Goal: Task Accomplishment & Management: Complete application form

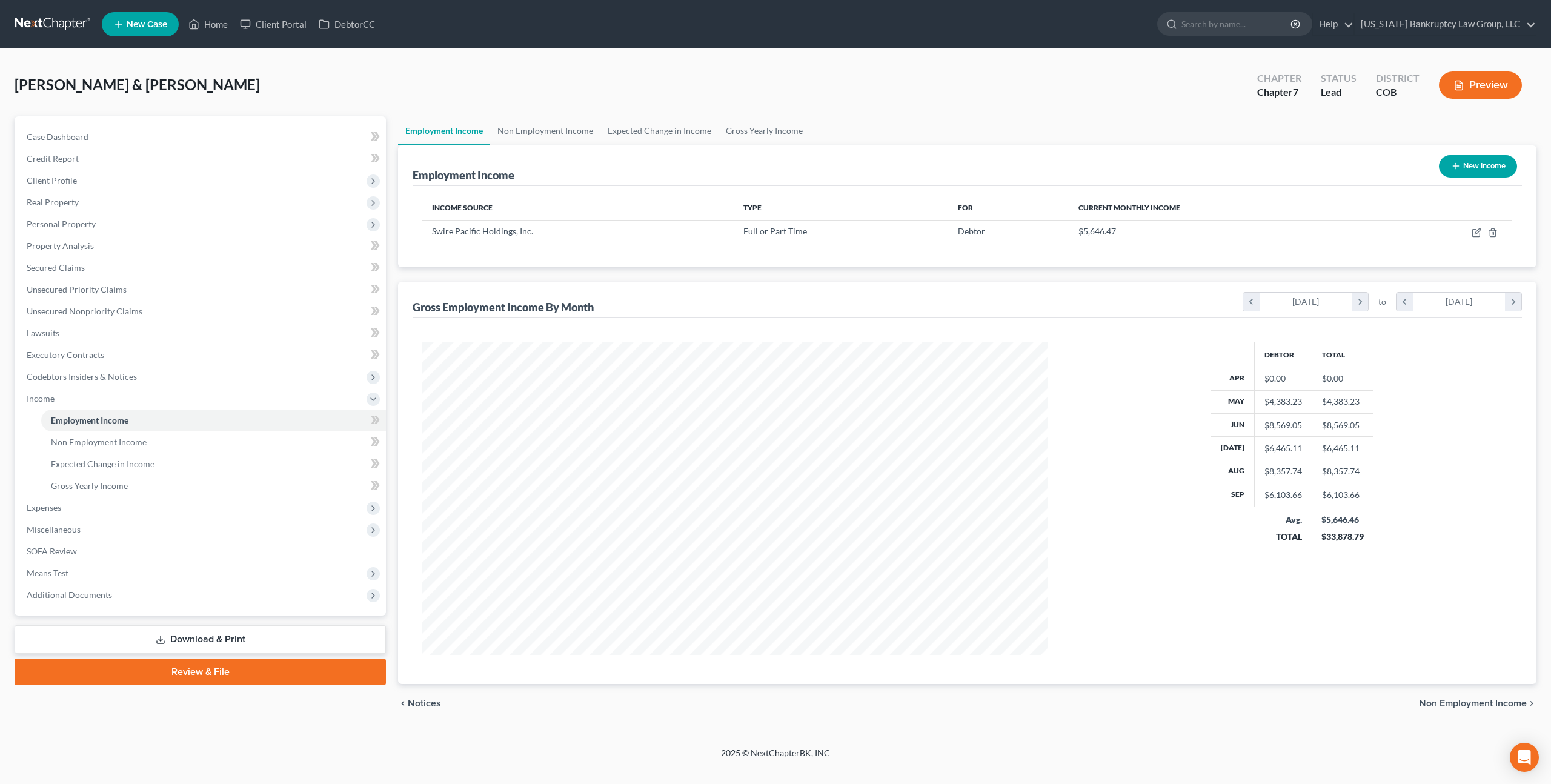
scroll to position [313, 649]
click at [71, 566] on span "Means Test" at bounding box center [201, 573] width 369 height 22
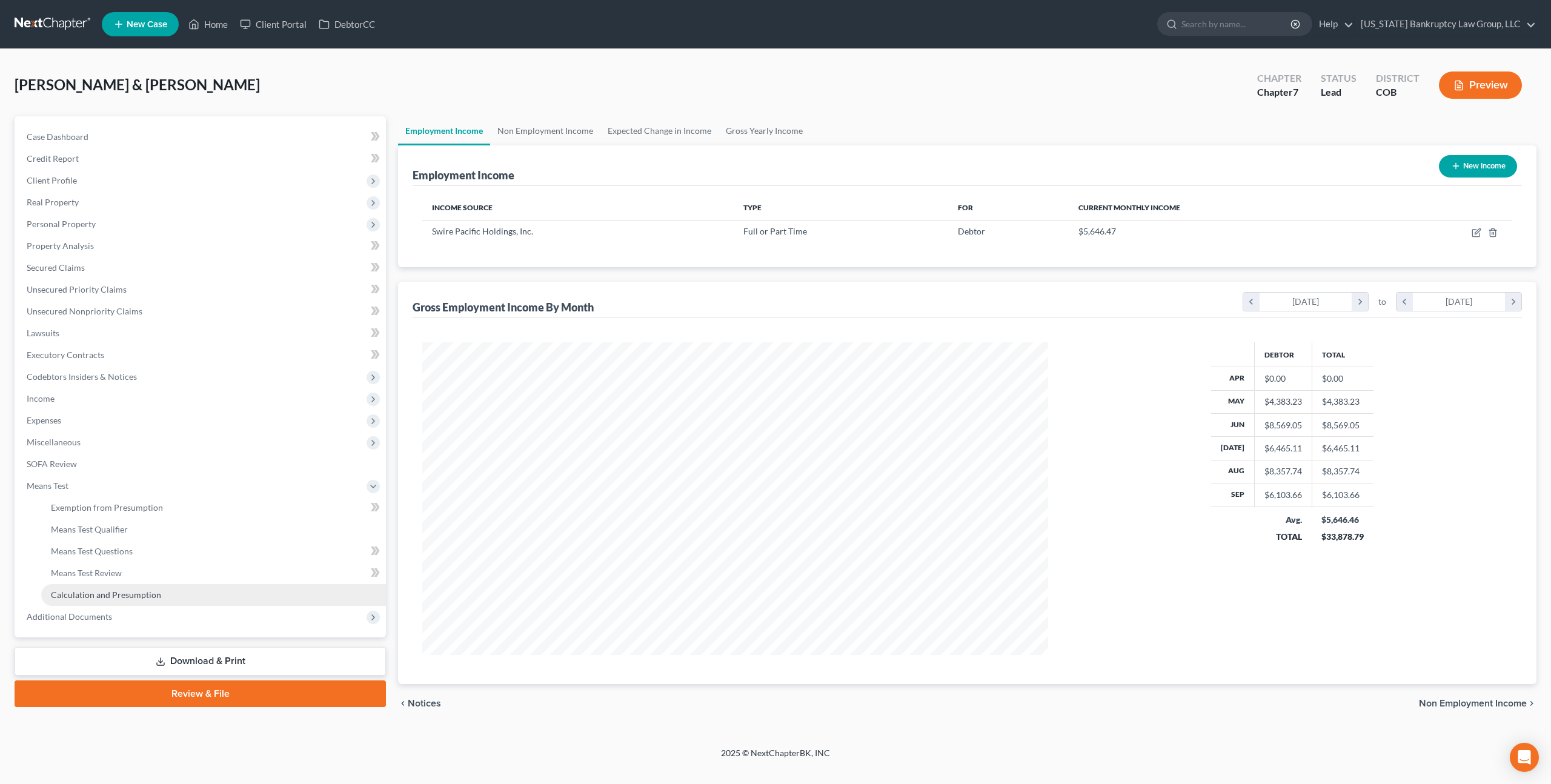
click at [85, 592] on span "Calculation and Presumption" at bounding box center [106, 594] width 111 height 10
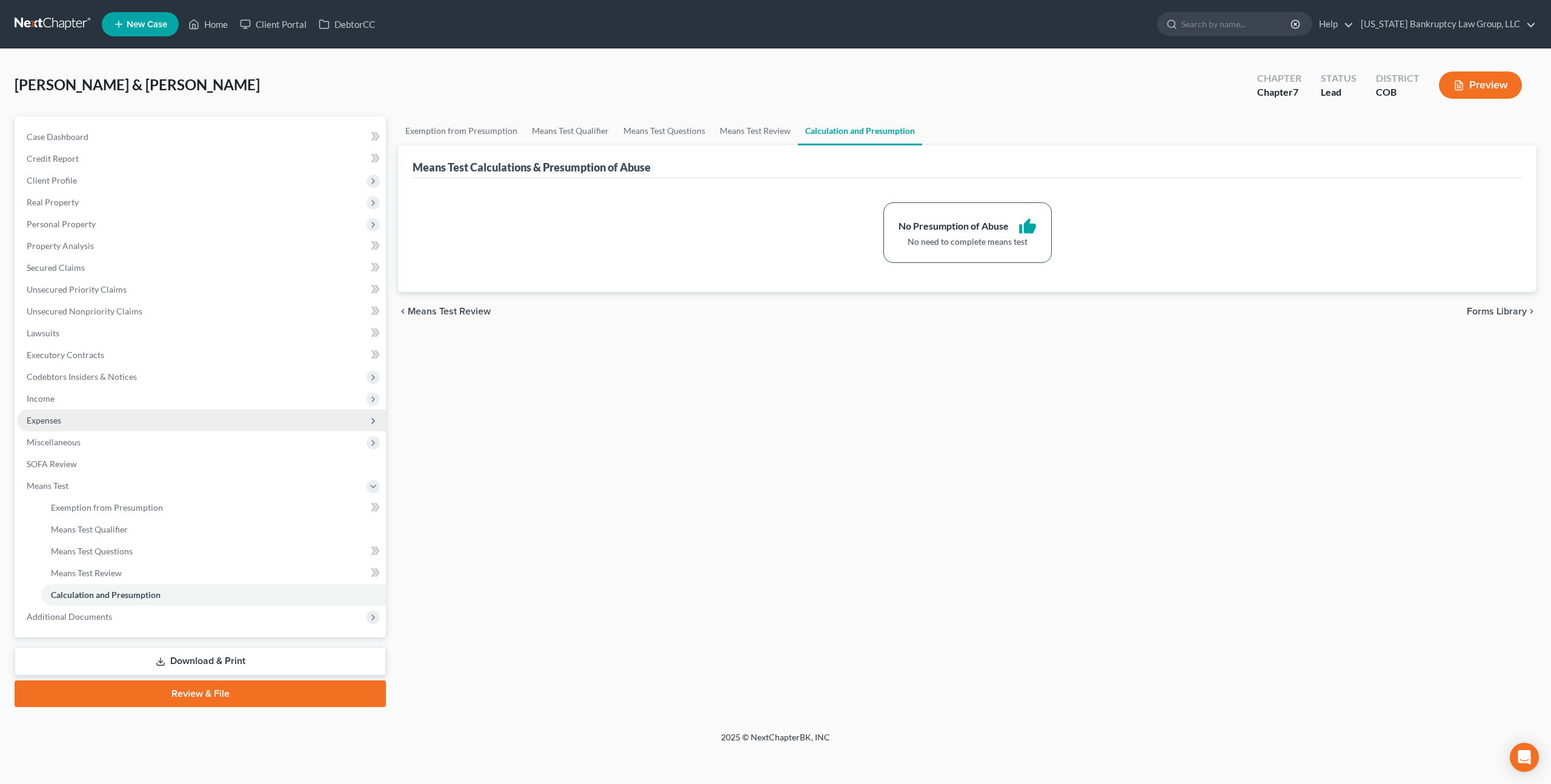
click at [54, 427] on span "Expenses" at bounding box center [201, 420] width 369 height 22
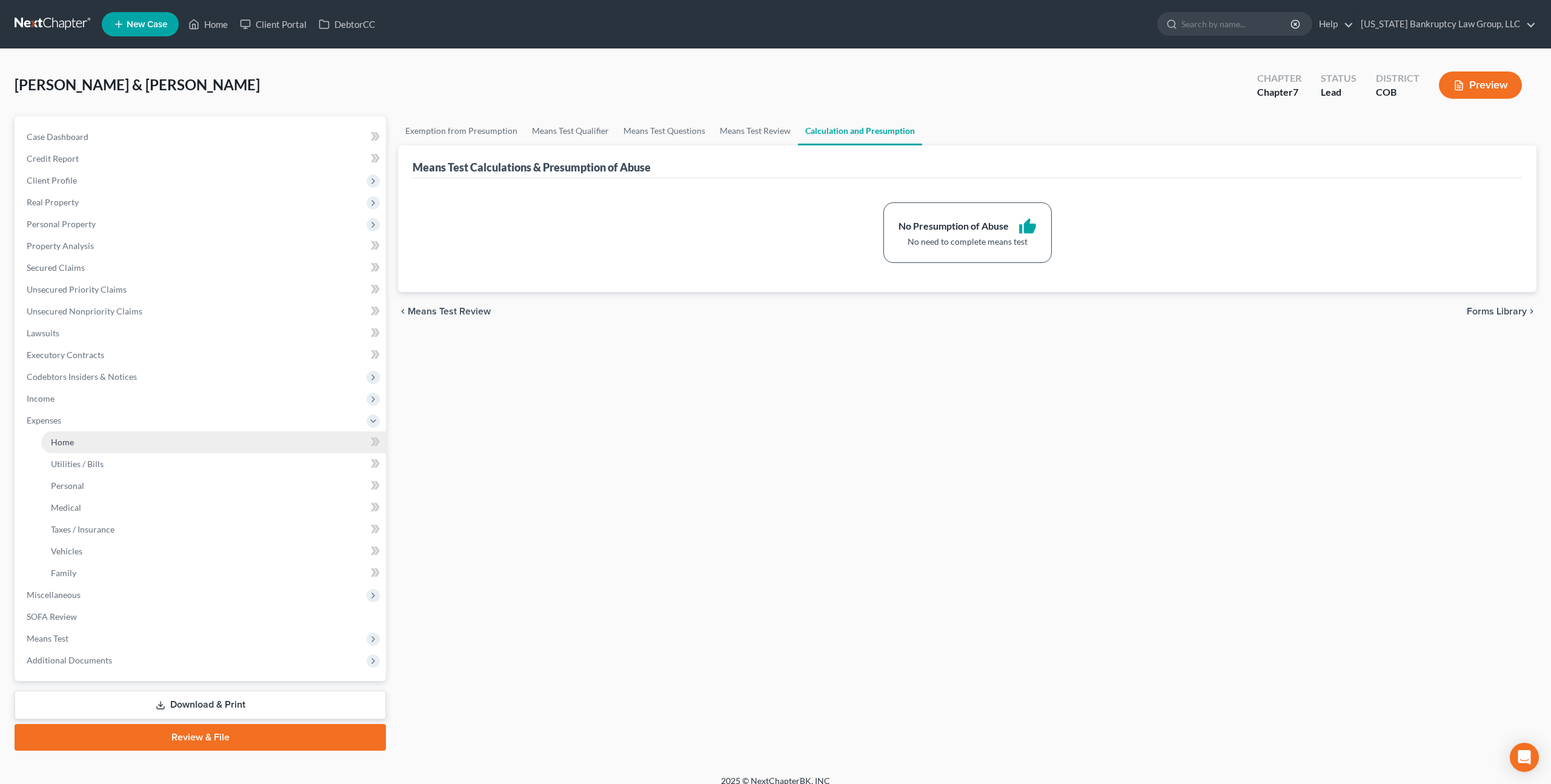
click at [59, 439] on span "Home" at bounding box center [62, 442] width 23 height 10
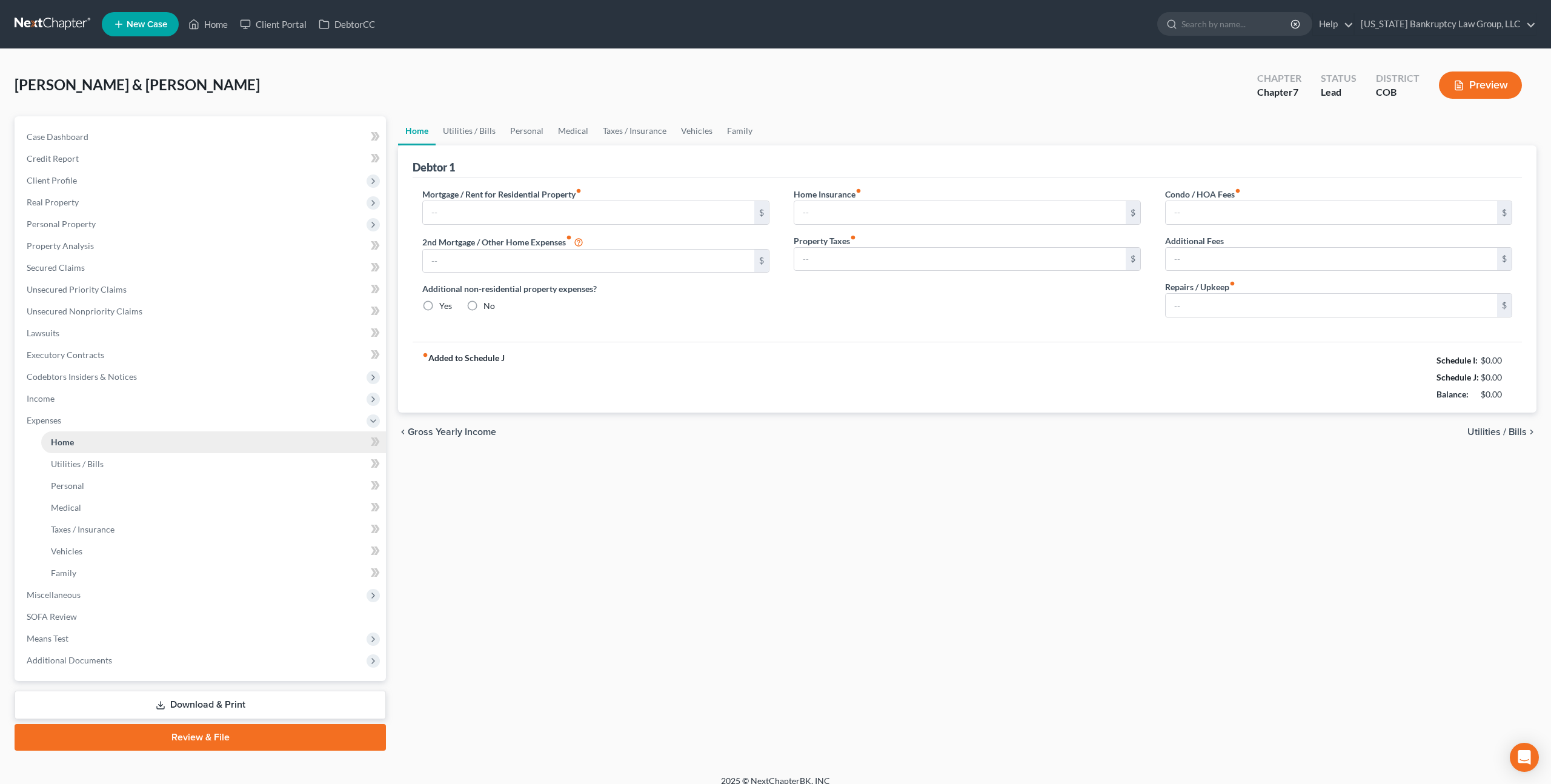
type input "900.00"
type input "0.00"
radio input "true"
type input "0.00"
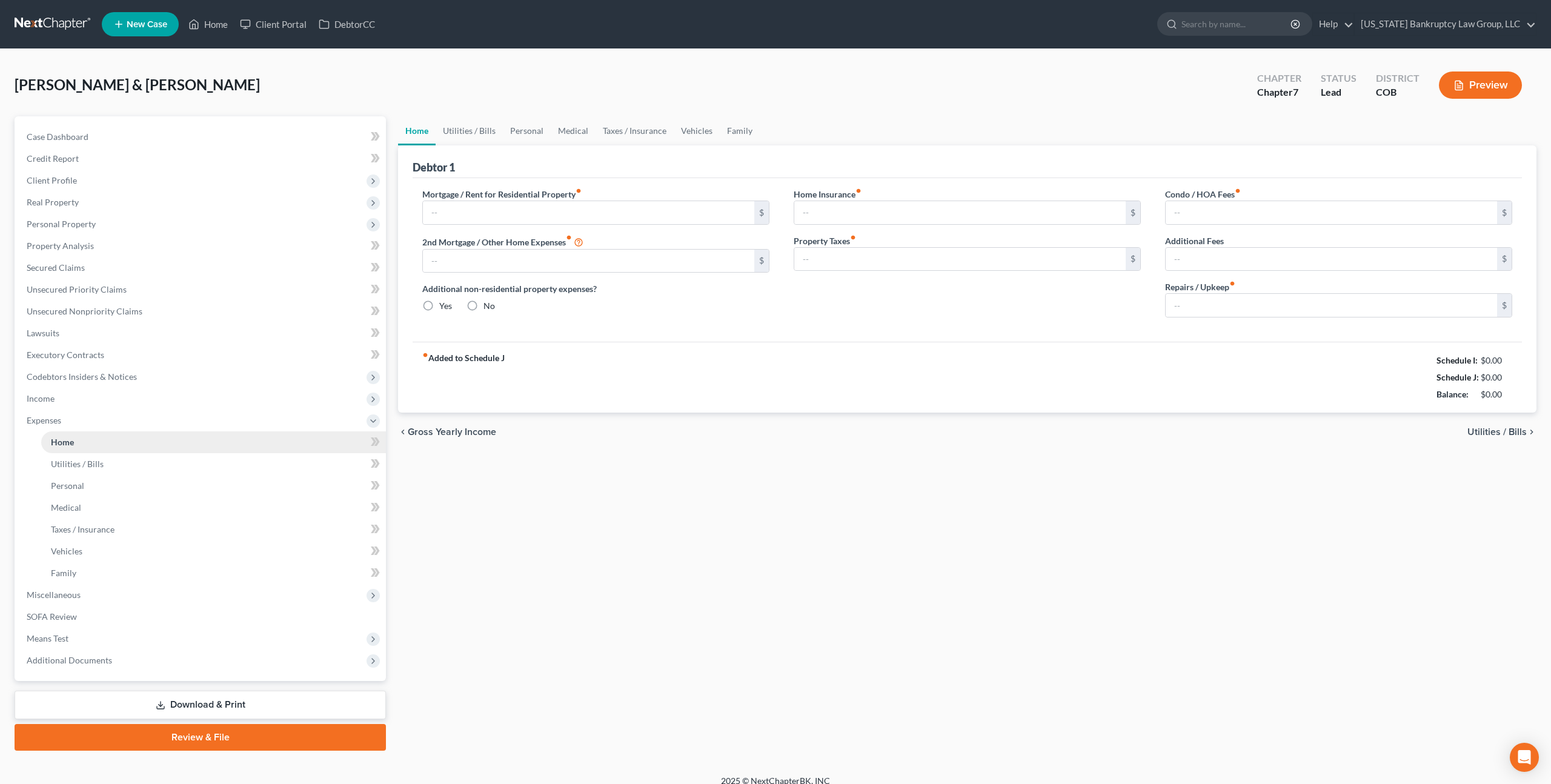
type input "0.00"
click at [83, 249] on span "Property Analysis" at bounding box center [61, 245] width 67 height 10
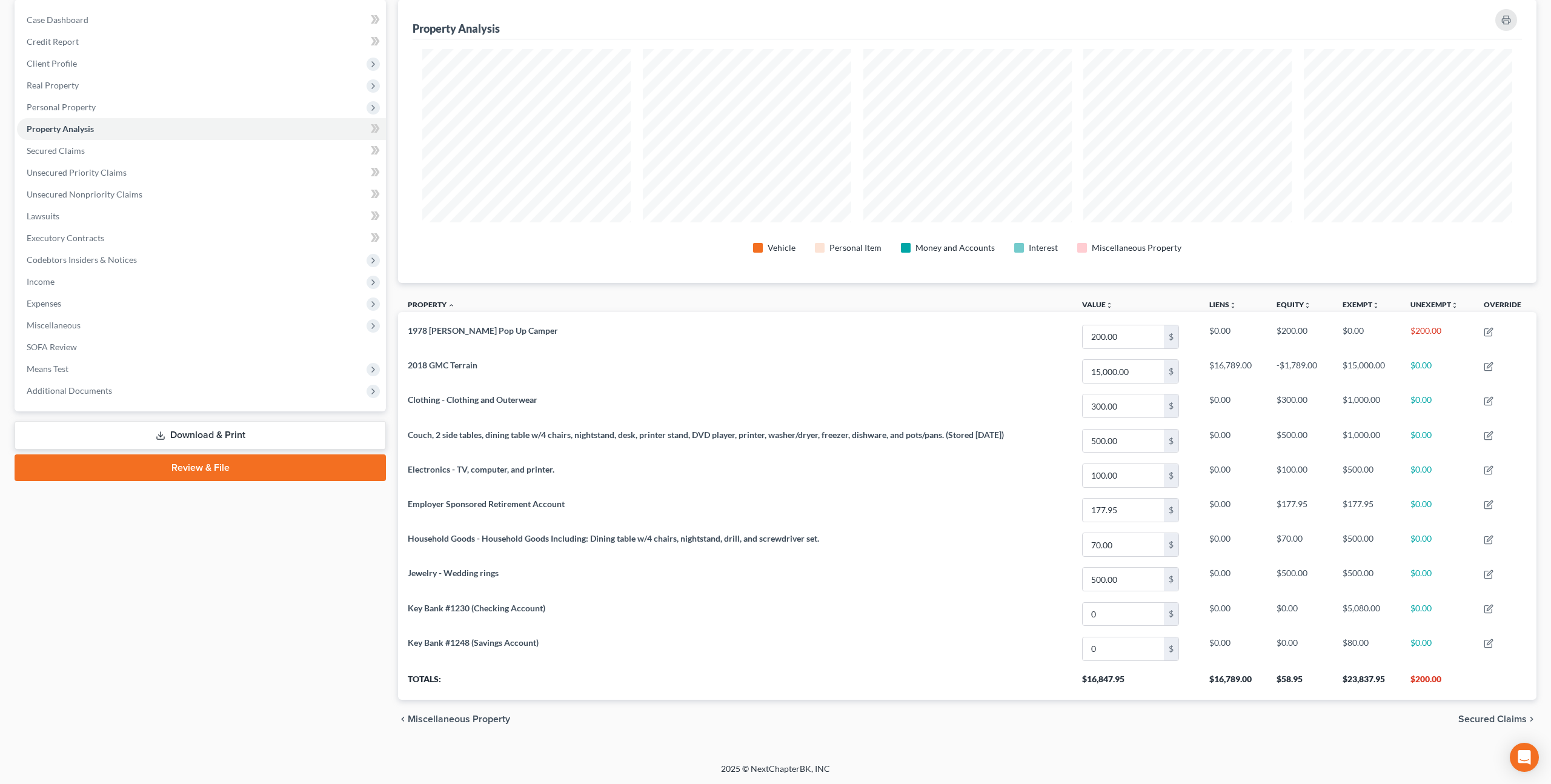
click at [187, 430] on link "Download & Print" at bounding box center [200, 435] width 372 height 29
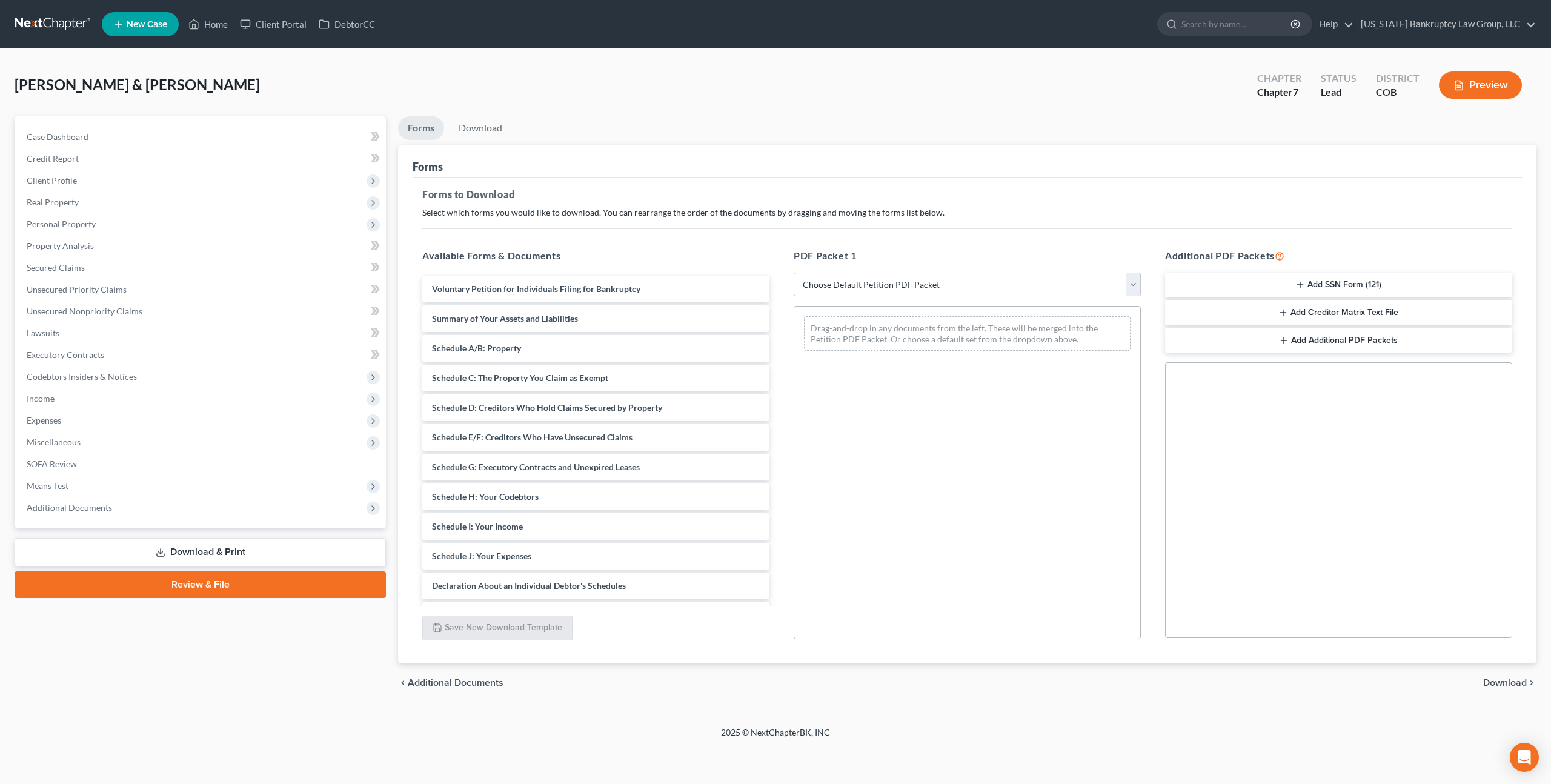
click at [1251, 282] on button "Add SSN Form (121)" at bounding box center [1339, 285] width 347 height 26
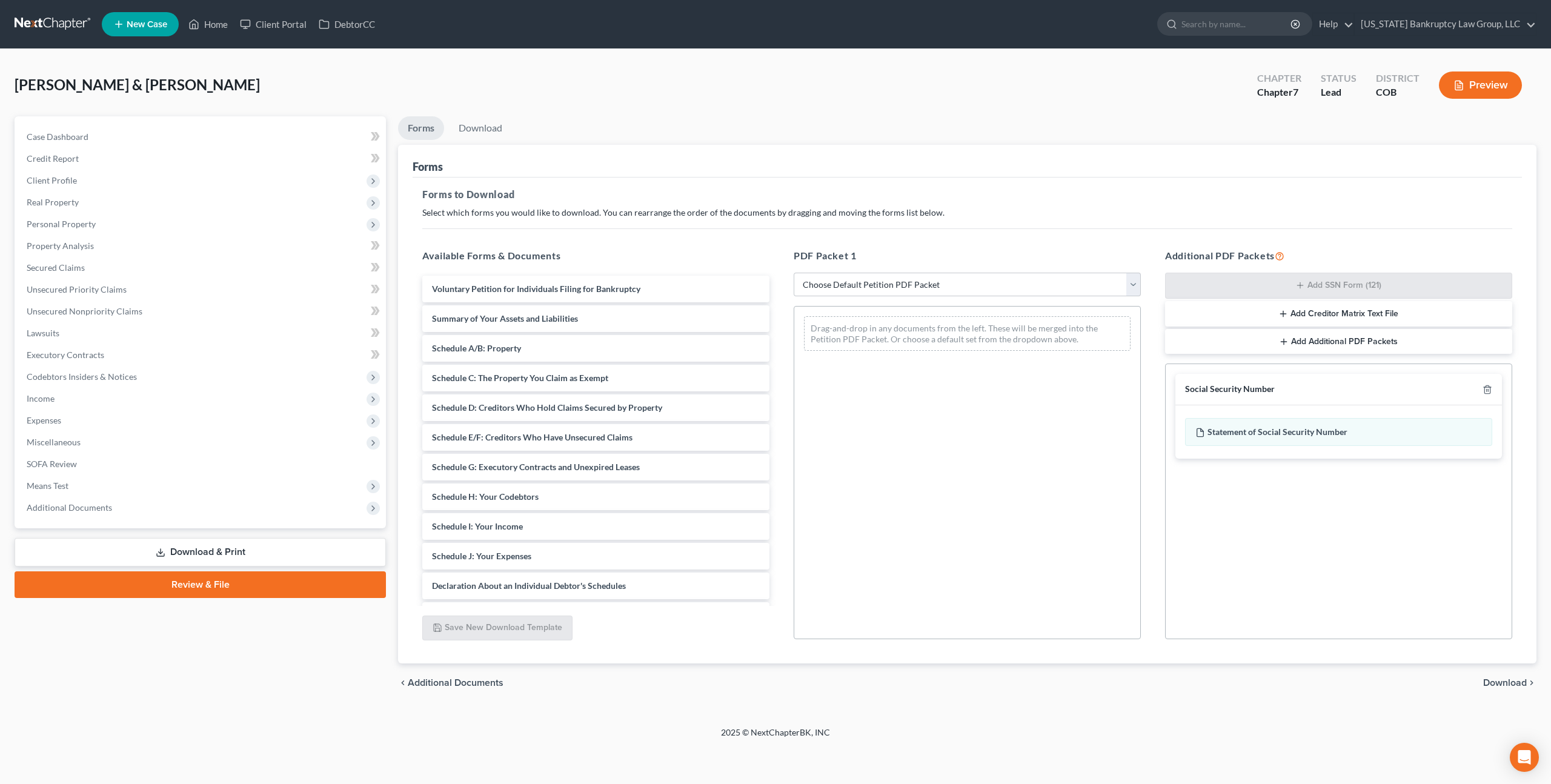
click at [1512, 682] on span "Download" at bounding box center [1505, 683] width 44 height 10
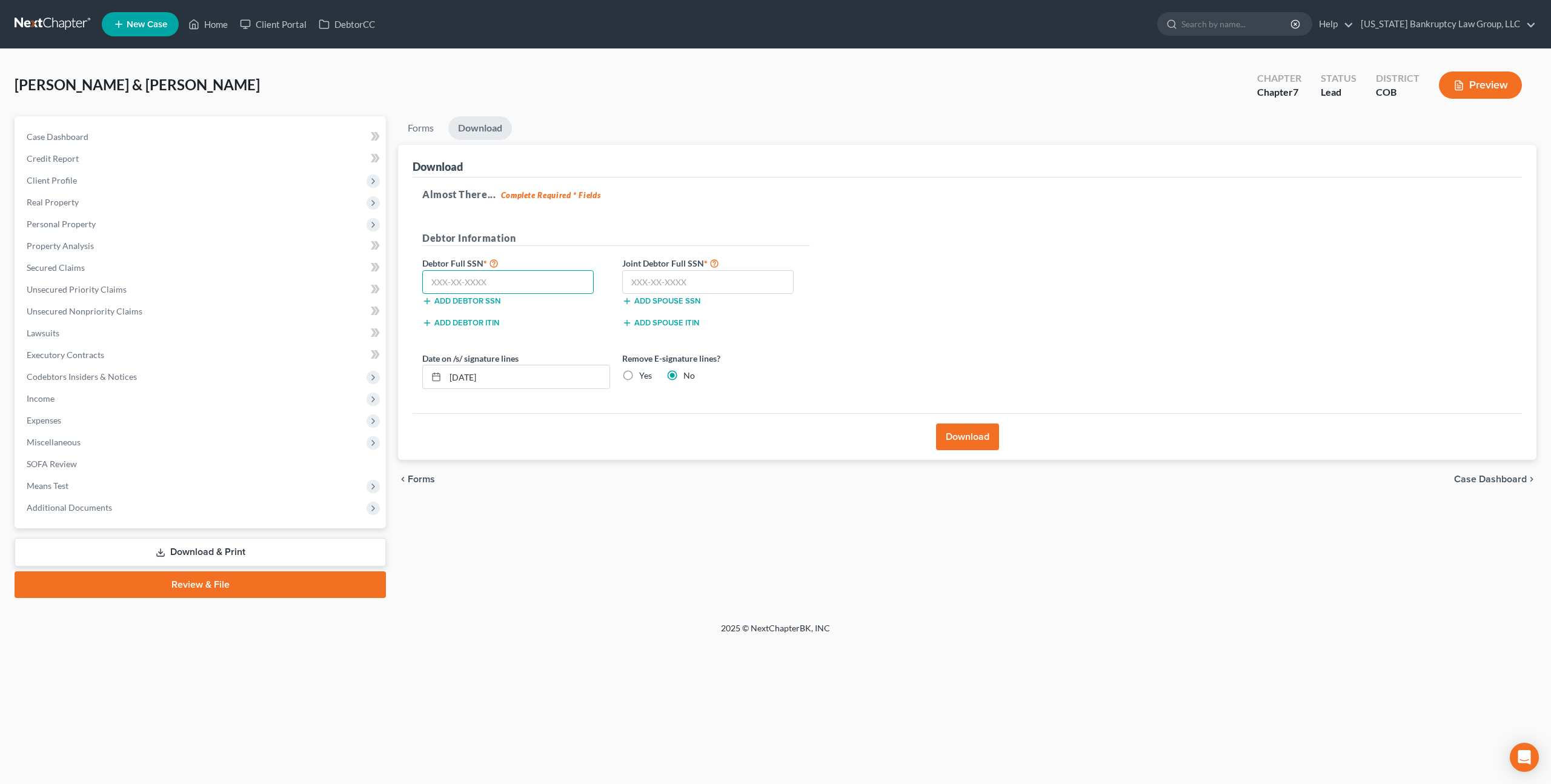
click at [538, 288] on input "text" at bounding box center [508, 282] width 172 height 24
type input "523-25-9510"
click at [662, 275] on input "text" at bounding box center [708, 282] width 172 height 24
type input "523-47-4484"
click at [955, 441] on button "Download" at bounding box center [967, 436] width 63 height 27
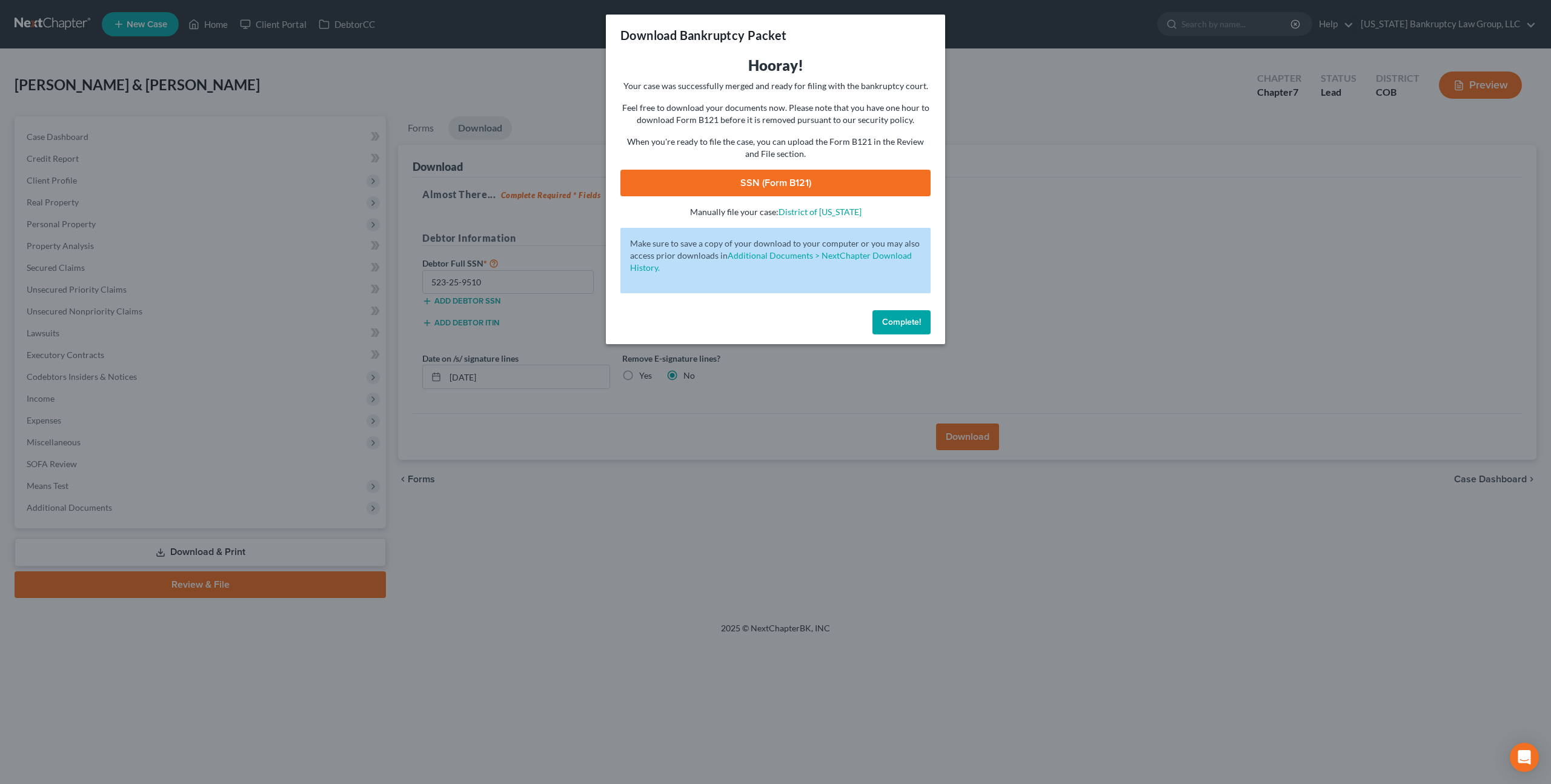
click at [799, 180] on link "SSN (Form B121)" at bounding box center [776, 183] width 310 height 27
click at [892, 317] on span "Complete!" at bounding box center [902, 322] width 39 height 10
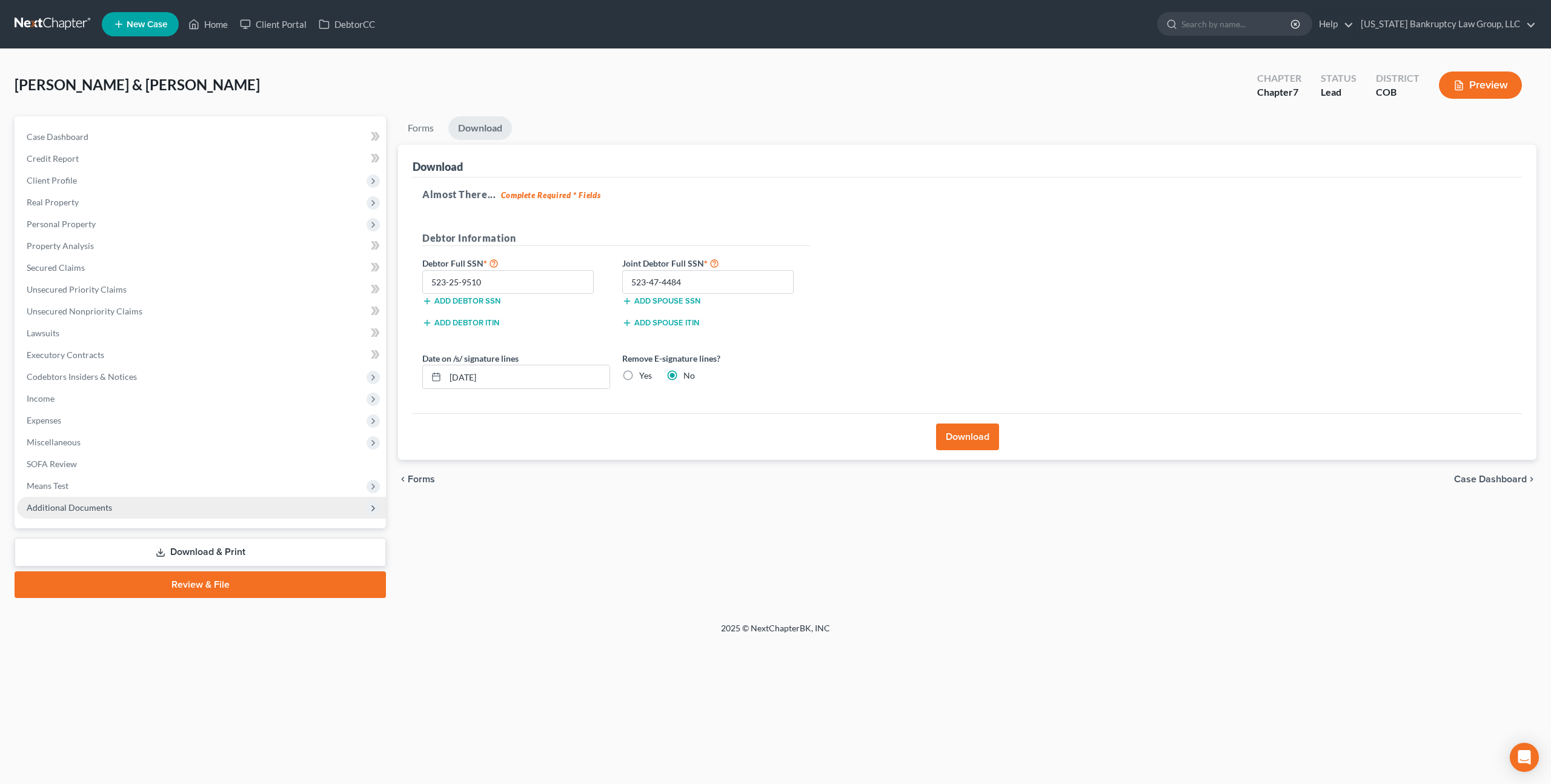
click at [101, 502] on span "Additional Documents" at bounding box center [69, 507] width 86 height 10
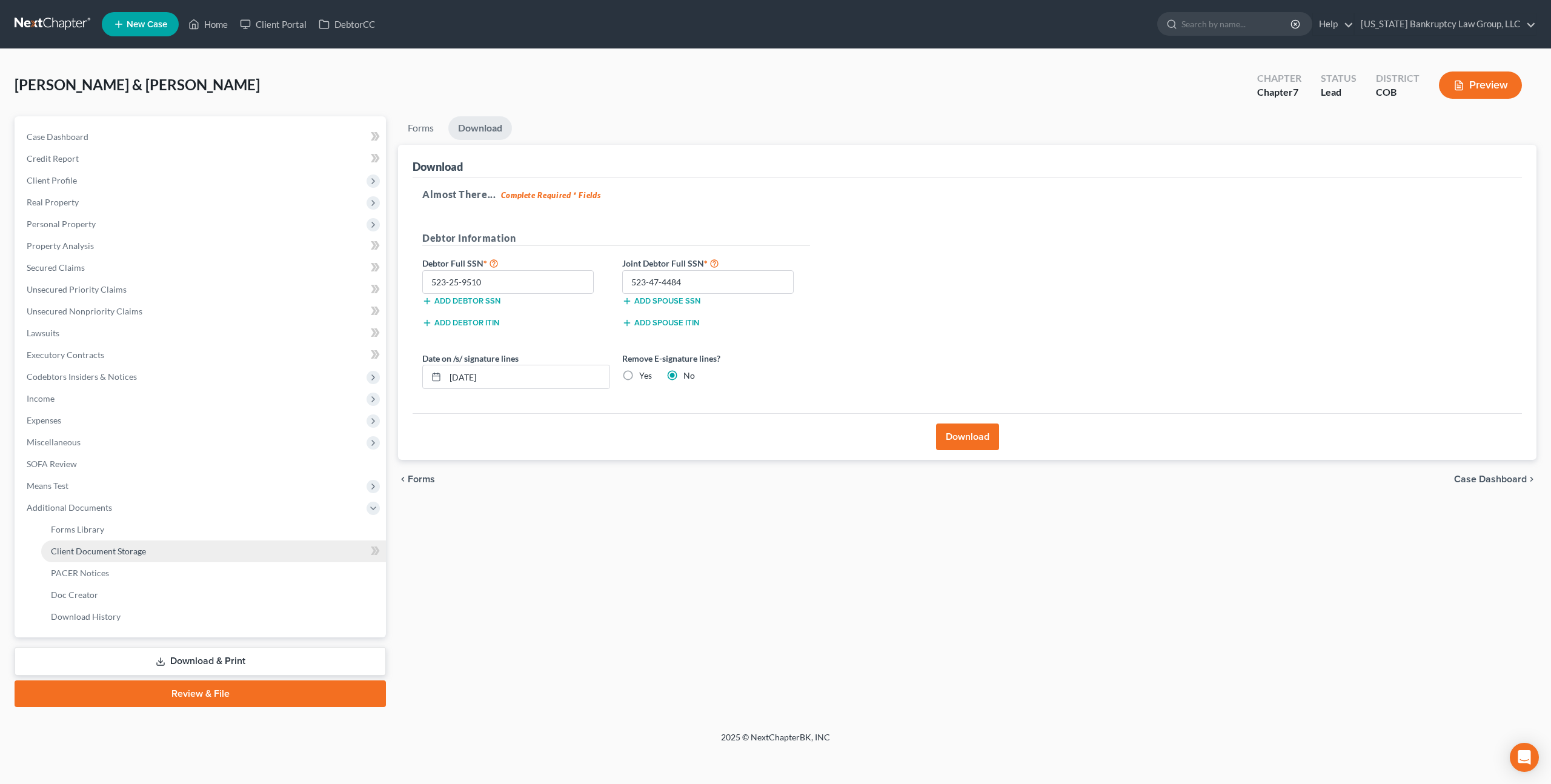
click at [121, 546] on span "Client Document Storage" at bounding box center [99, 551] width 95 height 10
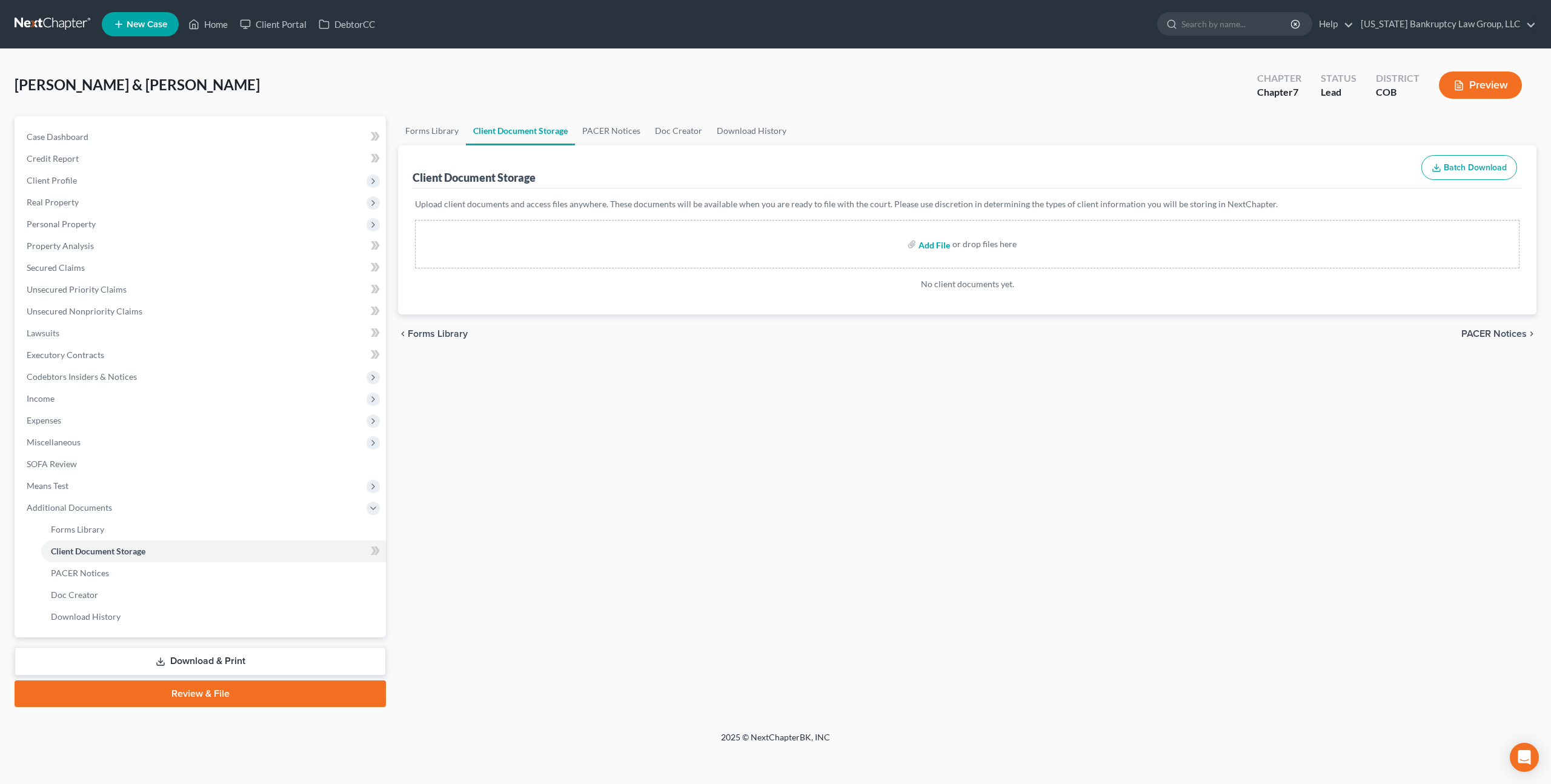
click at [936, 245] on input "file" at bounding box center [933, 244] width 29 height 22
type input "C:\fakepath\Credit Counseling Certificate - Ray.pdf"
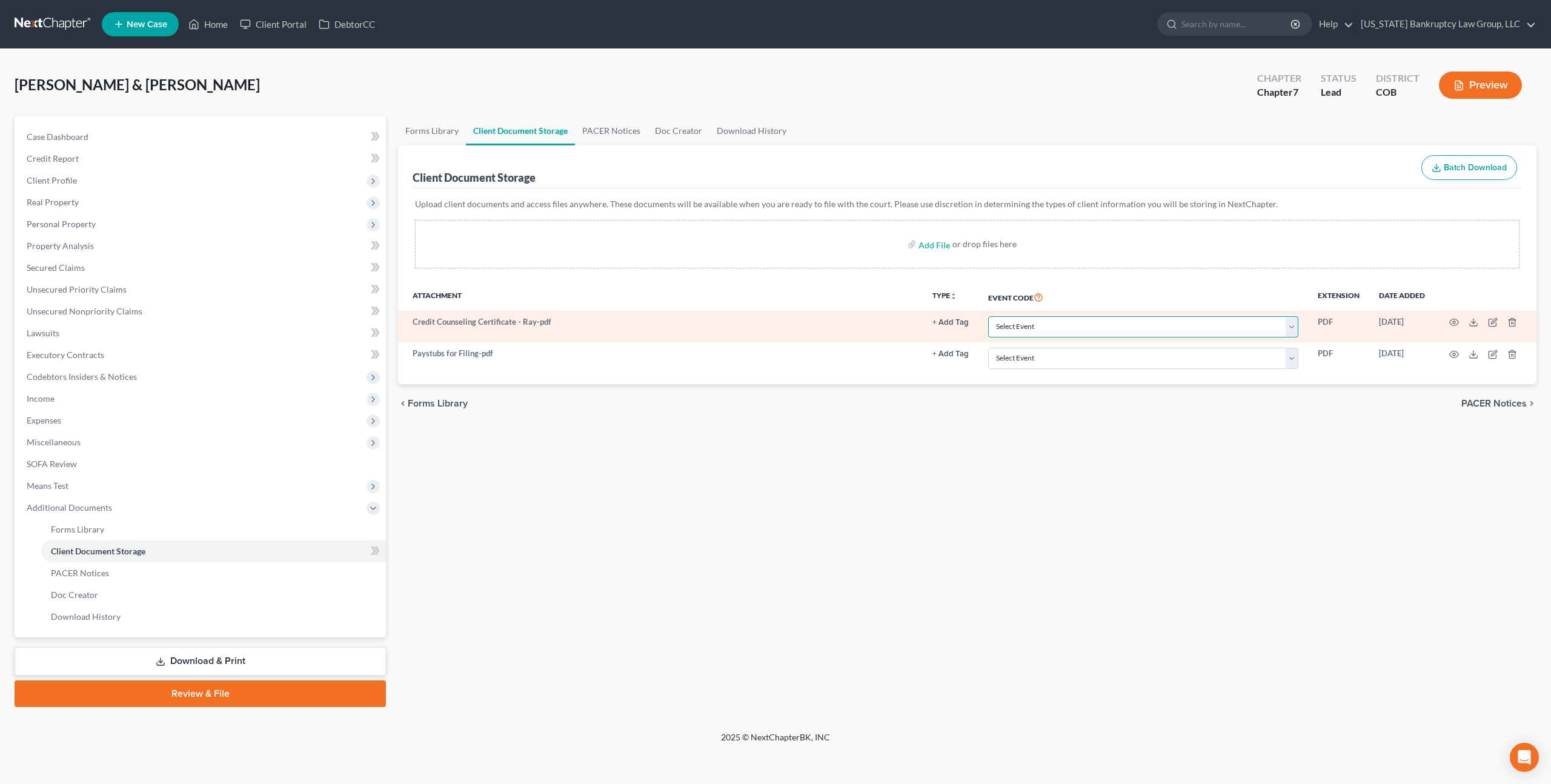
click at [1022, 328] on select "Select Event 1009-1.1 Notice of Amendments 20 Largest Unsecured Creditors Amend…" at bounding box center [1143, 327] width 310 height 21
select select "5"
click at [990, 316] on select "Select Event 1009-1.1 Notice of Amendments 20 Largest Unsecured Creditors Amend…" at bounding box center [1143, 327] width 310 height 21
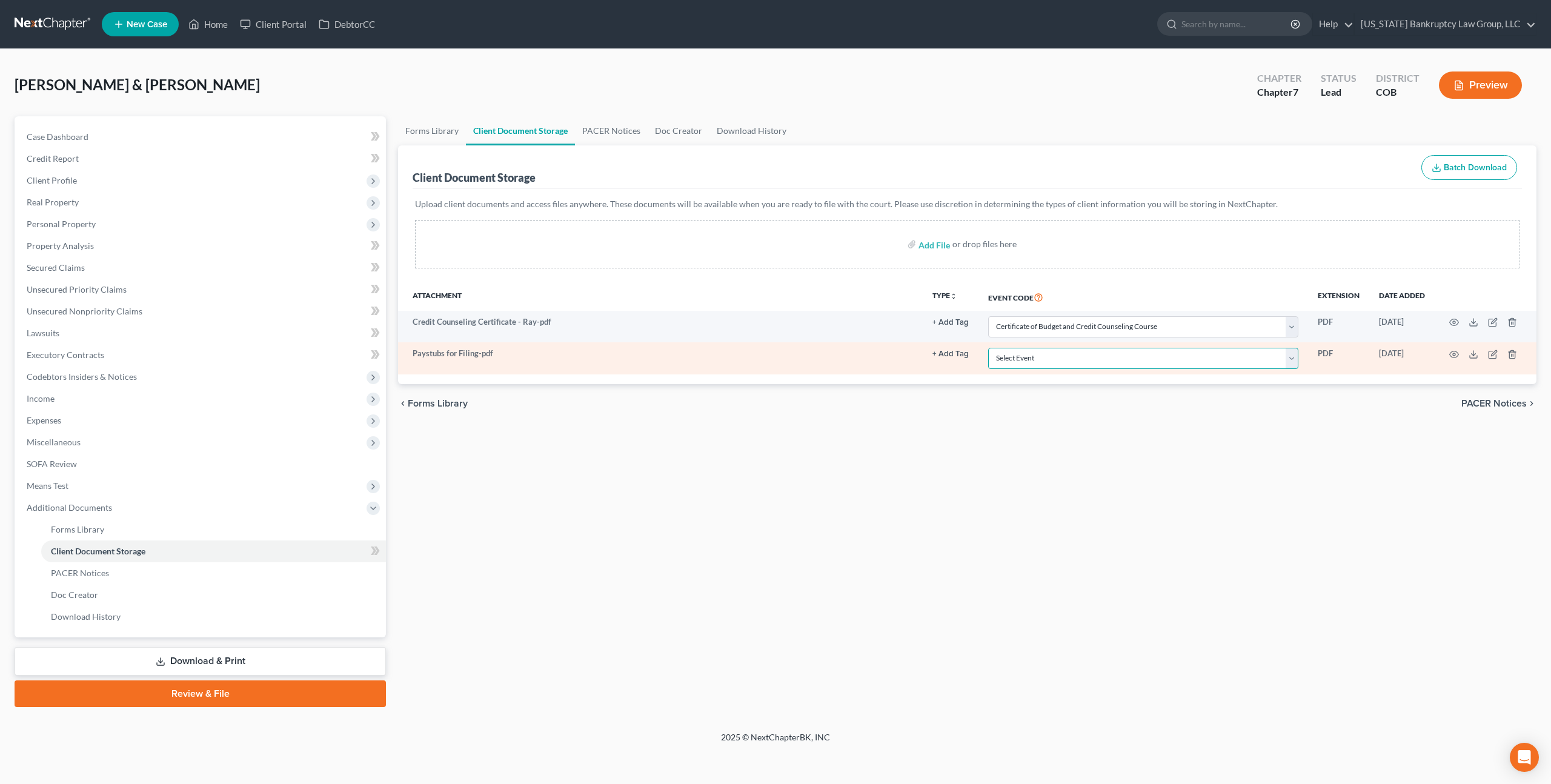
click at [1038, 355] on select "Select Event 1009-1.1 Notice of Amendments 20 Largest Unsecured Creditors Amend…" at bounding box center [1143, 358] width 310 height 21
select select "28"
click at [990, 348] on select "Select Event 1009-1.1 Notice of Amendments 20 Largest Unsecured Creditors Amend…" at bounding box center [1143, 358] width 310 height 21
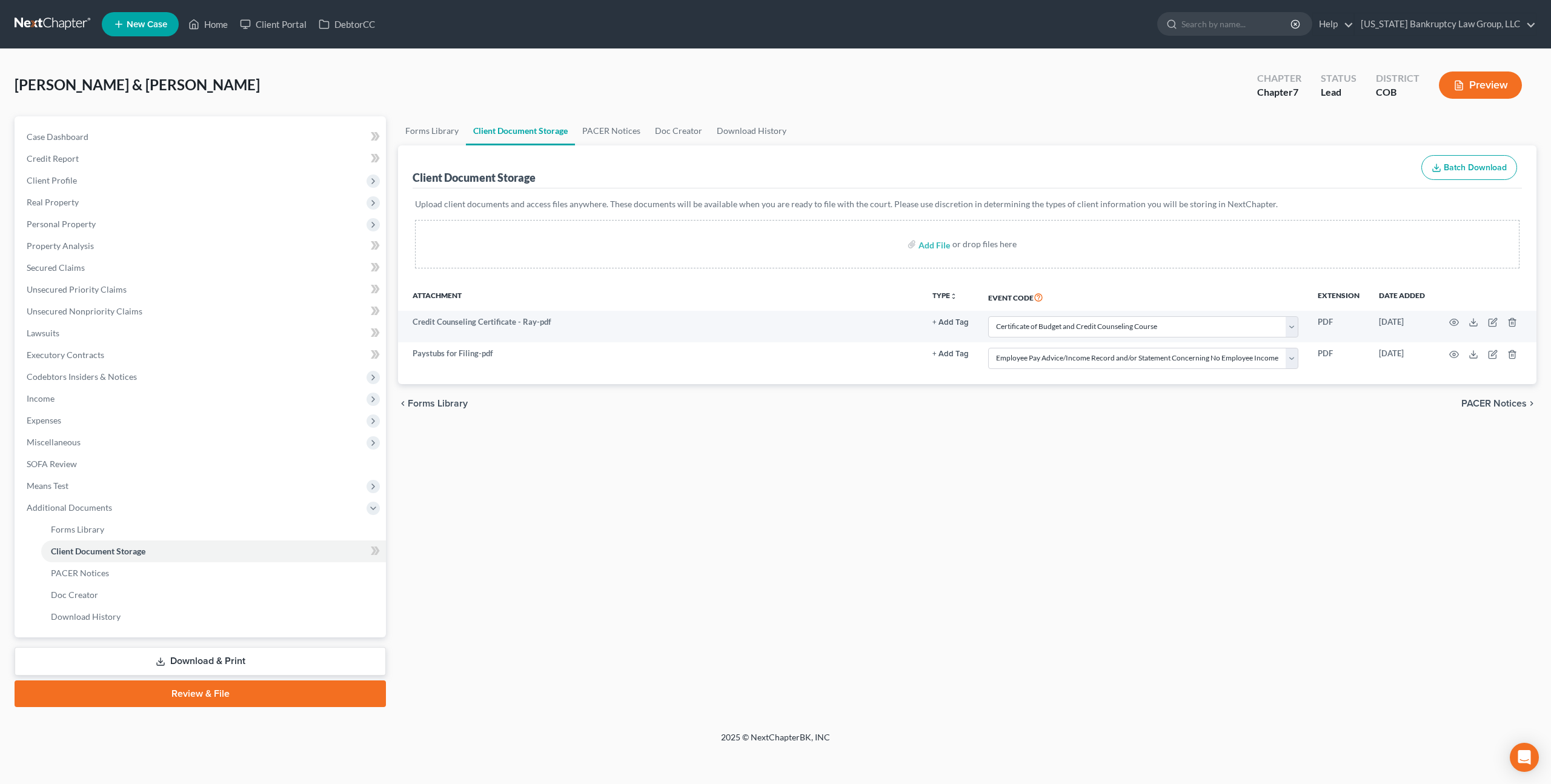
click at [34, 24] on link at bounding box center [53, 24] width 77 height 22
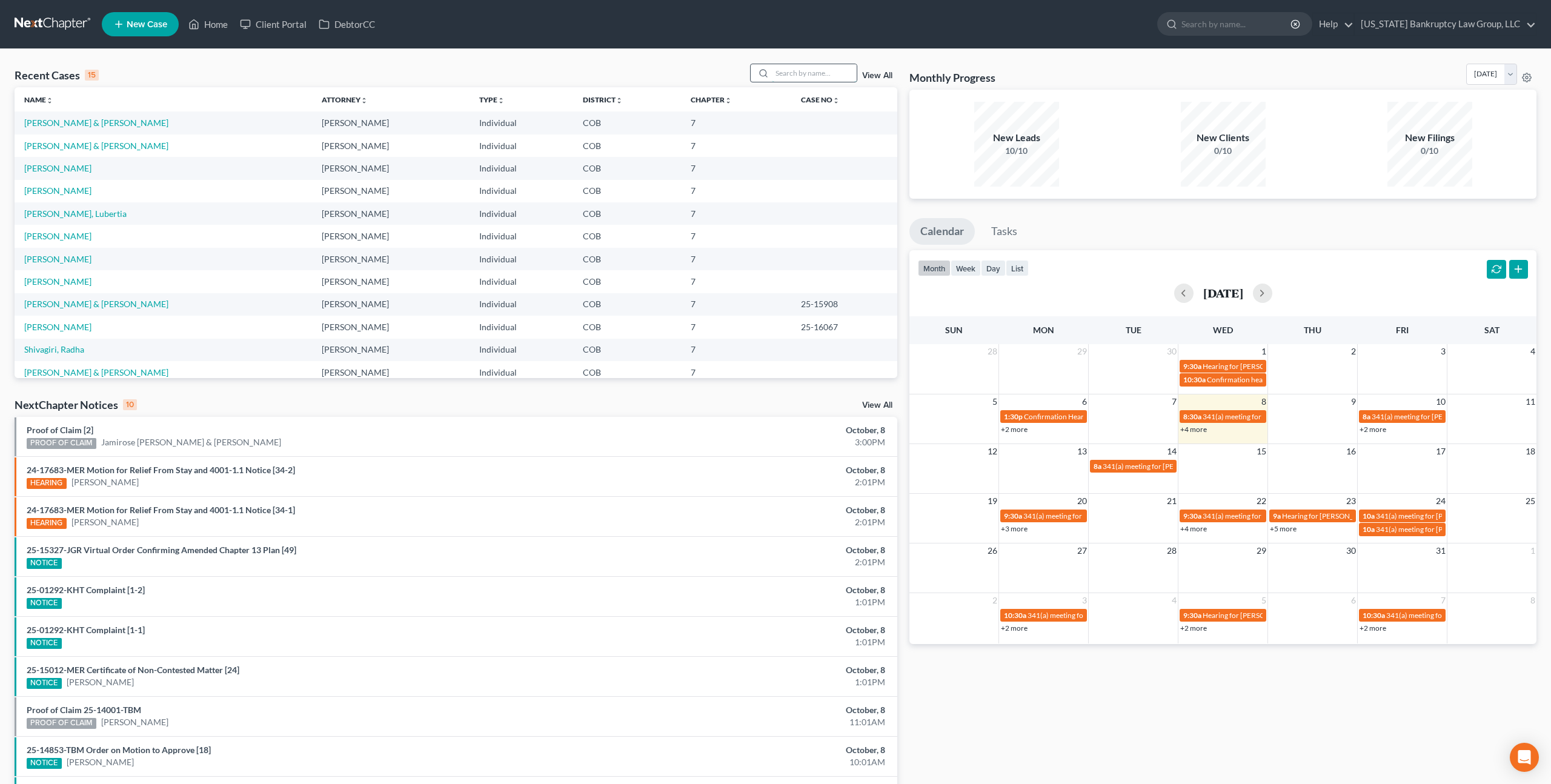
click at [795, 71] on input "search" at bounding box center [814, 73] width 85 height 17
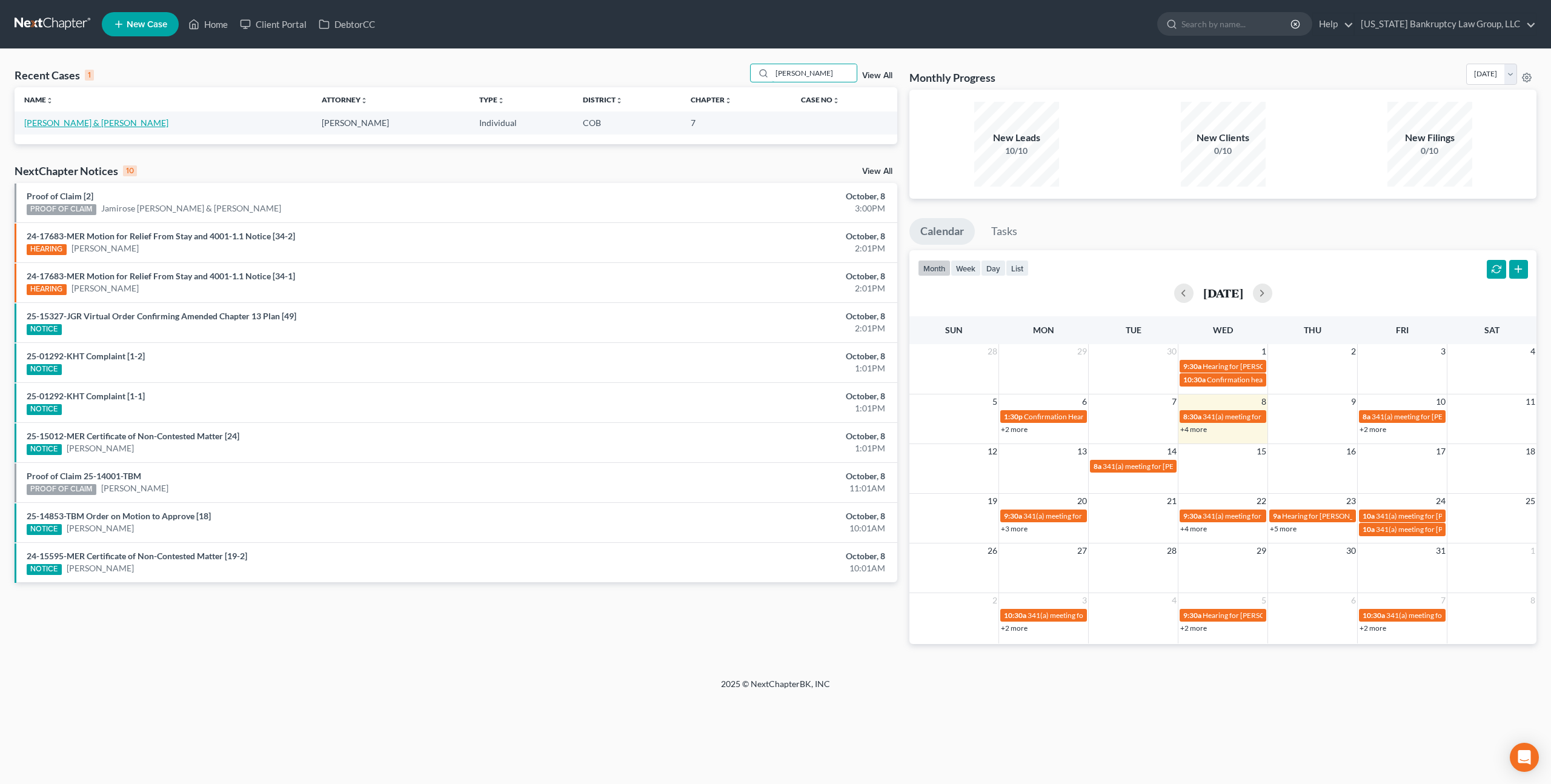
type input "mohr"
click at [74, 124] on link "Mohr, Jessica & Adam" at bounding box center [96, 122] width 144 height 10
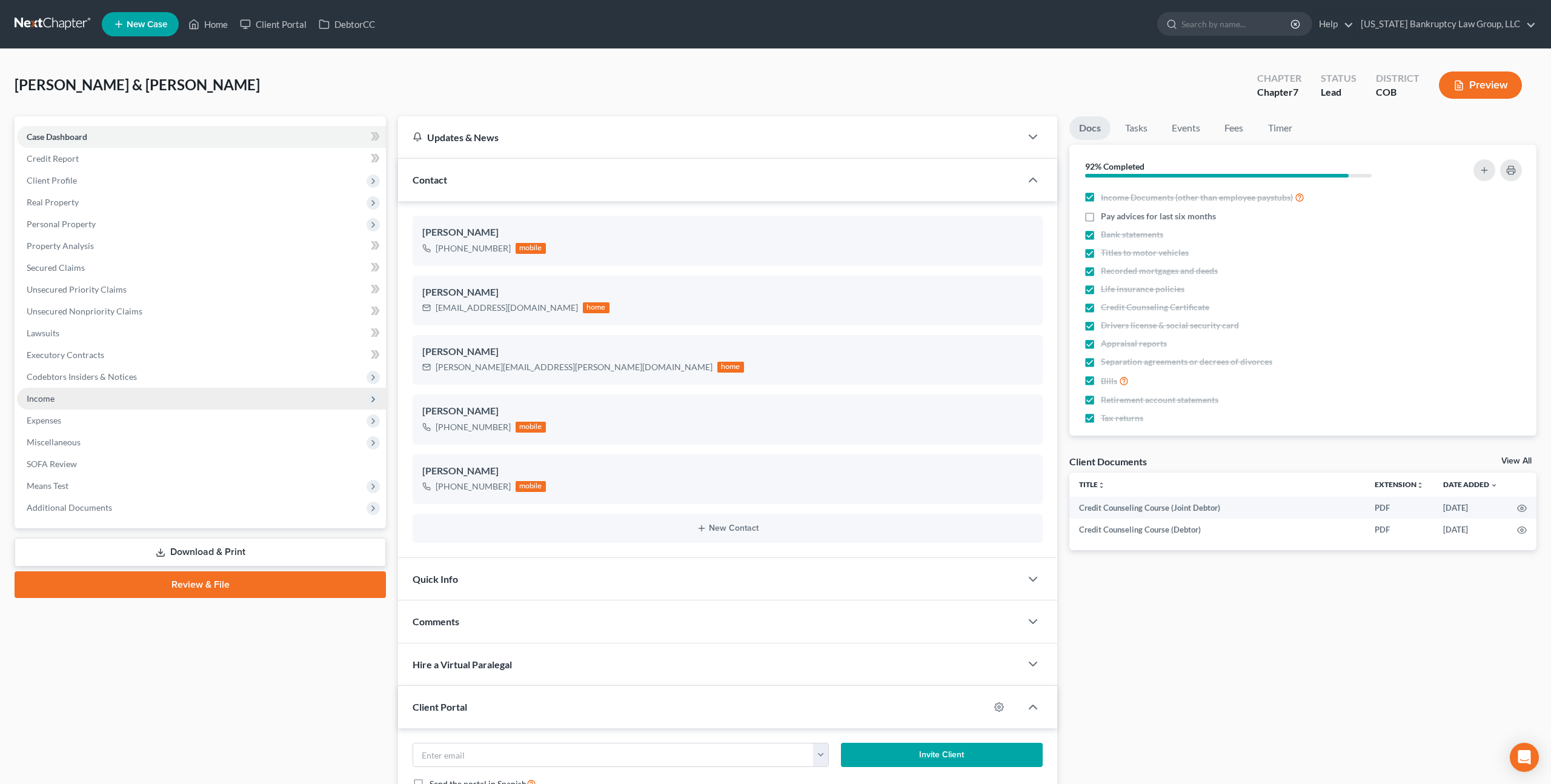
click at [61, 393] on span "Income" at bounding box center [201, 398] width 369 height 22
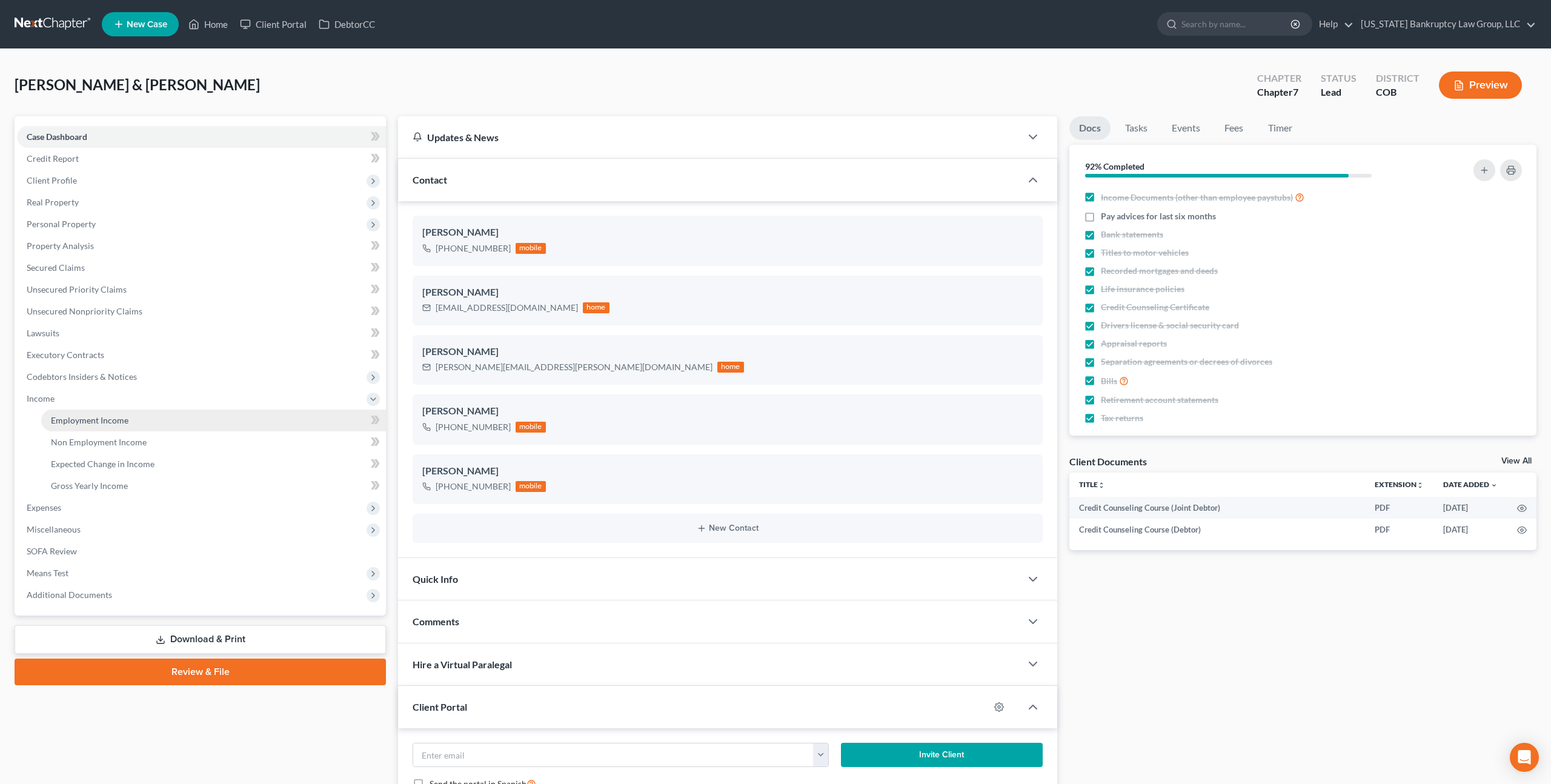
click at [82, 419] on span "Employment Income" at bounding box center [90, 420] width 77 height 10
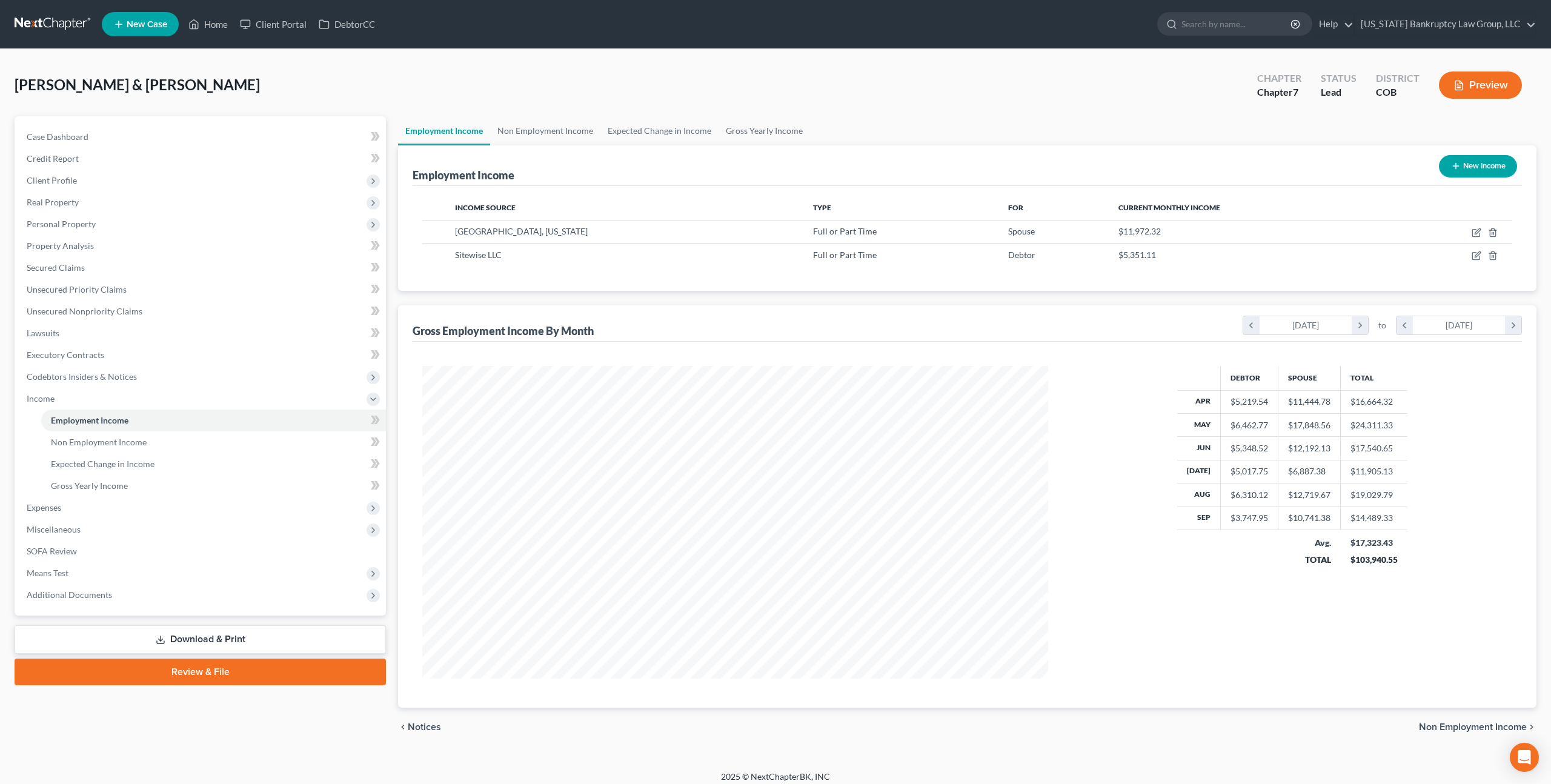
scroll to position [313, 649]
click at [1476, 233] on icon "button" at bounding box center [1477, 231] width 6 height 6
select select "0"
select select "5"
select select "2"
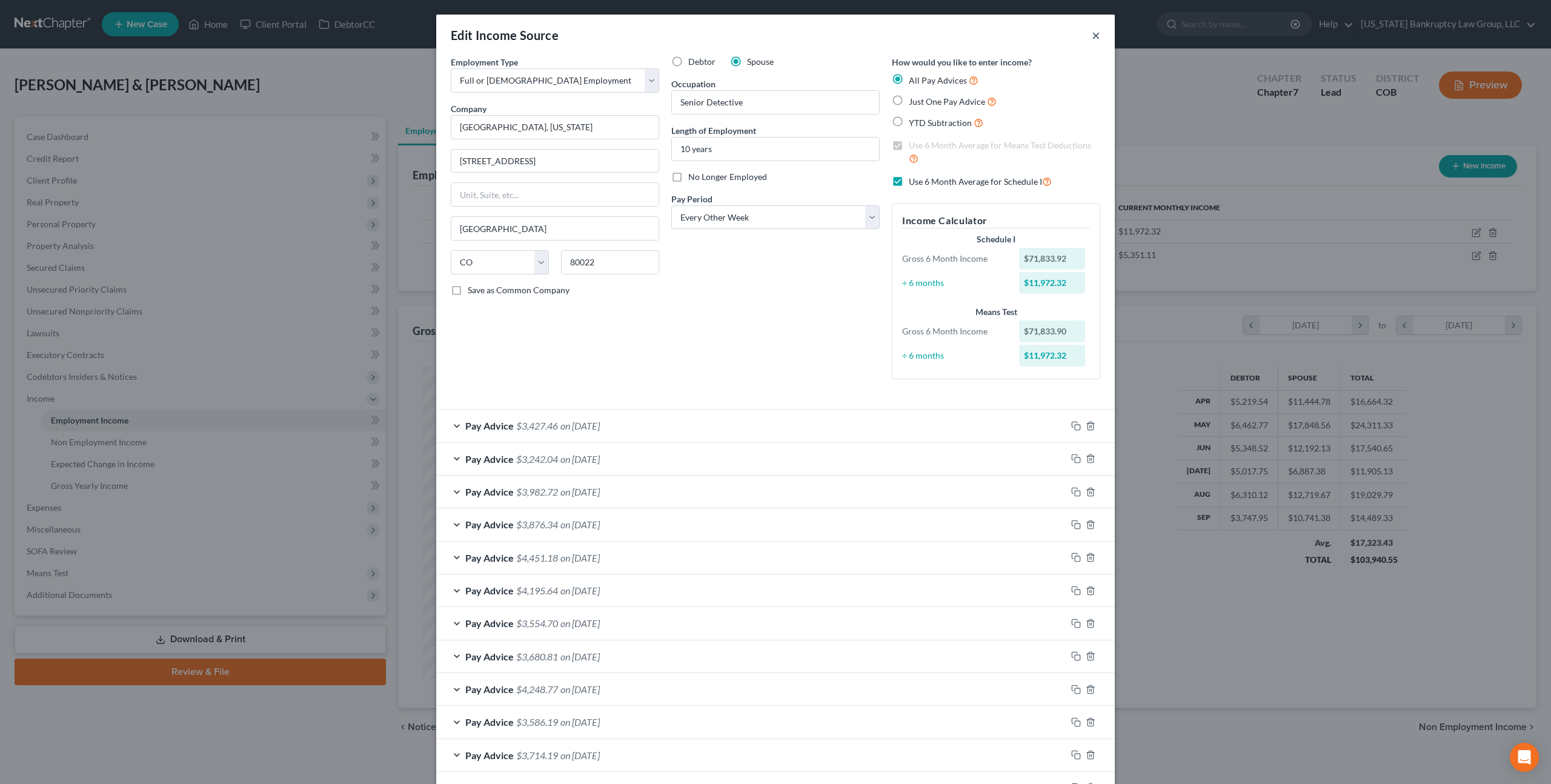
click at [1097, 36] on button "×" at bounding box center [1096, 35] width 9 height 14
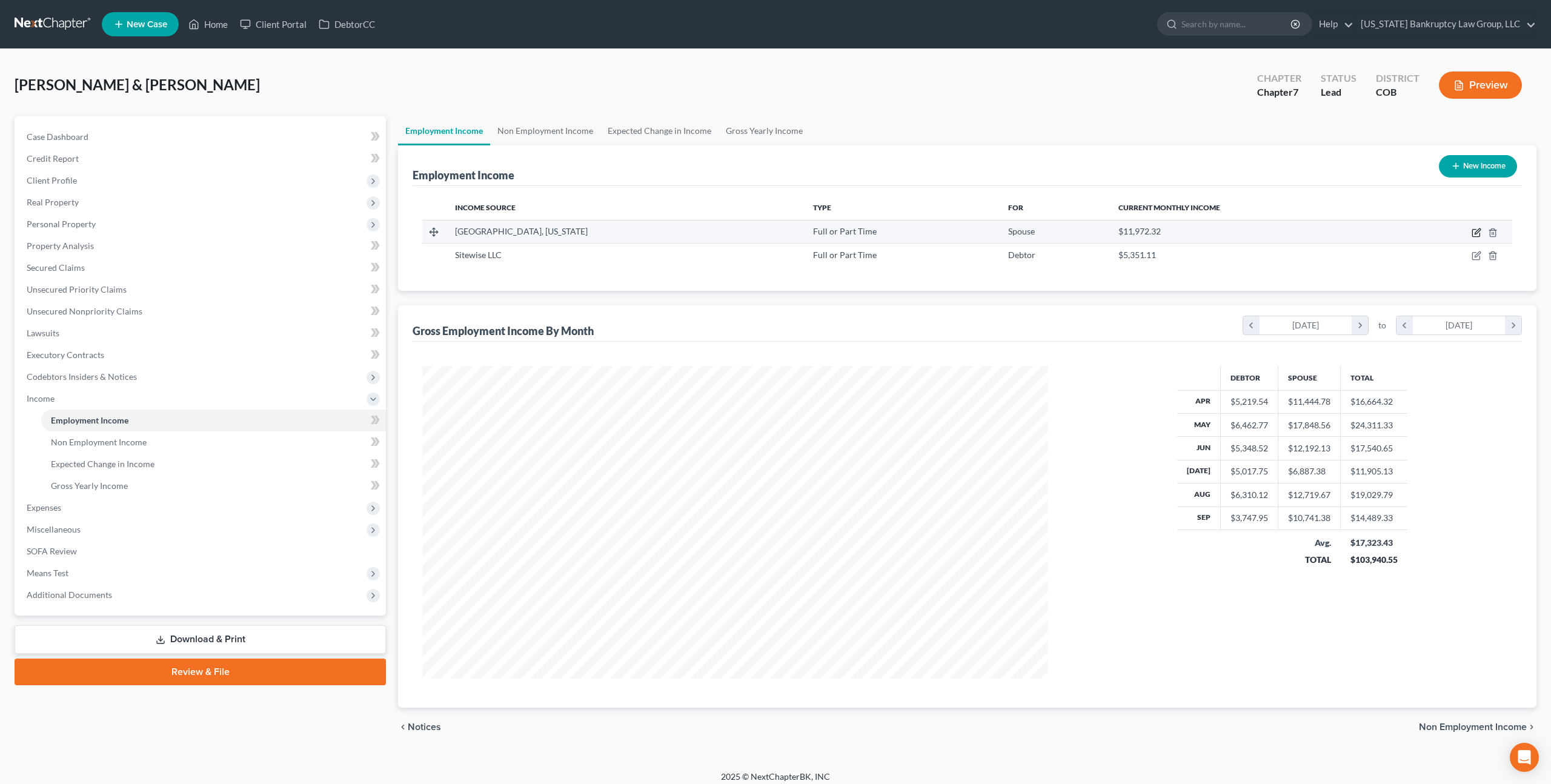
click at [1478, 233] on icon "button" at bounding box center [1477, 233] width 10 height 10
select select "0"
select select "5"
select select "2"
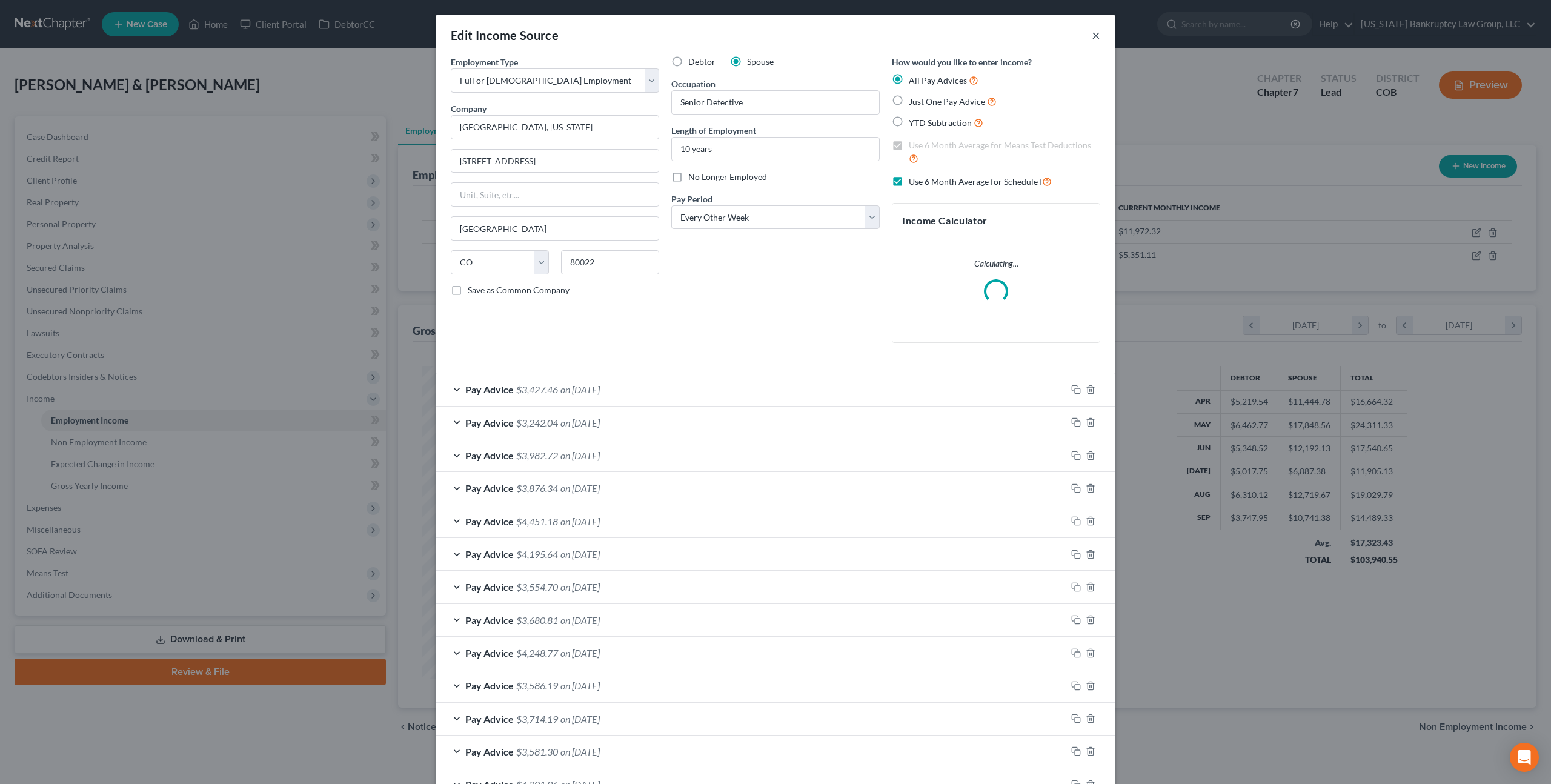
click at [1098, 36] on button "×" at bounding box center [1096, 35] width 9 height 14
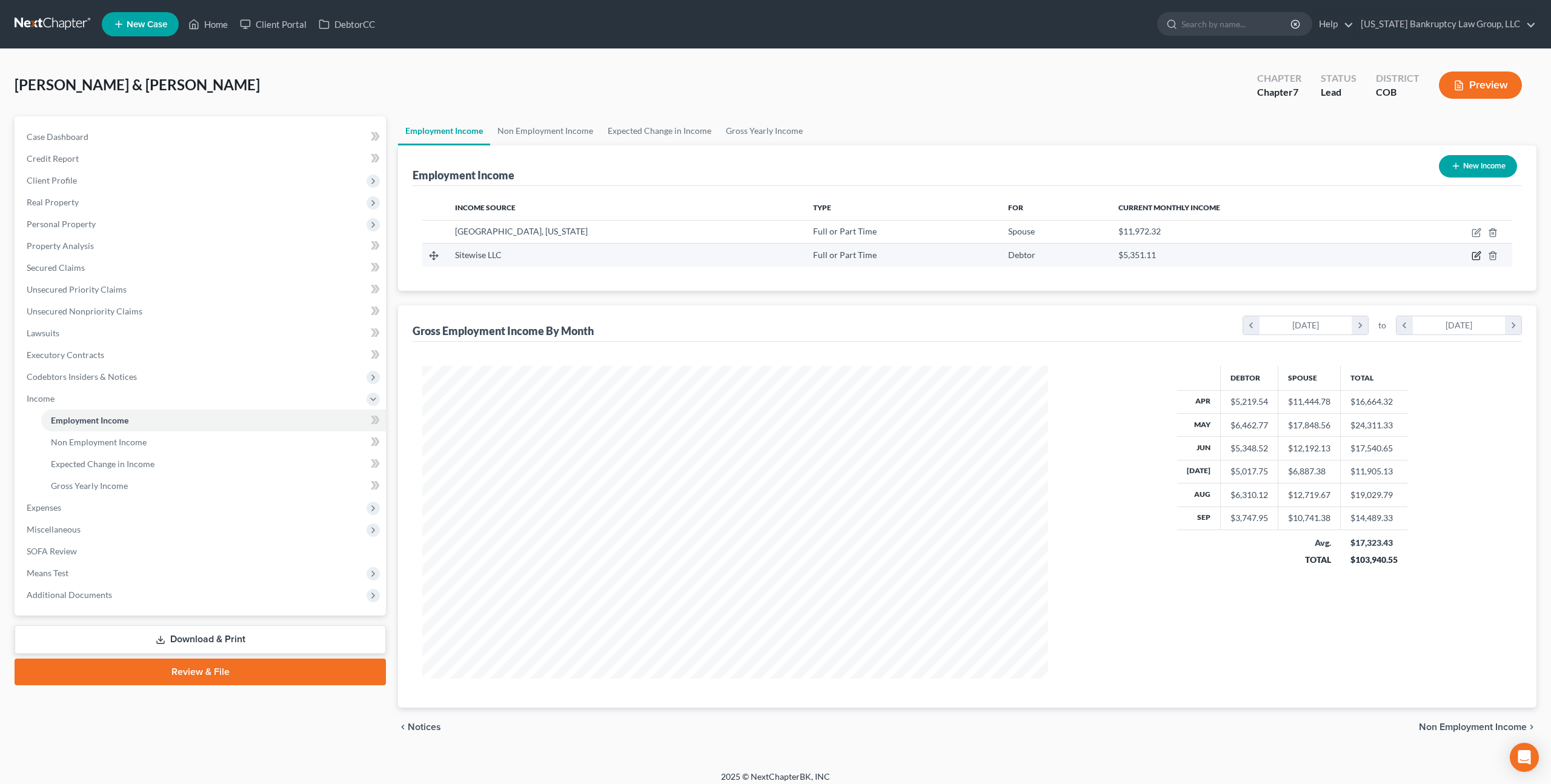
click at [1478, 253] on icon "button" at bounding box center [1477, 256] width 10 height 10
select select "0"
select select "5"
select select "3"
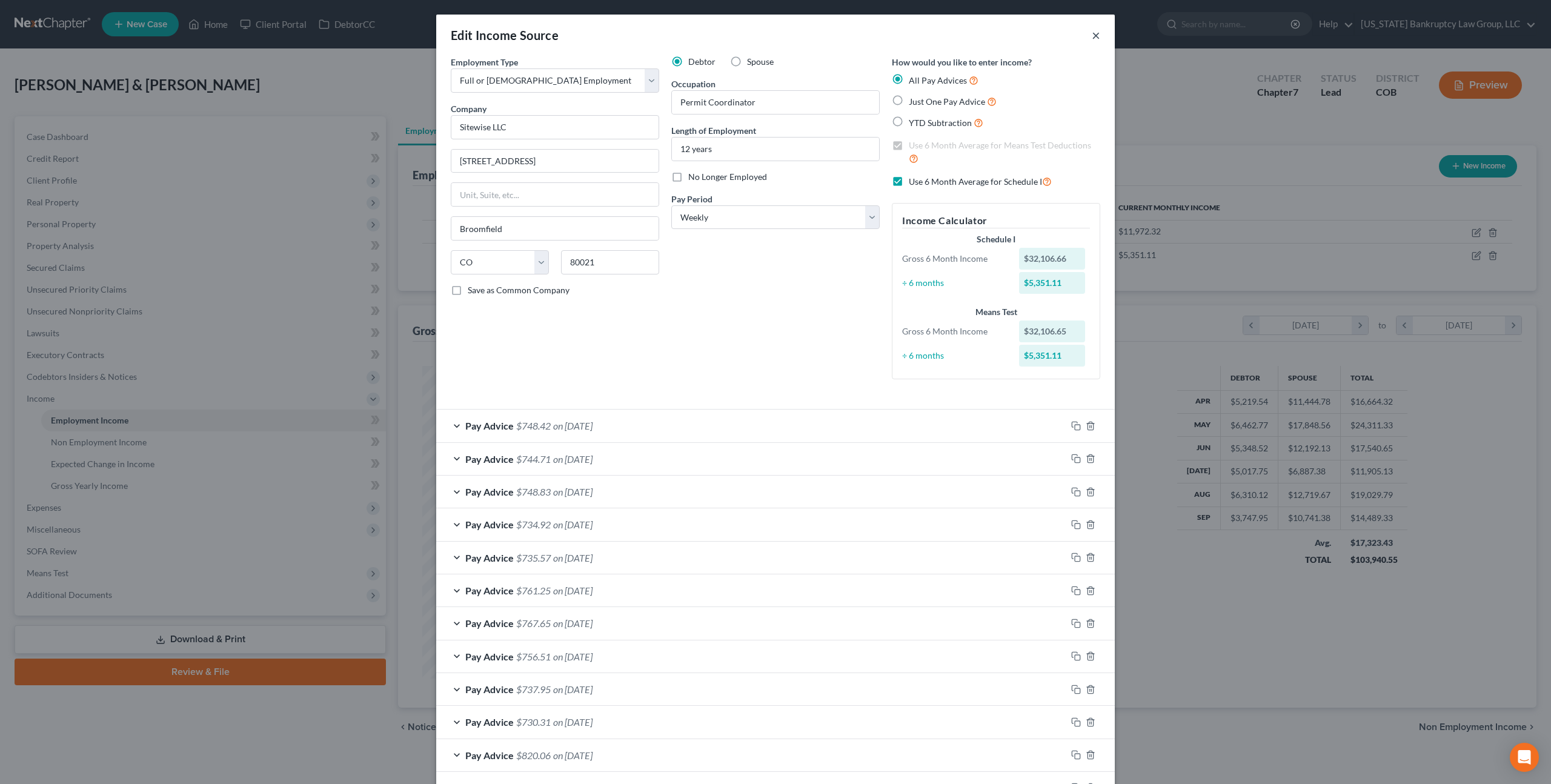
click at [1096, 31] on button "×" at bounding box center [1096, 35] width 9 height 14
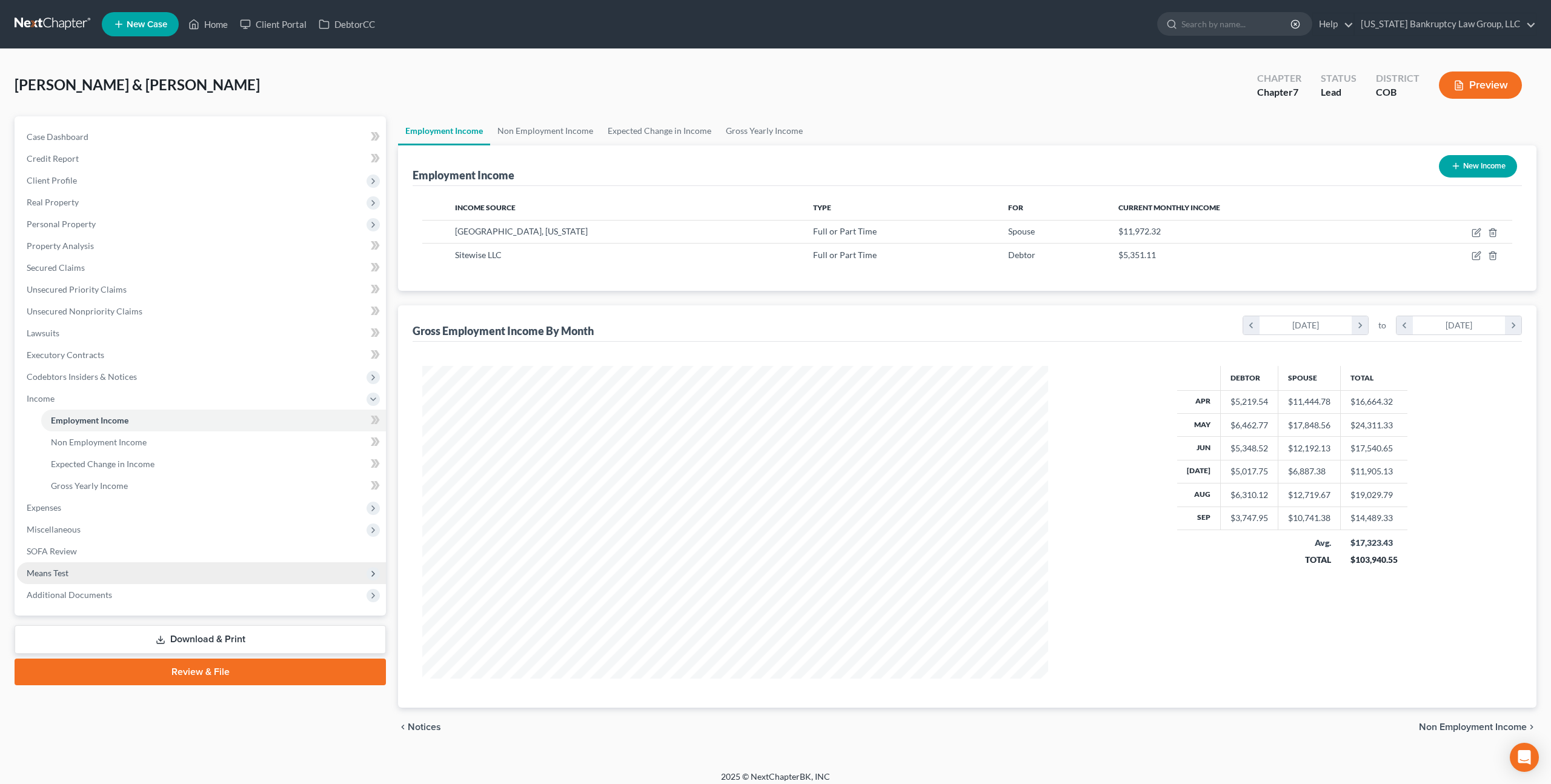
click at [62, 573] on span "Means Test" at bounding box center [47, 572] width 42 height 10
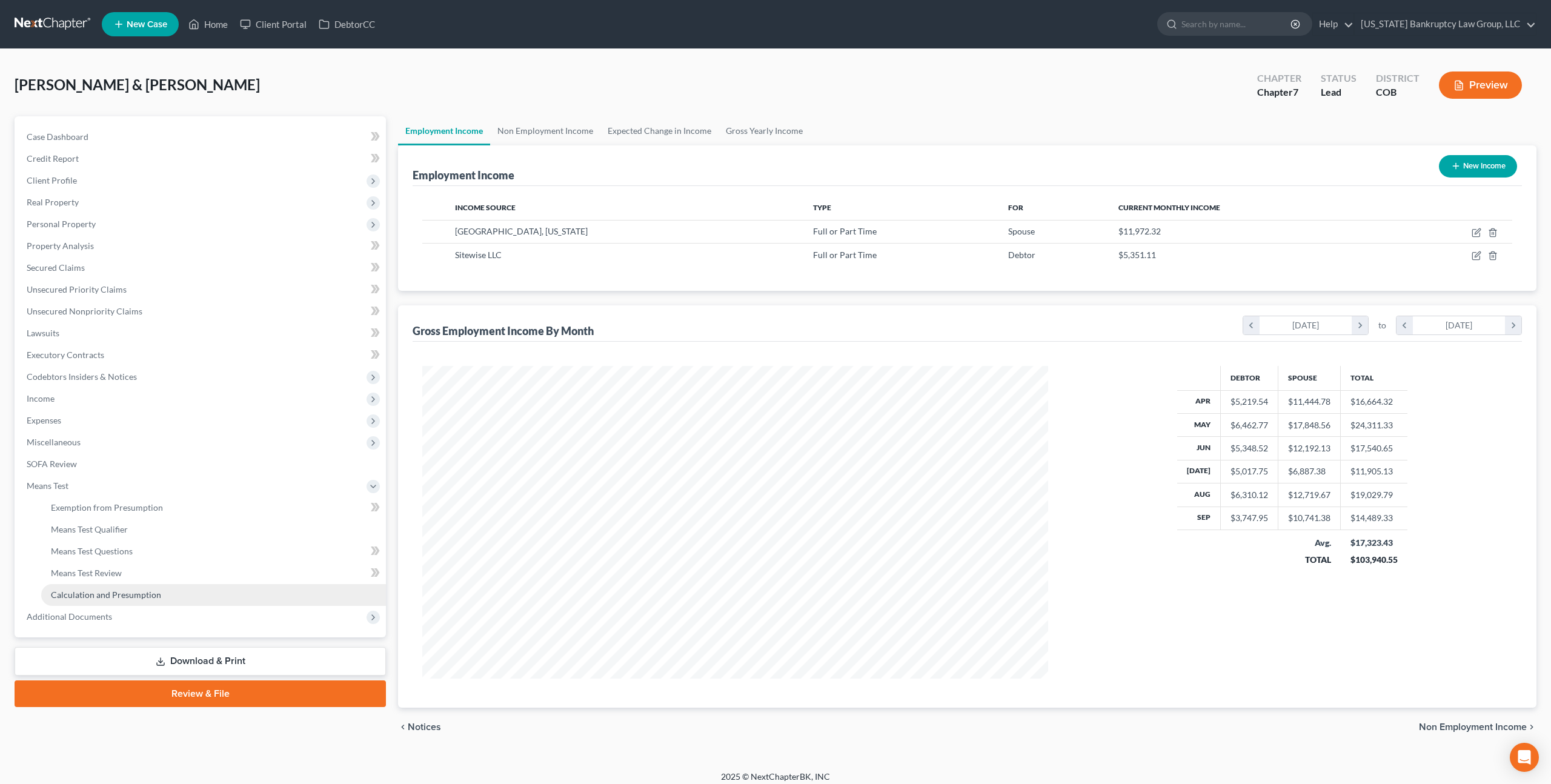
click at [104, 594] on span "Calculation and Presumption" at bounding box center [106, 594] width 111 height 10
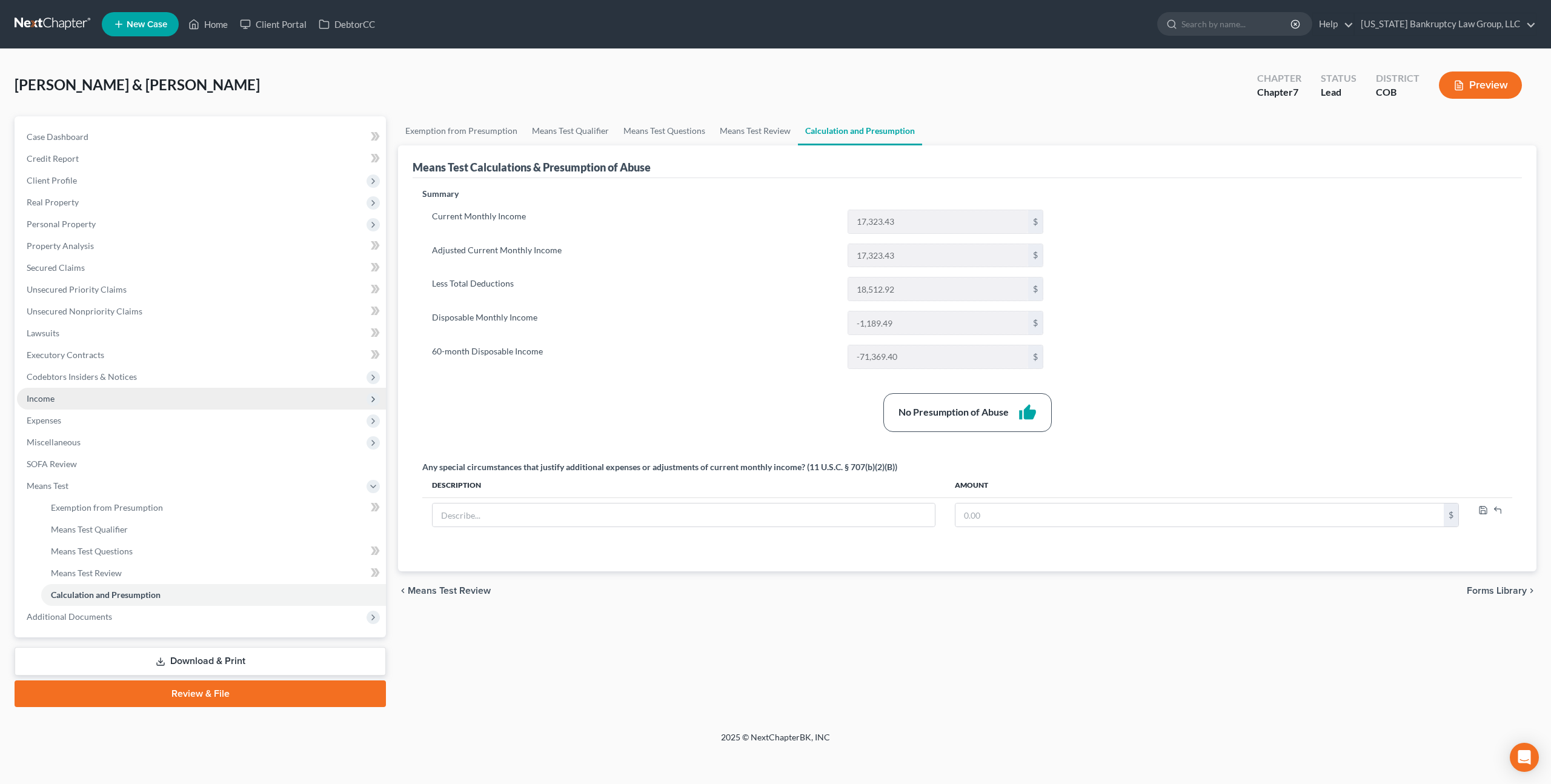
click at [56, 403] on span "Income" at bounding box center [201, 398] width 369 height 22
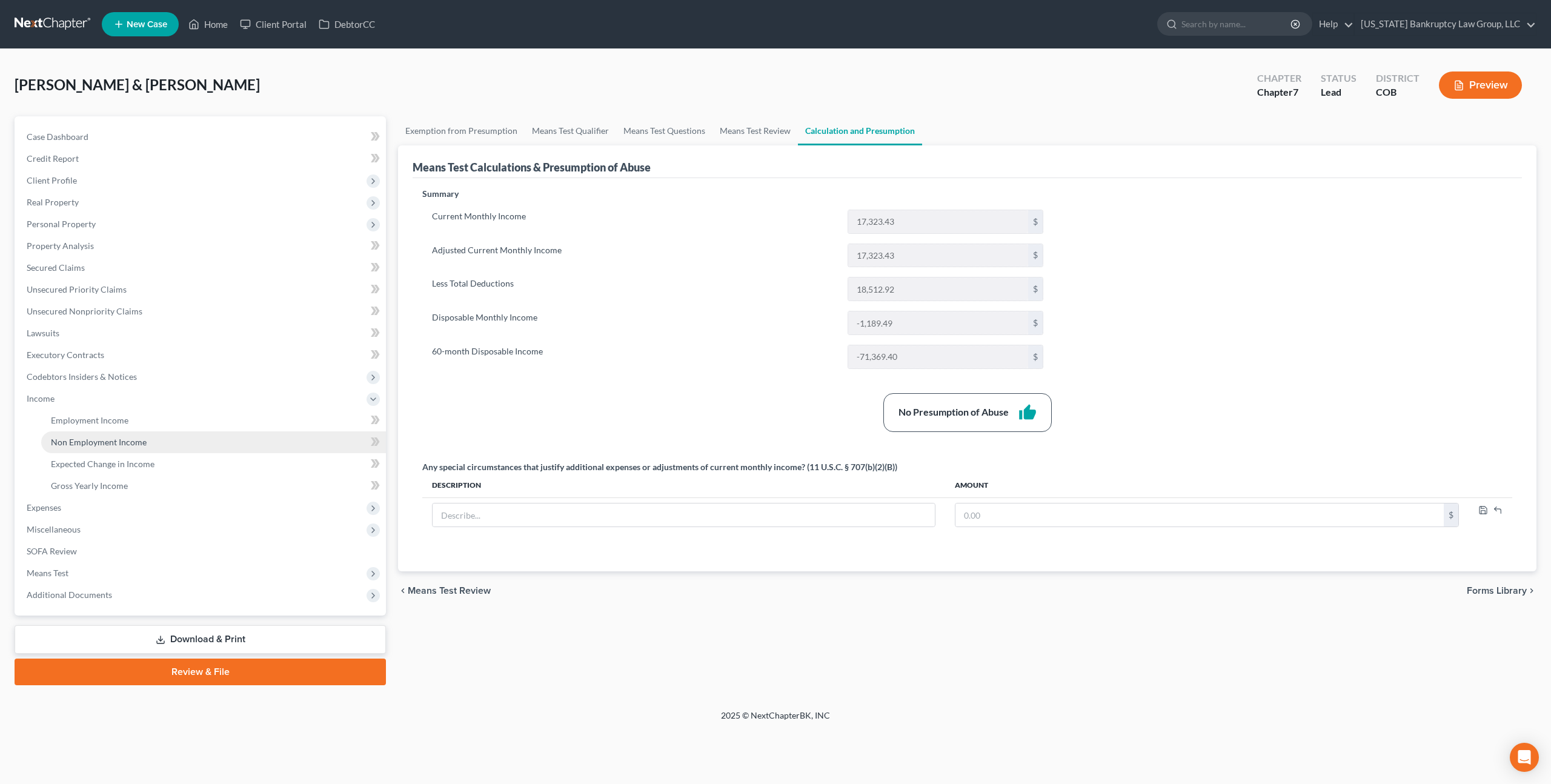
click at [83, 444] on span "Non Employment Income" at bounding box center [99, 442] width 96 height 10
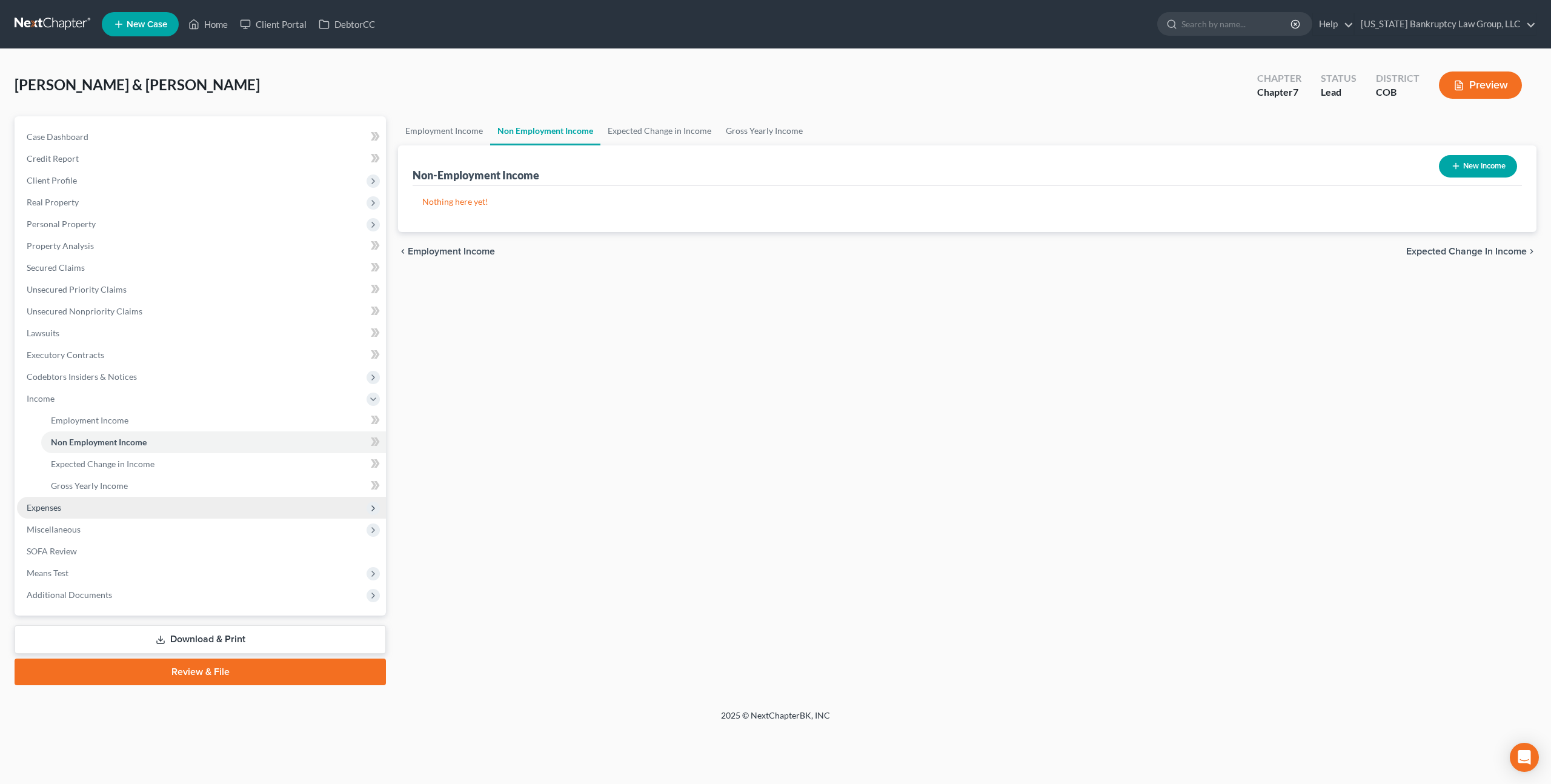
click at [47, 505] on span "Expenses" at bounding box center [44, 507] width 34 height 10
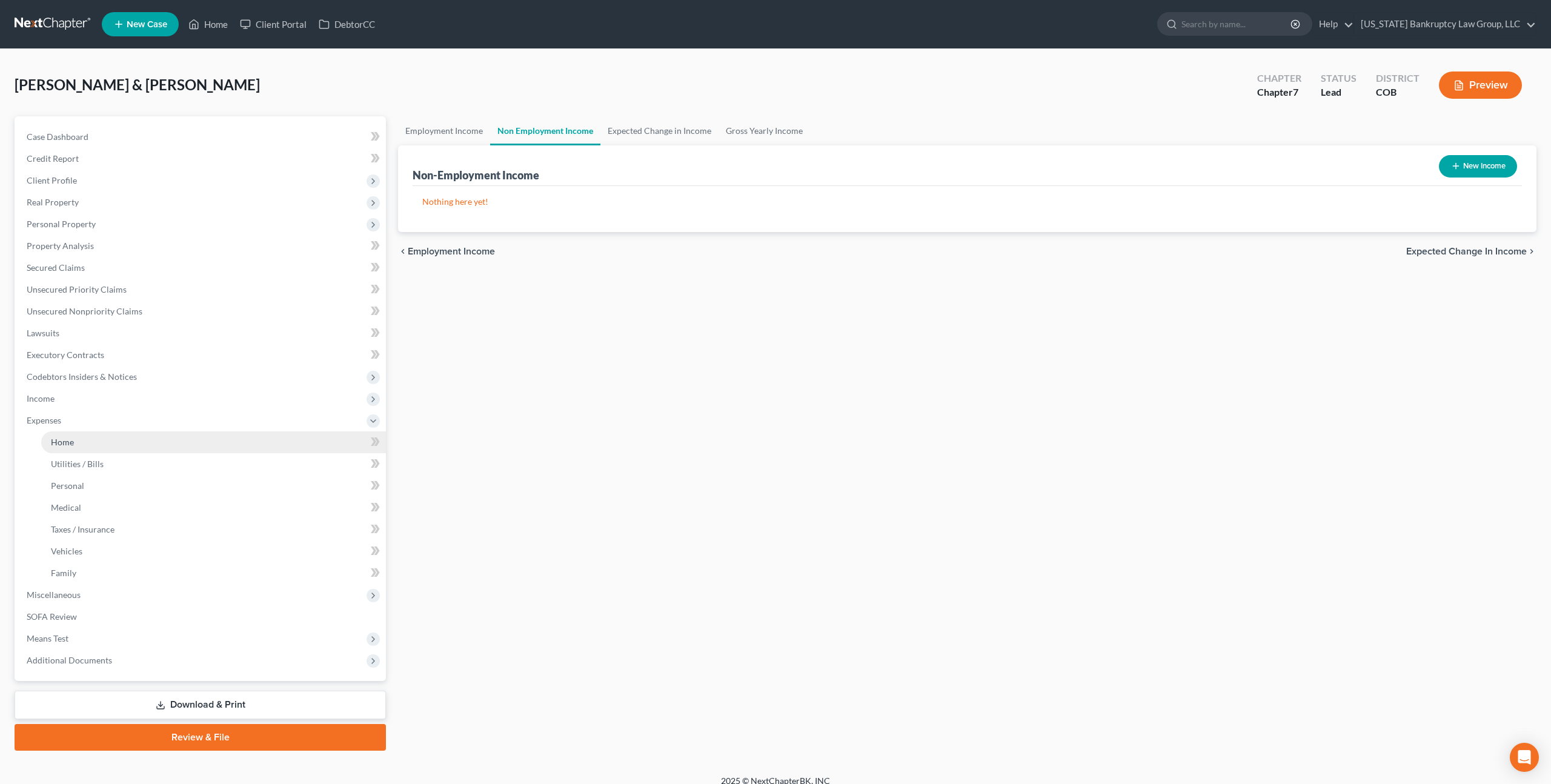
click at [76, 446] on link "Home" at bounding box center [214, 442] width 345 height 22
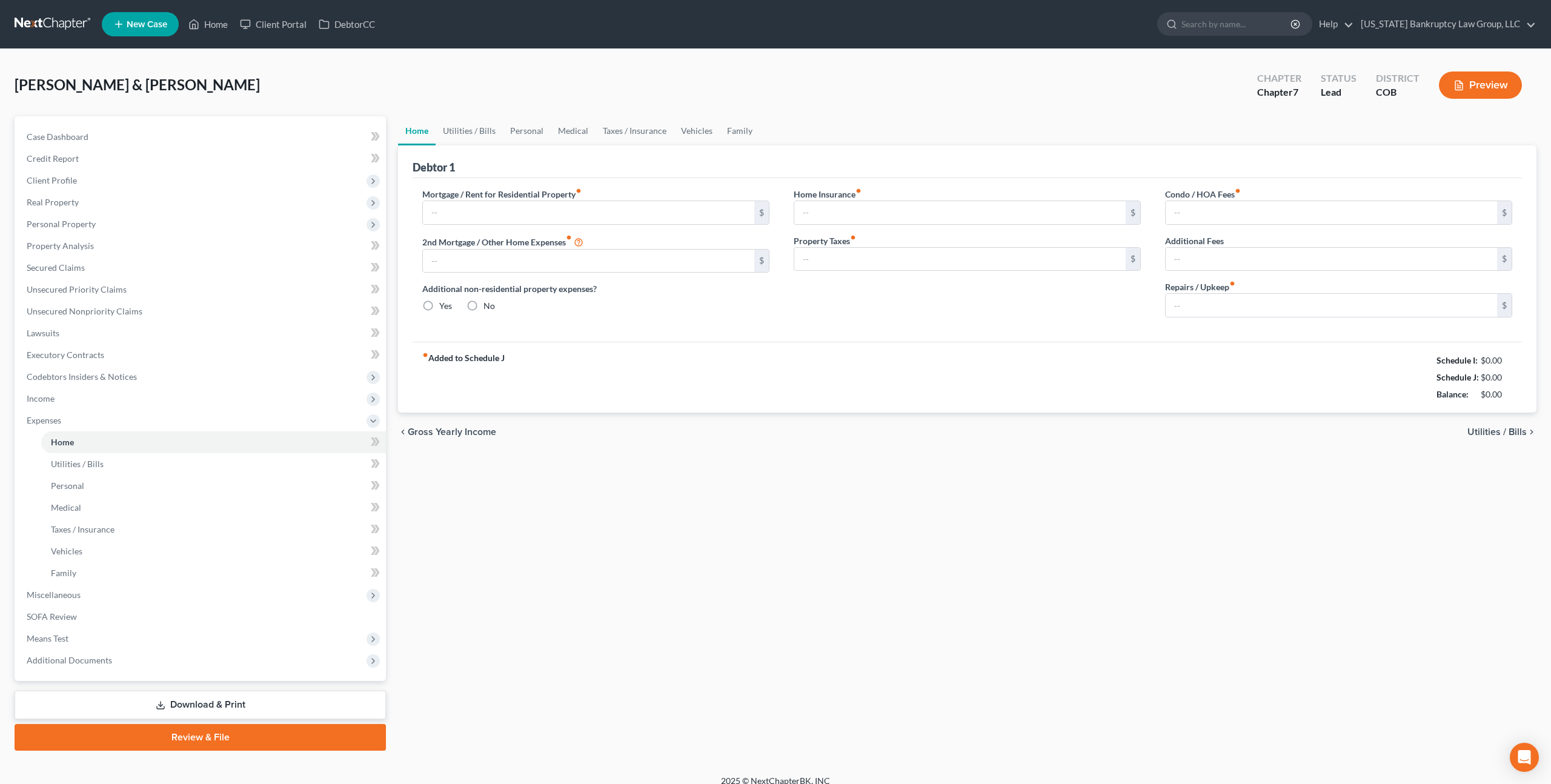
type input "5,200.00"
type input "0.00"
radio input "true"
type input "0.00"
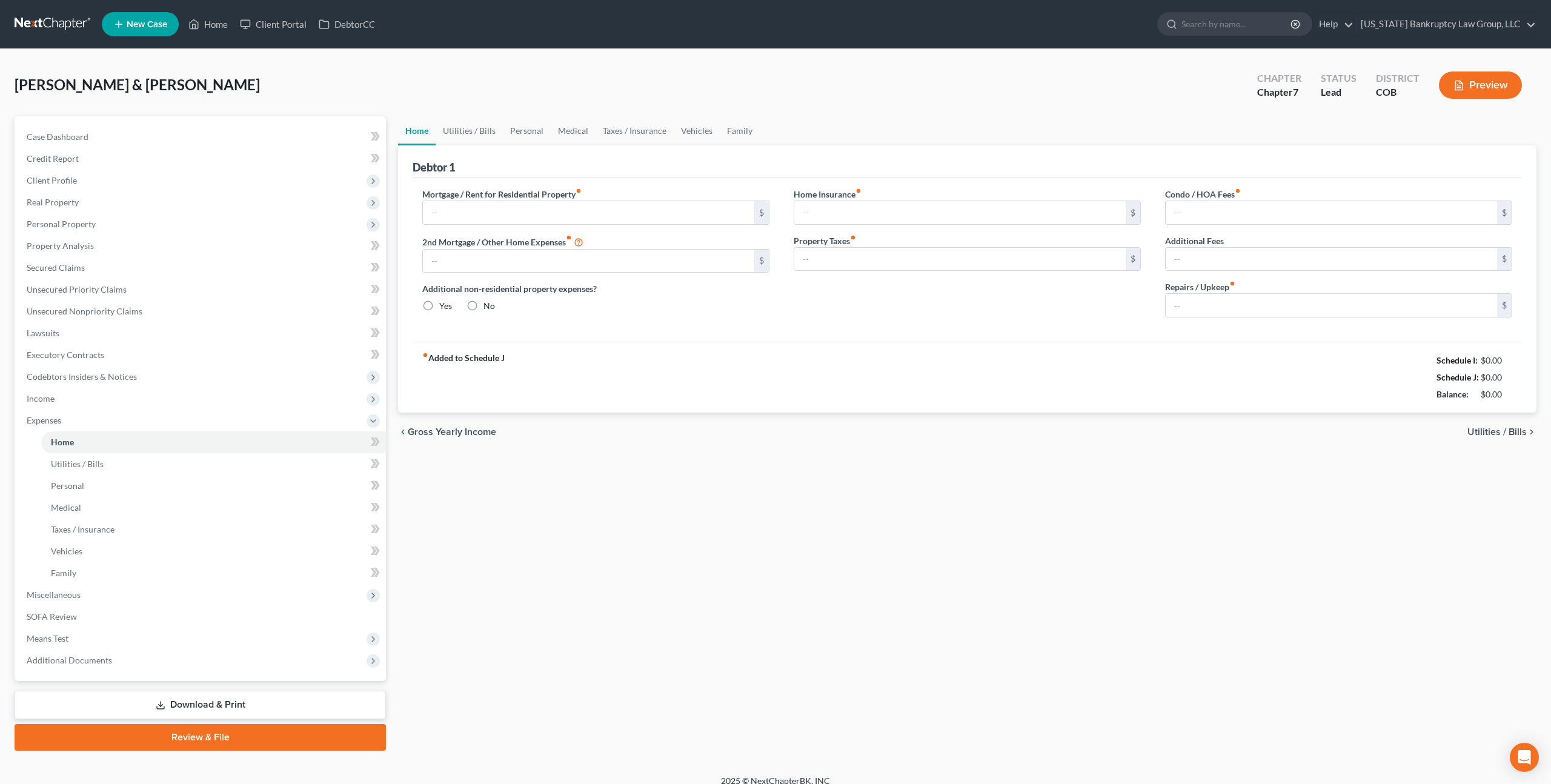
type input "50.00"
type input "0.00"
click at [92, 250] on link "Property Analysis" at bounding box center [201, 246] width 369 height 22
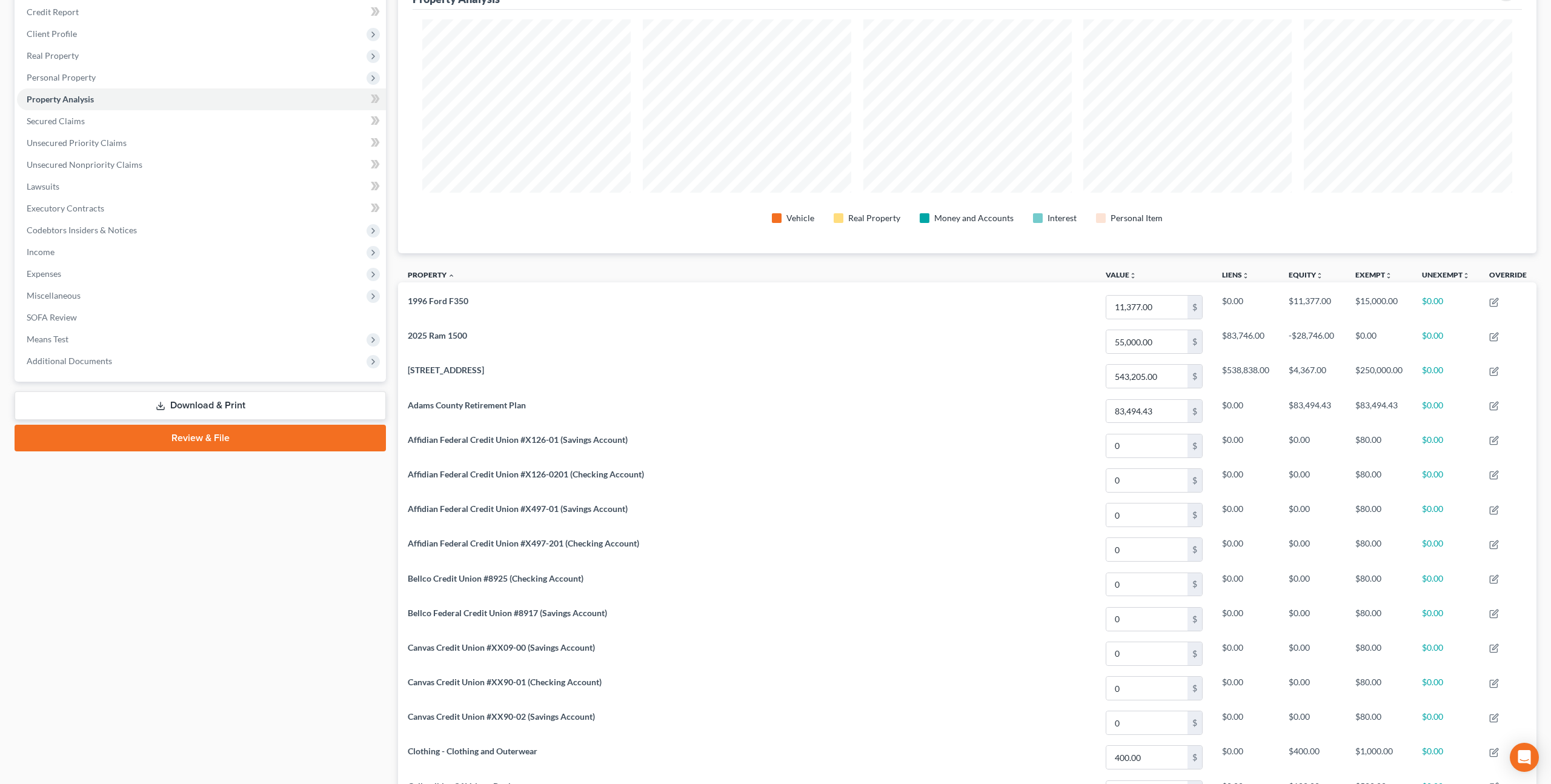
scroll to position [132, 0]
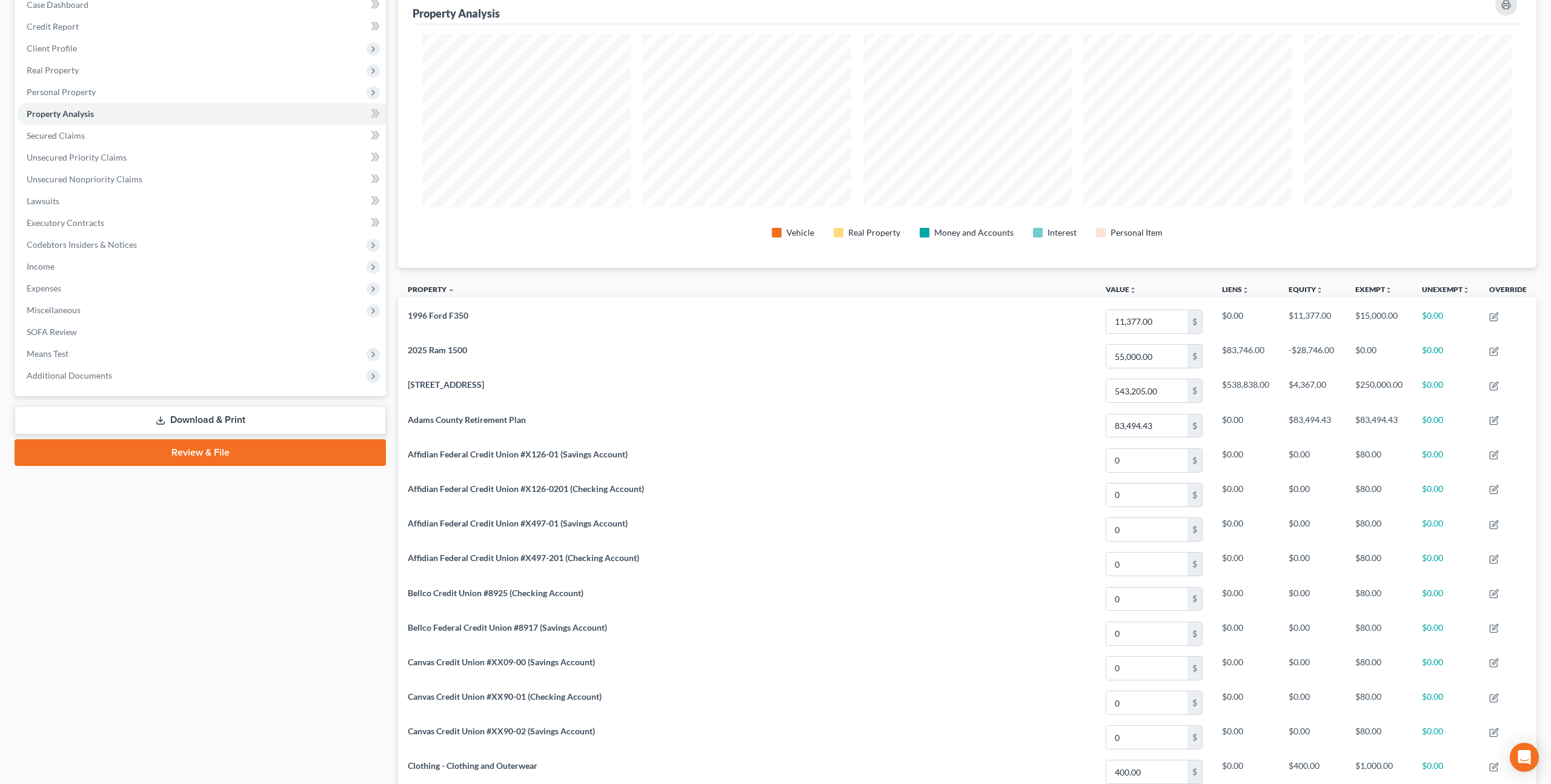
click at [216, 414] on link "Download & Print" at bounding box center [200, 420] width 372 height 29
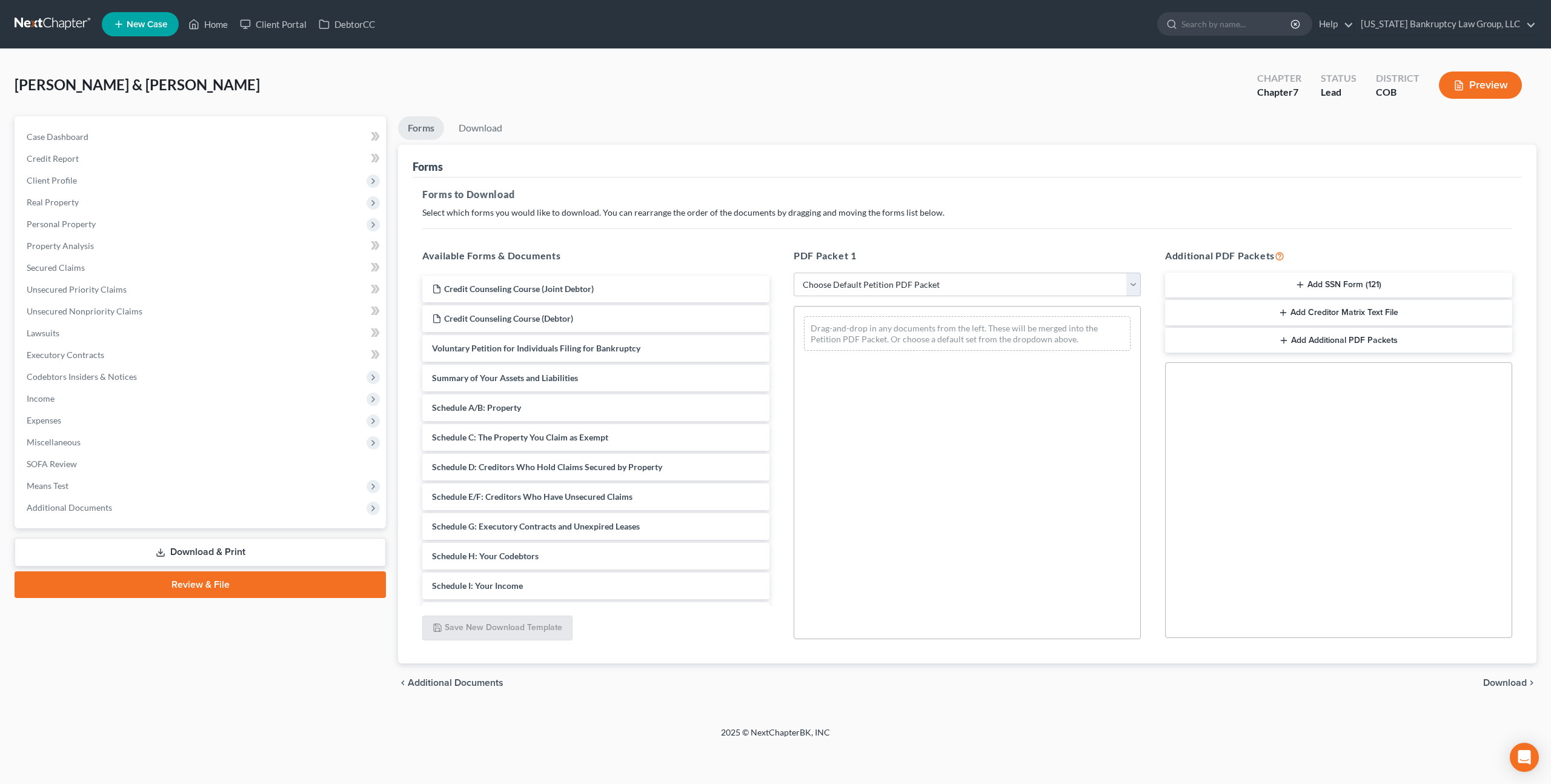
click at [1317, 289] on button "Add SSN Form (121)" at bounding box center [1339, 285] width 347 height 26
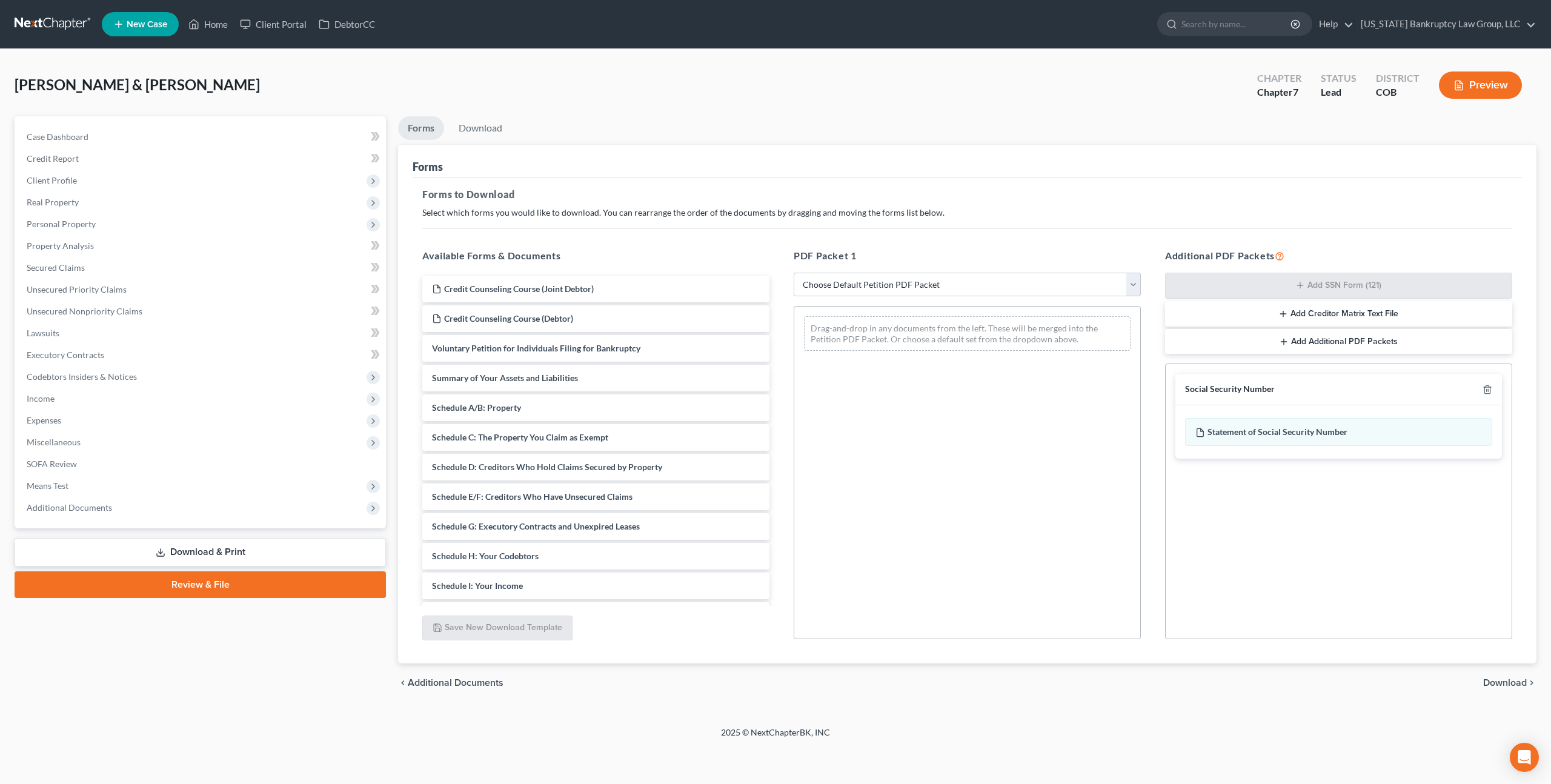
click at [1500, 680] on span "Download" at bounding box center [1505, 683] width 44 height 10
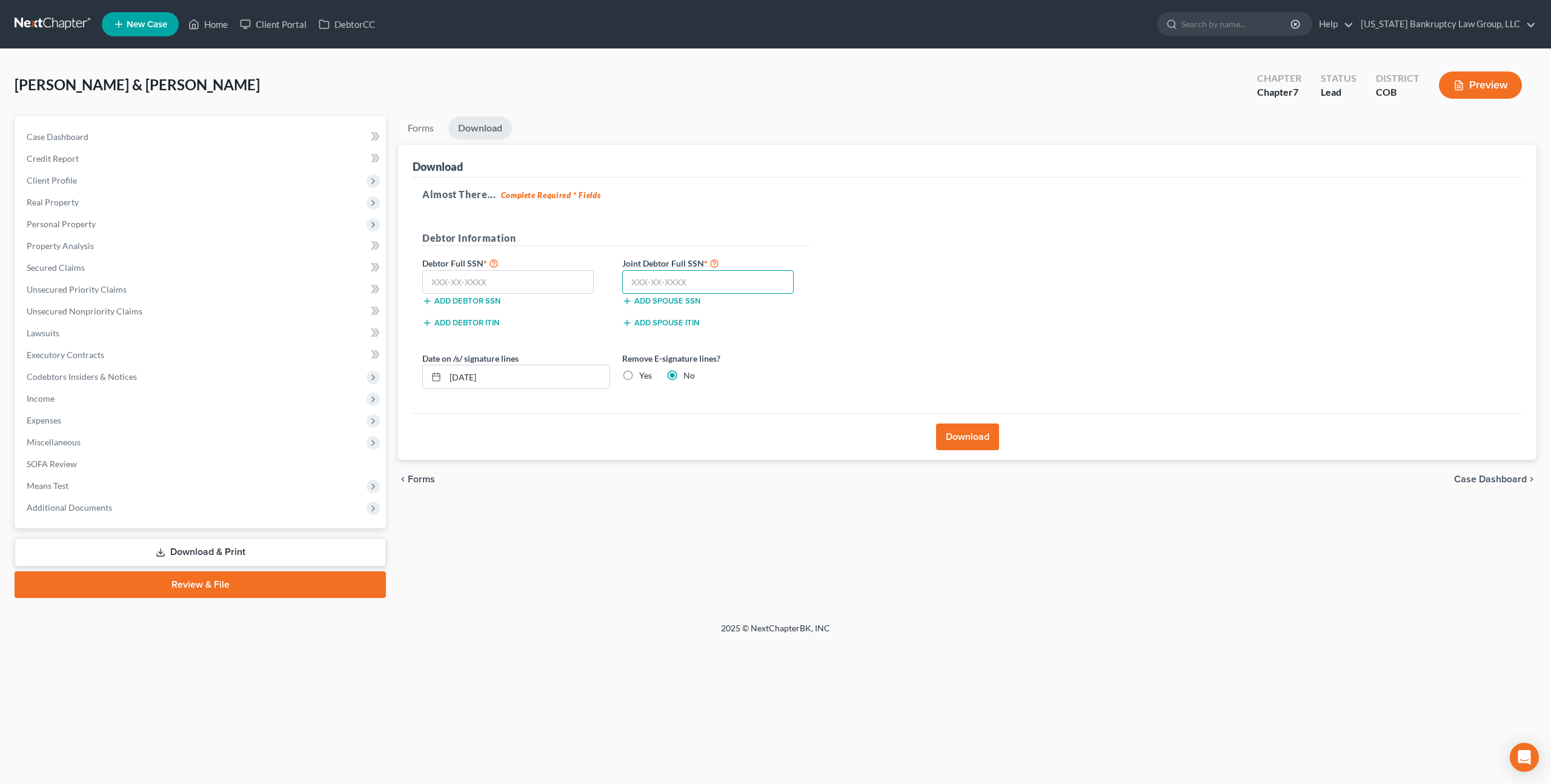
click at [664, 286] on input "text" at bounding box center [708, 282] width 172 height 24
type input "480-04-2011"
click at [445, 288] on input "text" at bounding box center [508, 282] width 172 height 24
click at [518, 277] on input "text" at bounding box center [508, 282] width 172 height 24
type input "521-73-9594"
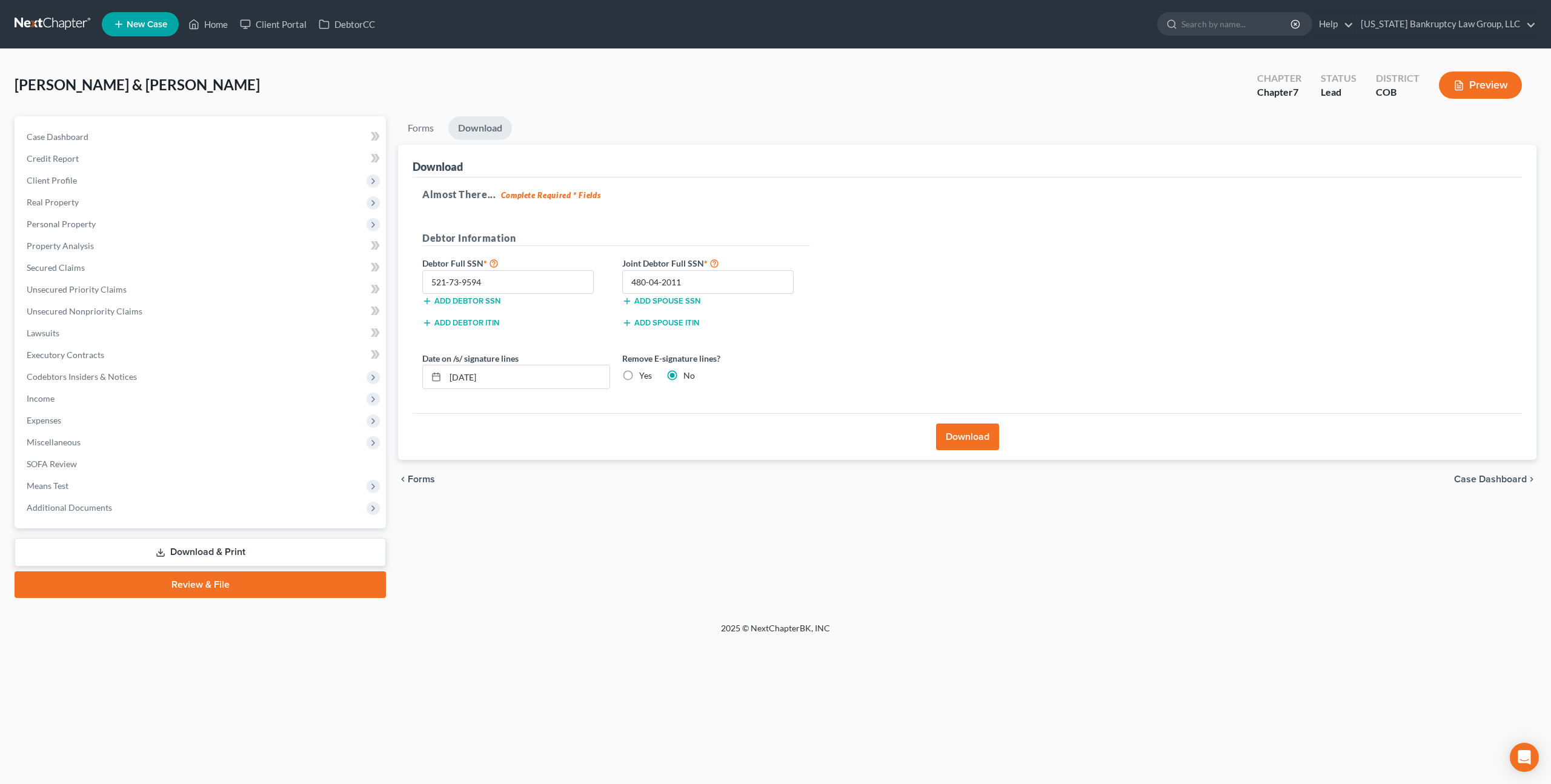
click at [960, 438] on button "Download" at bounding box center [967, 436] width 63 height 27
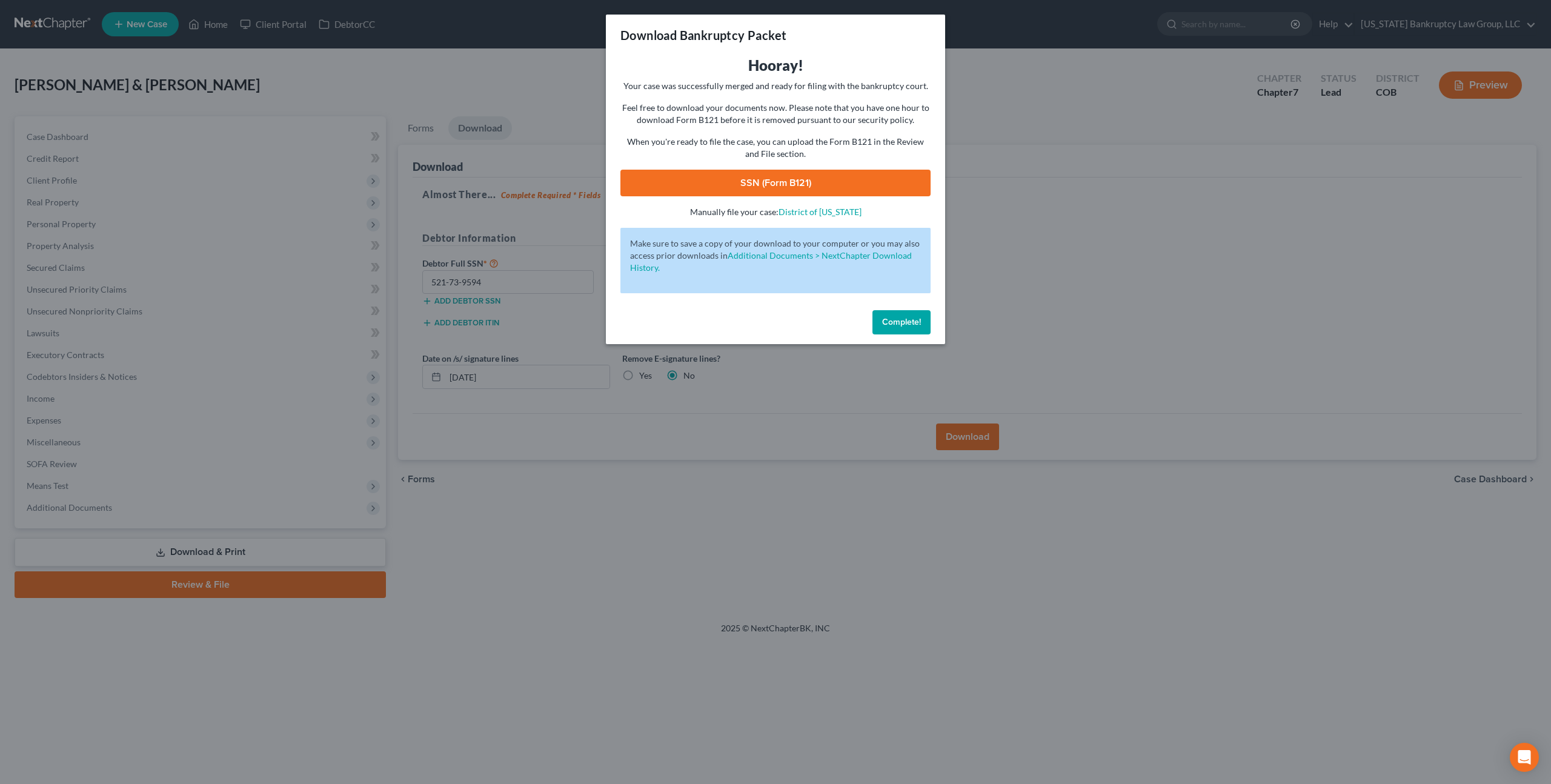
click at [824, 186] on link "SSN (Form B121)" at bounding box center [776, 183] width 310 height 27
click at [885, 319] on span "Complete!" at bounding box center [902, 322] width 39 height 10
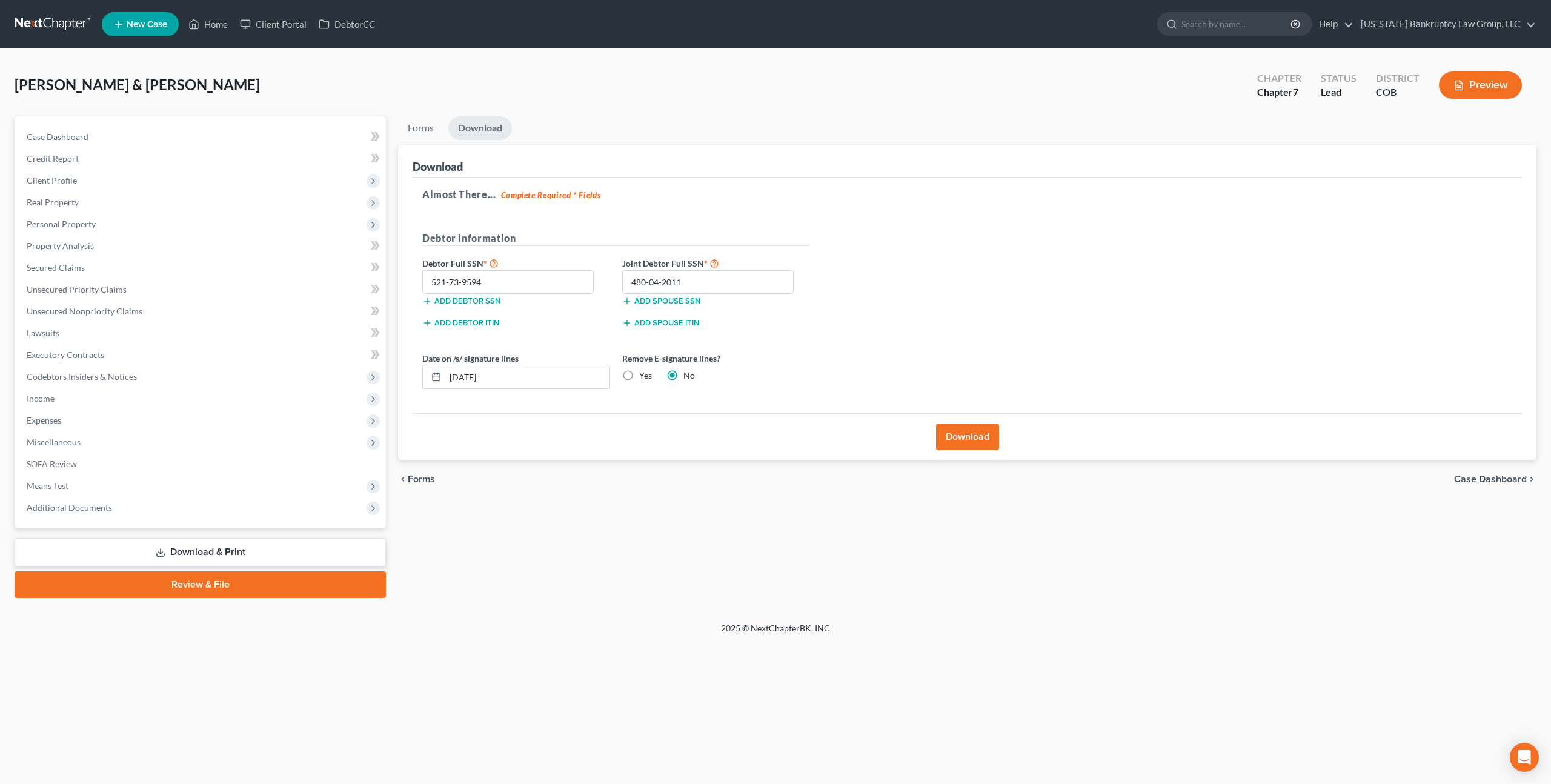
click at [265, 576] on link "Review & File" at bounding box center [200, 584] width 372 height 27
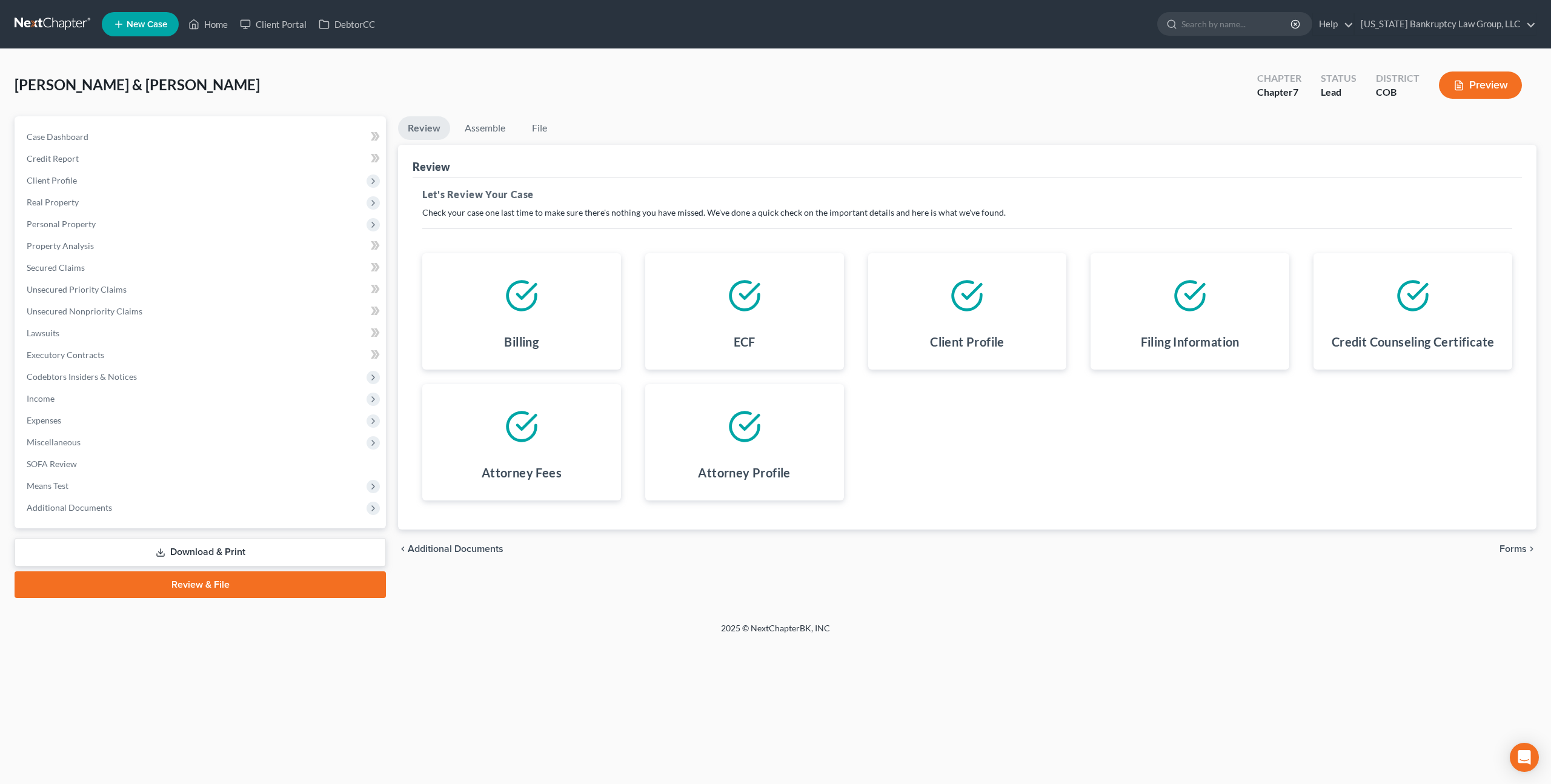
click at [1512, 547] on span "Forms" at bounding box center [1514, 549] width 27 height 10
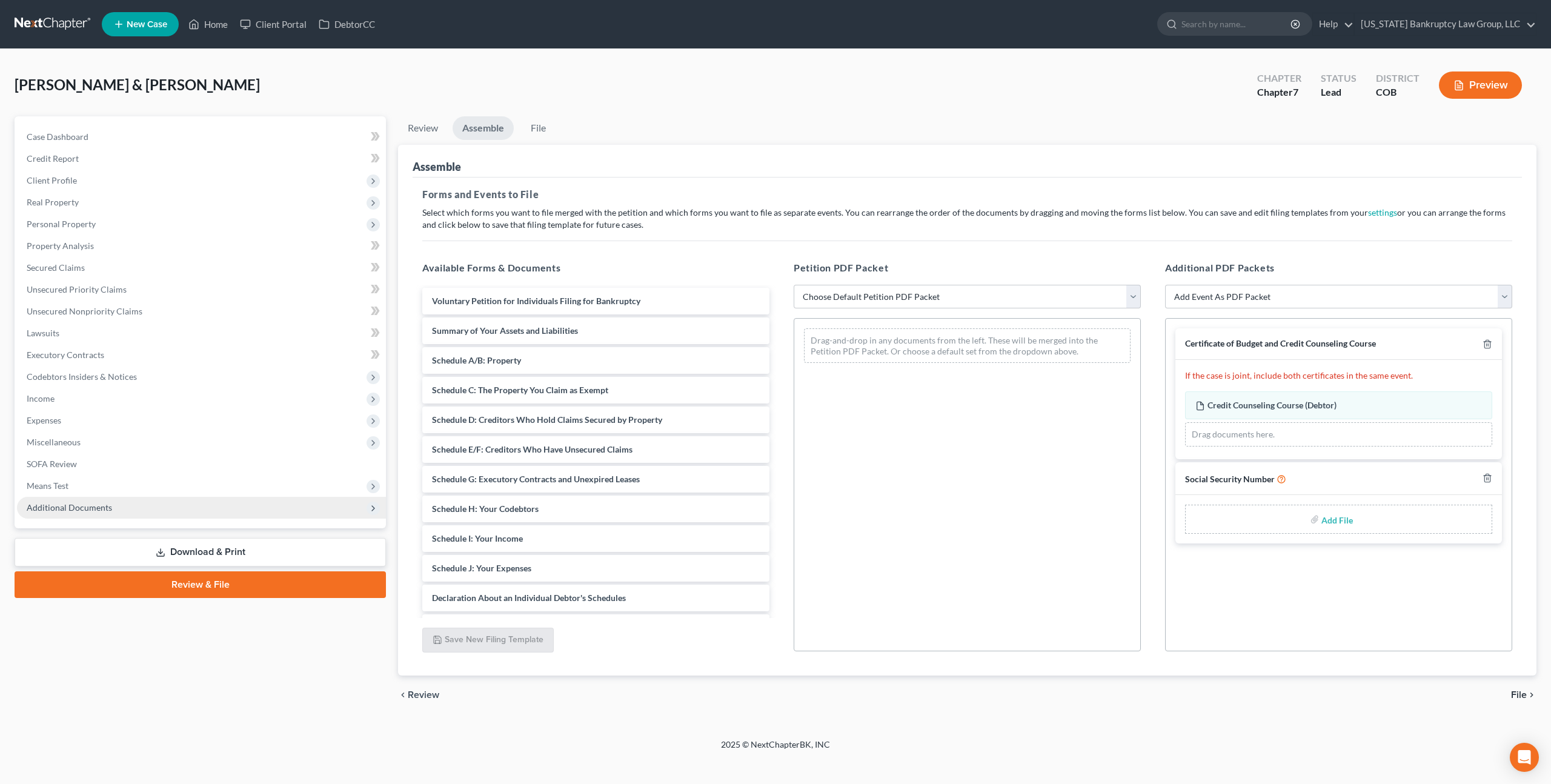
click at [97, 503] on span "Additional Documents" at bounding box center [69, 507] width 86 height 10
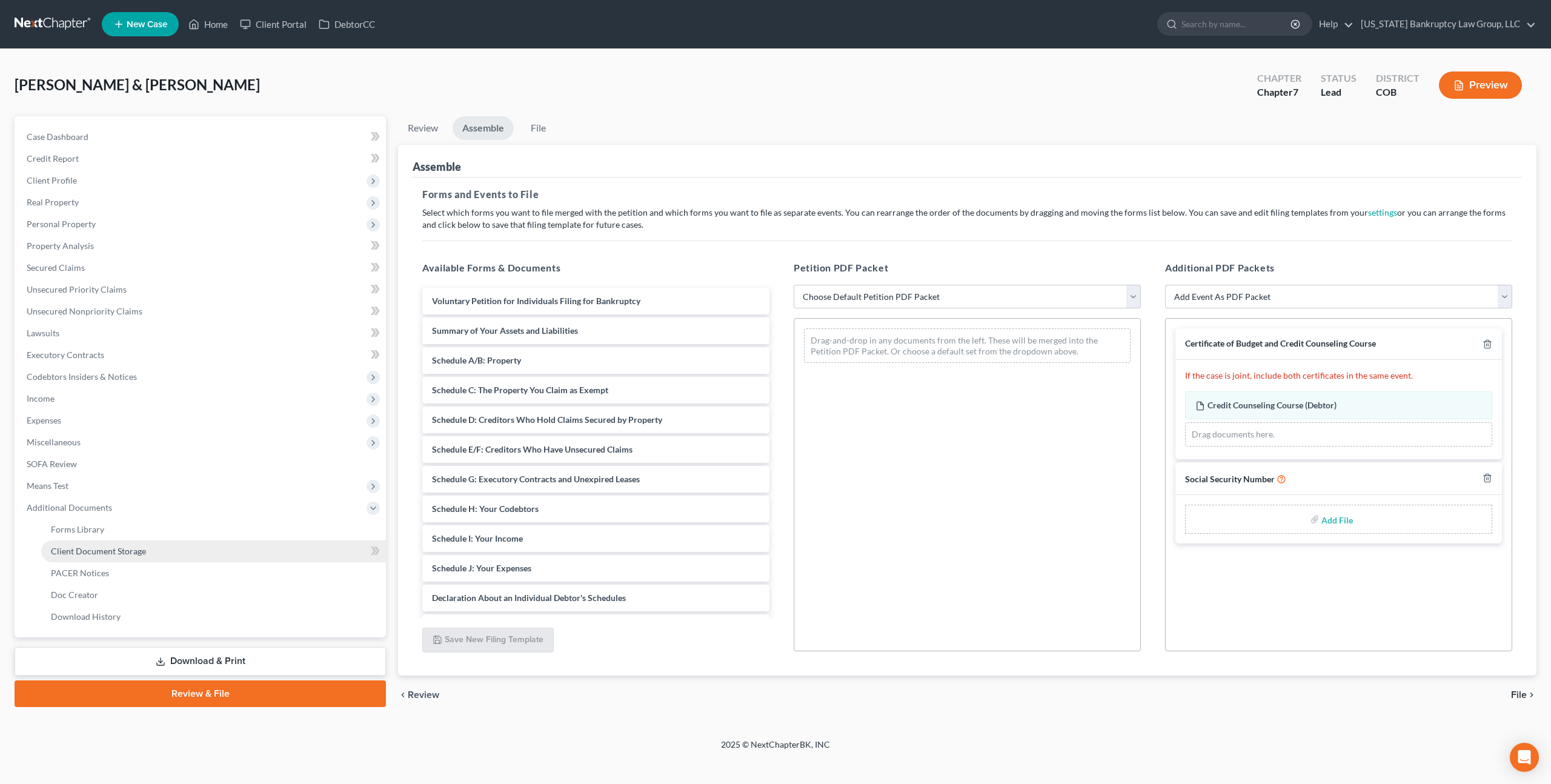
click at [127, 546] on span "Client Document Storage" at bounding box center [99, 551] width 95 height 10
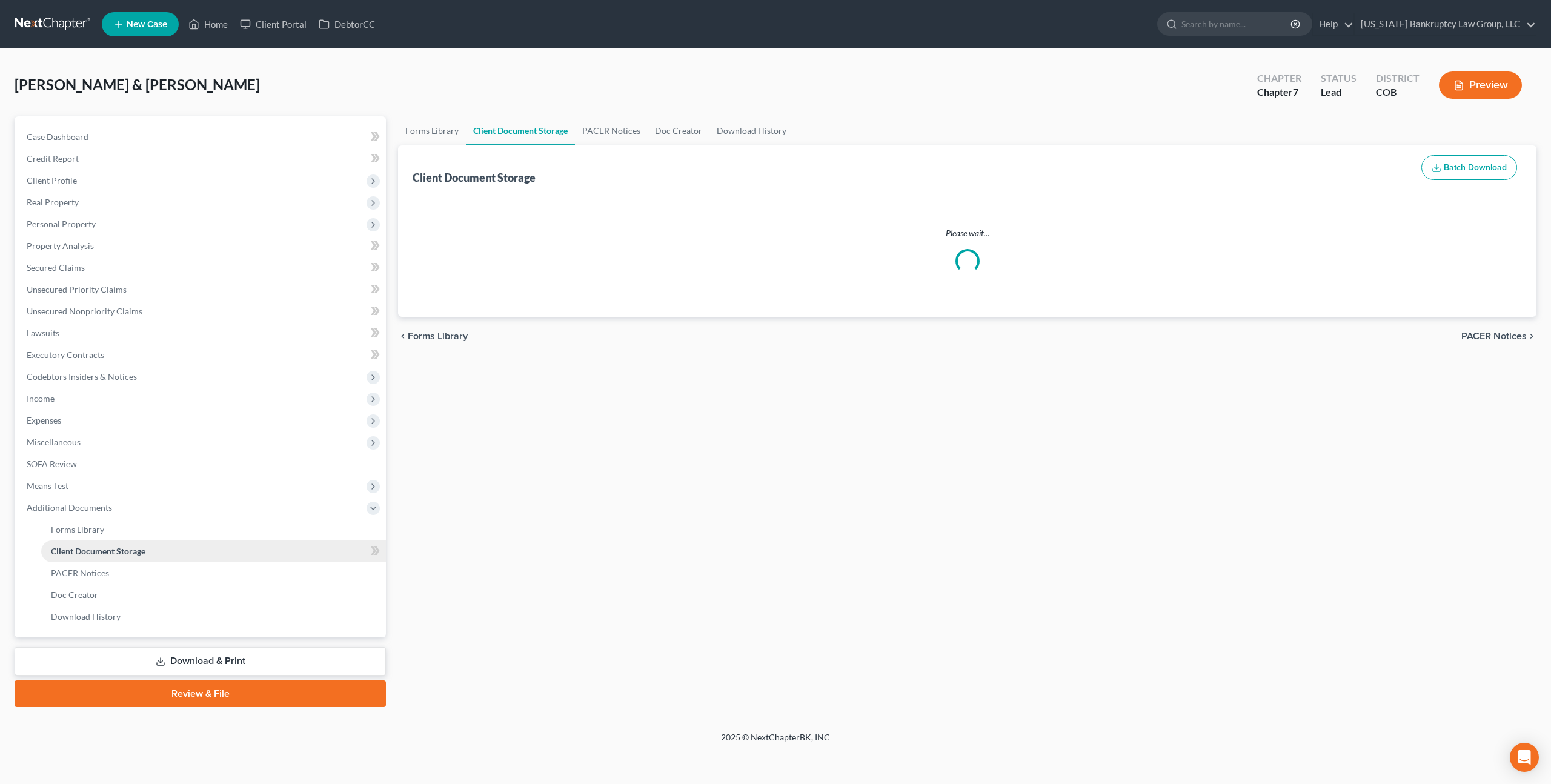
select select "5"
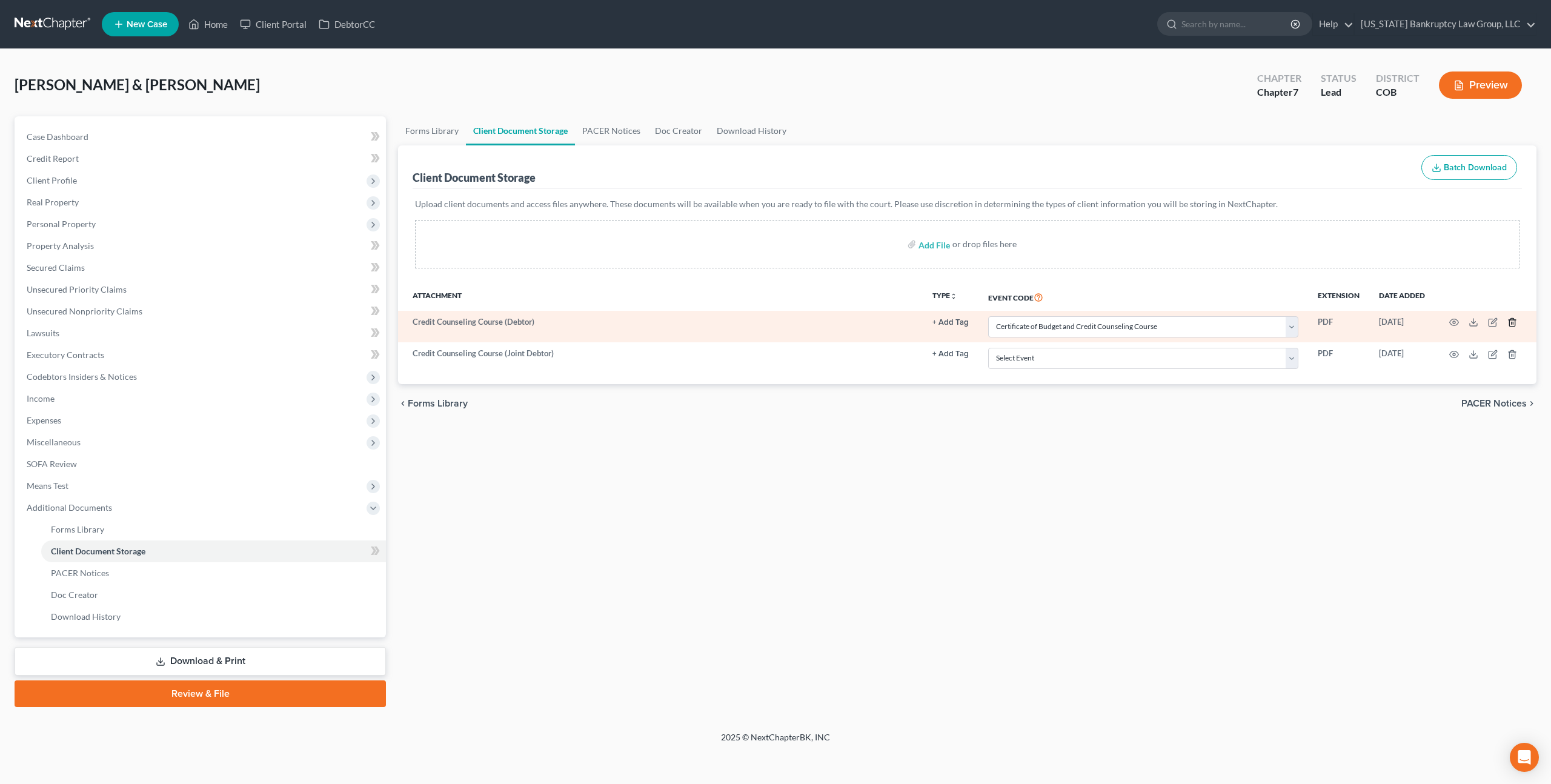
click at [1513, 322] on line "button" at bounding box center [1513, 323] width 0 height 2
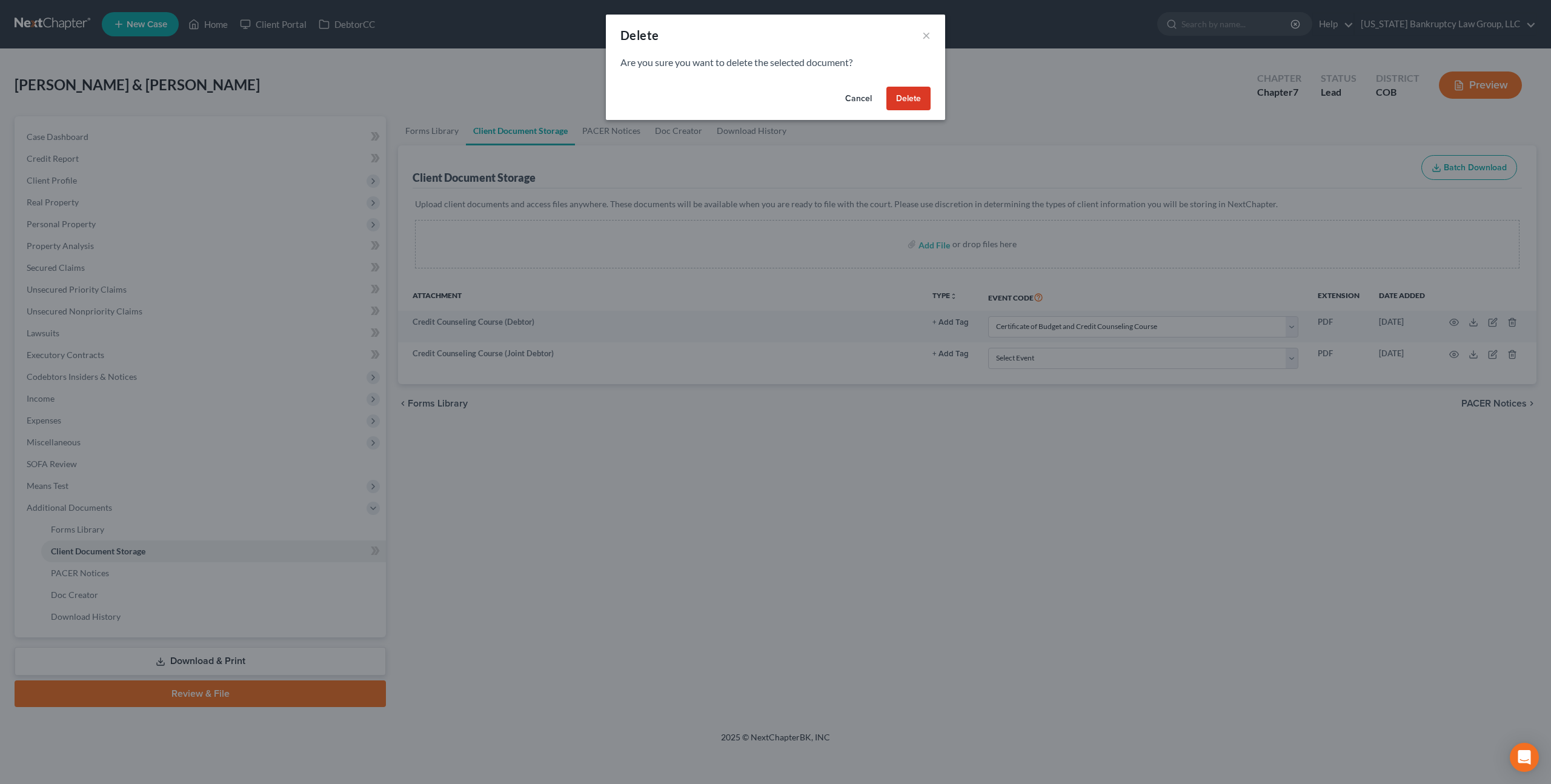
click at [908, 98] on button "Delete" at bounding box center [908, 99] width 44 height 24
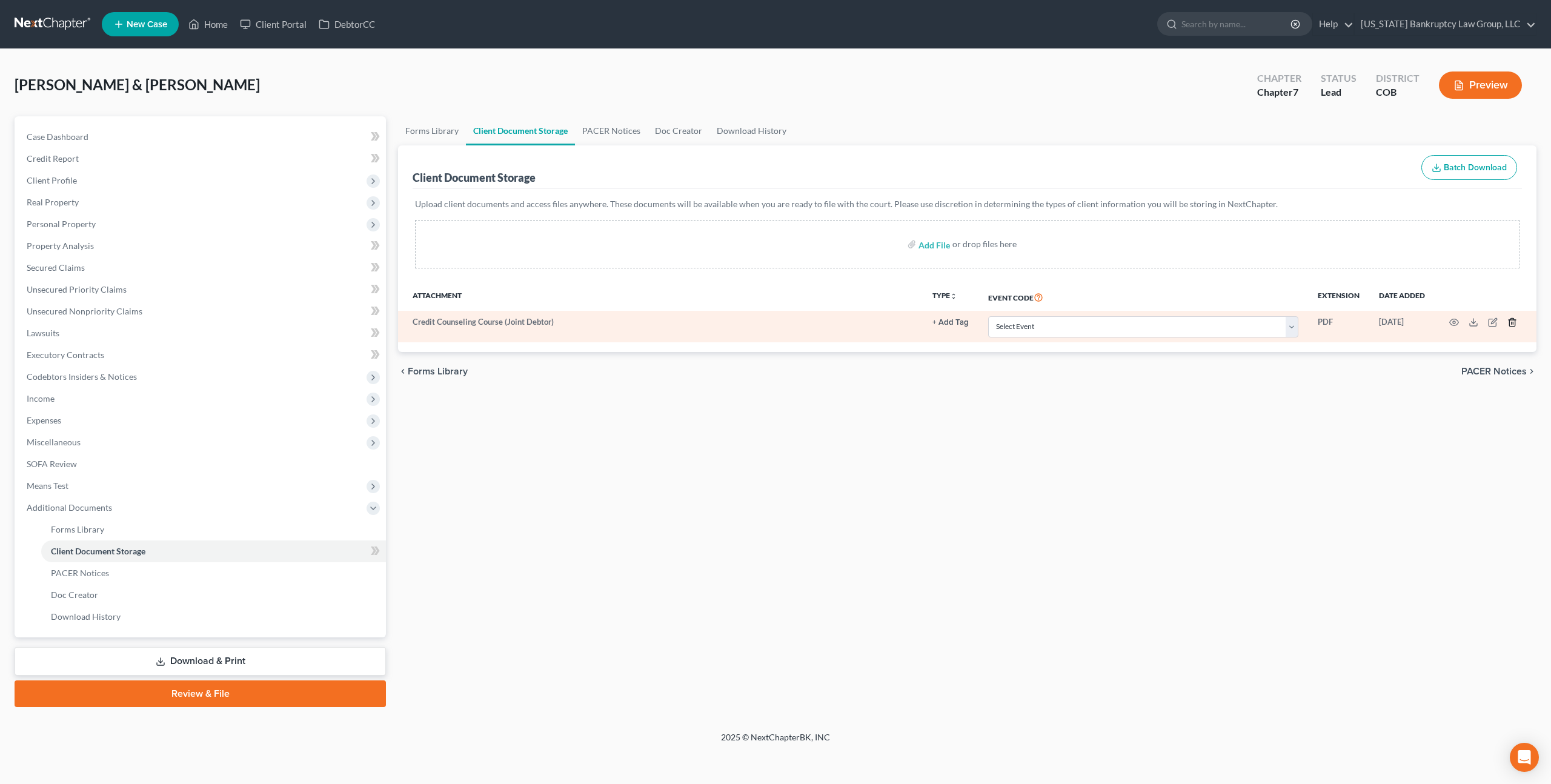
click at [1512, 323] on icon "button" at bounding box center [1512, 322] width 10 height 10
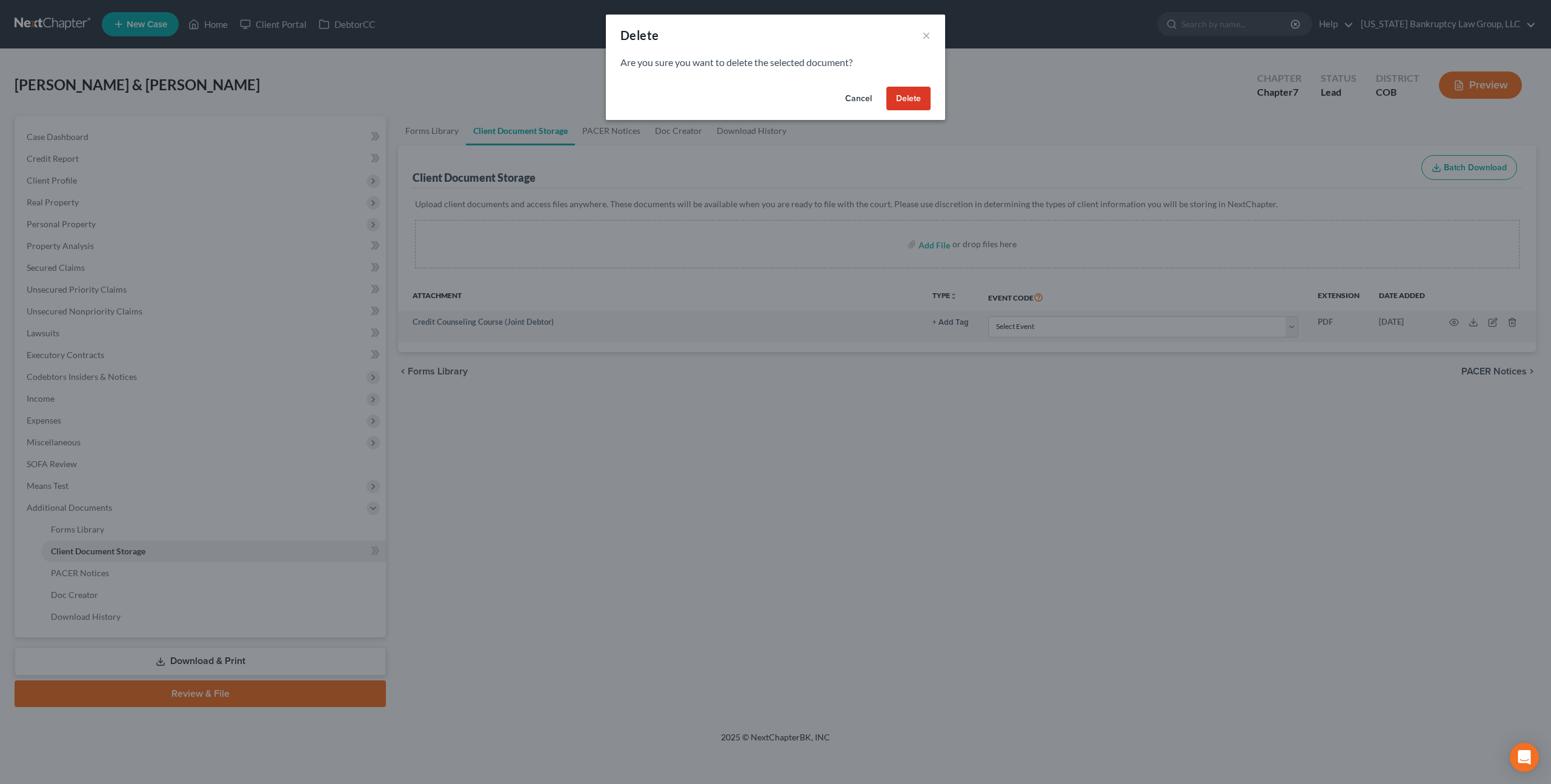
click at [907, 96] on button "Delete" at bounding box center [908, 99] width 44 height 24
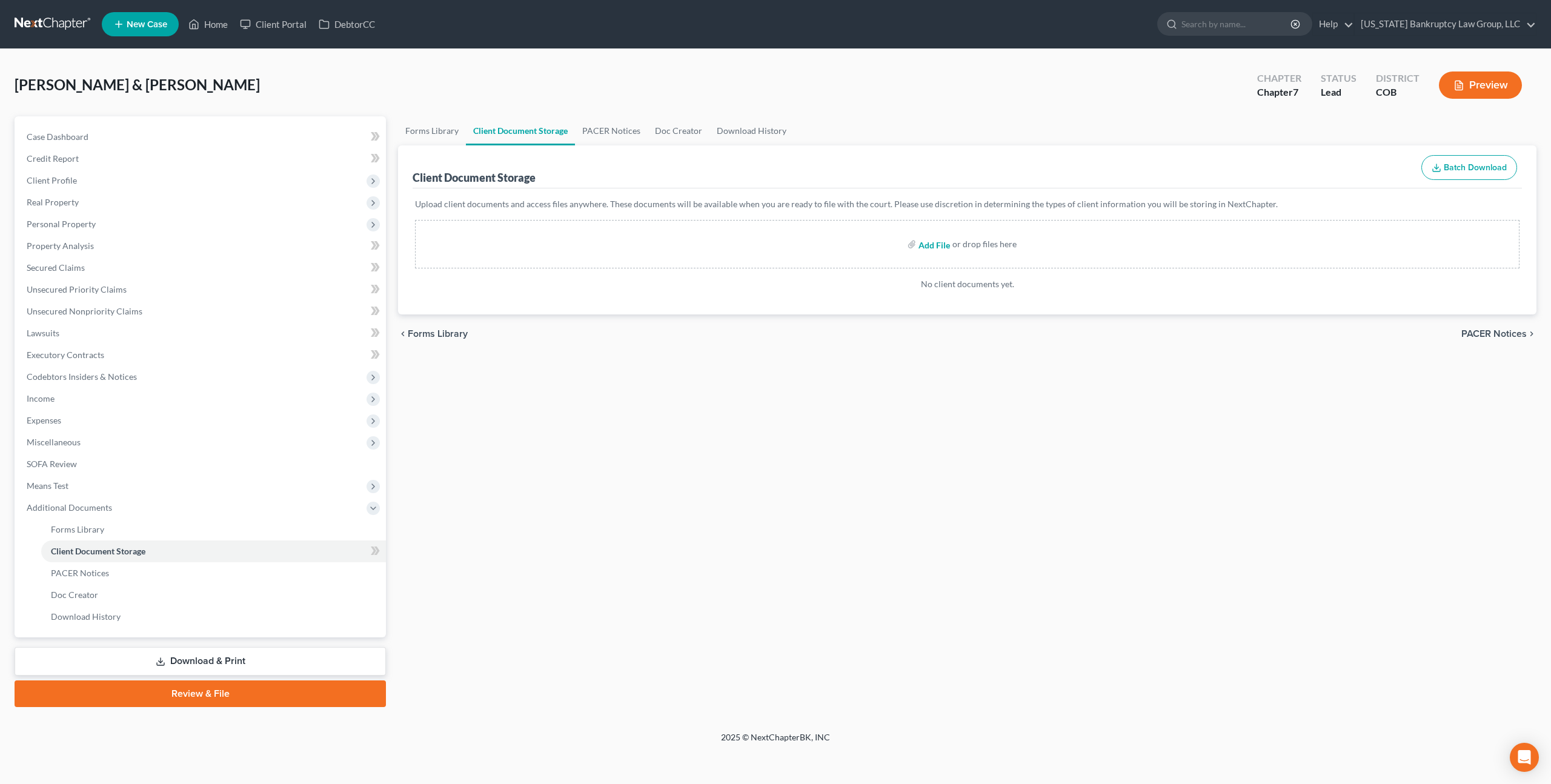
click at [938, 243] on input "file" at bounding box center [933, 244] width 29 height 22
type input "C:\fakepath\Credit Counseling Certificate - Adam.pdf"
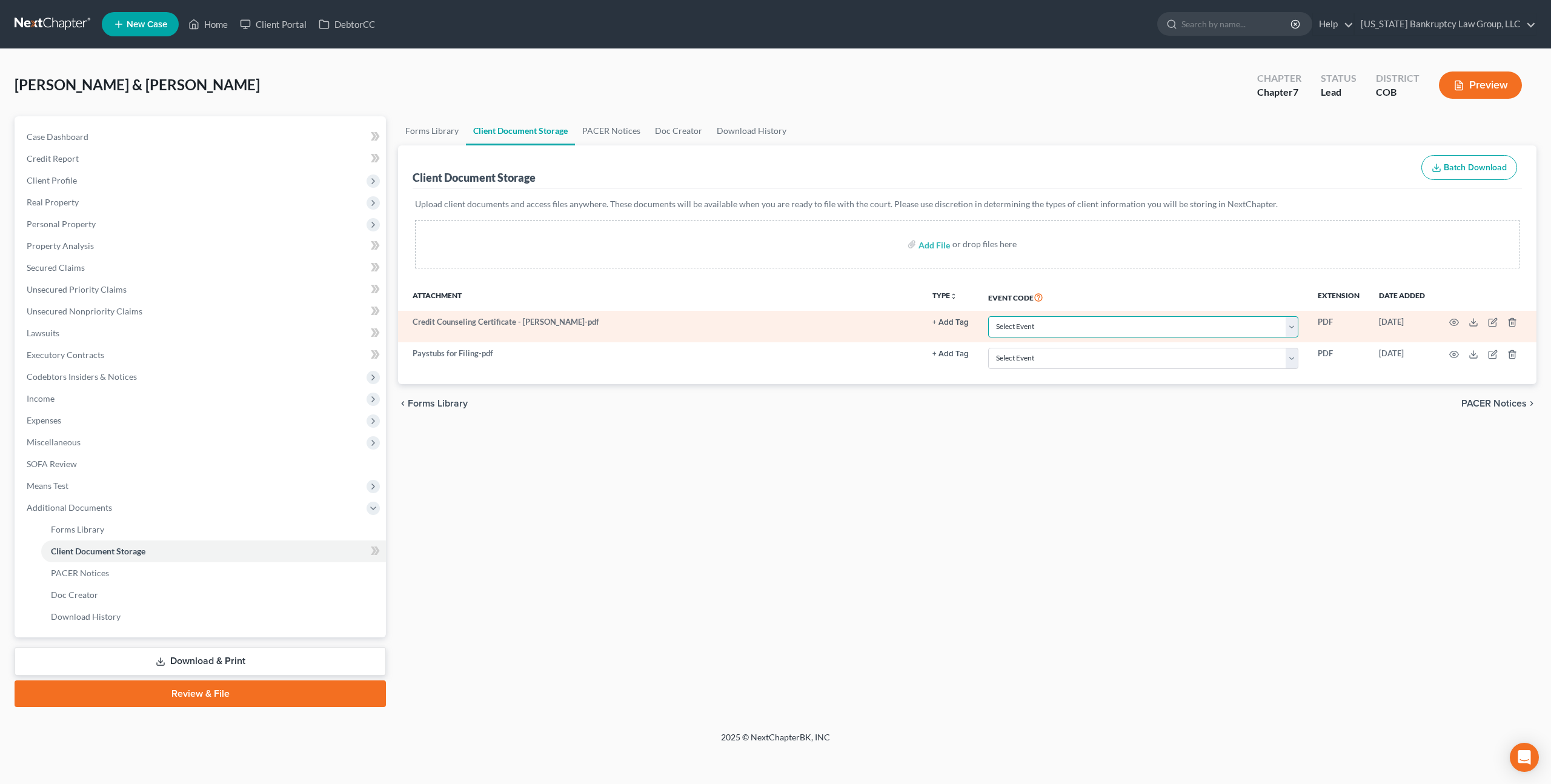
click at [1080, 327] on select "Select Event 1009-1.1 Notice of Amendments 20 Largest Unsecured Creditors Amend…" at bounding box center [1143, 327] width 310 height 21
select select "5"
click at [990, 316] on select "Select Event 1009-1.1 Notice of Amendments 20 Largest Unsecured Creditors Amend…" at bounding box center [1143, 327] width 310 height 21
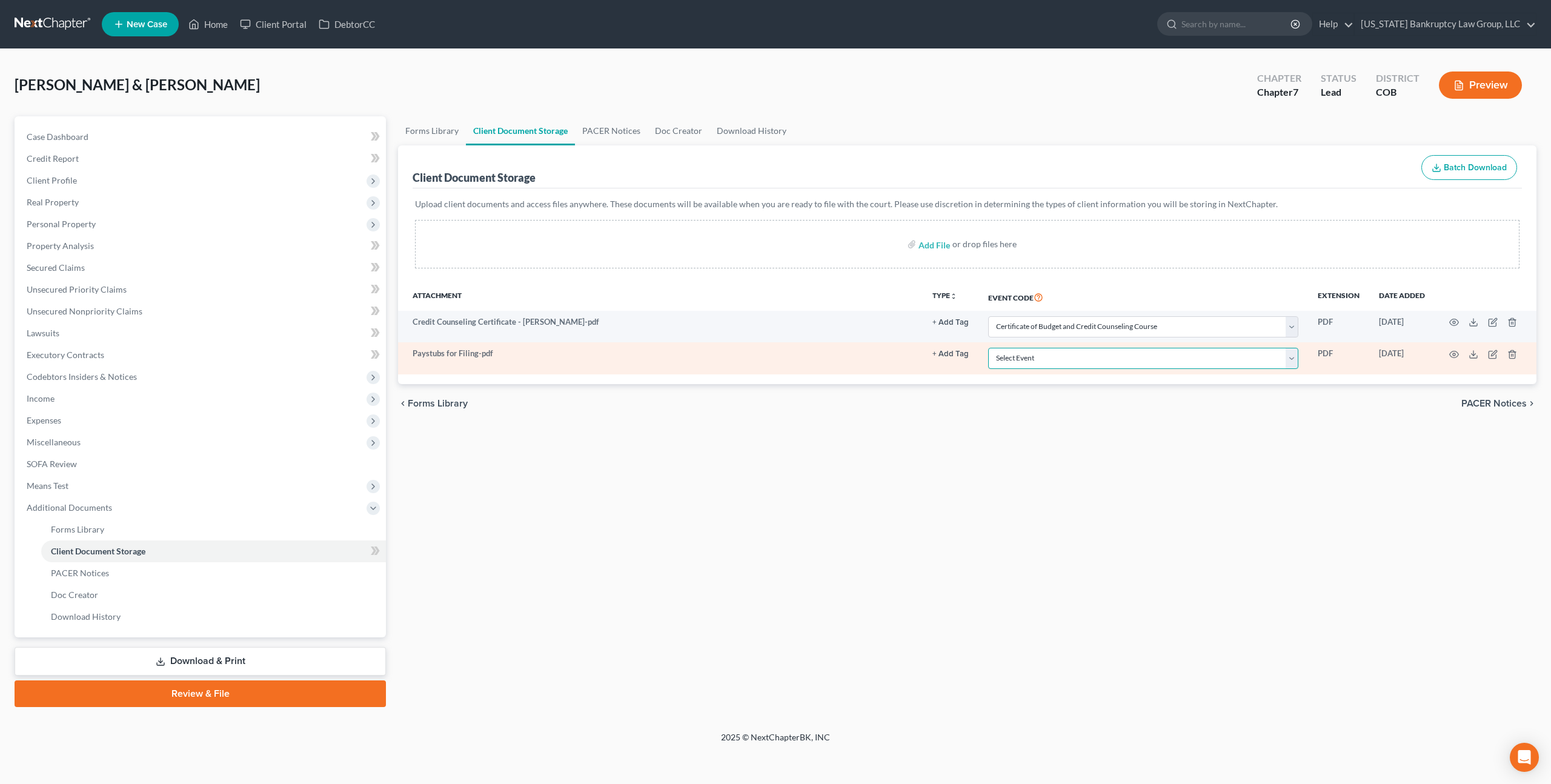
click at [1048, 358] on select "Select Event 1009-1.1 Notice of Amendments 20 Largest Unsecured Creditors Amend…" at bounding box center [1143, 358] width 310 height 21
select select "28"
click at [990, 348] on select "Select Event 1009-1.1 Notice of Amendments 20 Largest Unsecured Creditors Amend…" at bounding box center [1143, 358] width 310 height 21
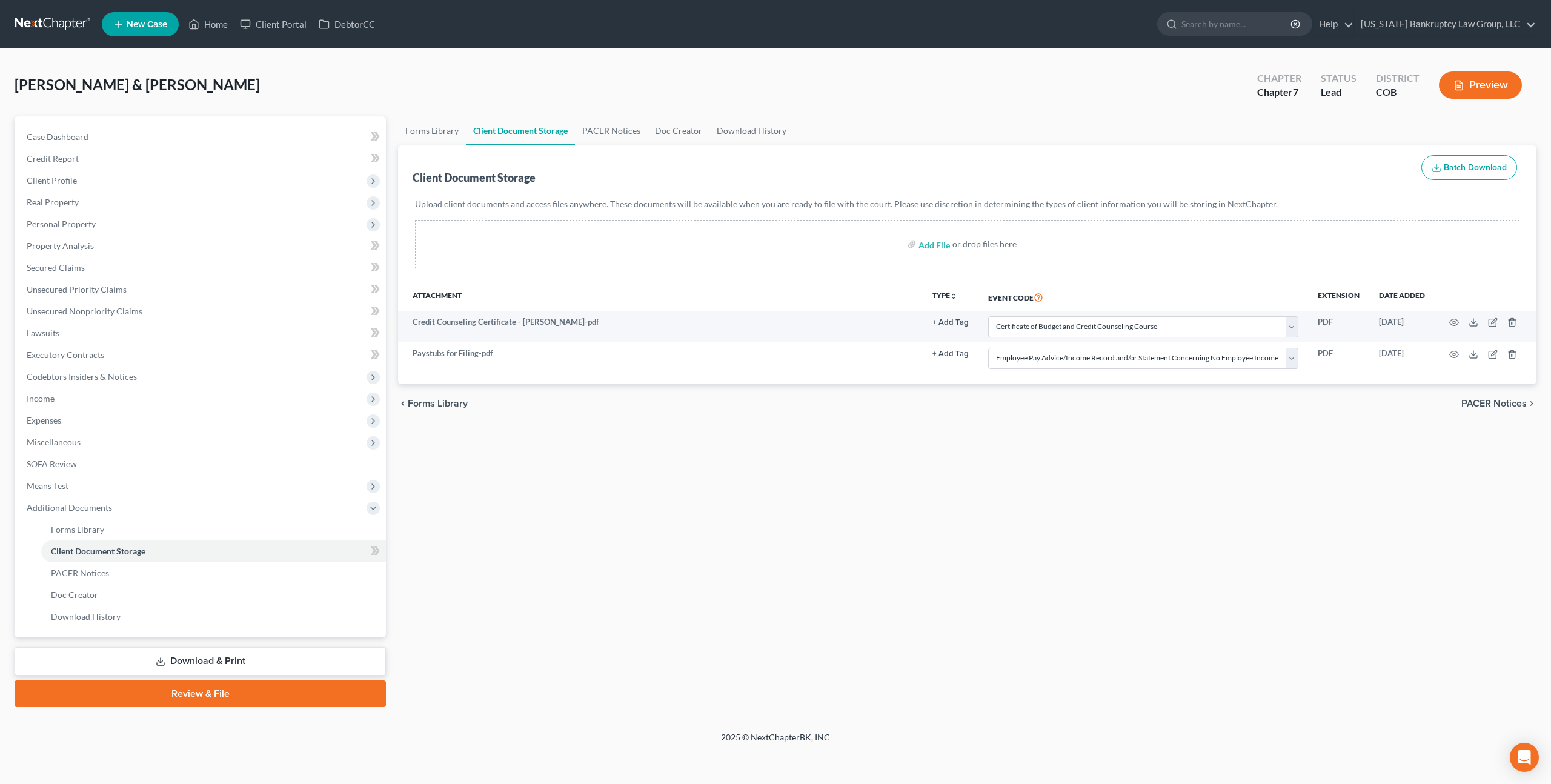
click at [235, 697] on link "Review & File" at bounding box center [200, 693] width 372 height 27
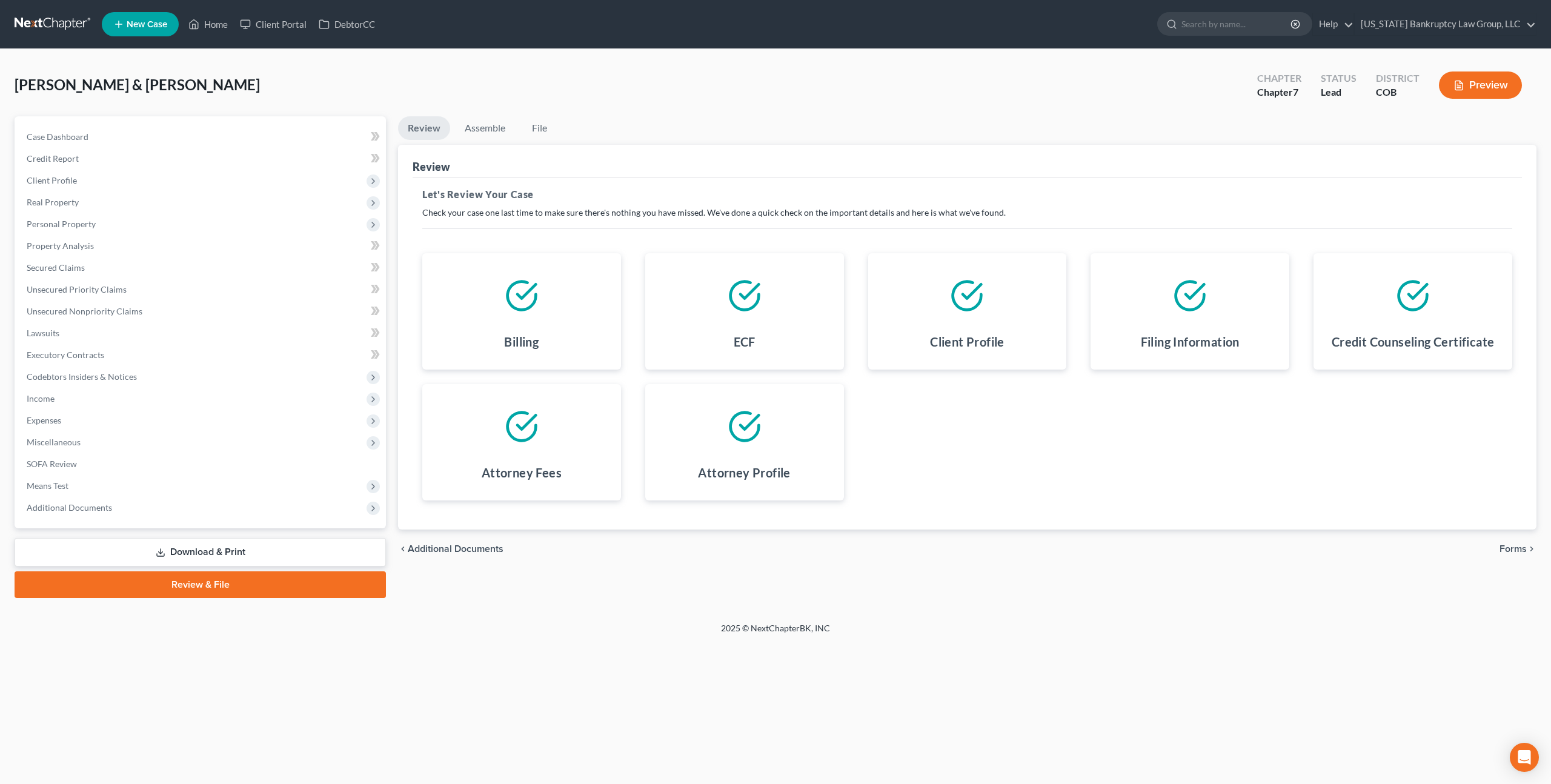
click at [1498, 546] on div "chevron_left Additional Documents Forms chevron_right" at bounding box center [967, 549] width 1138 height 39
click at [1508, 547] on span "Forms" at bounding box center [1514, 549] width 27 height 10
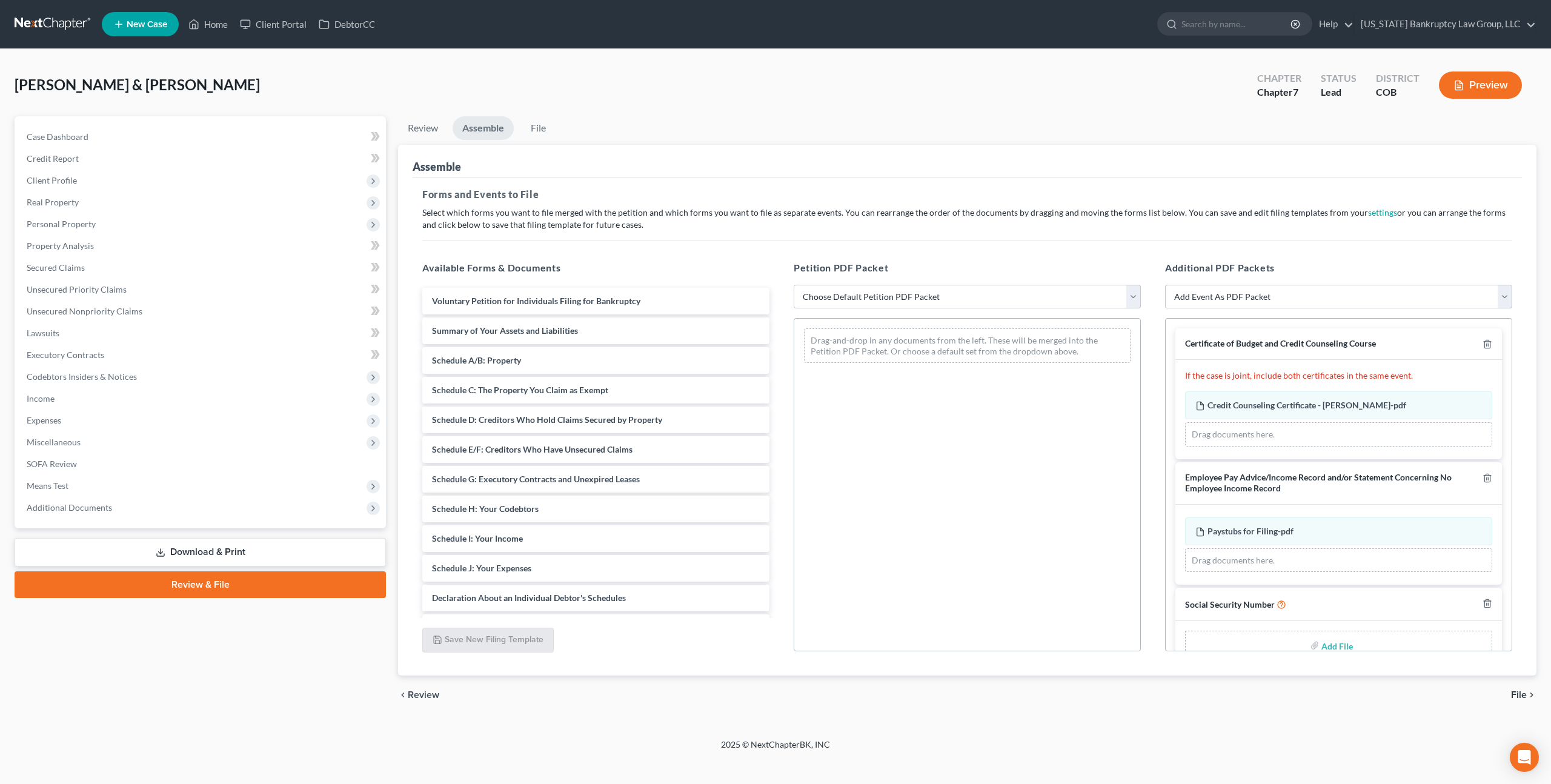
scroll to position [28, 0]
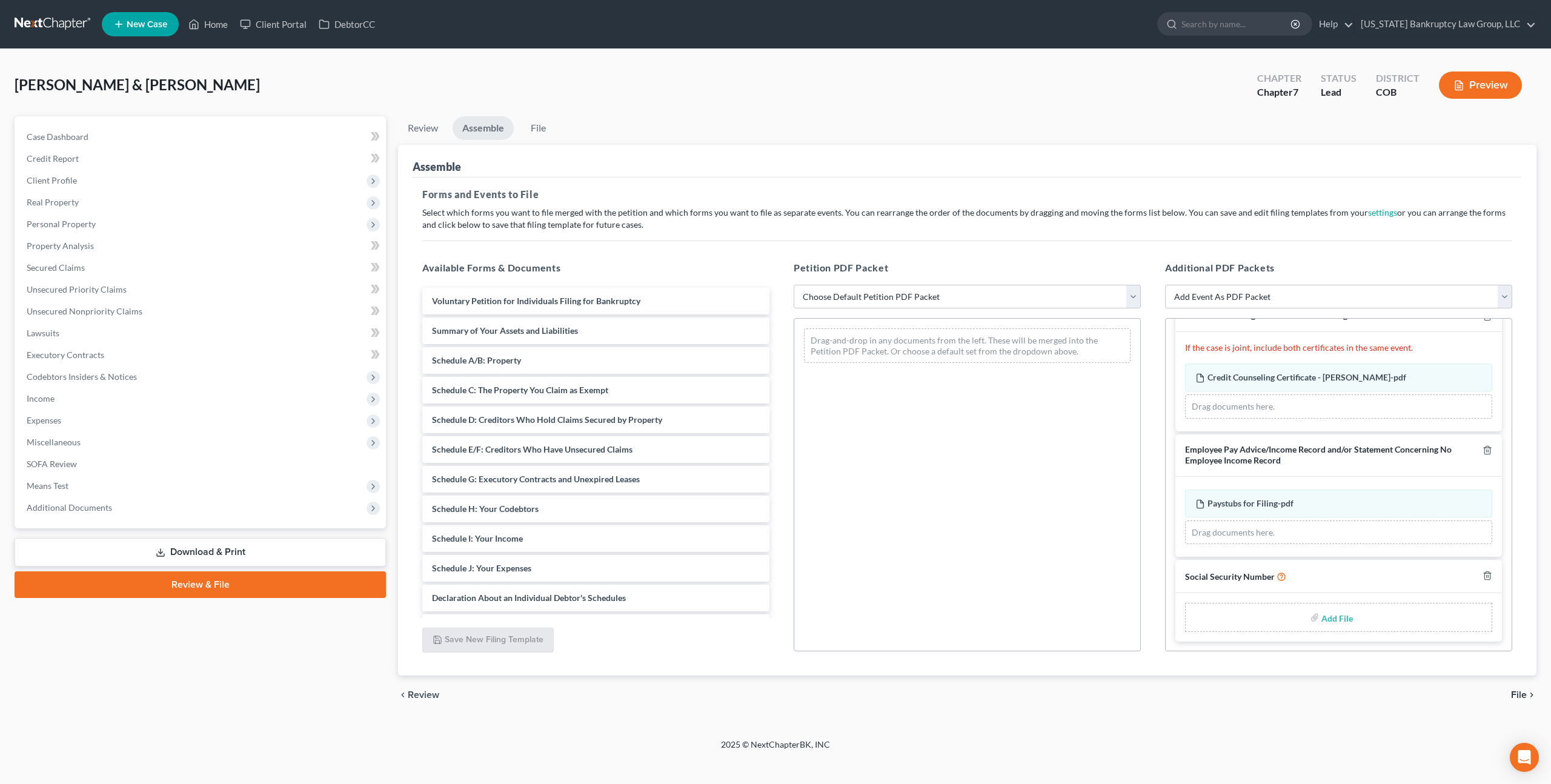
click at [1338, 611] on input "file" at bounding box center [1336, 617] width 29 height 22
type input "C:\fakepath\100825 Statement of Social Security Number.pdf"
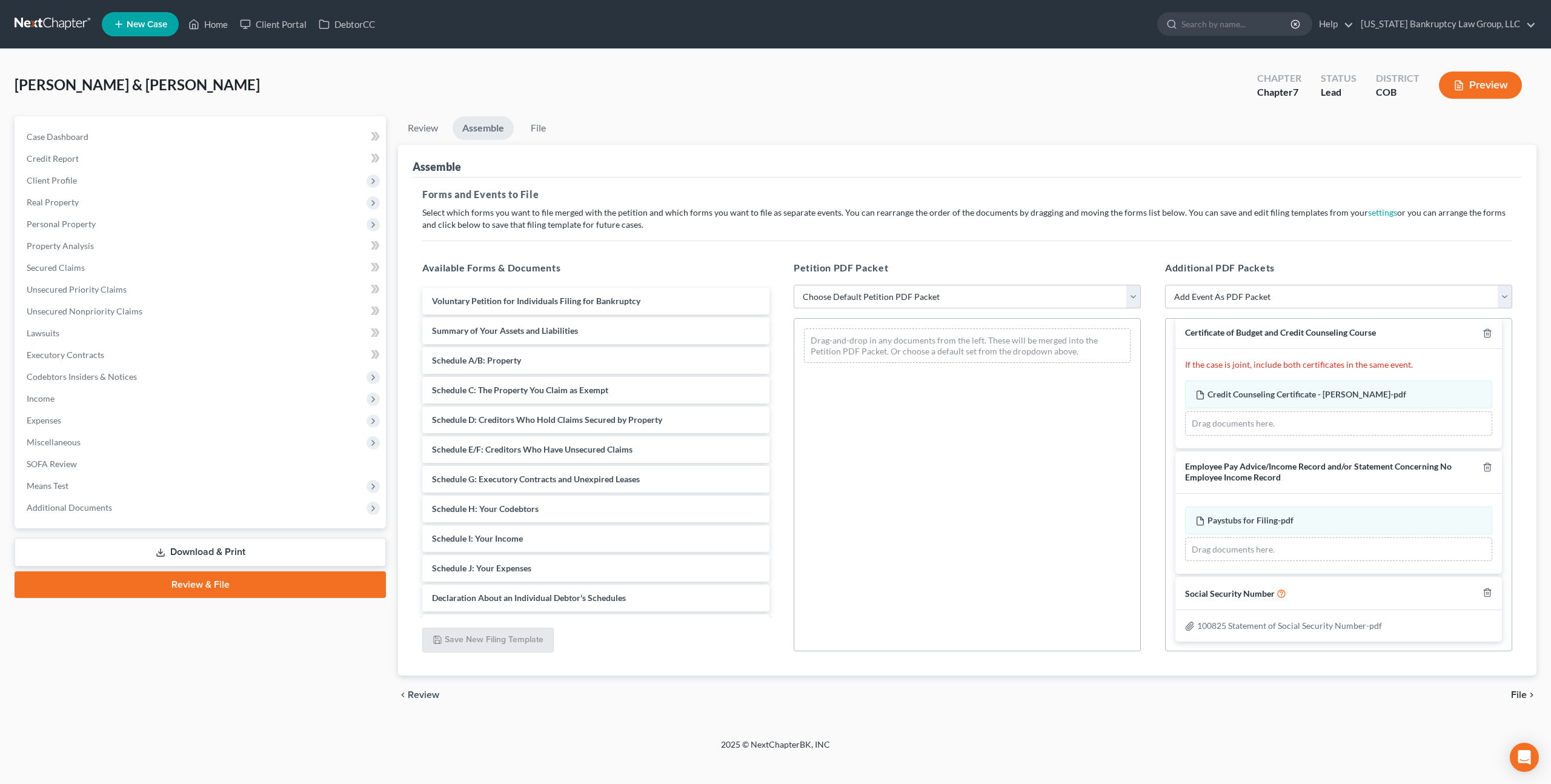
click at [864, 294] on select "Choose Default Petition PDF Packet Emergency Filing (Voluntary Petition and Cre…" at bounding box center [967, 296] width 347 height 24
select select "1"
click at [794, 285] on select "Choose Default Petition PDF Packet Emergency Filing (Voluntary Petition and Cre…" at bounding box center [967, 296] width 347 height 24
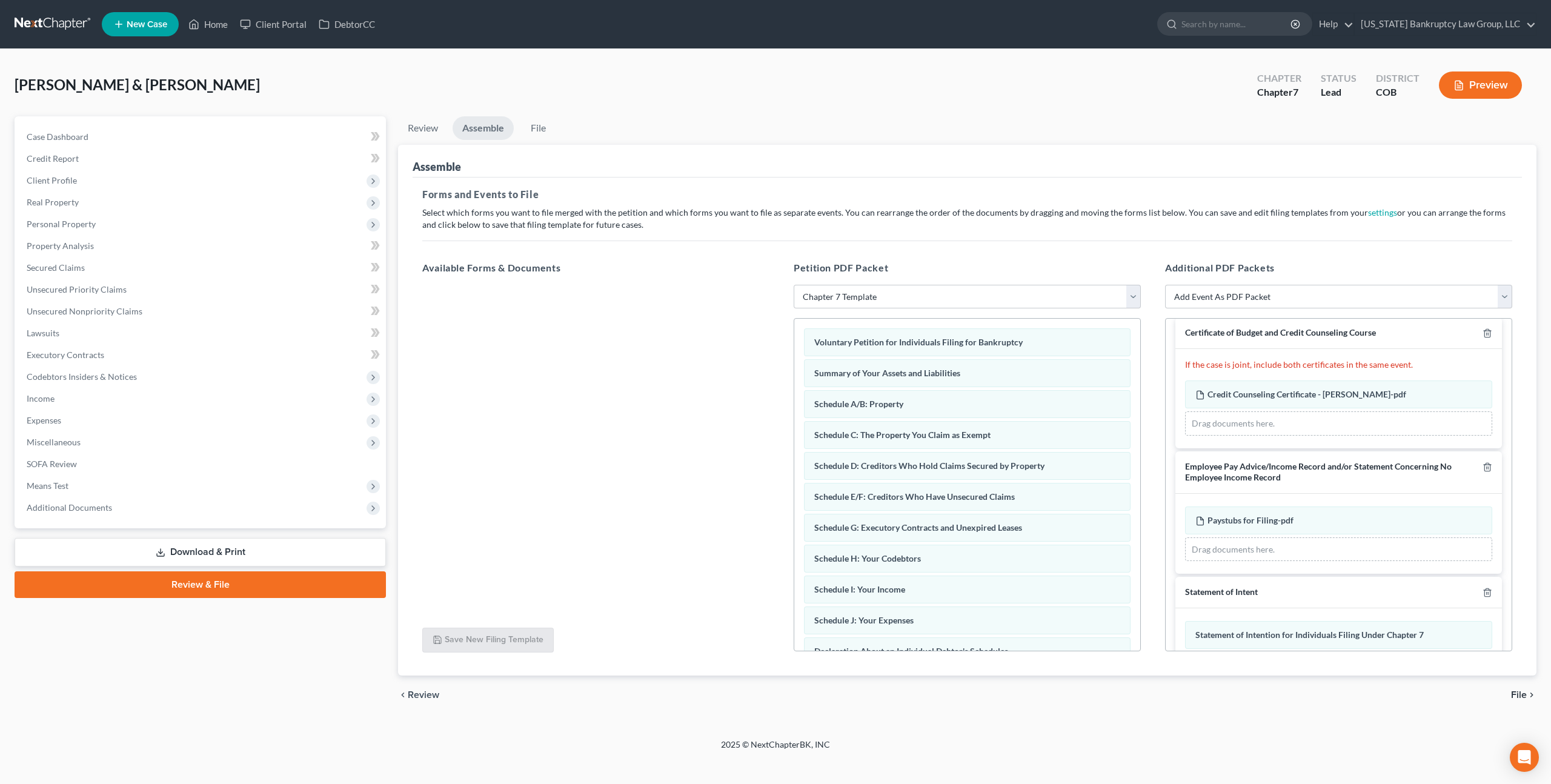
click at [1524, 693] on span "File" at bounding box center [1519, 695] width 16 height 10
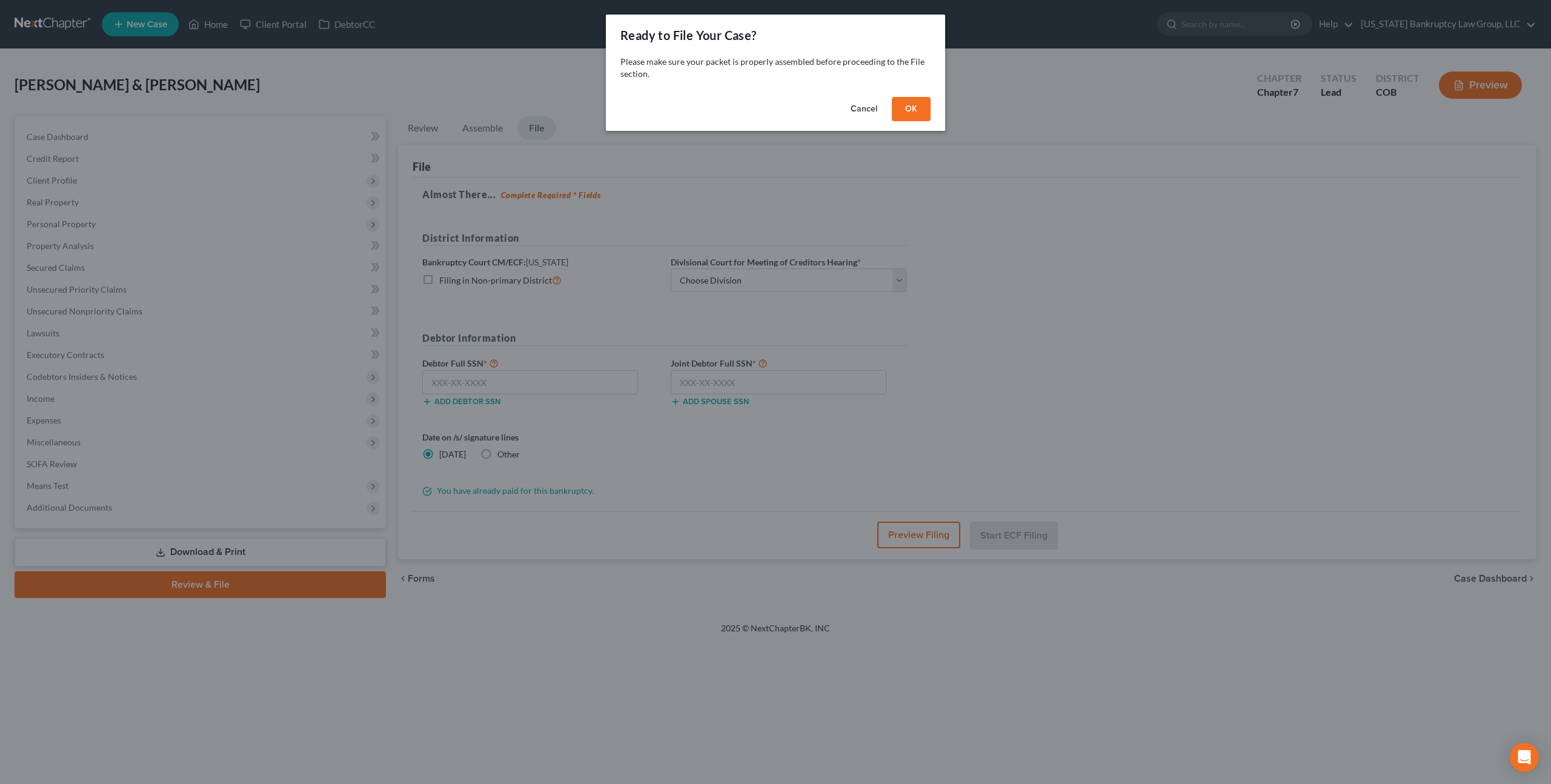
click at [909, 112] on button "OK" at bounding box center [911, 109] width 39 height 24
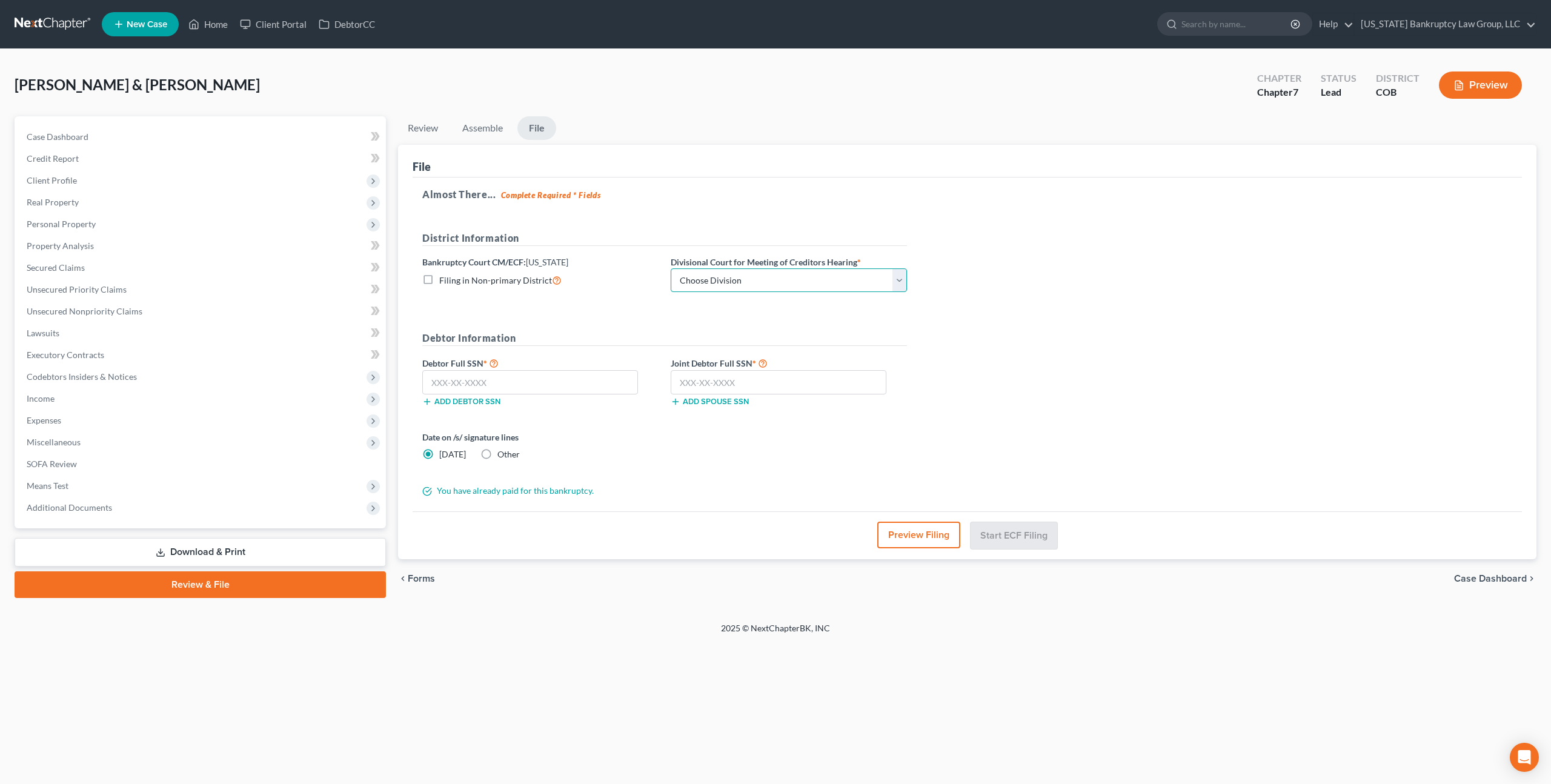
click at [791, 282] on select "Choose Division Denver" at bounding box center [789, 280] width 236 height 24
select select "0"
click at [671, 268] on select "Choose Division Denver" at bounding box center [789, 280] width 236 height 24
click at [495, 383] on input "text" at bounding box center [529, 382] width 215 height 24
type input "521-73-9594"
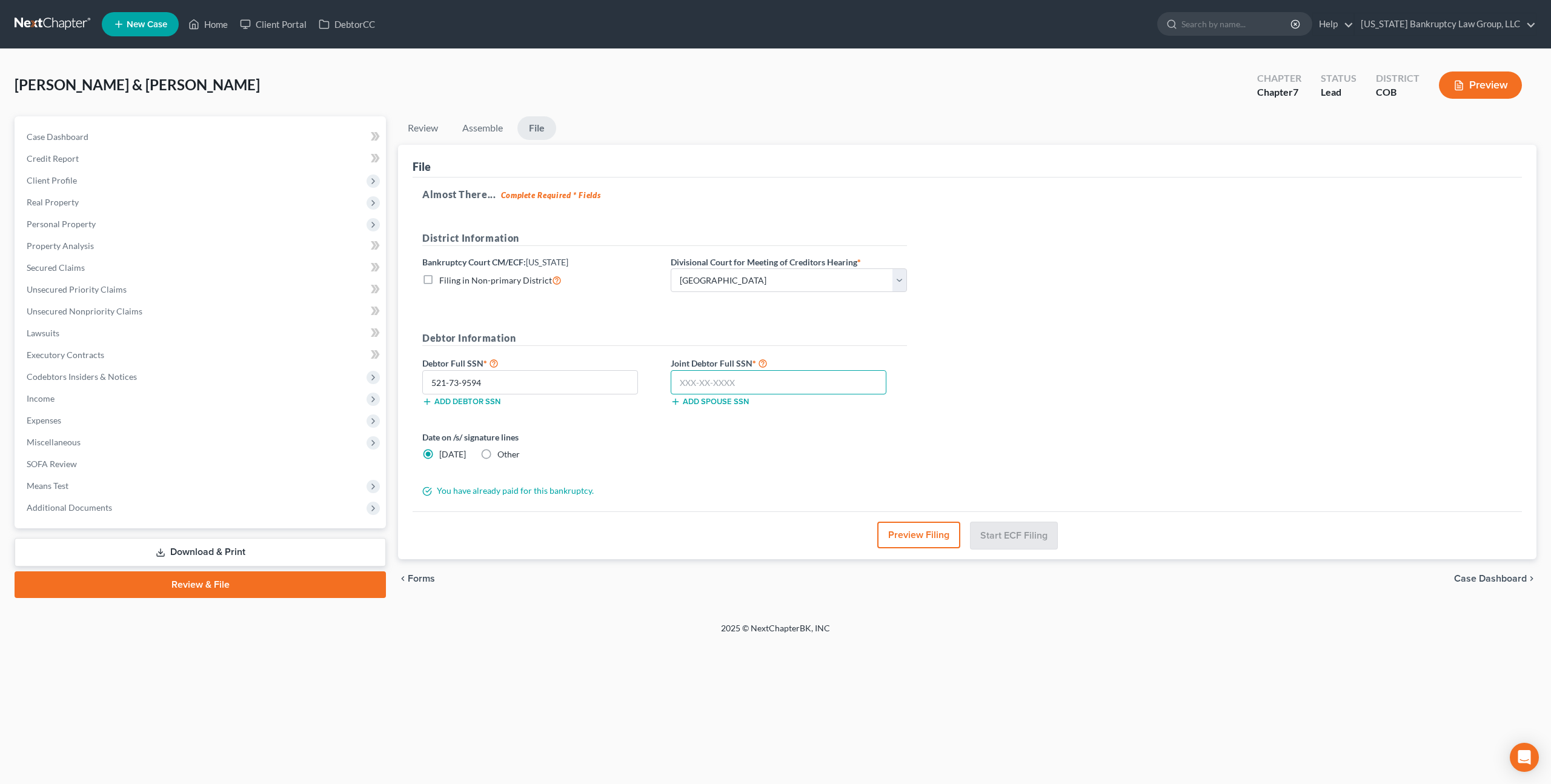
click at [704, 382] on input "text" at bounding box center [778, 382] width 215 height 24
type input "480-04-2011"
click at [999, 537] on button "Start ECF Filing" at bounding box center [1014, 535] width 87 height 27
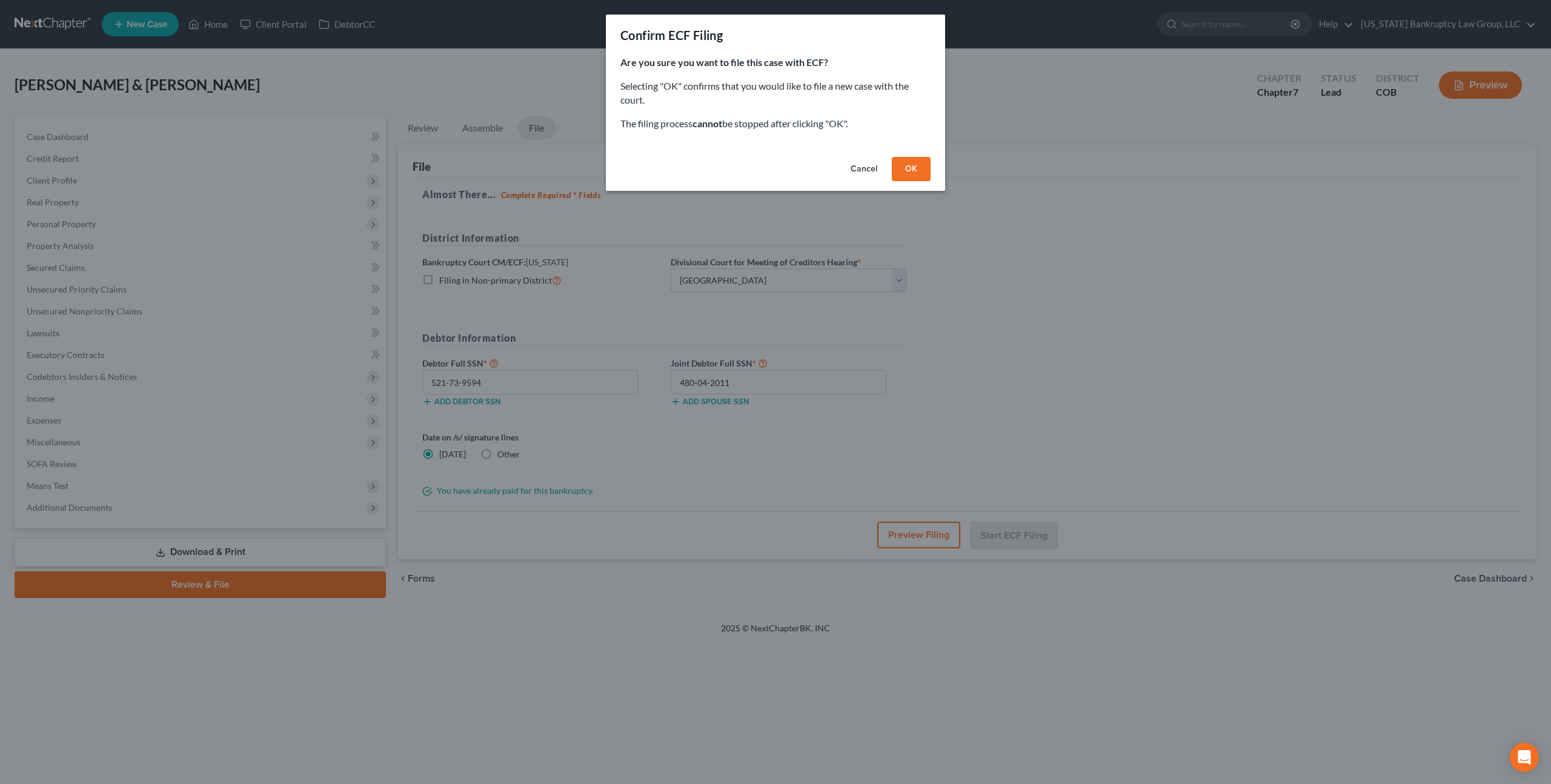
click at [910, 169] on button "OK" at bounding box center [911, 169] width 39 height 24
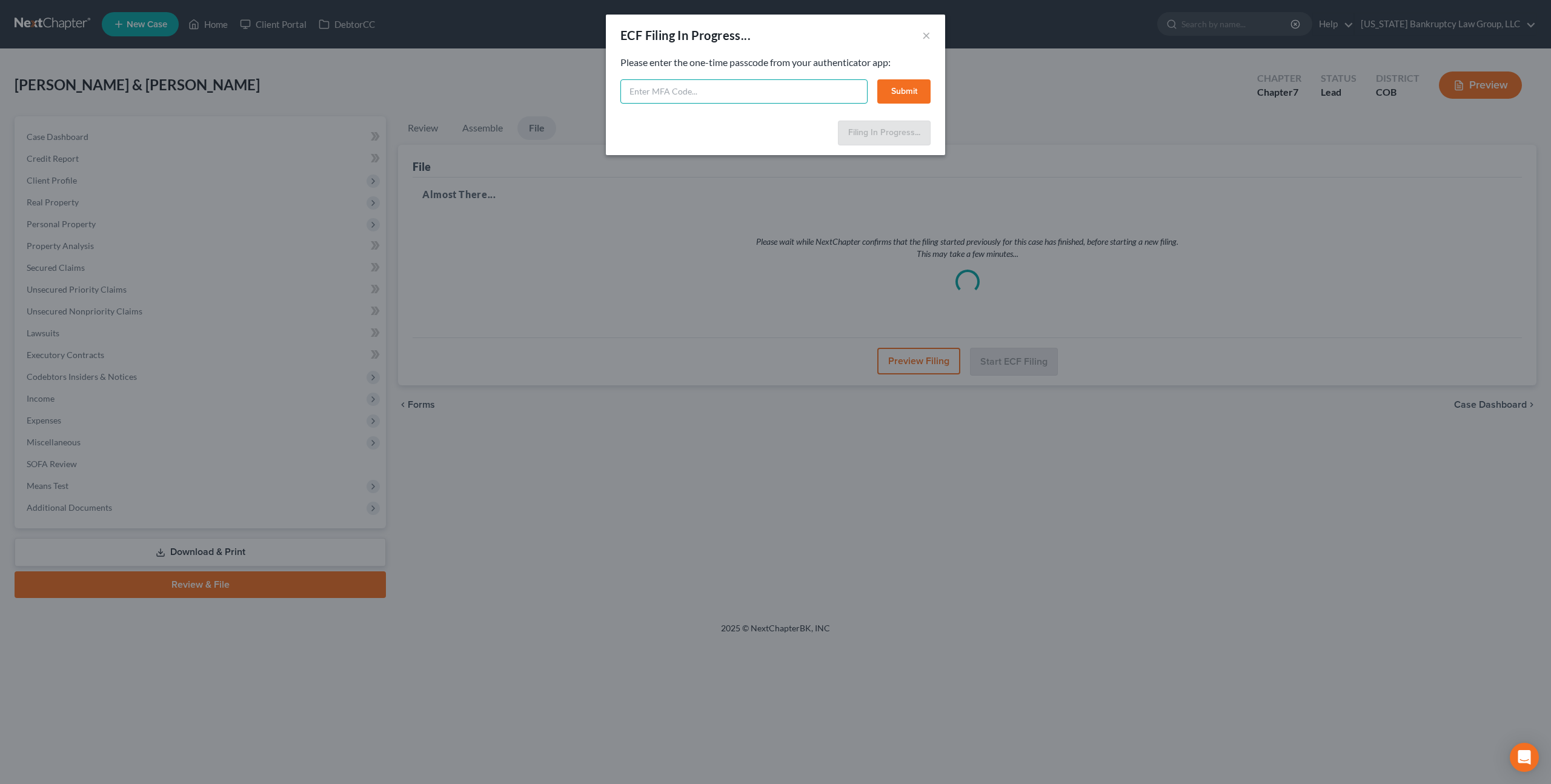
click at [741, 91] on input "text" at bounding box center [744, 91] width 247 height 24
type input "670537"
click at [898, 87] on button "Submit" at bounding box center [904, 91] width 53 height 24
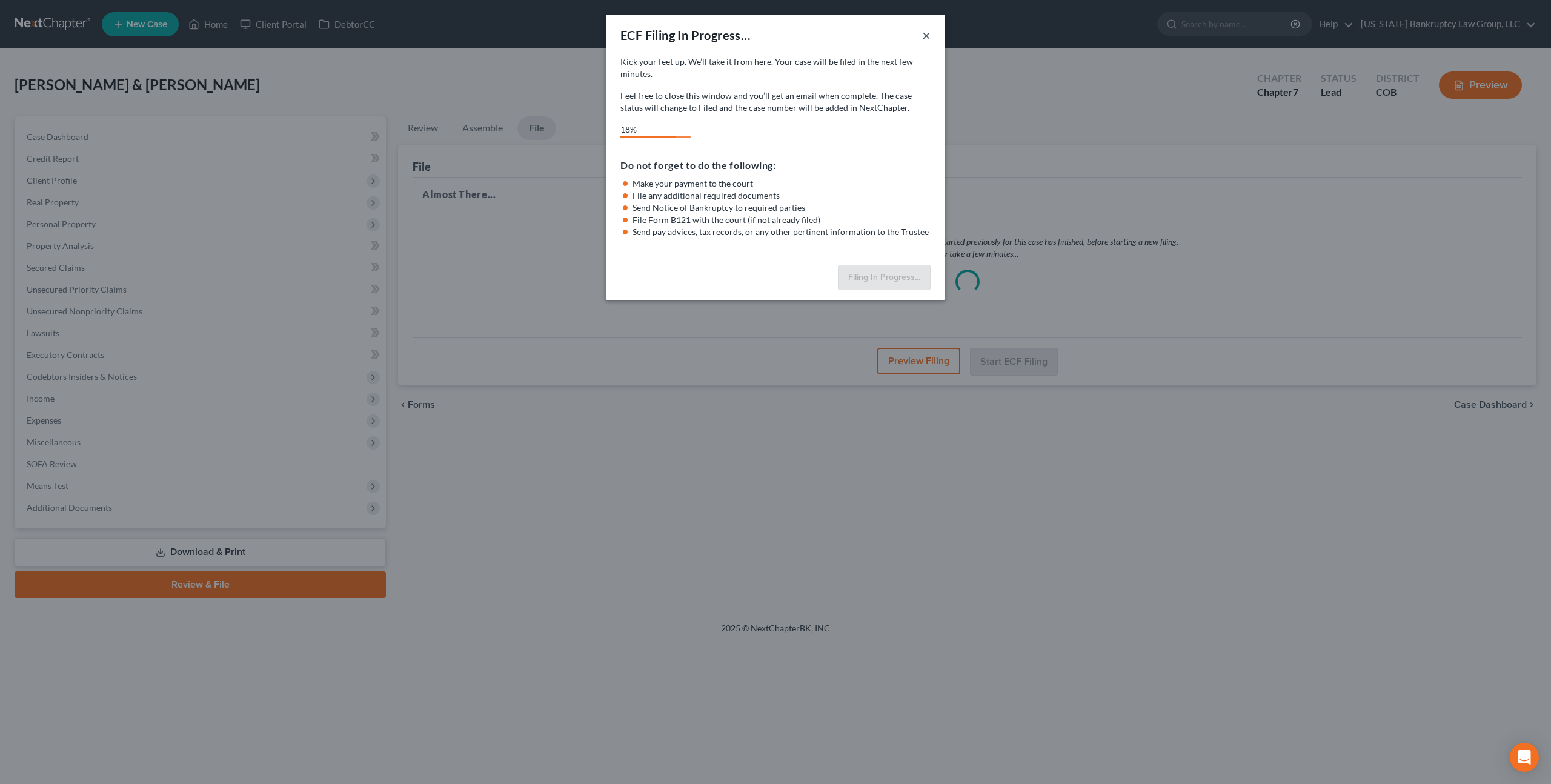
click at [928, 35] on button "×" at bounding box center [927, 35] width 9 height 14
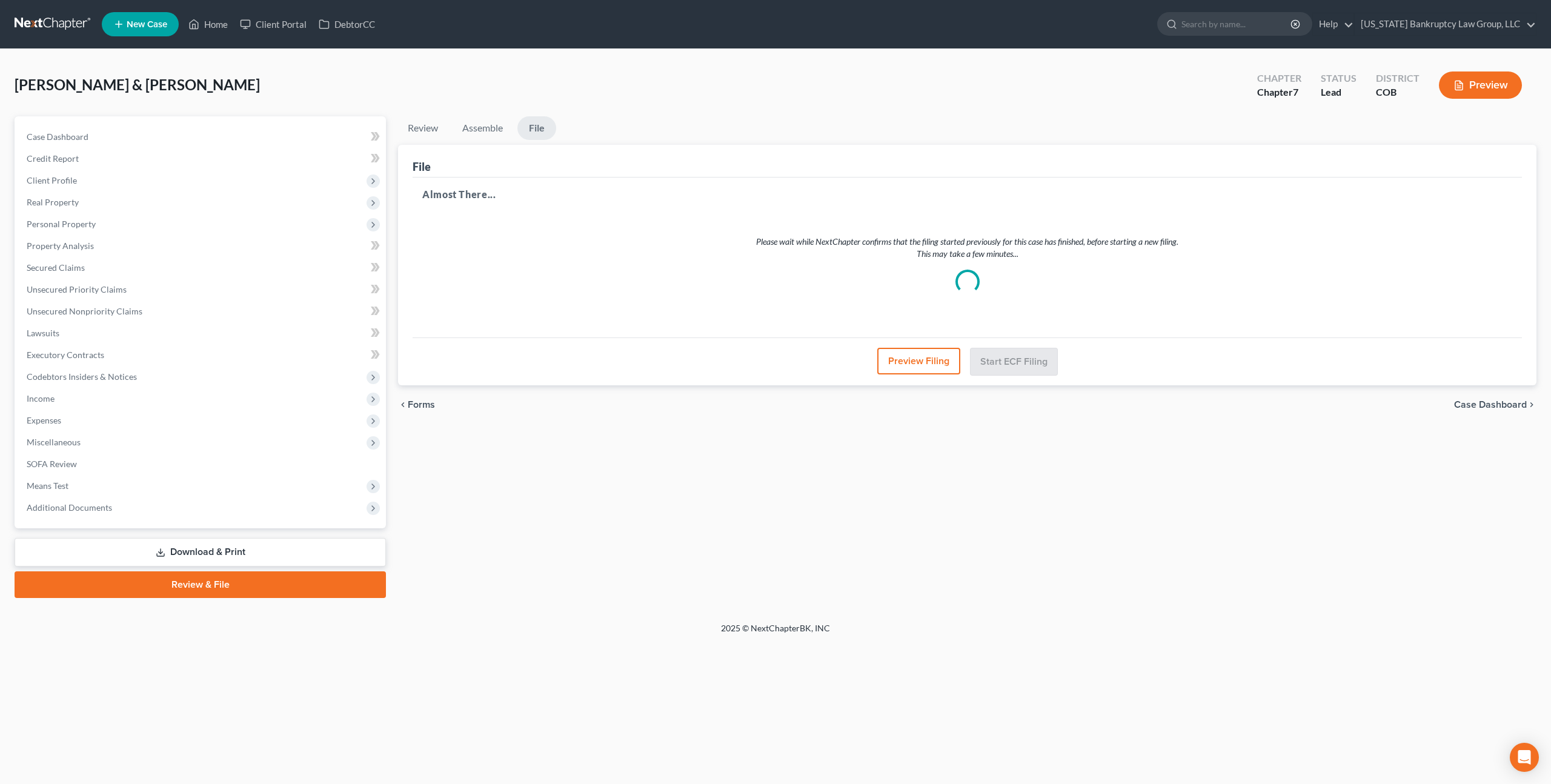
click at [59, 26] on link at bounding box center [53, 24] width 77 height 22
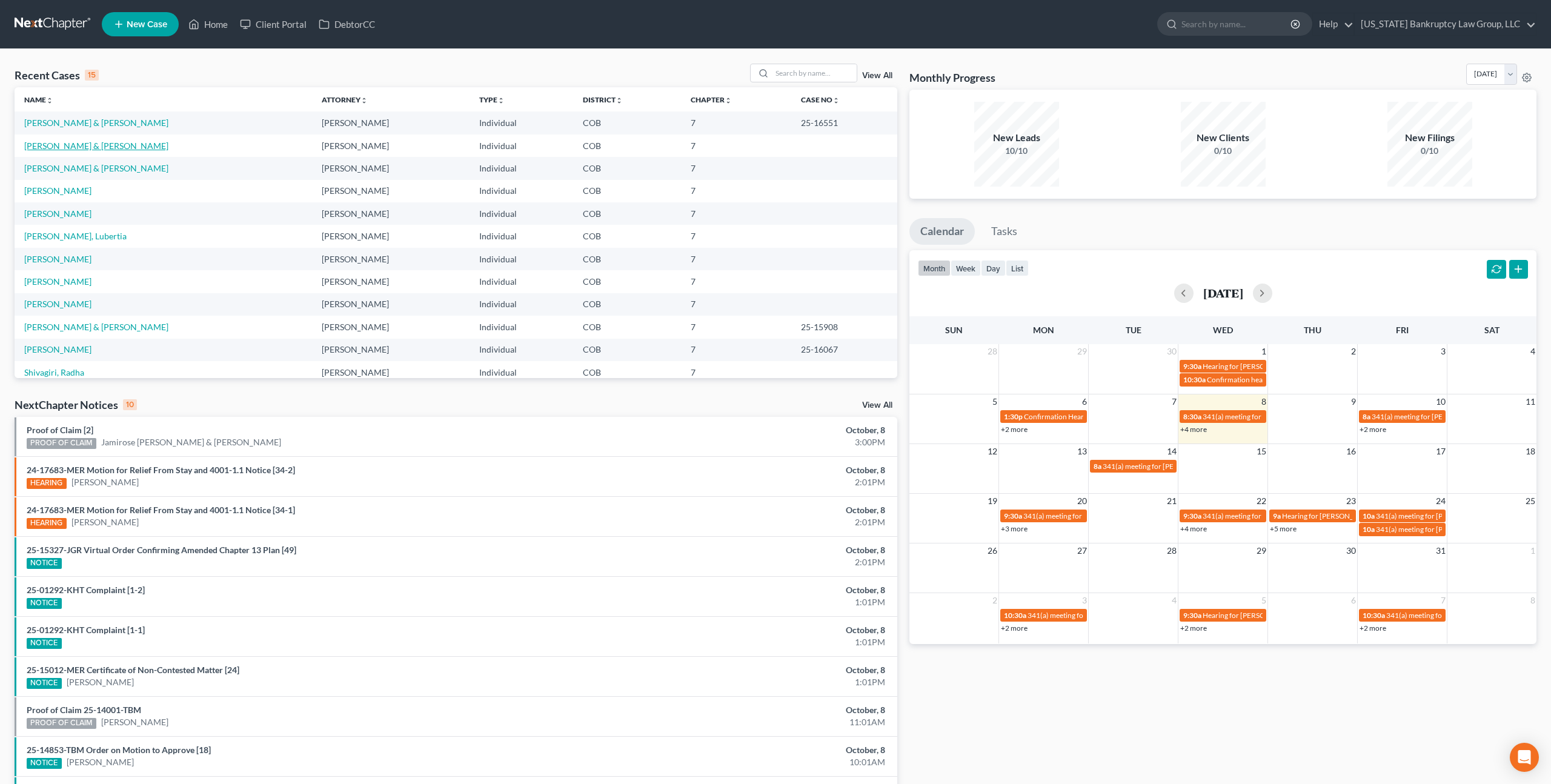
click at [73, 148] on link "[PERSON_NAME] & [PERSON_NAME]" at bounding box center [96, 145] width 144 height 10
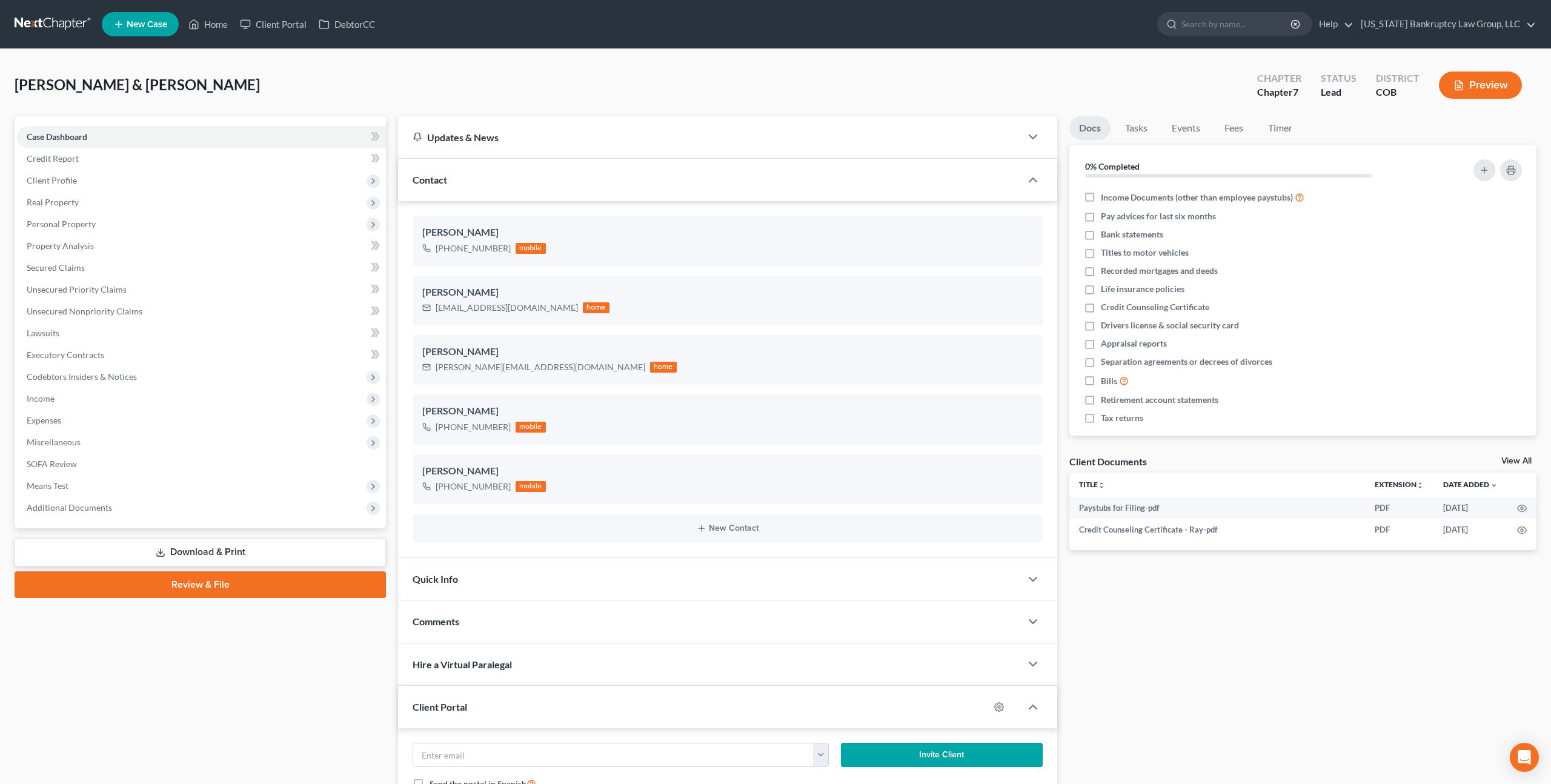
click at [240, 577] on link "Review & File" at bounding box center [200, 584] width 372 height 27
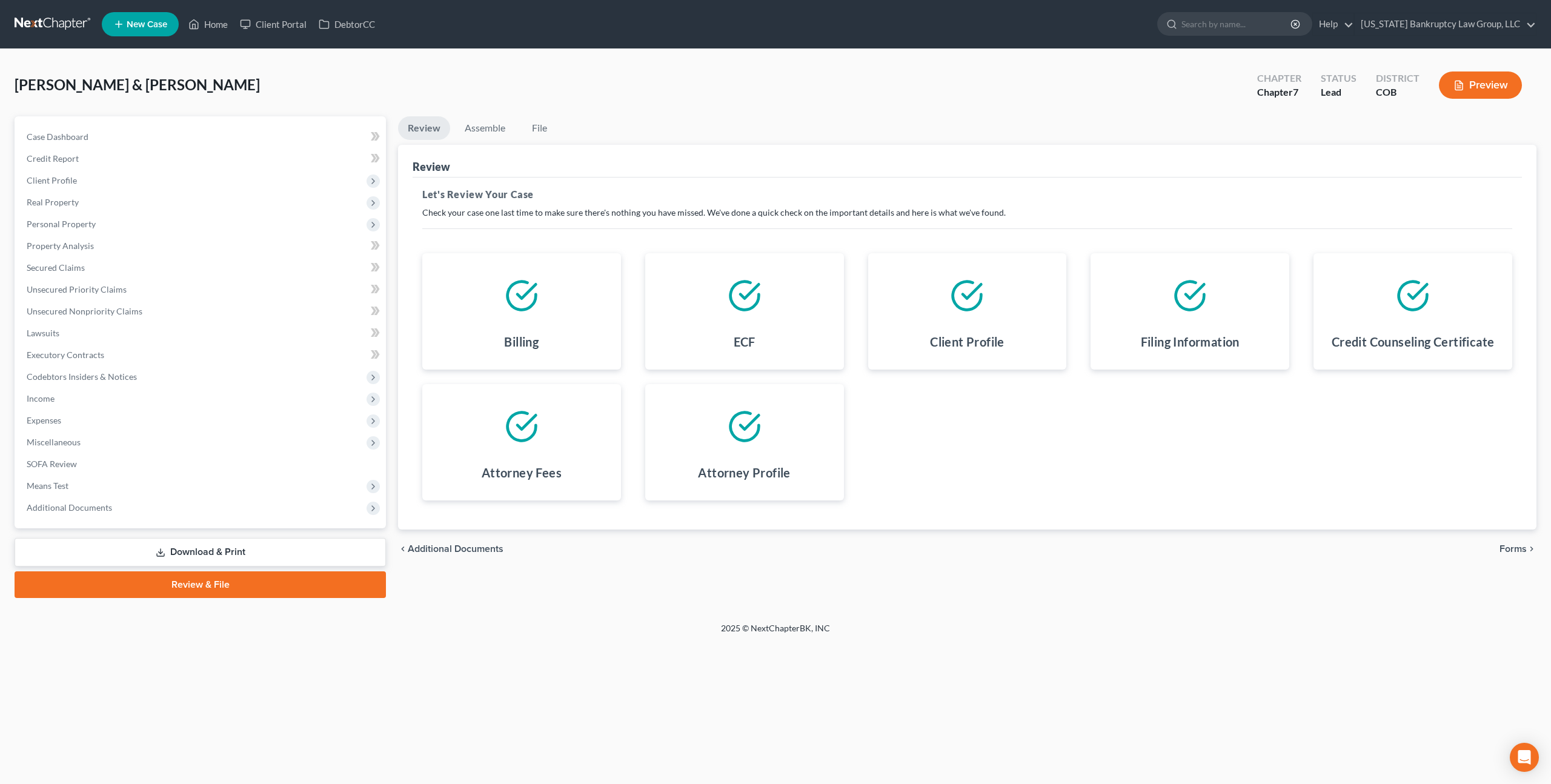
click at [1504, 546] on span "Forms" at bounding box center [1514, 549] width 27 height 10
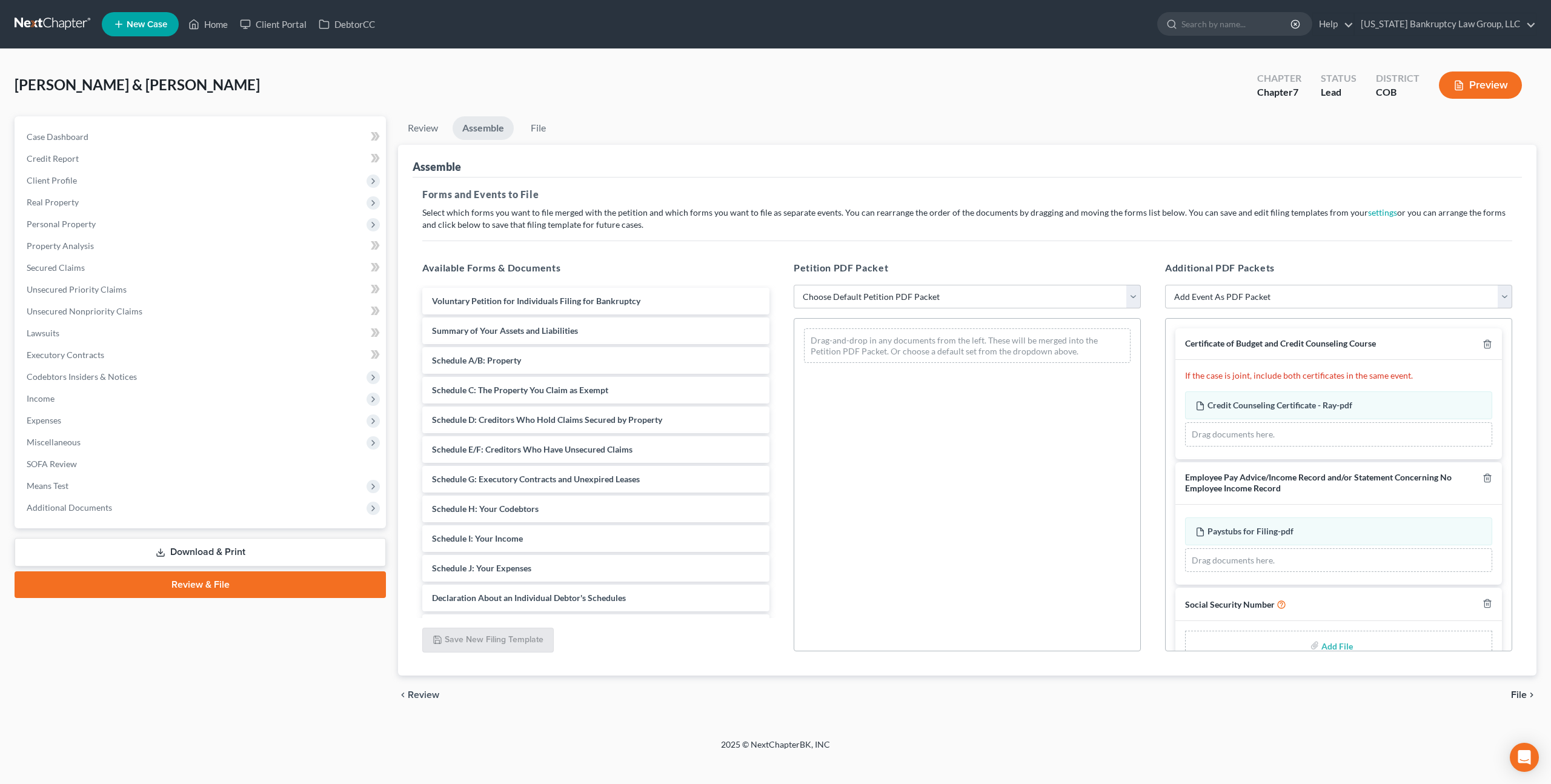
scroll to position [28, 0]
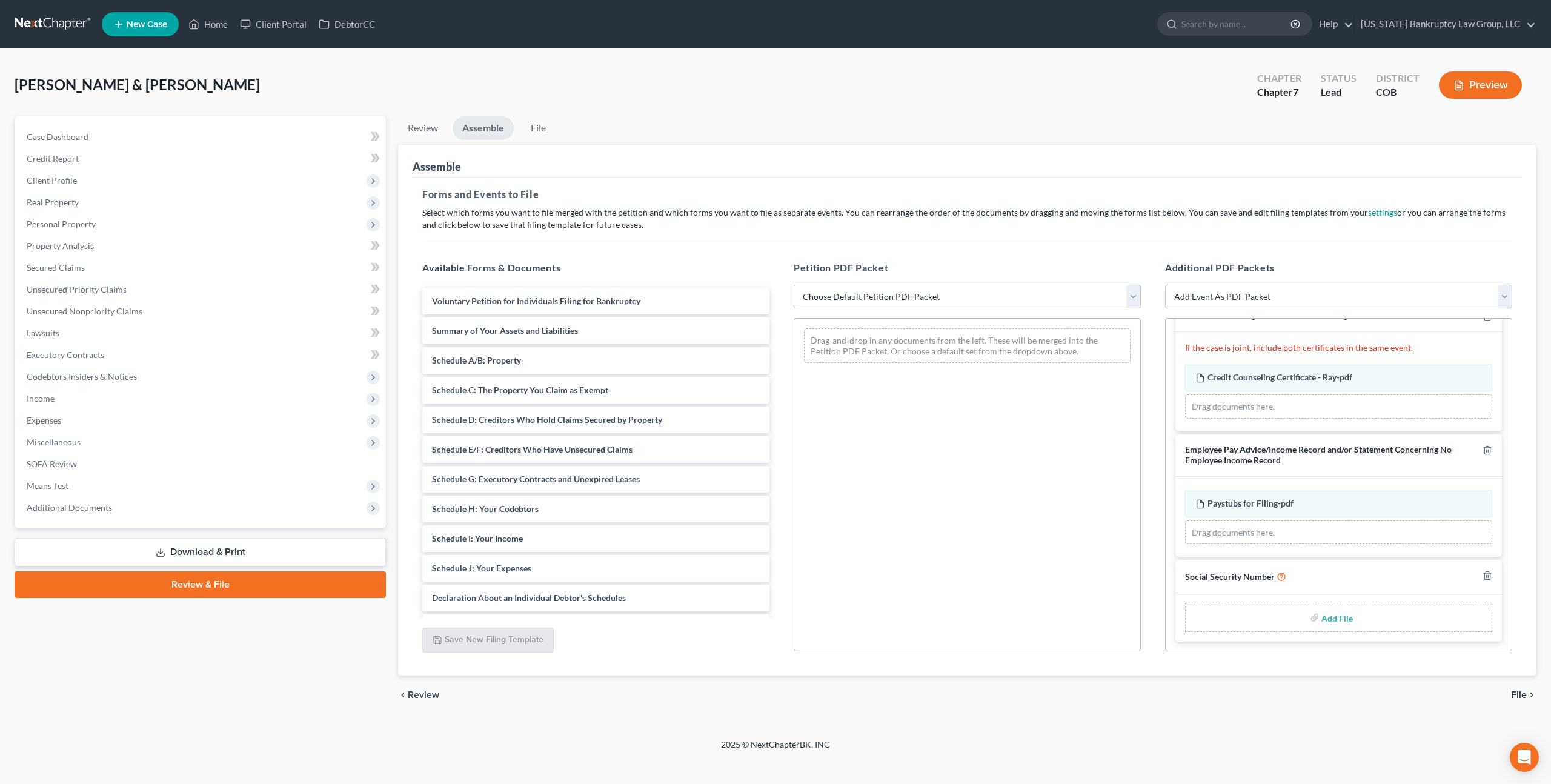
click at [1331, 619] on input "file" at bounding box center [1336, 617] width 29 height 22
type input "C:\fakepath\100825 Statement of Social Security Number.pdf"
click at [822, 298] on select "Choose Default Petition PDF Packet Emergency Filing (Voluntary Petition and Cre…" at bounding box center [967, 296] width 347 height 24
select select "1"
click at [794, 285] on select "Choose Default Petition PDF Packet Emergency Filing (Voluntary Petition and Cre…" at bounding box center [967, 296] width 347 height 24
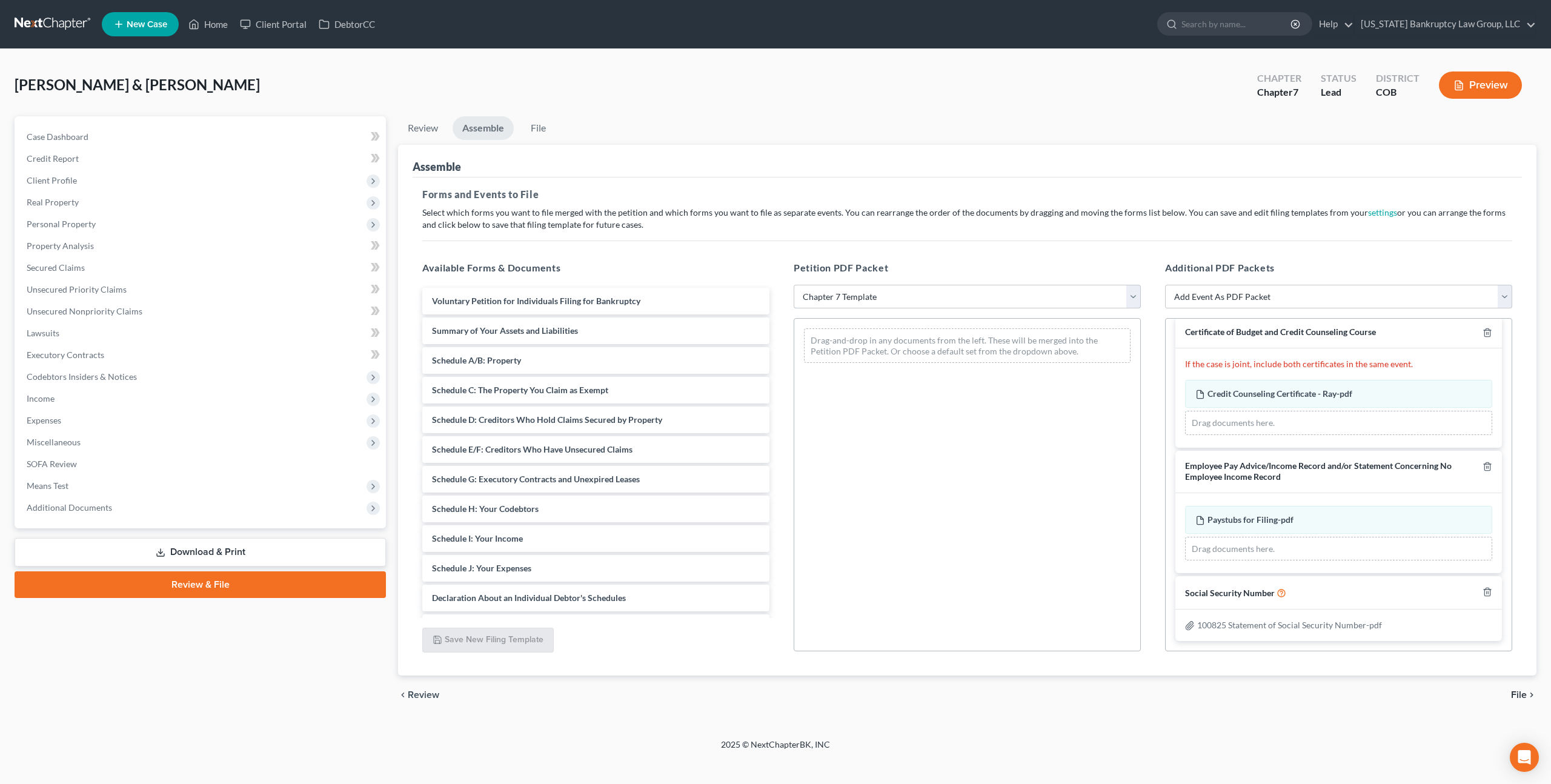
scroll to position [11, 0]
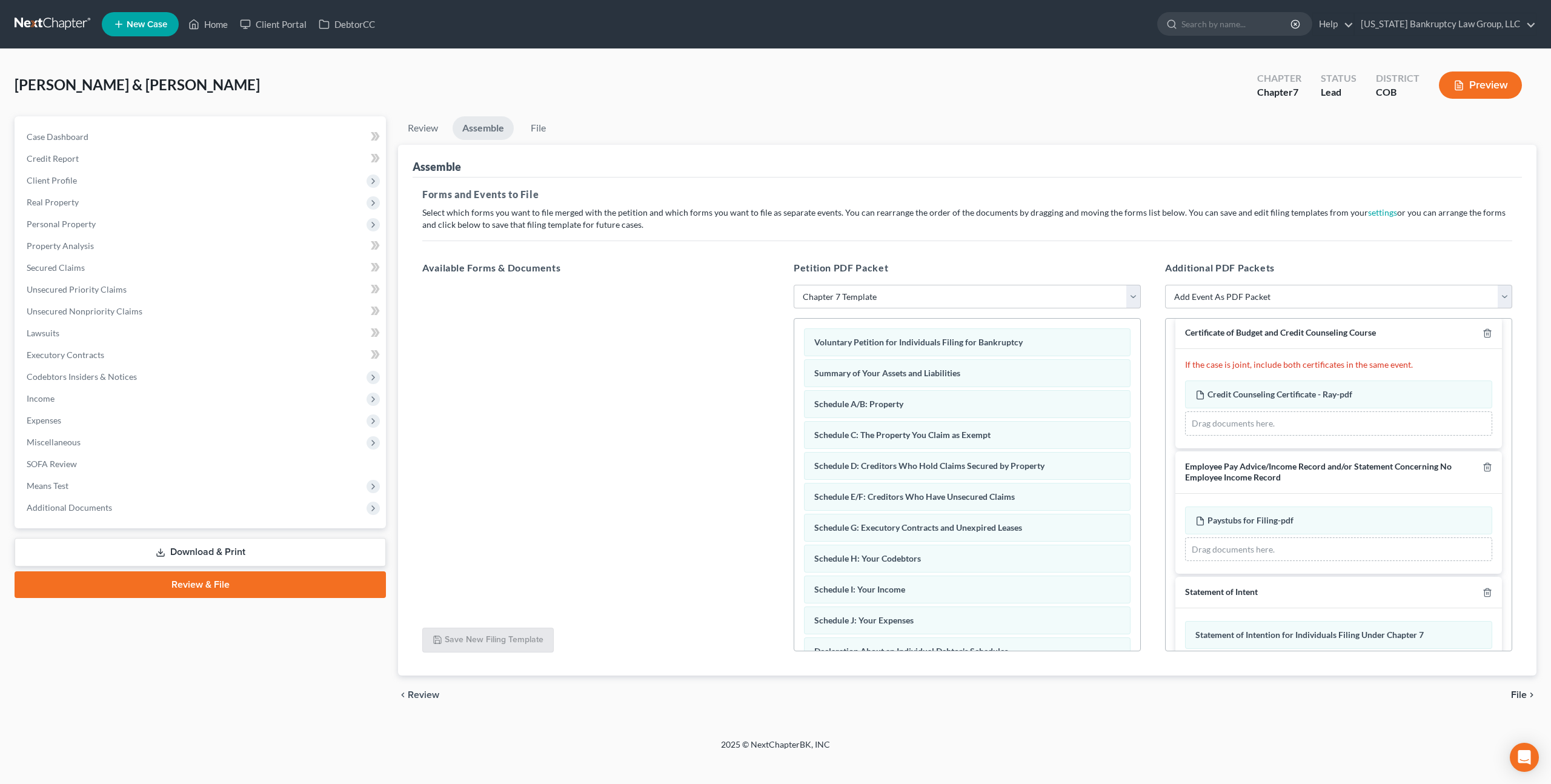
click at [1519, 695] on span "File" at bounding box center [1519, 695] width 16 height 10
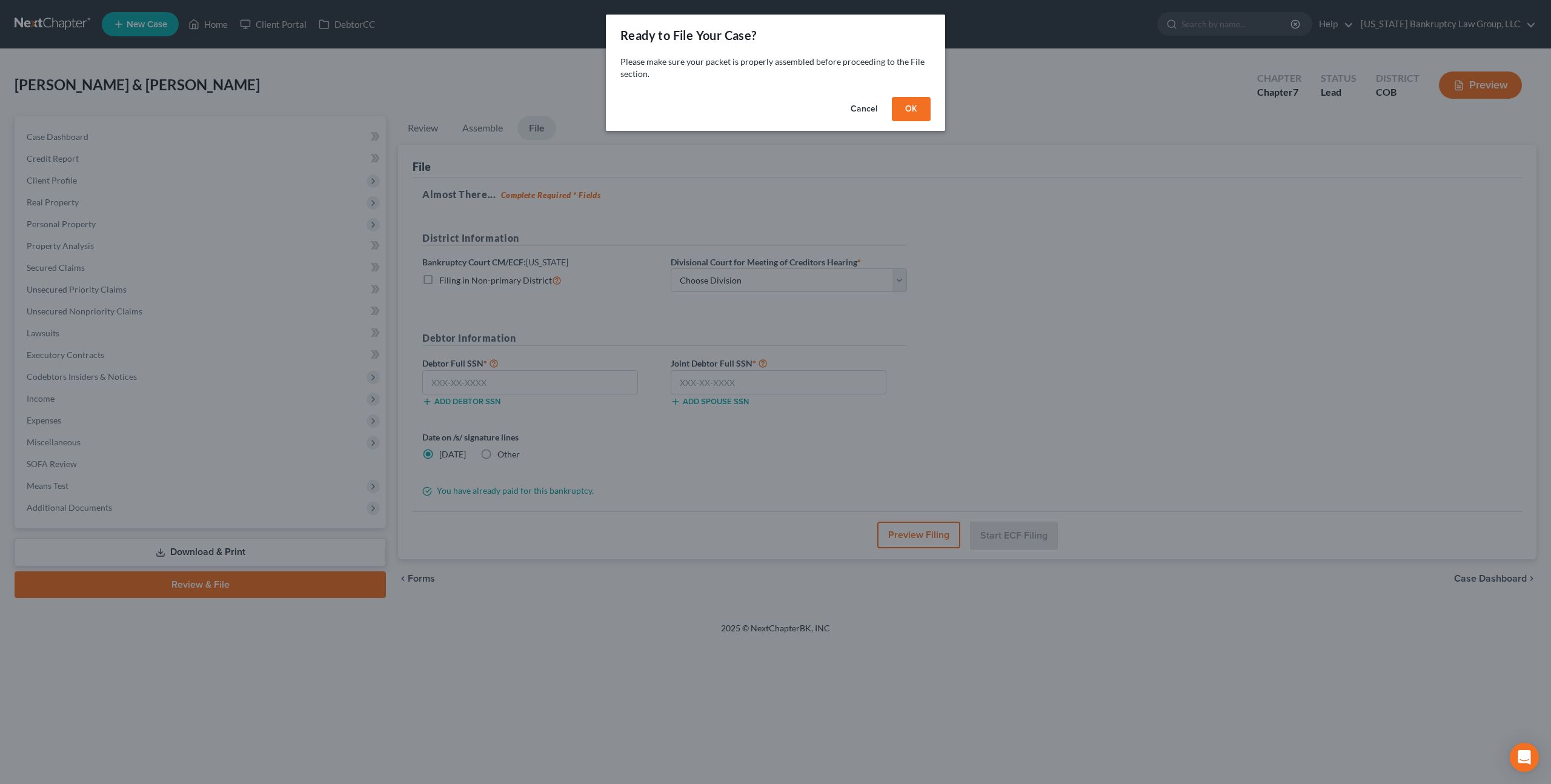
click at [903, 109] on button "OK" at bounding box center [911, 109] width 39 height 24
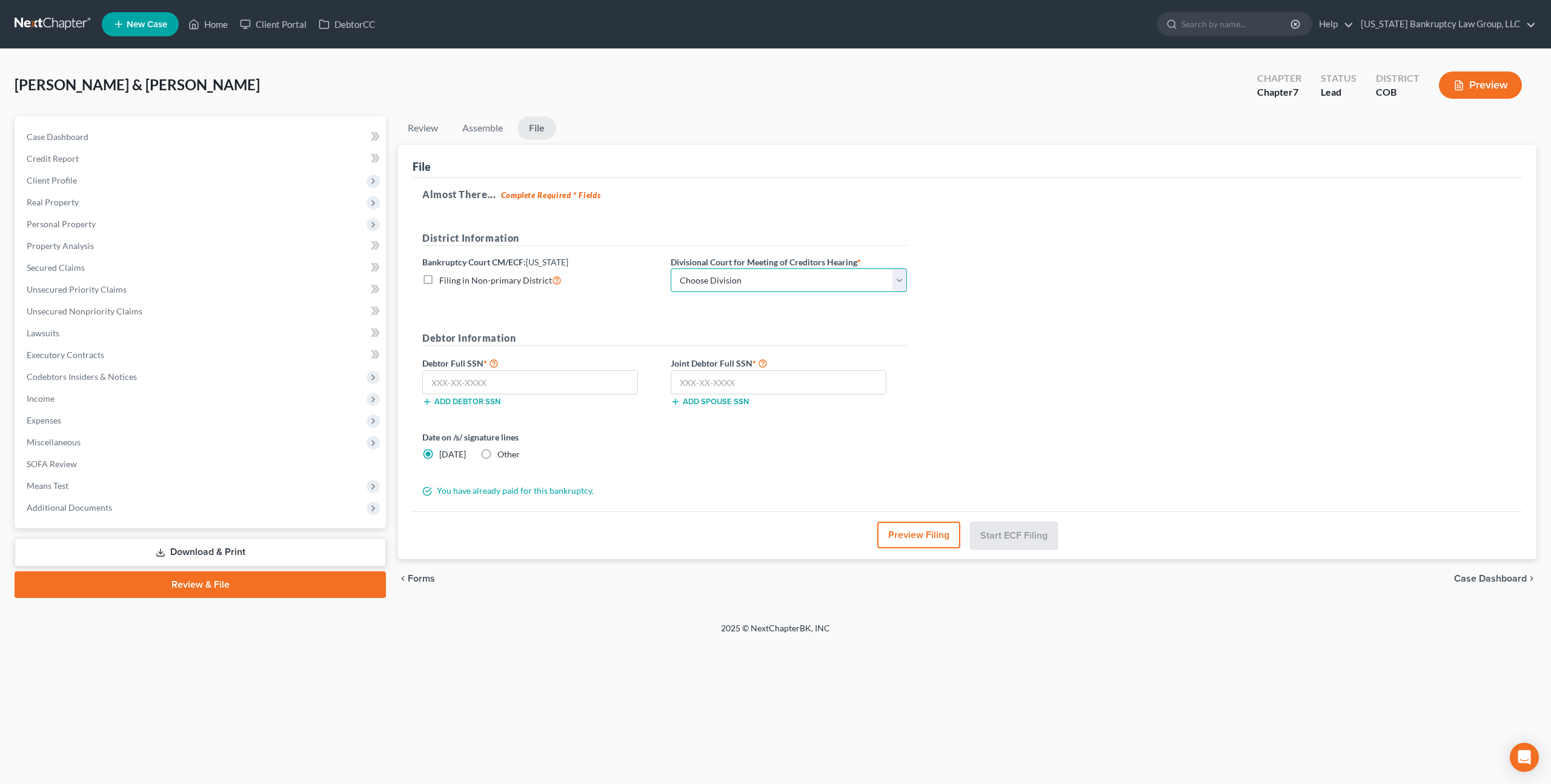
click at [825, 279] on select "Choose Division [GEOGRAPHIC_DATA]" at bounding box center [789, 280] width 236 height 24
select select "0"
click at [671, 268] on select "Choose Division [GEOGRAPHIC_DATA]" at bounding box center [789, 280] width 236 height 24
click at [491, 383] on input "text" at bounding box center [529, 382] width 215 height 24
type input "523-25-9510"
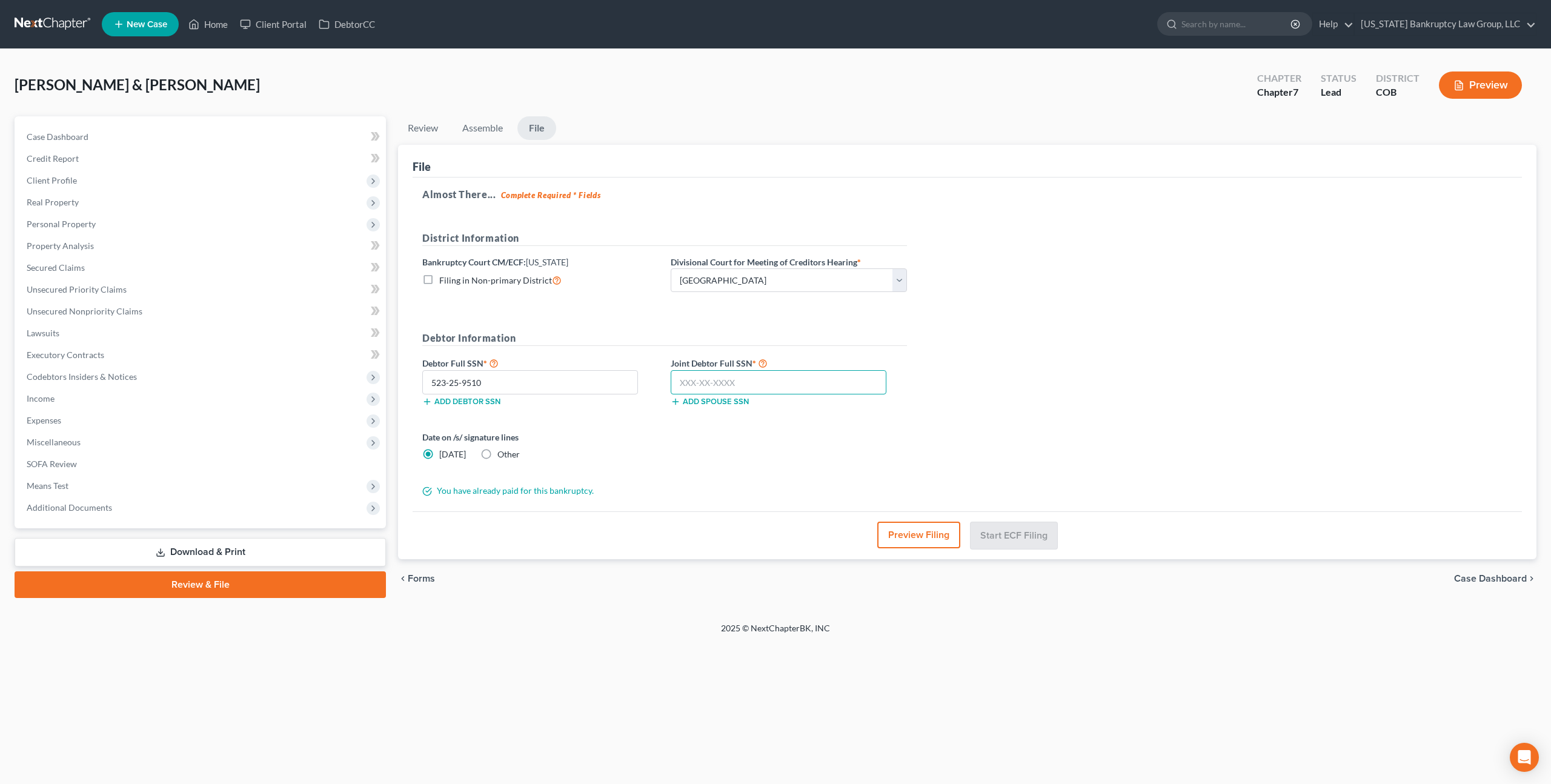
click at [707, 374] on input "text" at bounding box center [778, 382] width 215 height 24
type input "523-47-4484"
click at [997, 528] on button "Start ECF Filing" at bounding box center [1014, 535] width 87 height 27
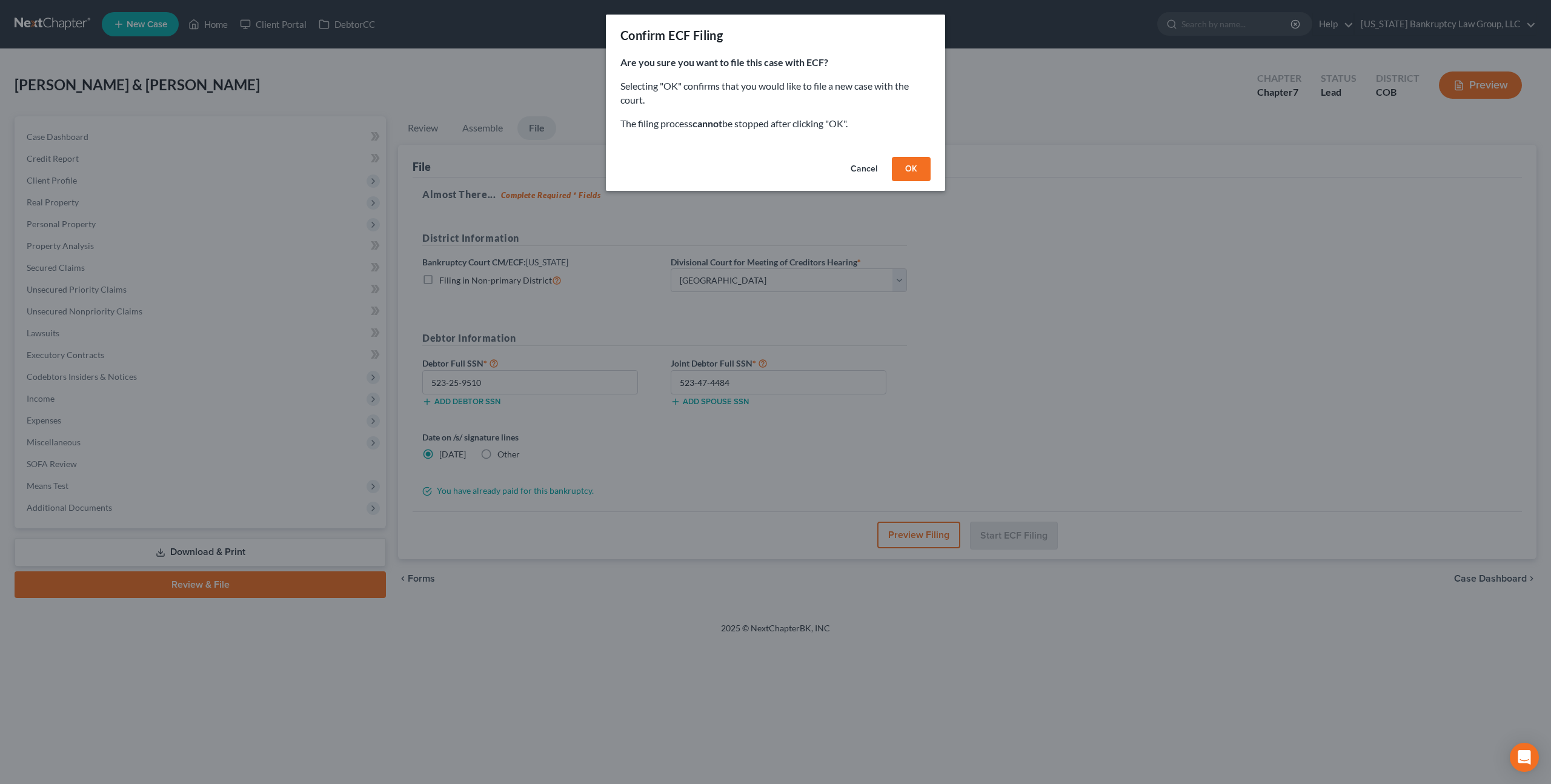
click at [910, 170] on button "OK" at bounding box center [911, 169] width 39 height 24
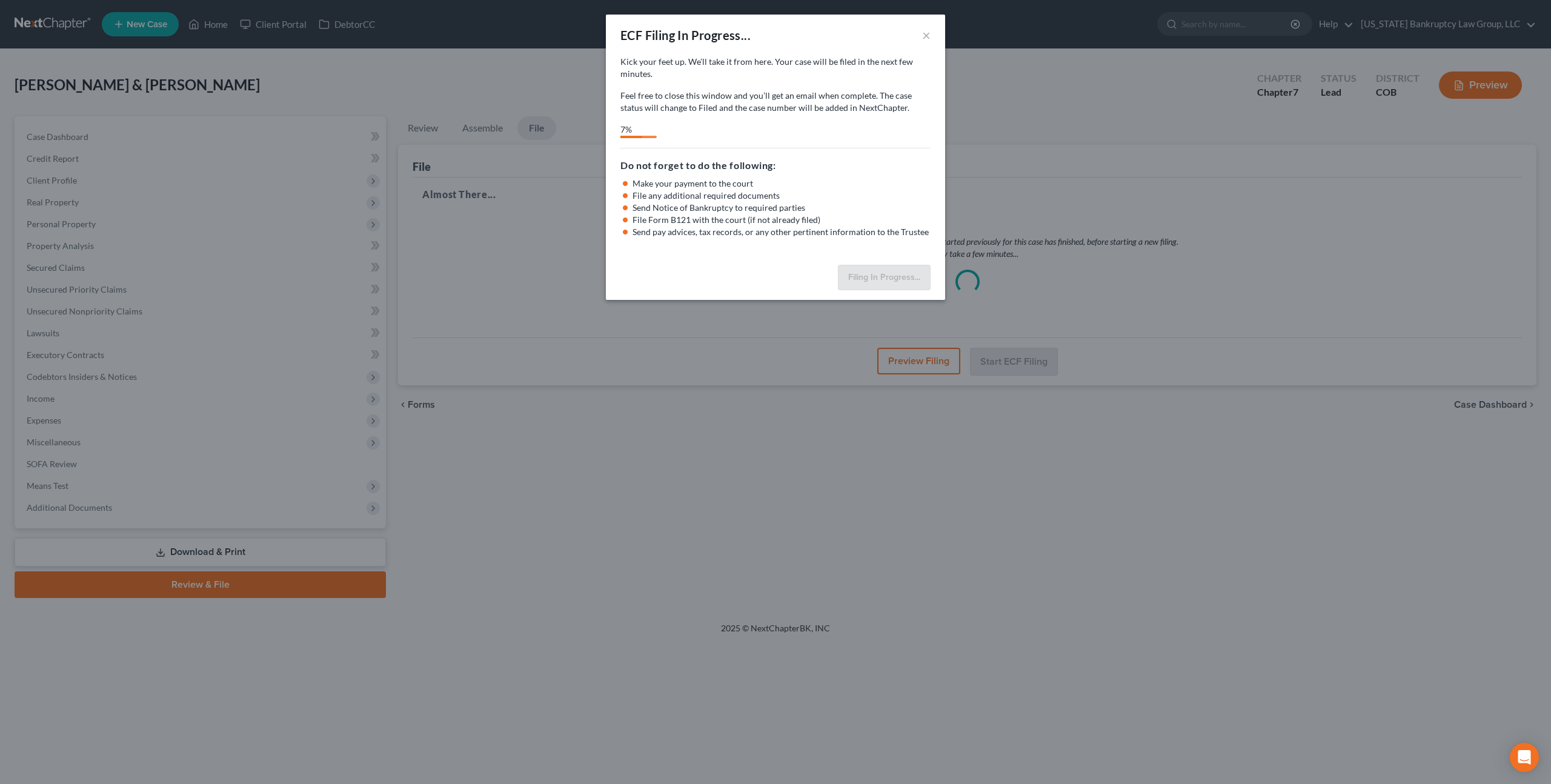
click at [741, 256] on div "Kick your feet up. We’ll take it from here. Your case will be filed in the next…" at bounding box center [775, 157] width 339 height 204
select select "0"
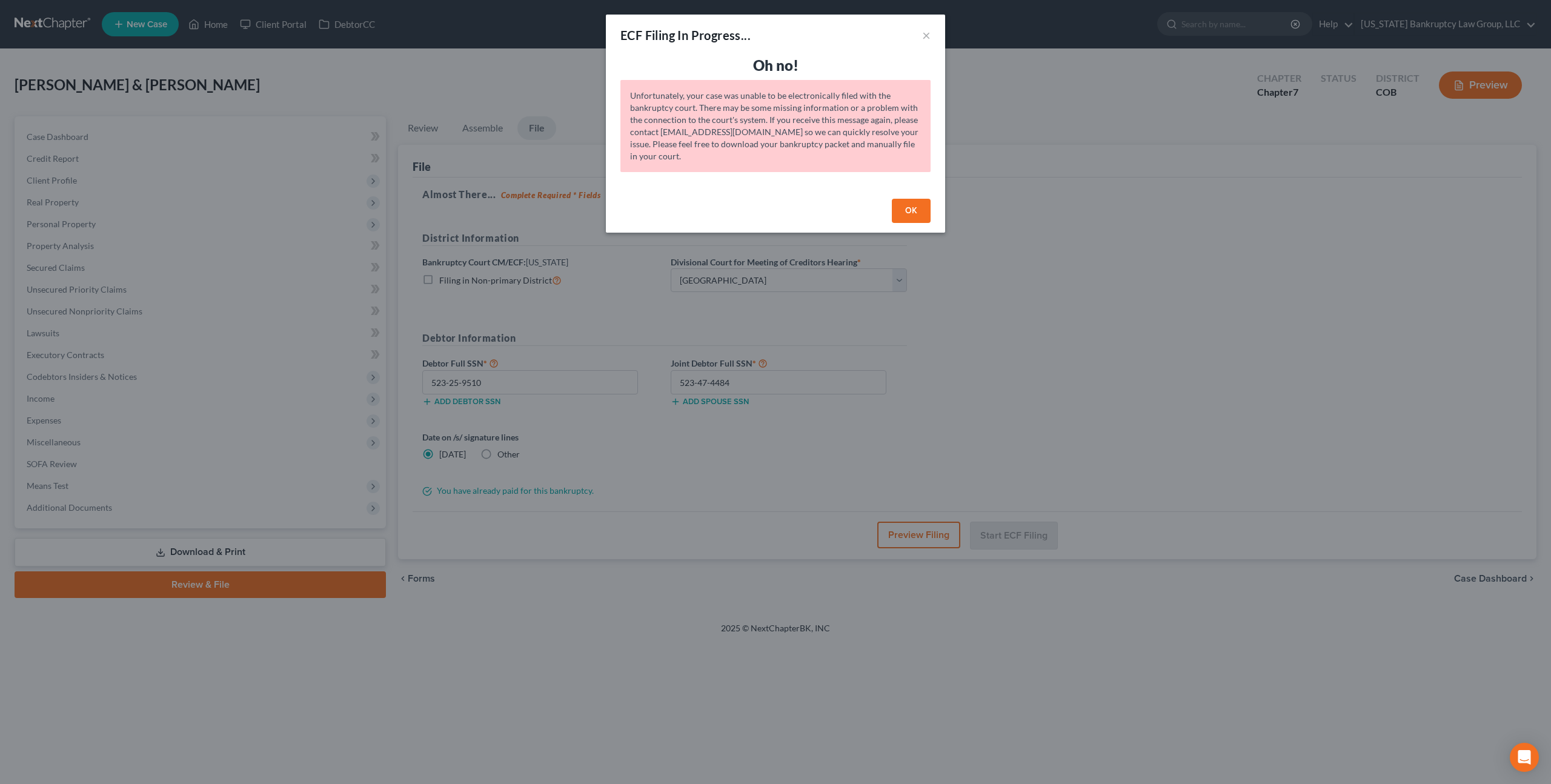
click at [918, 208] on button "OK" at bounding box center [911, 210] width 39 height 24
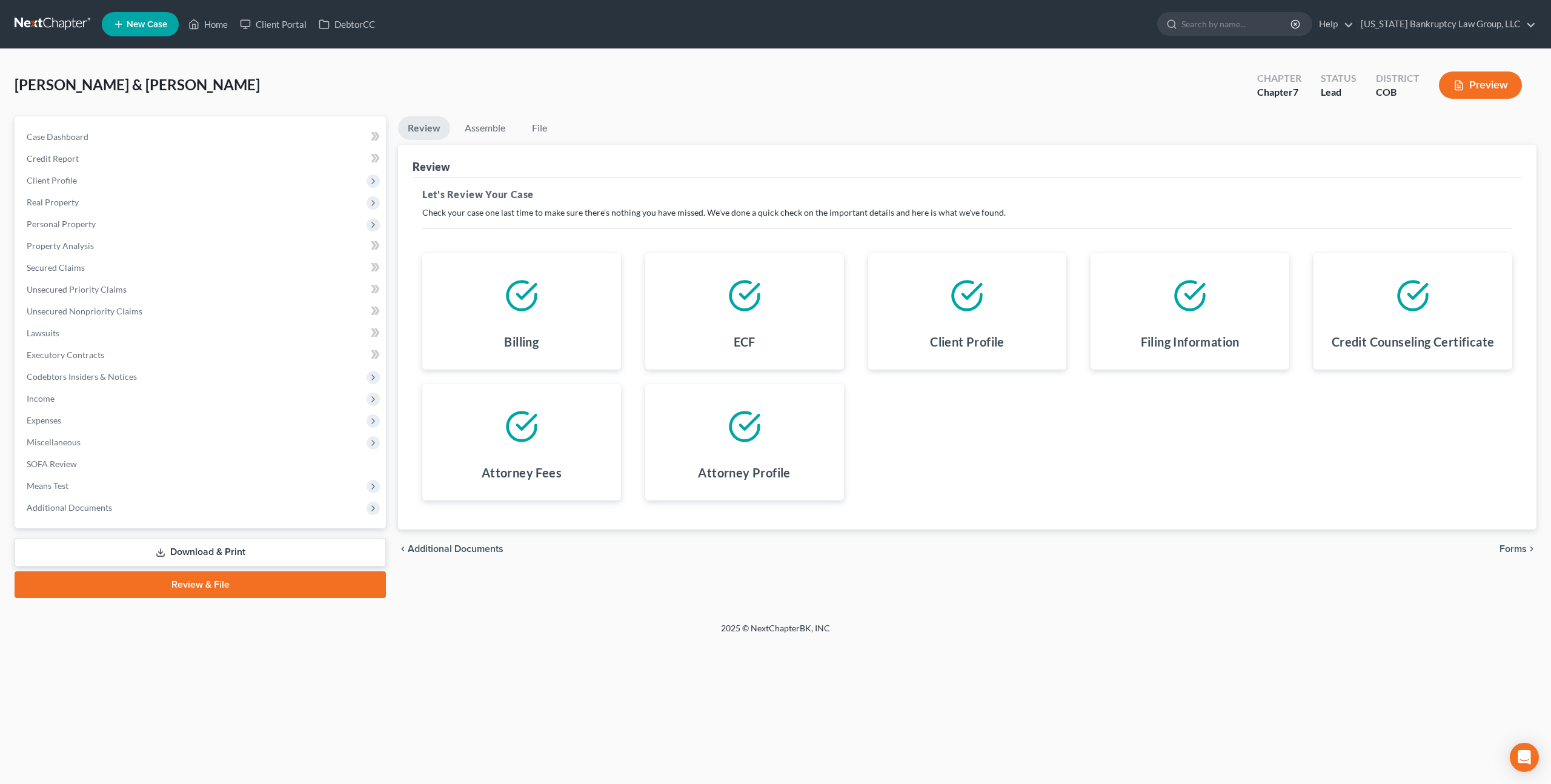
click at [1507, 549] on span "Forms" at bounding box center [1514, 549] width 27 height 10
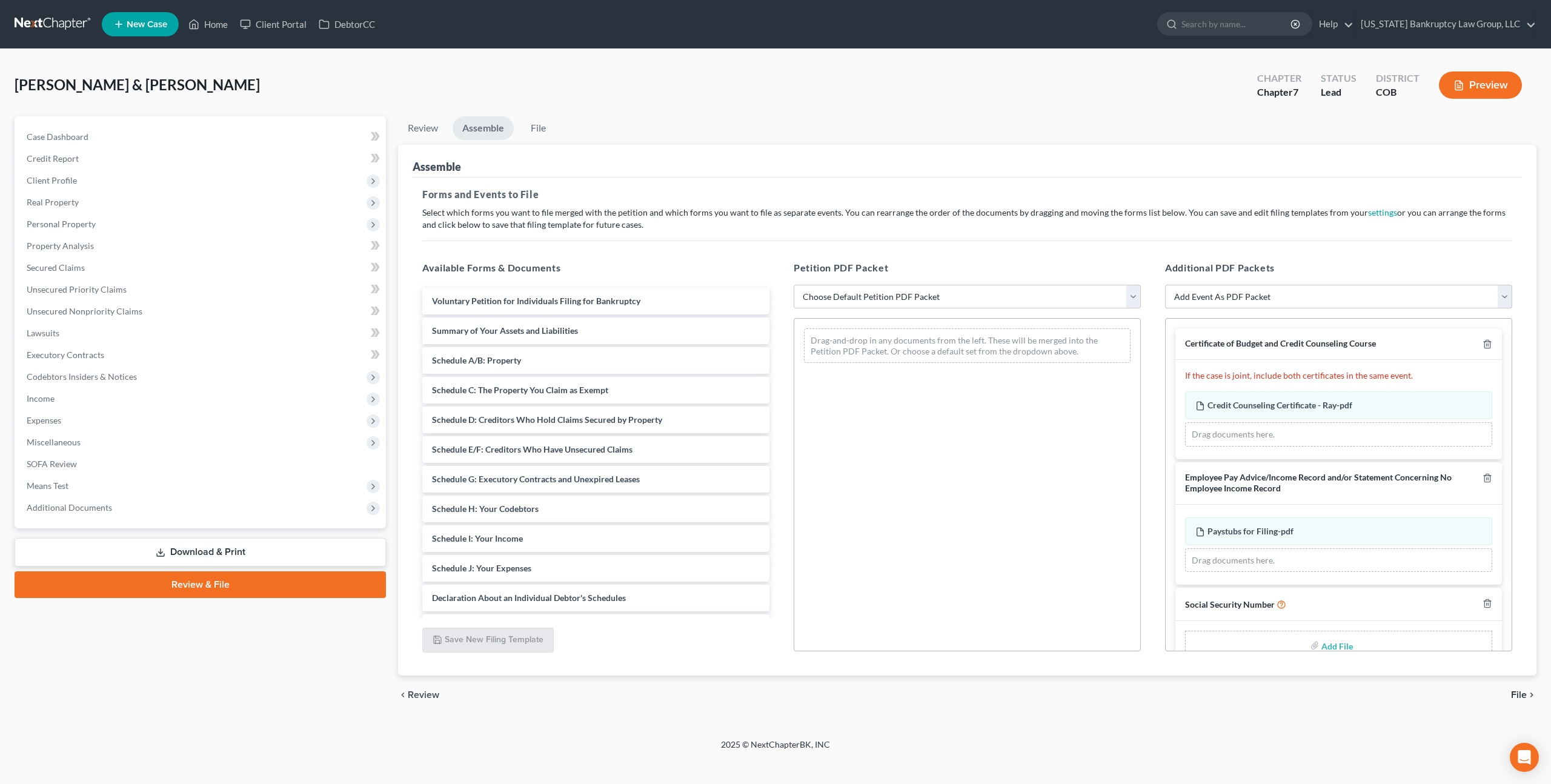
scroll to position [28, 0]
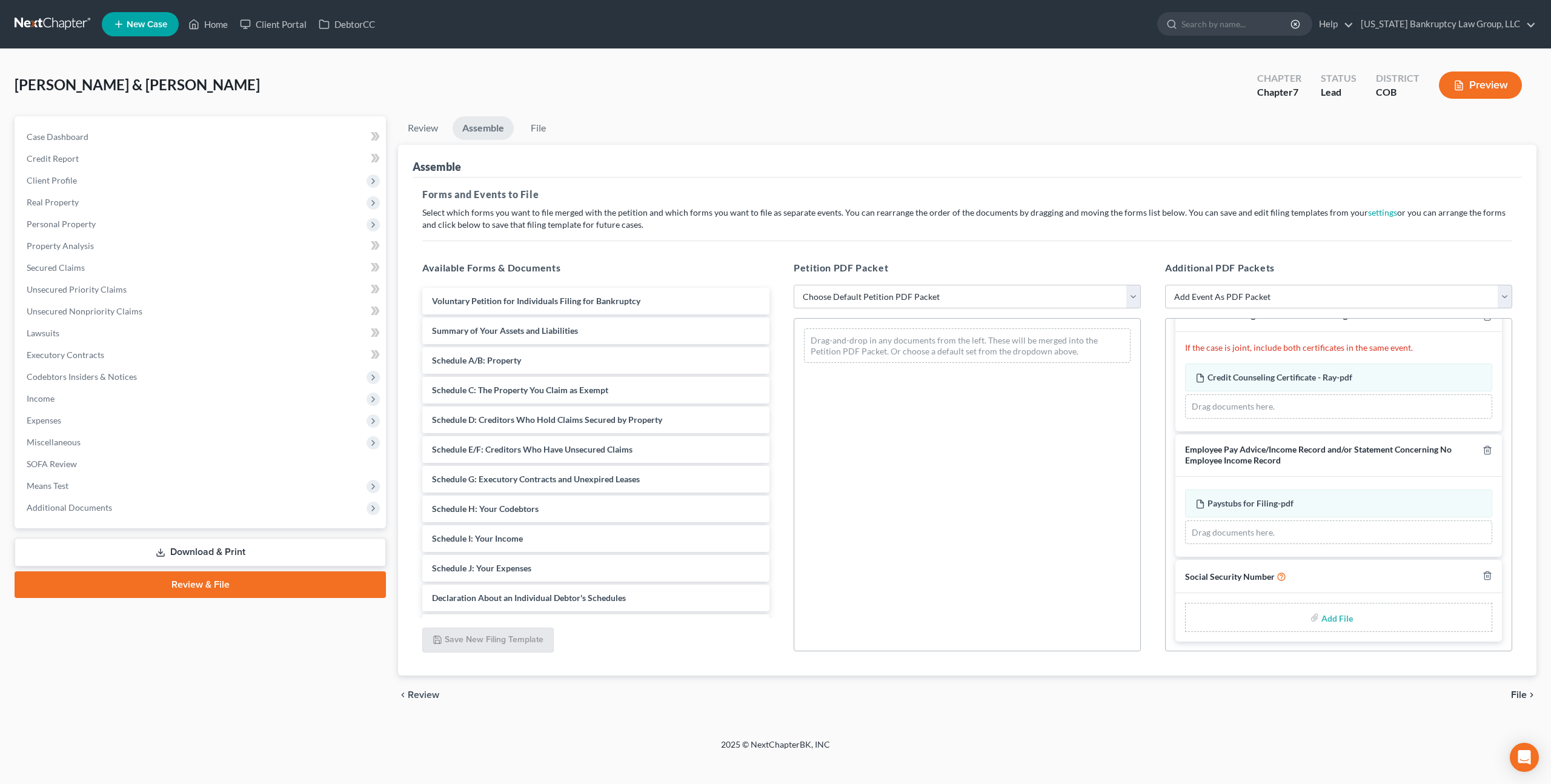
click at [1332, 617] on input "file" at bounding box center [1336, 617] width 29 height 22
type input "C:\fakepath\100825 Statement of Social Security Number.pdf"
click at [900, 293] on select "Choose Default Petition PDF Packet Emergency Filing (Voluntary Petition and Cre…" at bounding box center [967, 296] width 347 height 24
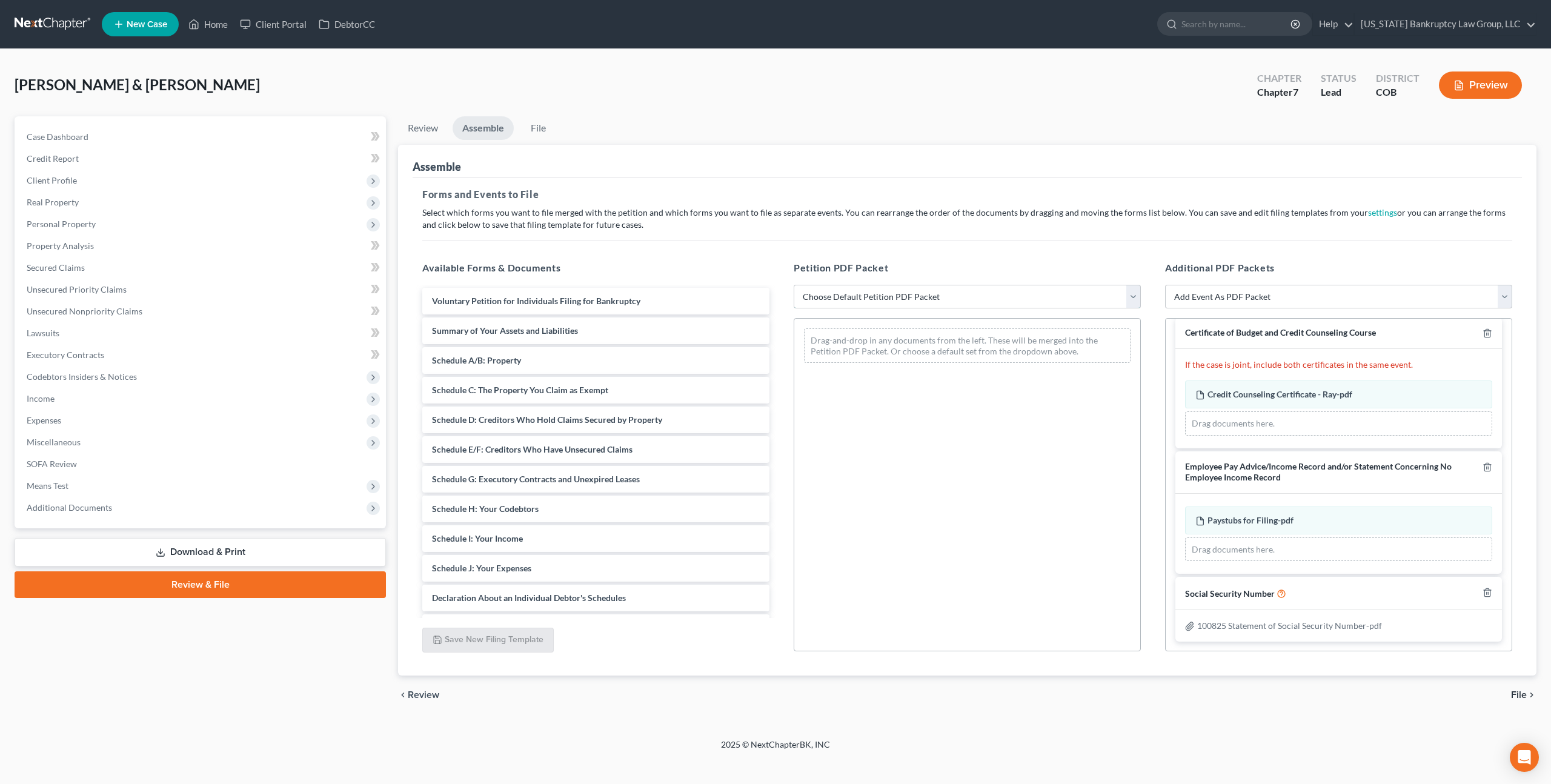
select select "1"
click at [794, 285] on select "Choose Default Petition PDF Packet Emergency Filing (Voluntary Petition and Cre…" at bounding box center [967, 296] width 347 height 24
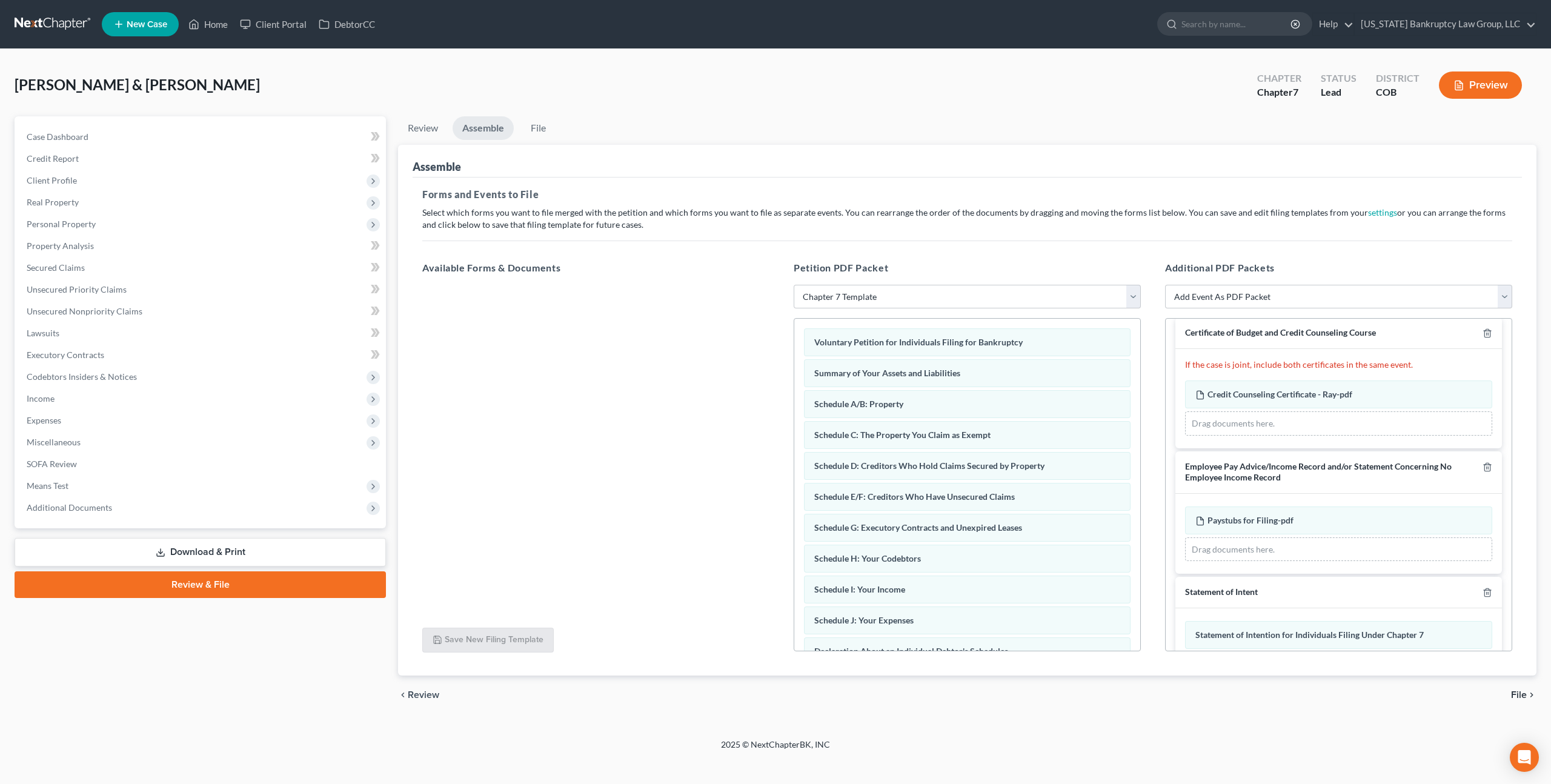
click at [1516, 690] on span "File" at bounding box center [1519, 695] width 16 height 10
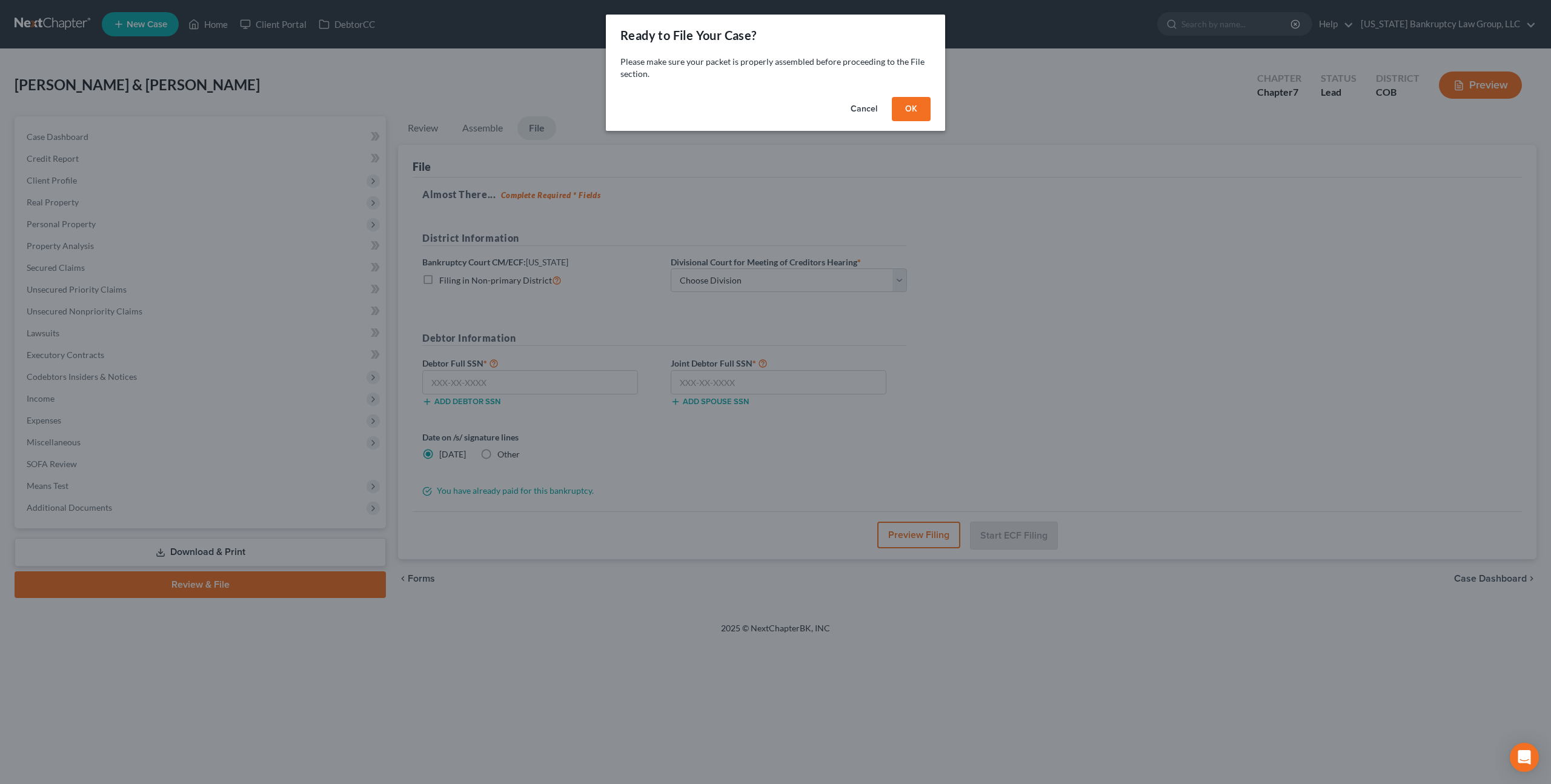
click at [910, 112] on button "OK" at bounding box center [911, 109] width 39 height 24
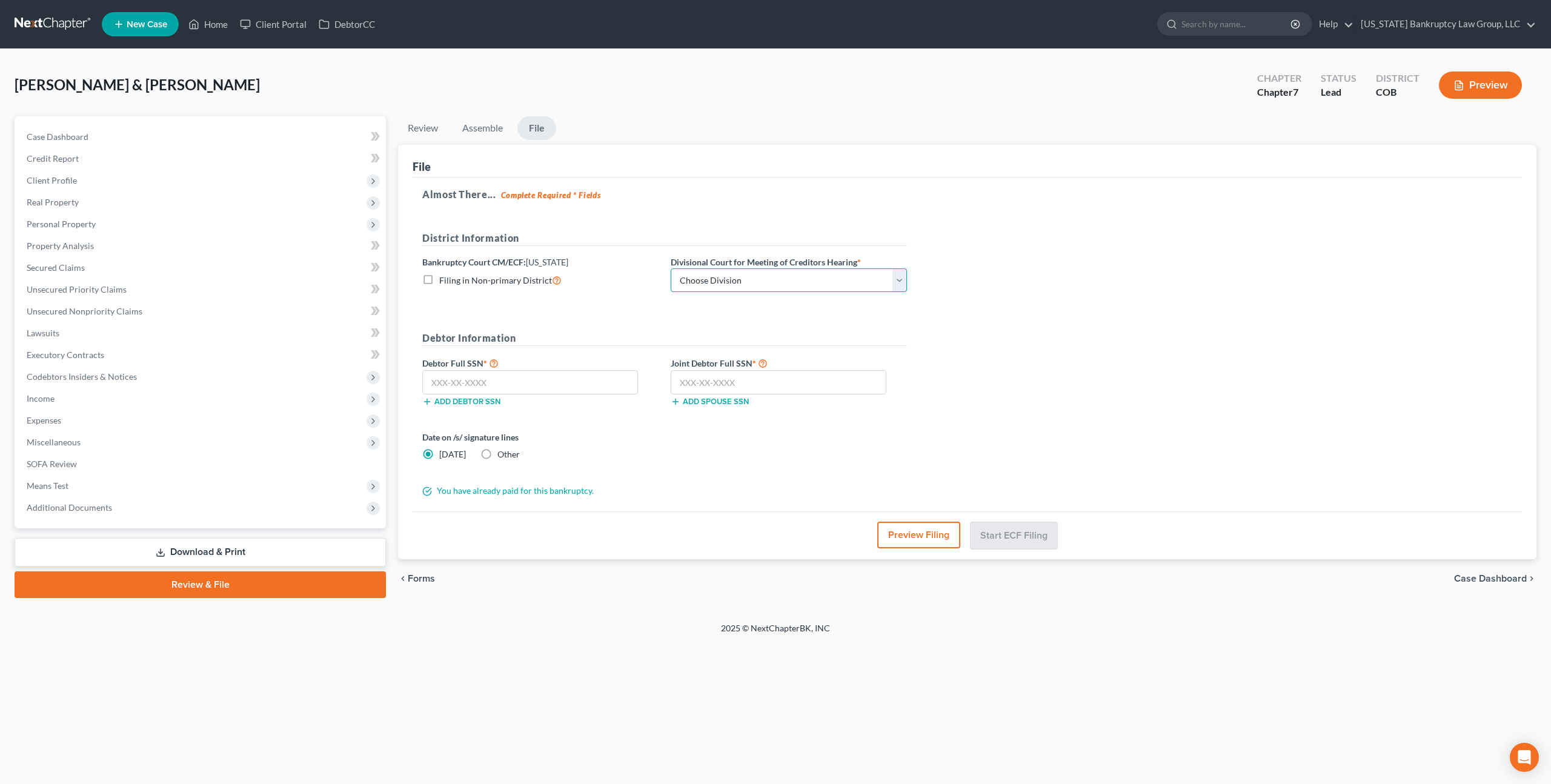
click at [794, 274] on select "Choose Division Denver" at bounding box center [789, 280] width 236 height 24
select select "0"
click at [671, 268] on select "Choose Division Denver" at bounding box center [789, 280] width 236 height 24
click at [695, 380] on input "text" at bounding box center [778, 382] width 215 height 24
type input "523-47-4484"
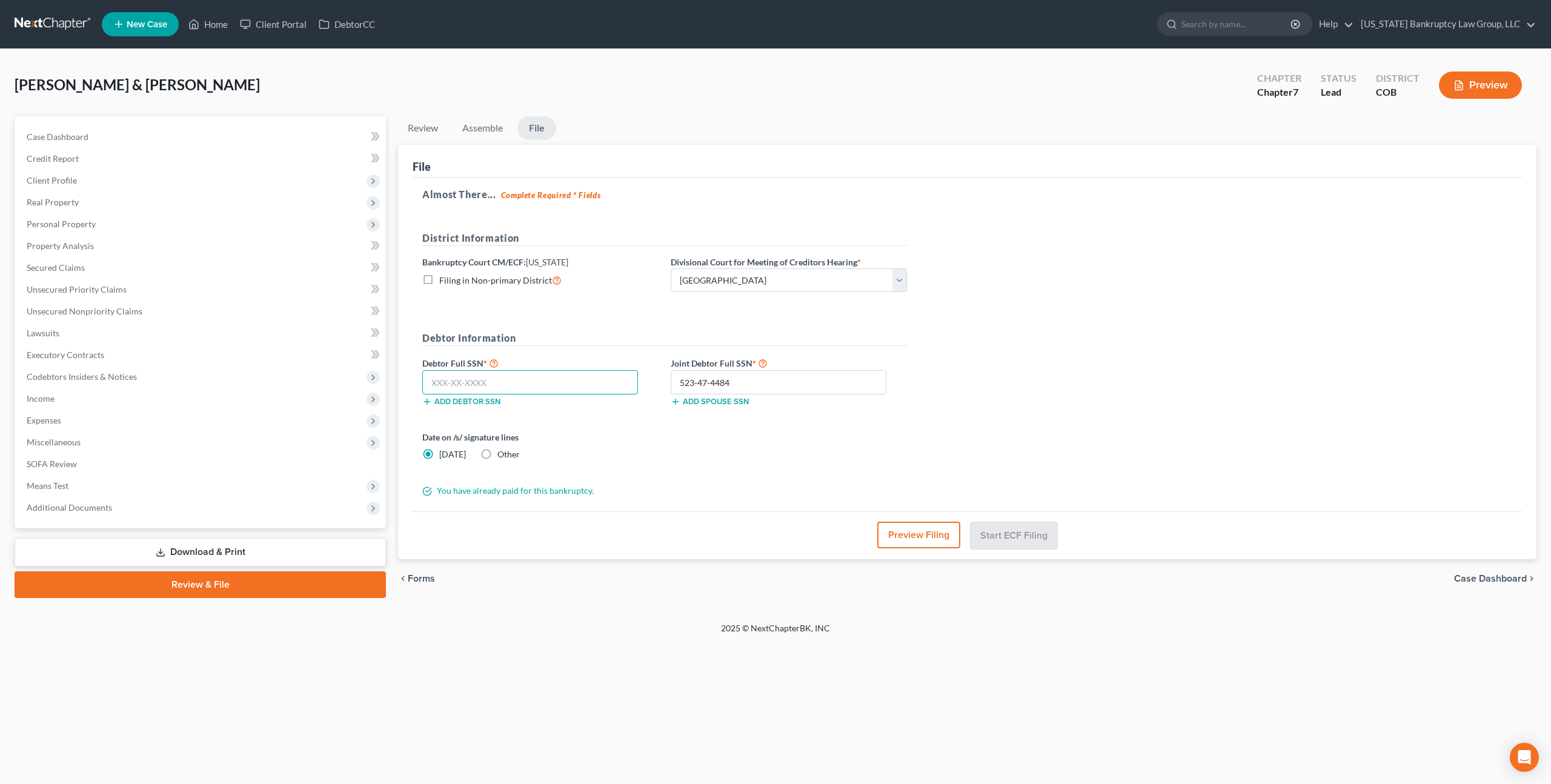
click at [546, 379] on input "text" at bounding box center [529, 382] width 215 height 24
type input "523-25-9510"
click at [1008, 526] on button "Start ECF Filing" at bounding box center [1014, 535] width 87 height 27
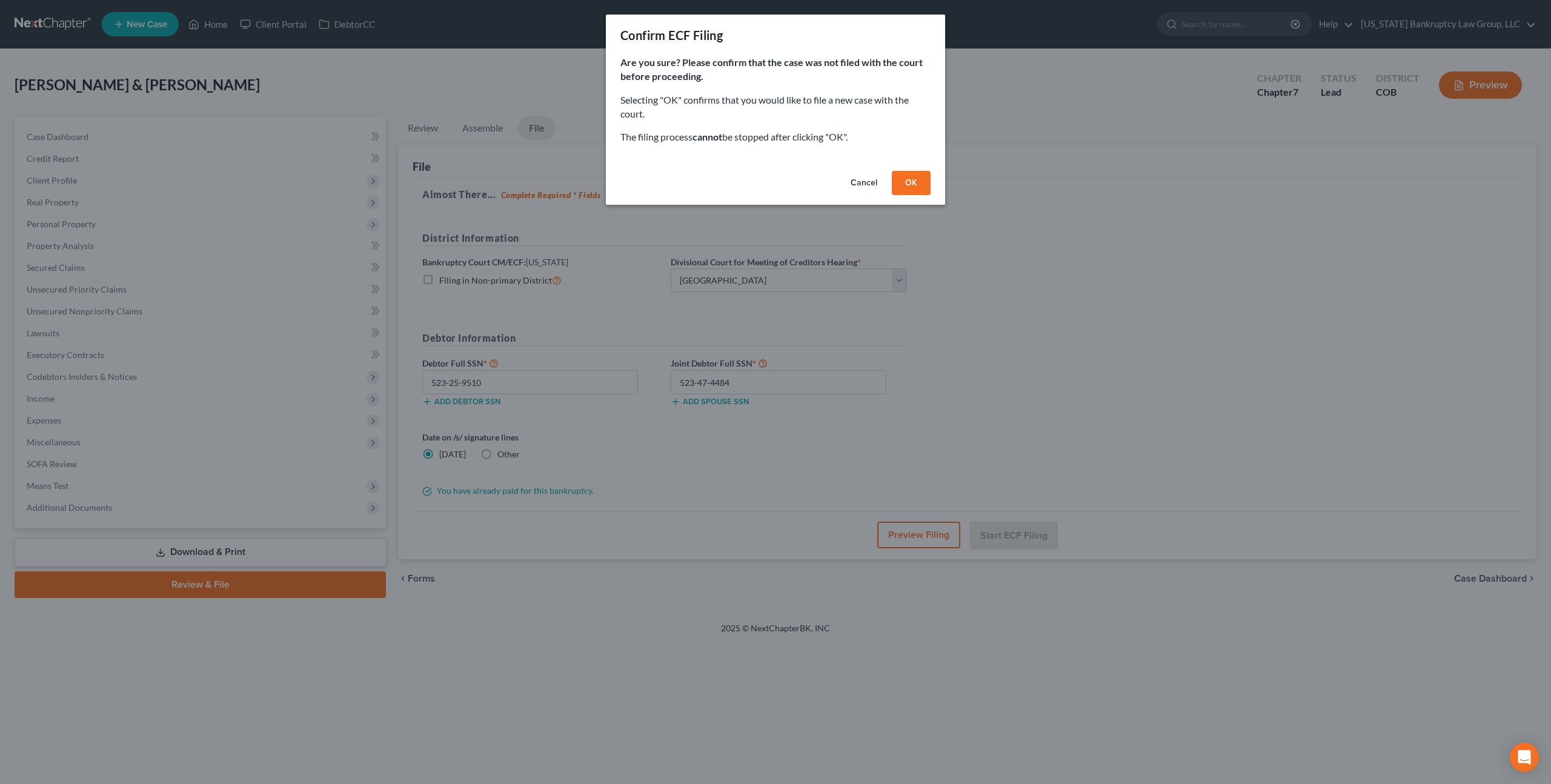
click at [908, 181] on button "OK" at bounding box center [911, 183] width 39 height 24
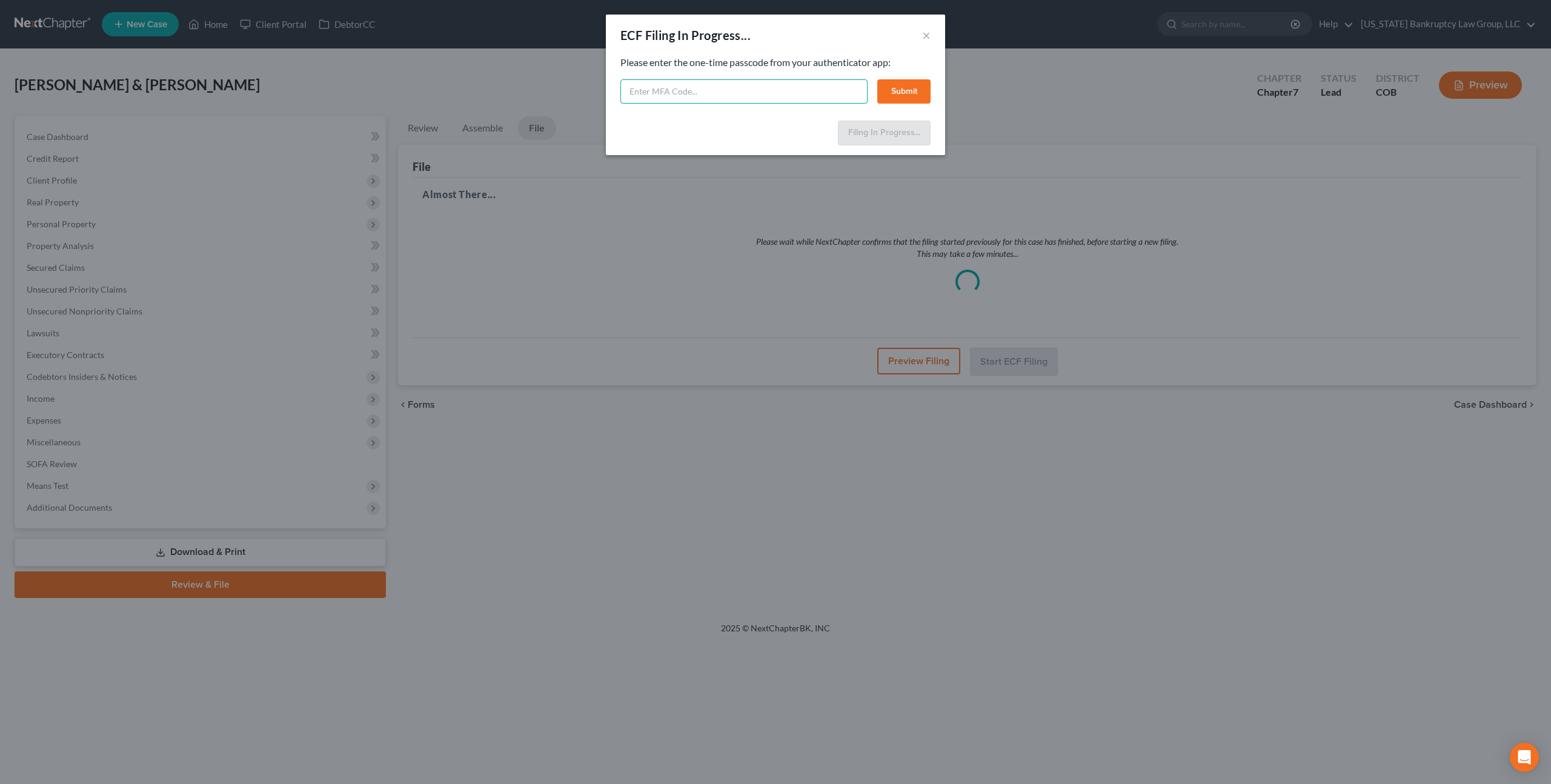
click at [707, 94] on input "text" at bounding box center [744, 91] width 247 height 24
type input "756239"
click at [905, 86] on button "Submit" at bounding box center [904, 91] width 53 height 24
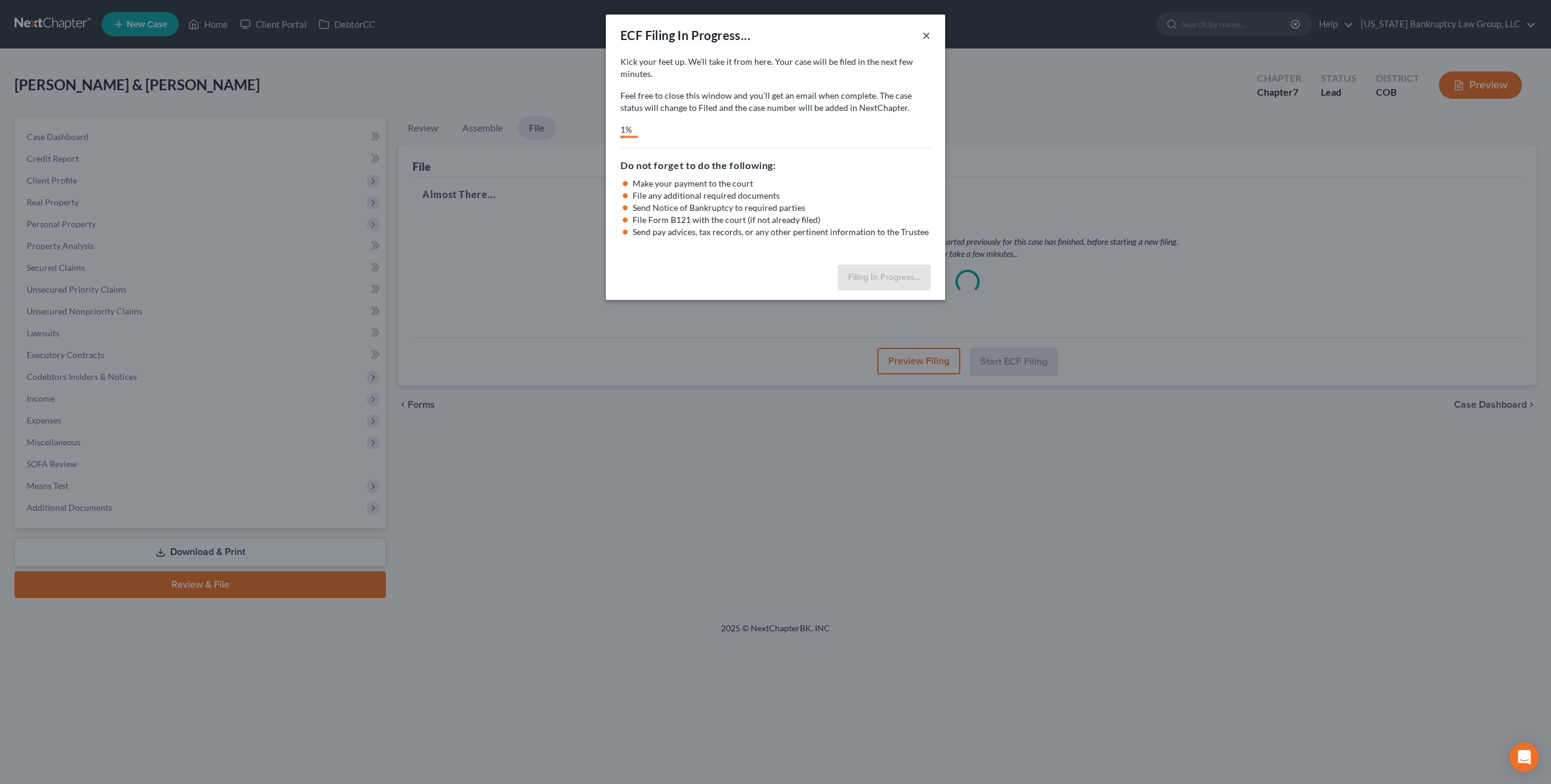
click at [930, 36] on button "×" at bounding box center [927, 35] width 9 height 14
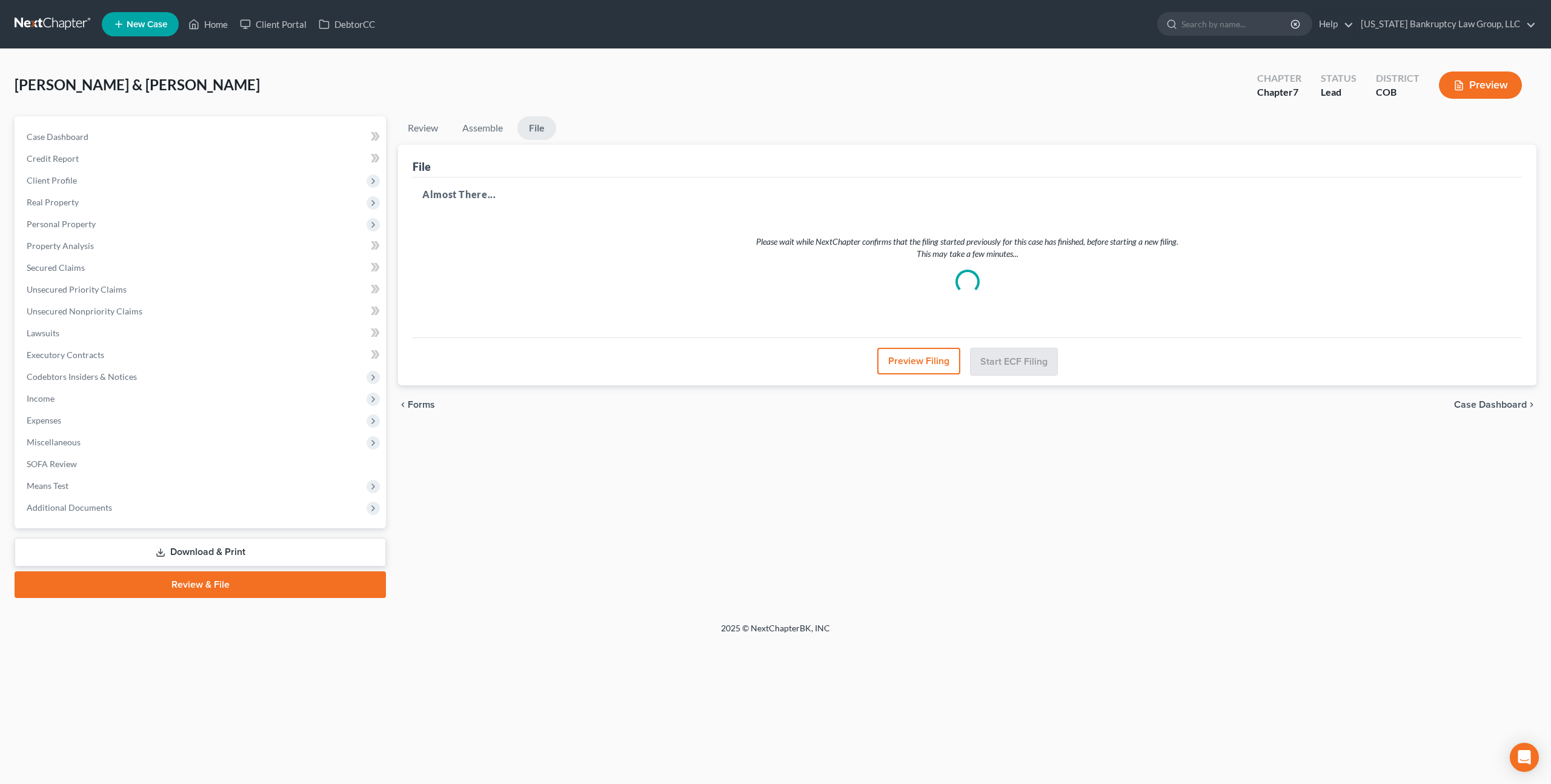
click at [68, 25] on link at bounding box center [53, 24] width 77 height 22
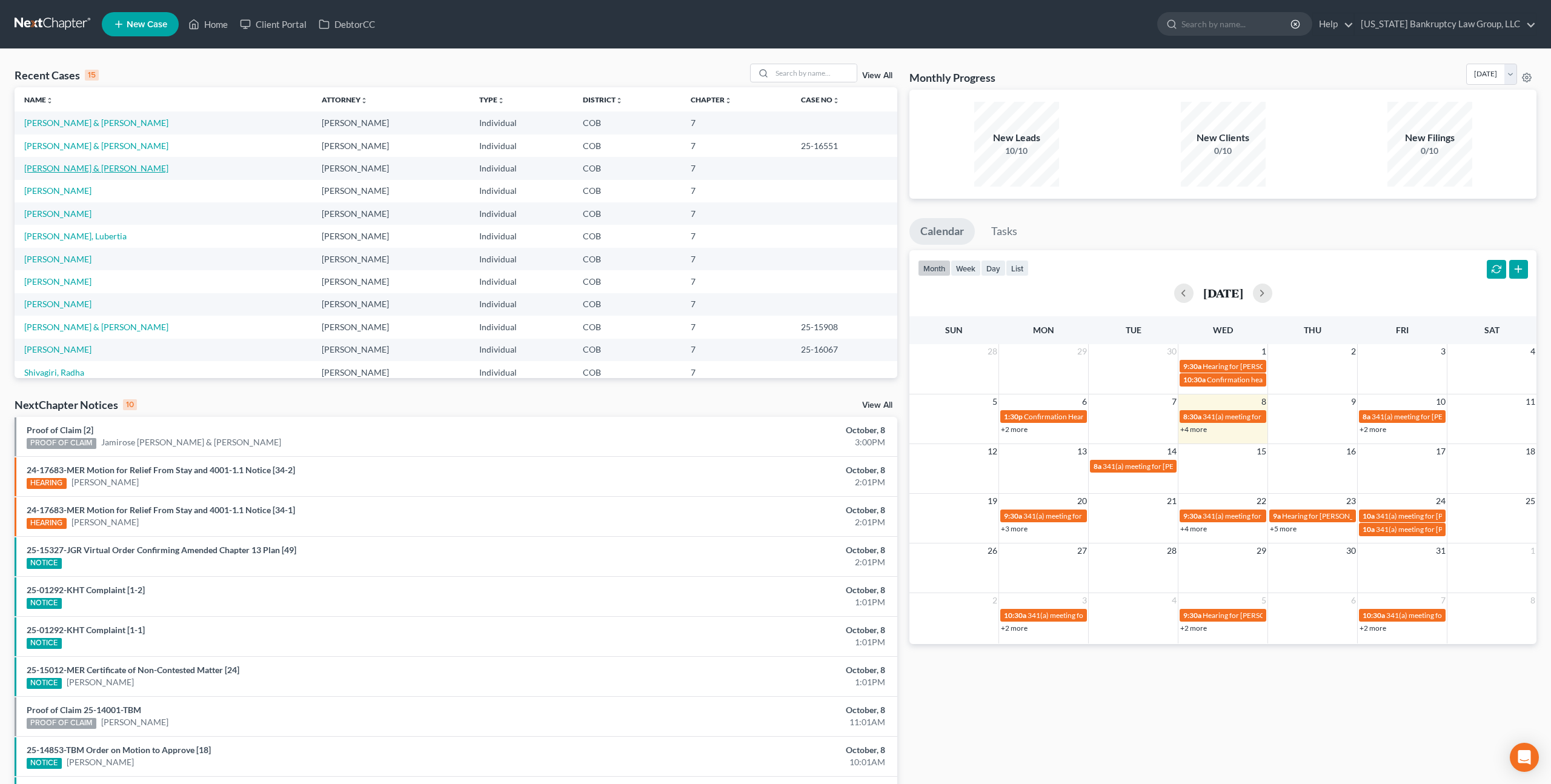
click at [61, 167] on link "[PERSON_NAME] & [PERSON_NAME]" at bounding box center [96, 168] width 144 height 10
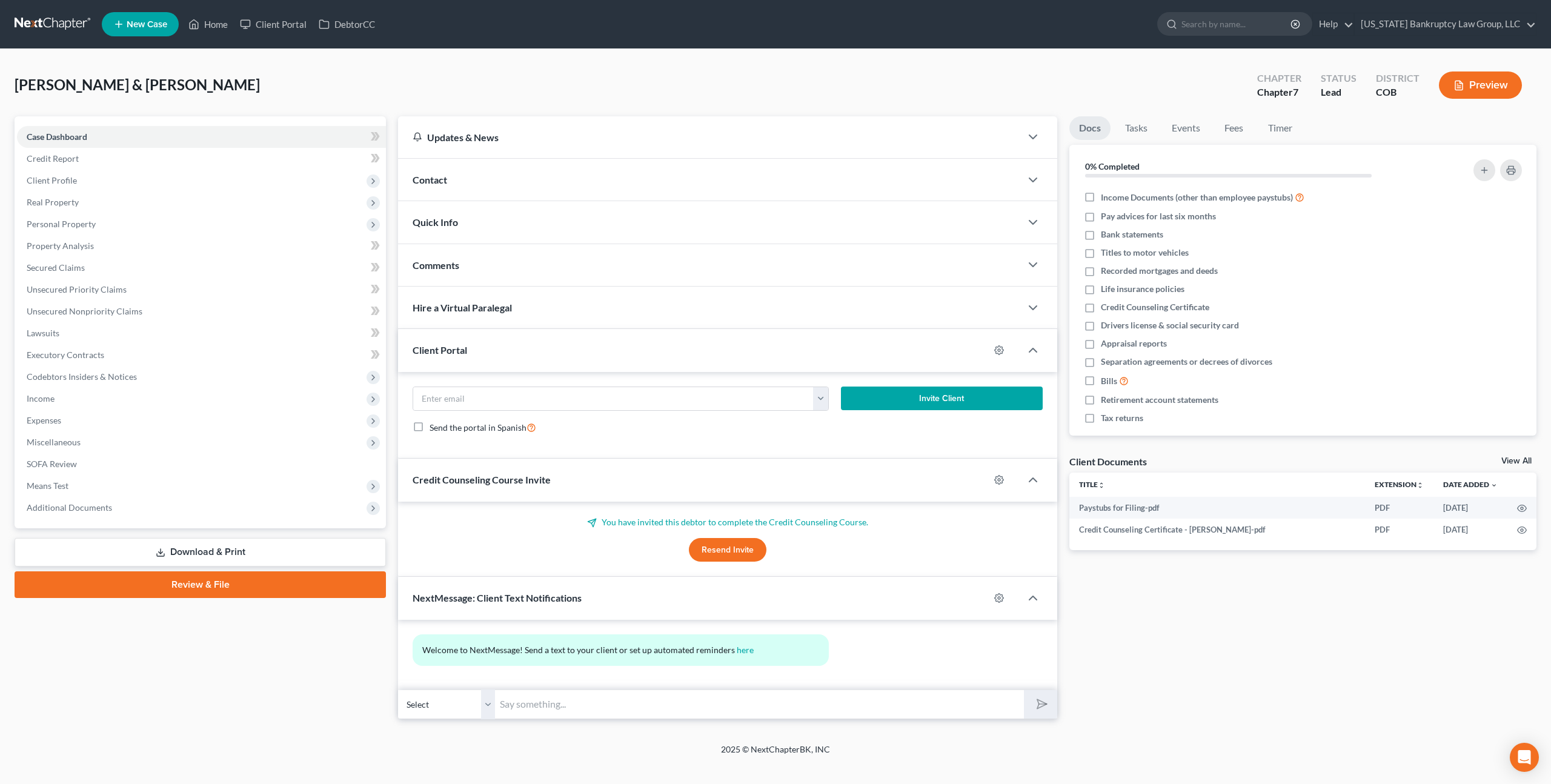
click at [285, 587] on link "Review & File" at bounding box center [200, 584] width 372 height 27
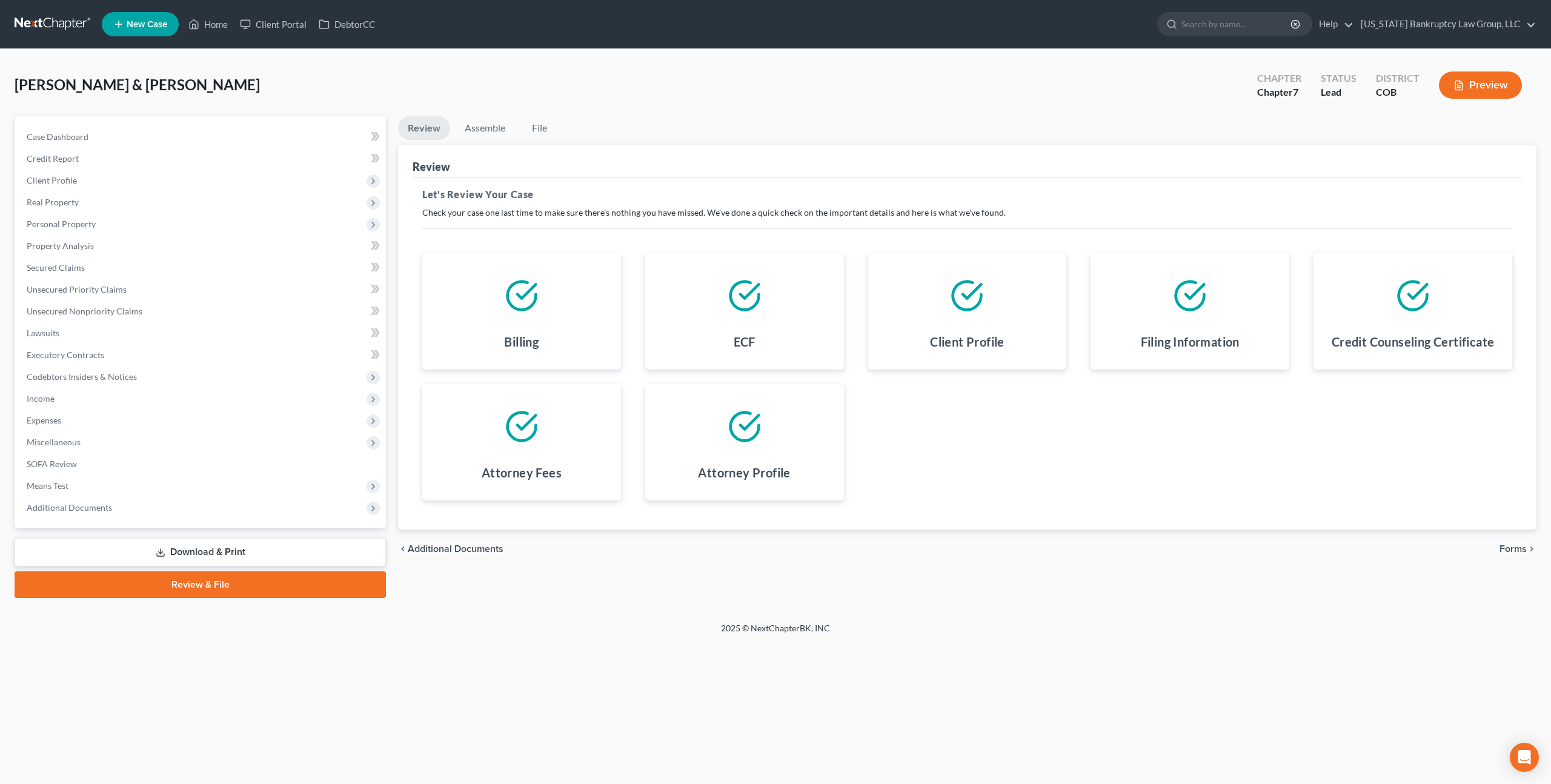
click at [1508, 546] on span "Forms" at bounding box center [1514, 549] width 27 height 10
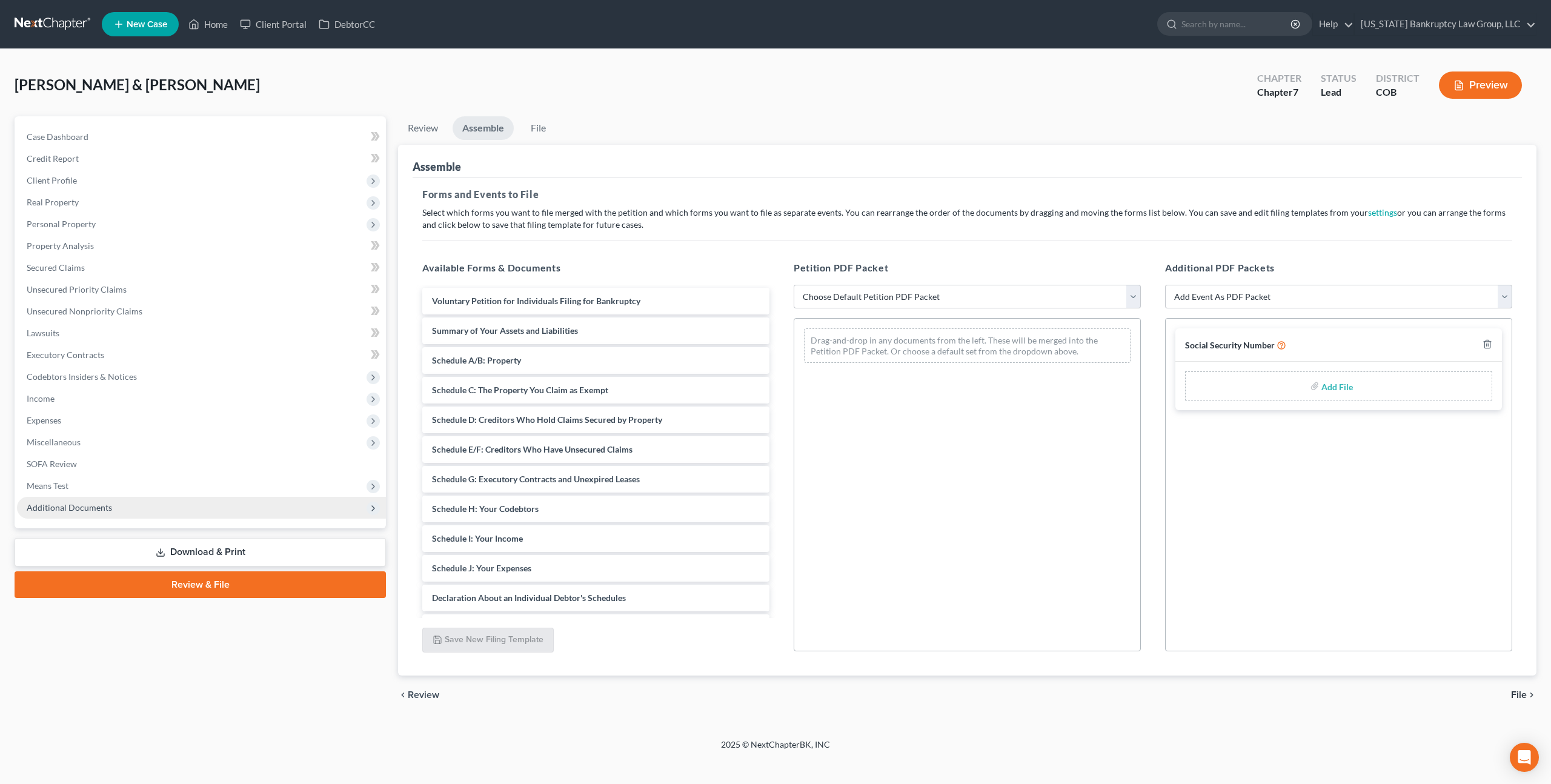
click at [88, 502] on span "Additional Documents" at bounding box center [69, 507] width 86 height 10
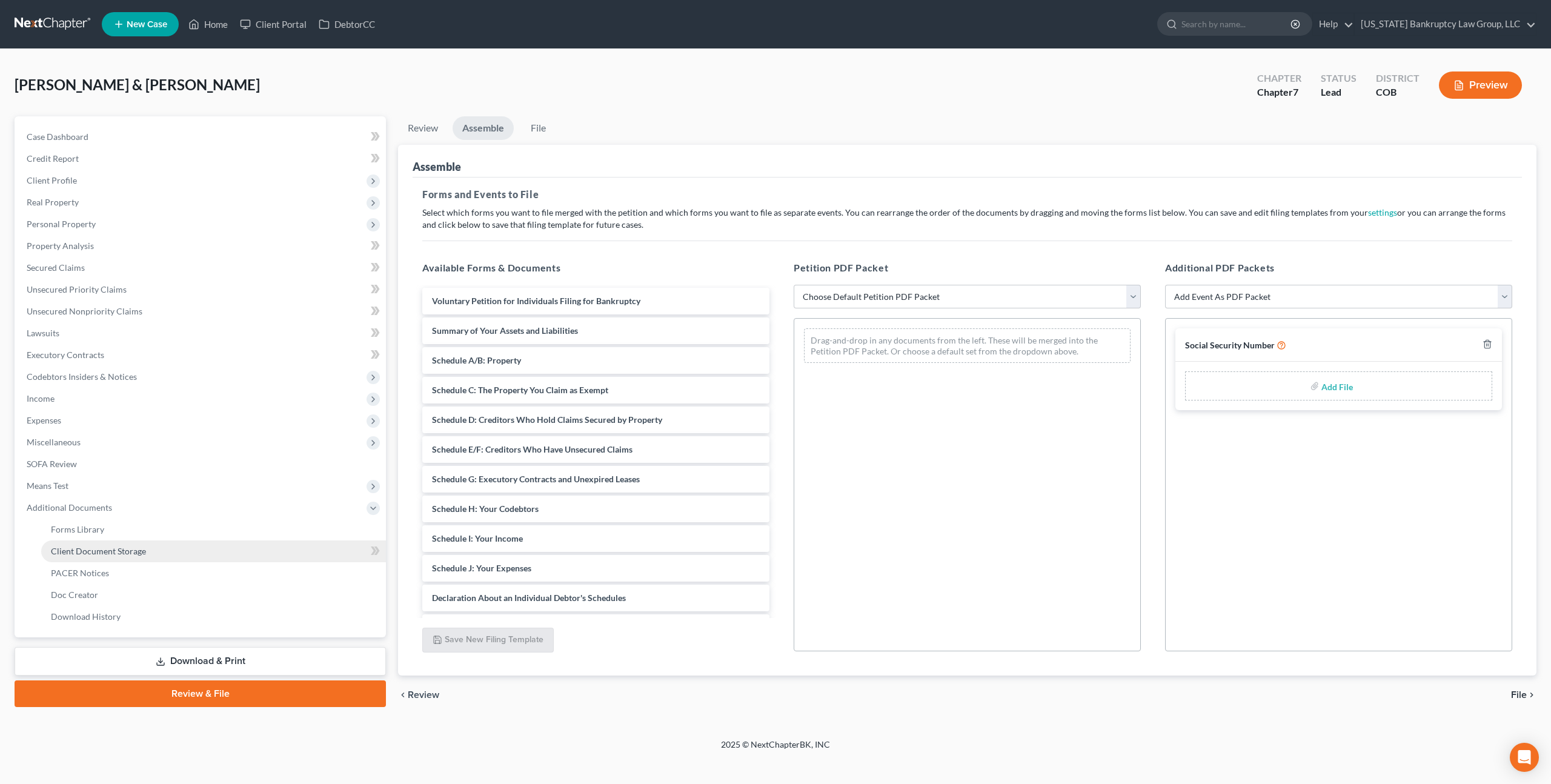
click at [92, 549] on span "Client Document Storage" at bounding box center [99, 551] width 95 height 10
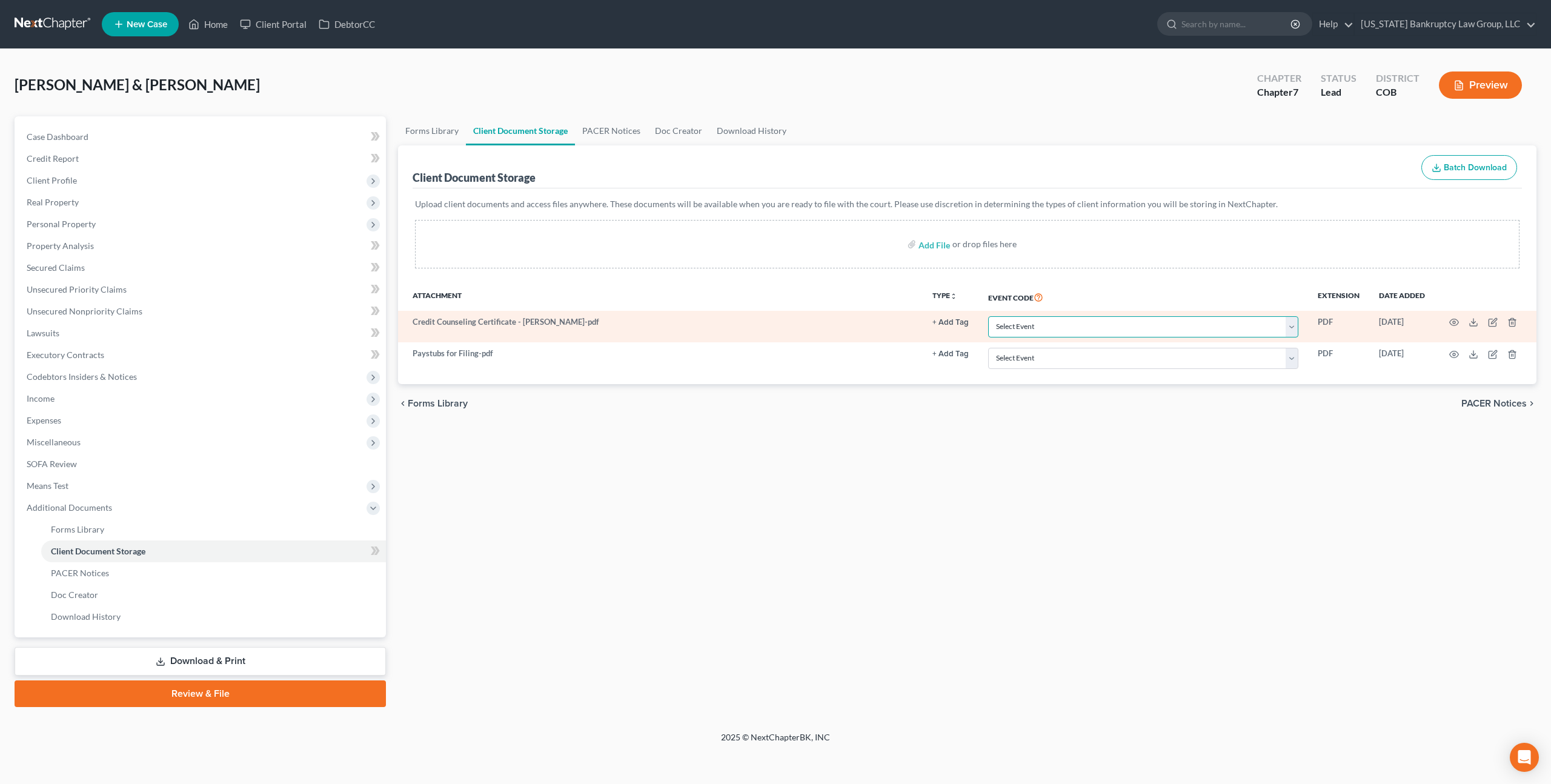
click at [1034, 327] on select "Select Event 1009-1.1 Notice of Amendments 20 Largest Unsecured Creditors Amend…" at bounding box center [1143, 327] width 310 height 21
select select "5"
click at [990, 316] on select "Select Event 1009-1.1 Notice of Amendments 20 Largest Unsecured Creditors Amend…" at bounding box center [1143, 327] width 310 height 21
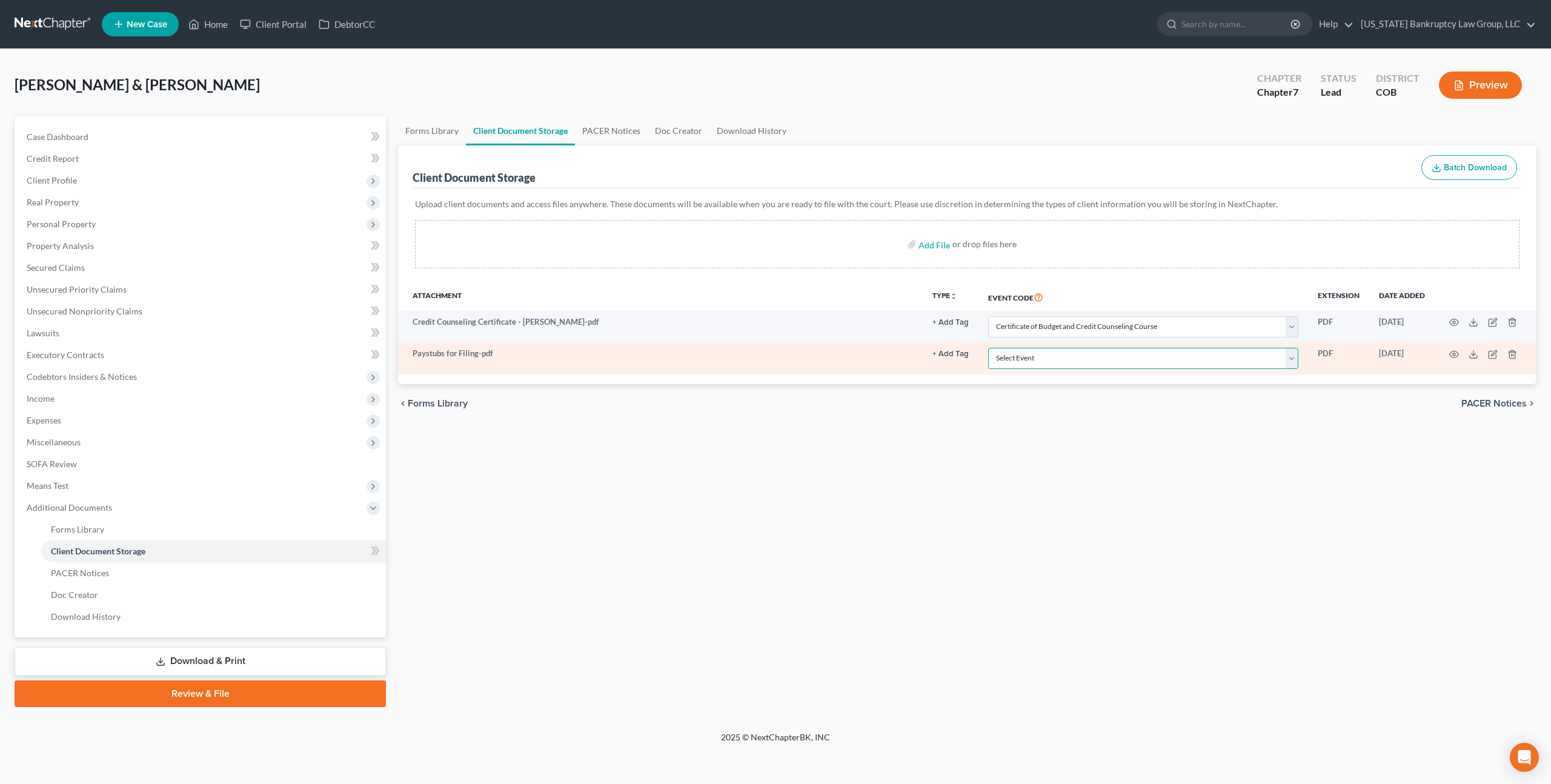
click at [1064, 358] on select "Select Event 1009-1.1 Notice of Amendments 20 Largest Unsecured Creditors Amend…" at bounding box center [1143, 358] width 310 height 21
select select "28"
click at [990, 348] on select "Select Event 1009-1.1 Notice of Amendments 20 Largest Unsecured Creditors Amend…" at bounding box center [1143, 358] width 310 height 21
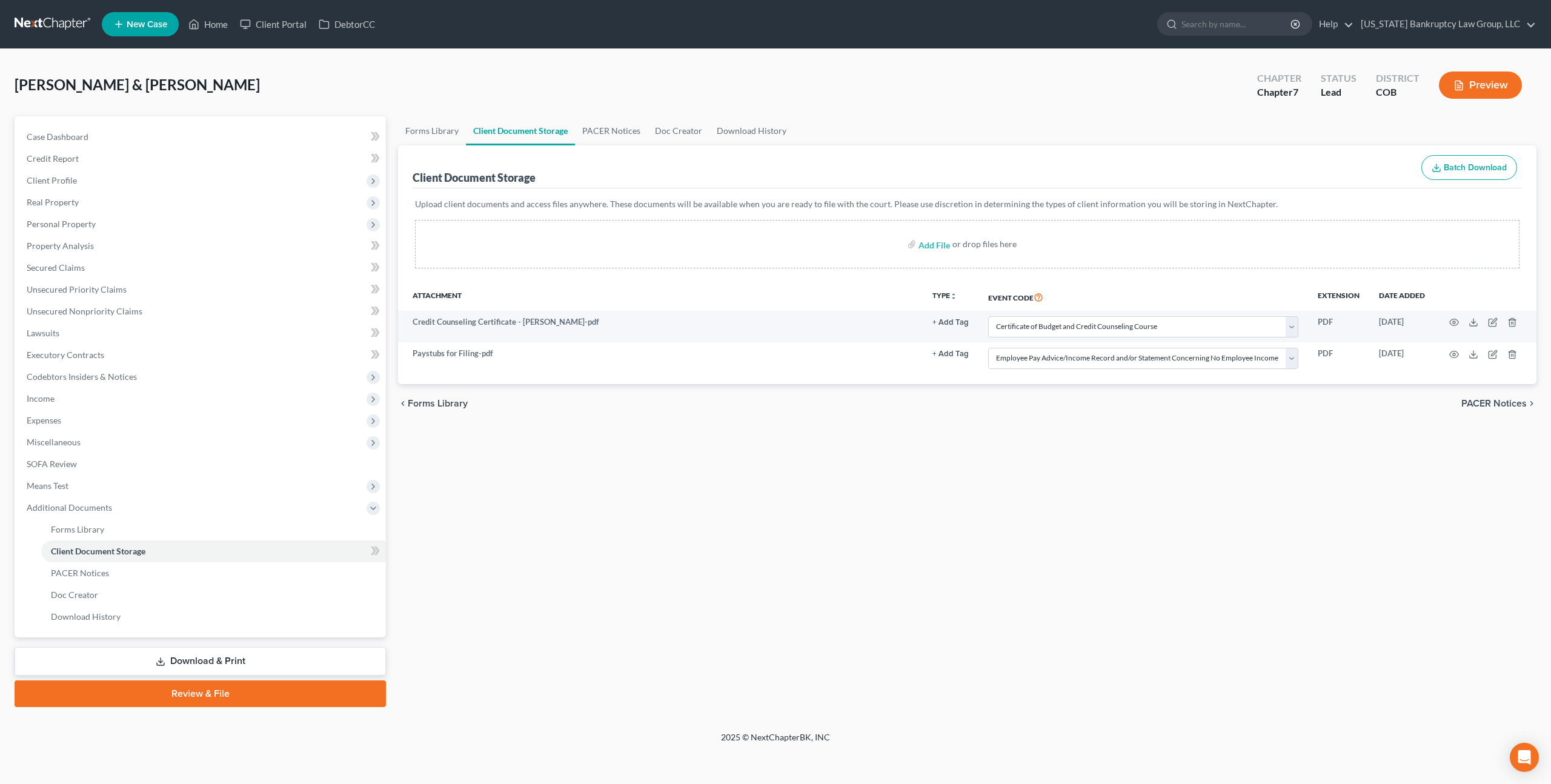
click at [240, 695] on link "Review & File" at bounding box center [200, 693] width 372 height 27
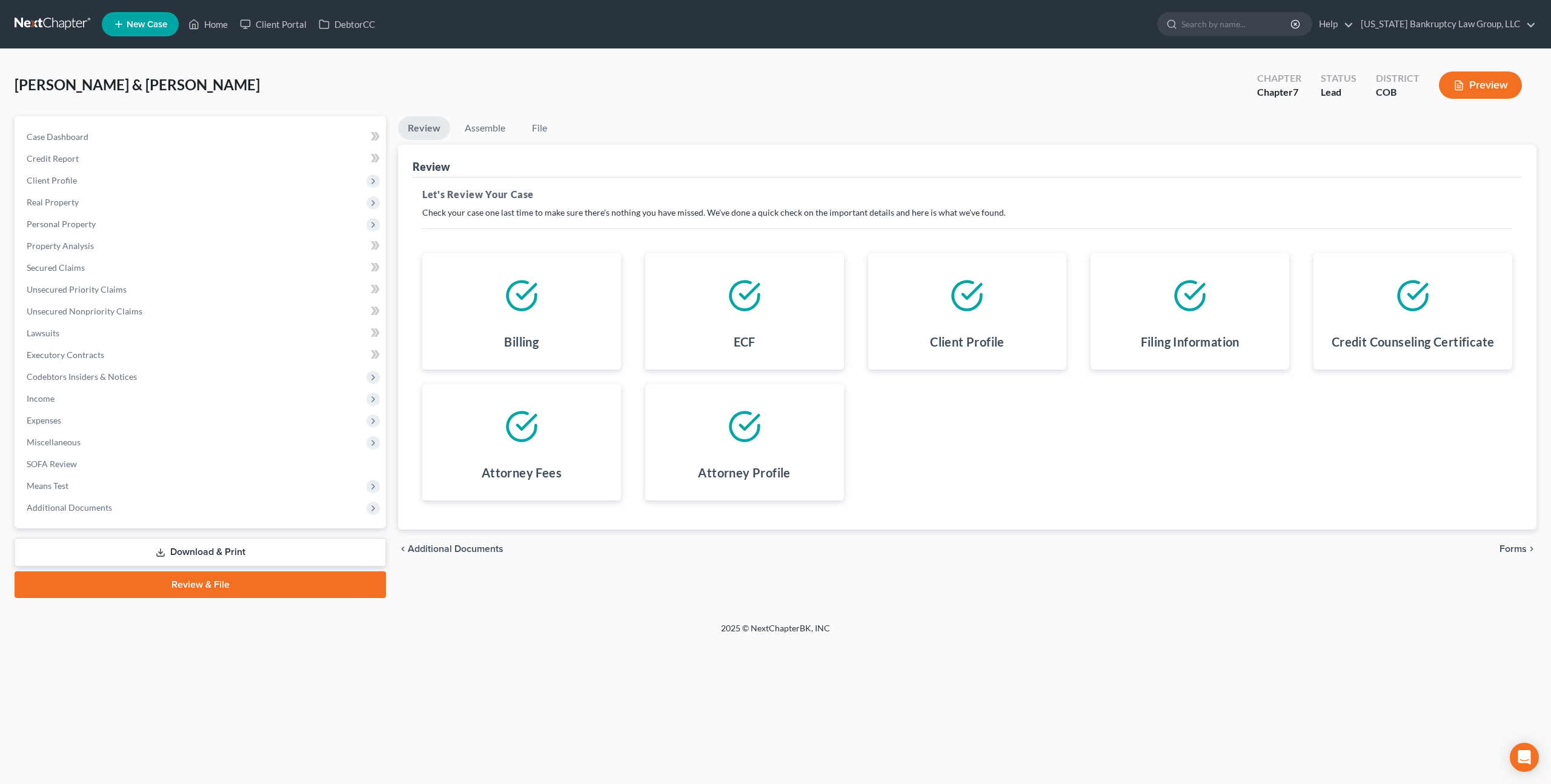
click at [1515, 548] on span "Forms" at bounding box center [1514, 549] width 27 height 10
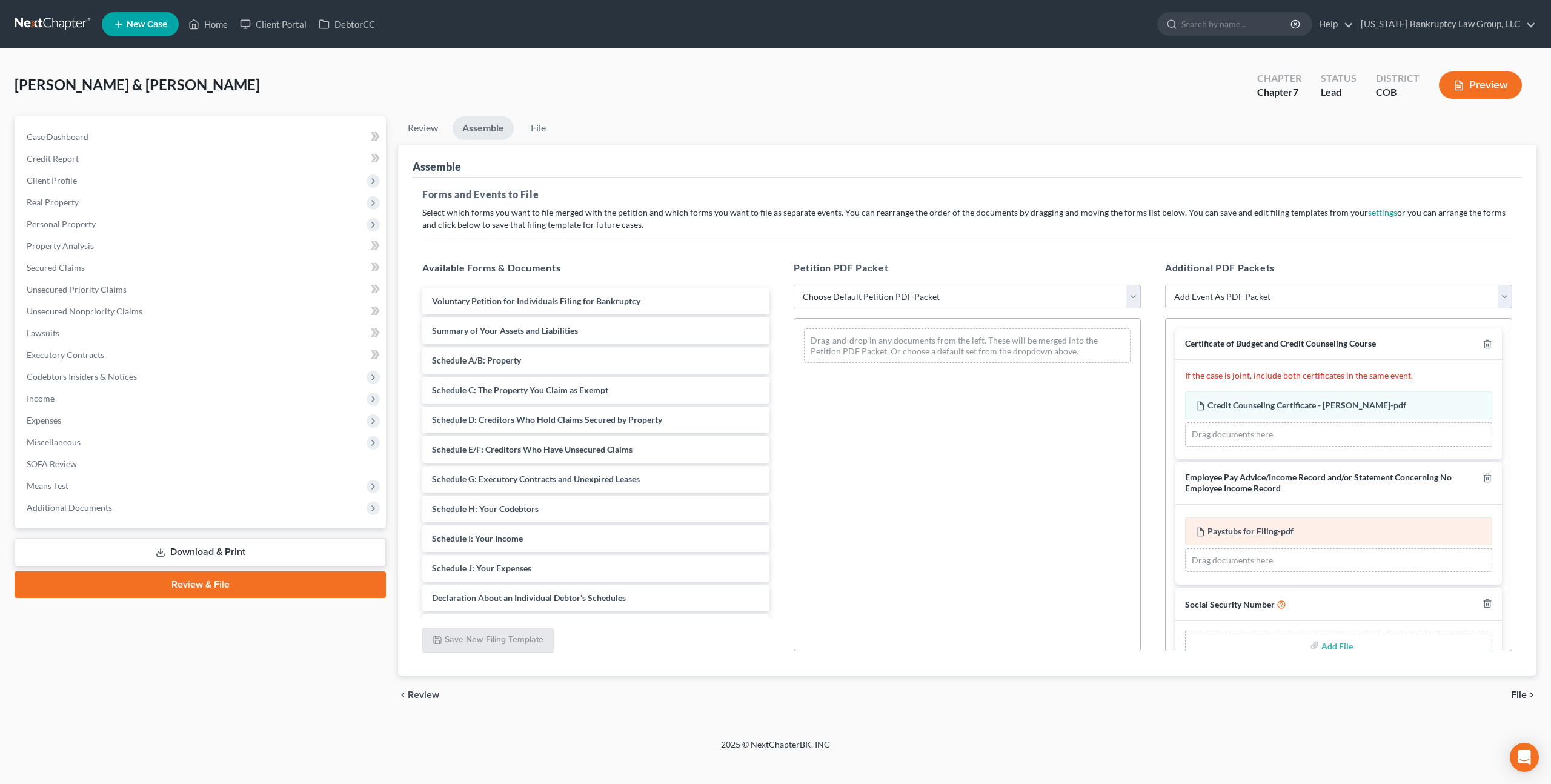
scroll to position [28, 0]
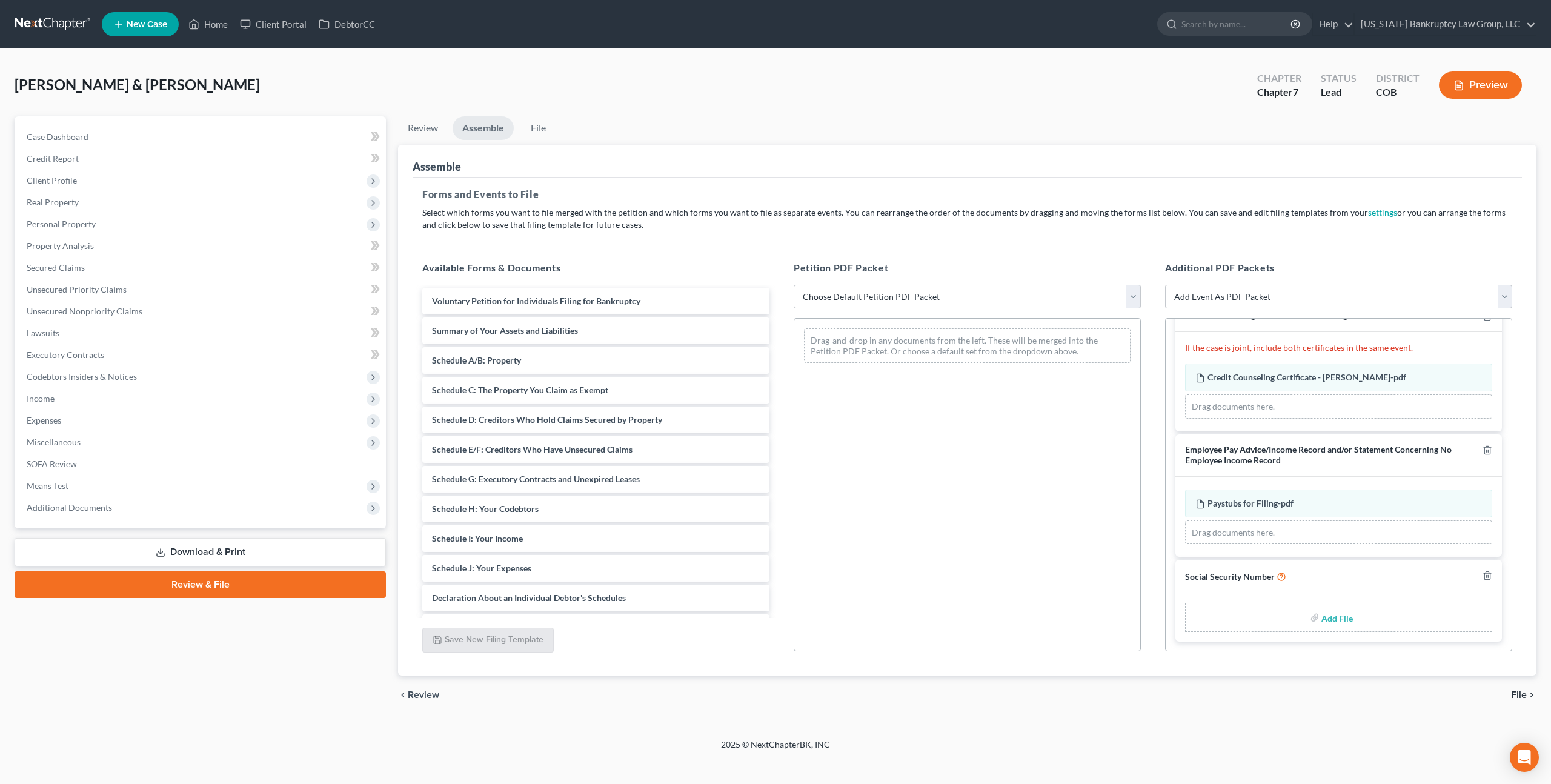
click at [1336, 617] on input "file" at bounding box center [1336, 617] width 29 height 22
type input "C:\fakepath\100825 Statement of Social Security Number.pdf"
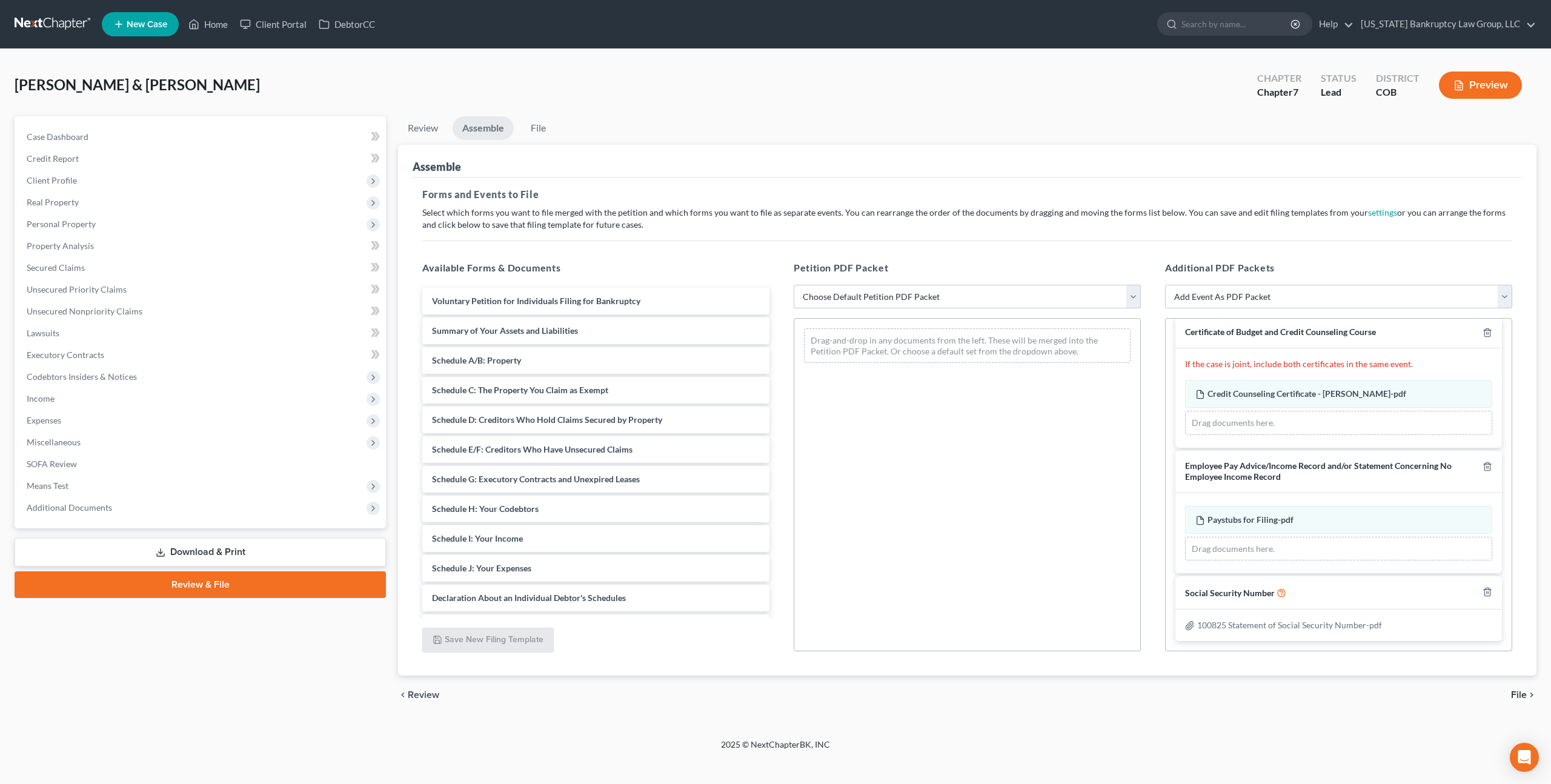
scroll to position [11, 0]
click at [993, 295] on select "Choose Default Petition PDF Packet Emergency Filing (Voluntary Petition and Cre…" at bounding box center [967, 296] width 347 height 24
select select "1"
click at [794, 285] on select "Choose Default Petition PDF Packet Emergency Filing (Voluntary Petition and Cre…" at bounding box center [967, 296] width 347 height 24
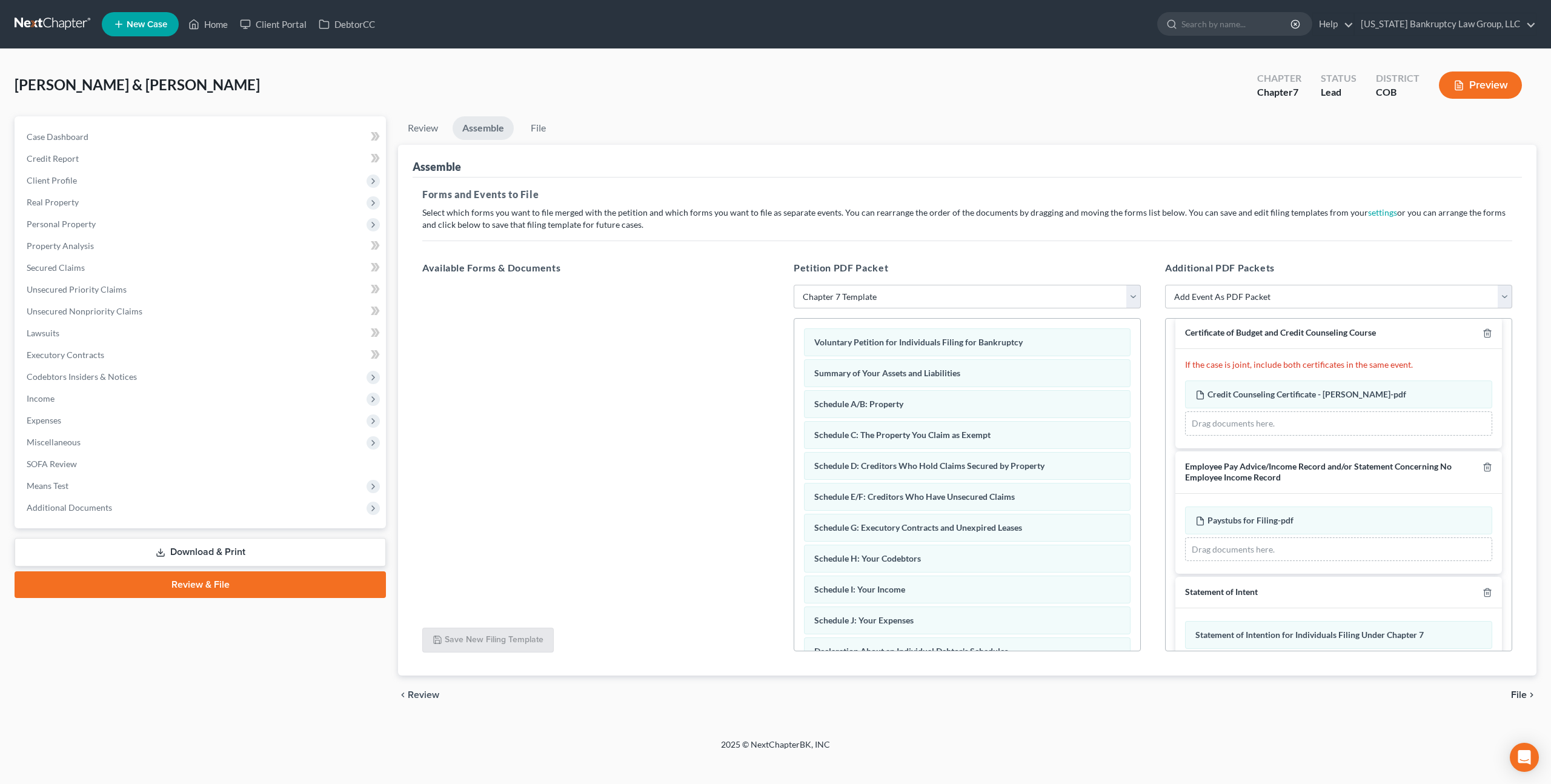
click at [1513, 692] on span "File" at bounding box center [1519, 695] width 16 height 10
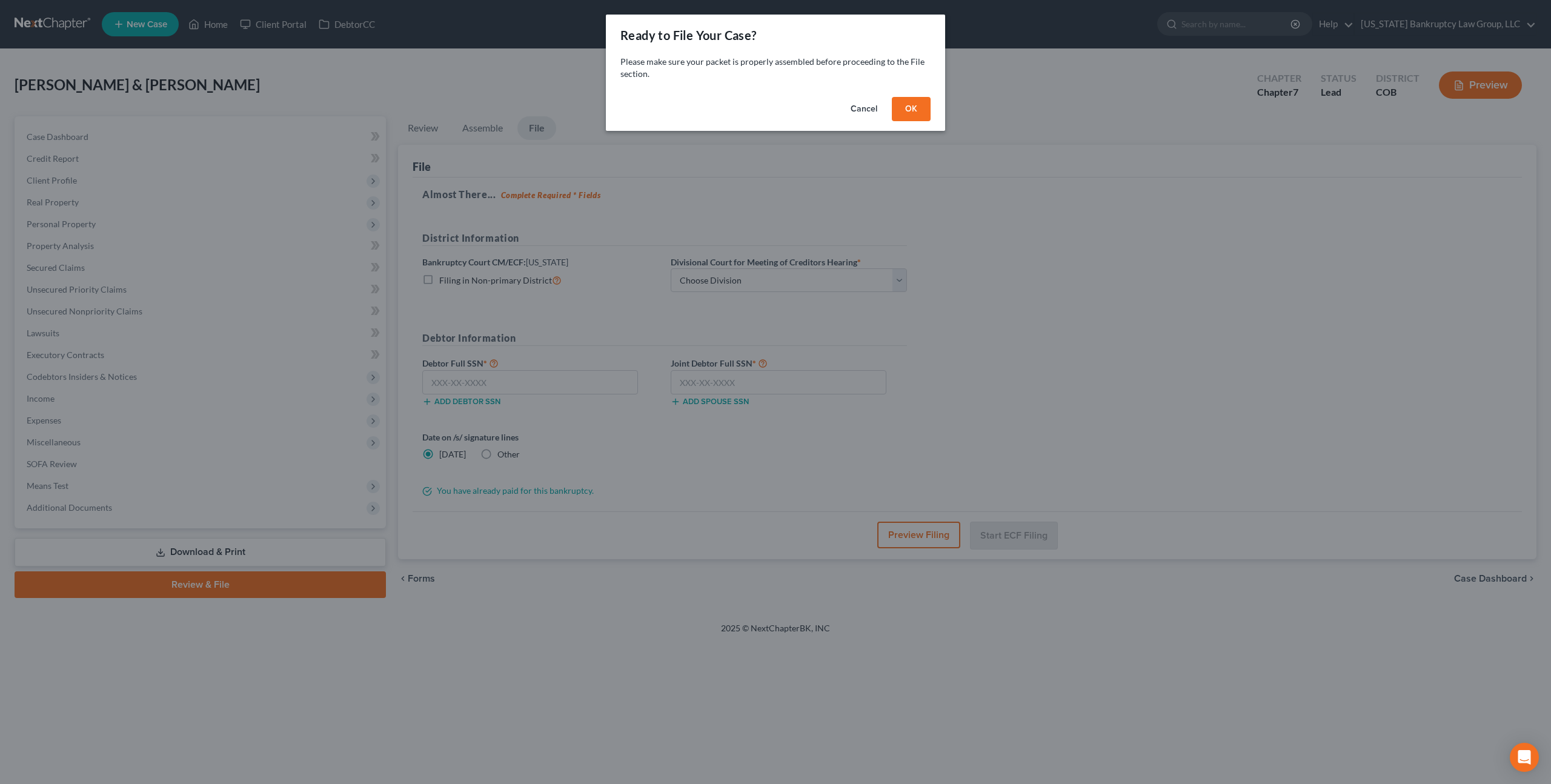
click at [905, 112] on button "OK" at bounding box center [911, 109] width 39 height 24
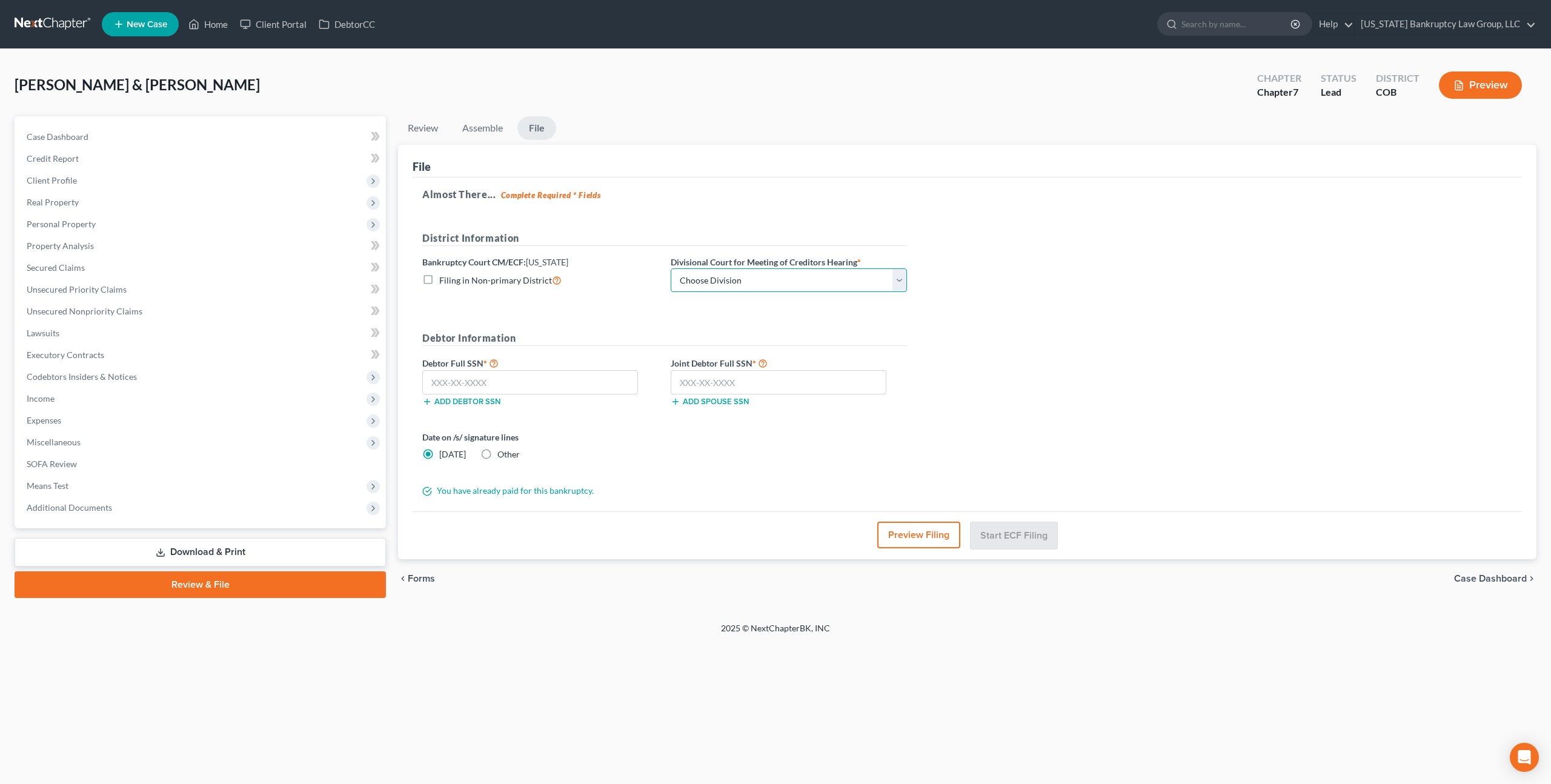
click at [825, 280] on select "Choose Division [GEOGRAPHIC_DATA]" at bounding box center [789, 280] width 236 height 24
select select "0"
click at [671, 268] on select "Choose Division [GEOGRAPHIC_DATA]" at bounding box center [789, 280] width 236 height 24
click at [606, 386] on input "text" at bounding box center [529, 382] width 215 height 24
type input "521-93-5622"
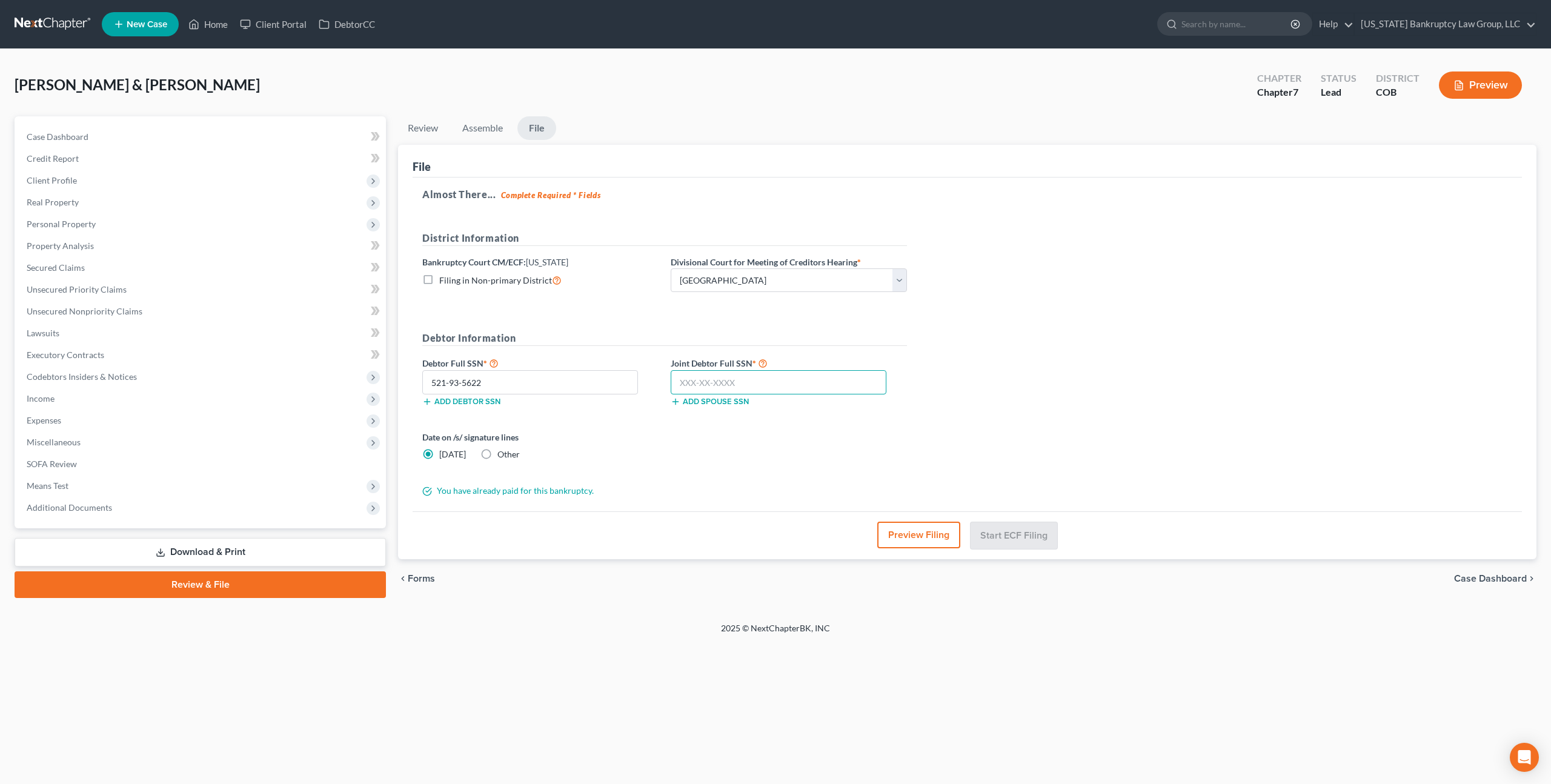
click at [682, 386] on input "text" at bounding box center [778, 382] width 215 height 24
type input "523-97-3960"
click at [995, 530] on button "Start ECF Filing" at bounding box center [1014, 535] width 87 height 27
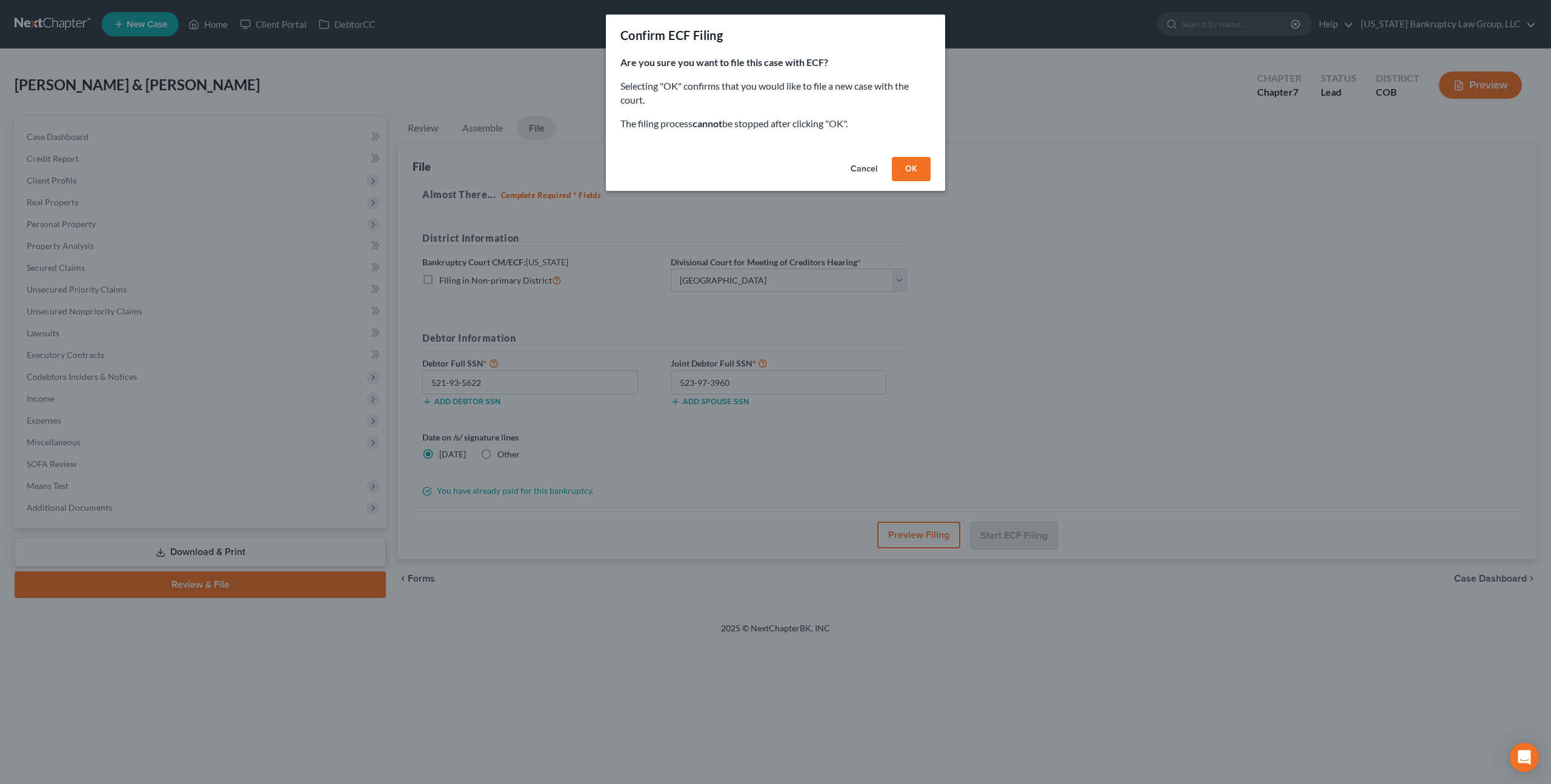
click at [908, 172] on button "OK" at bounding box center [911, 169] width 39 height 24
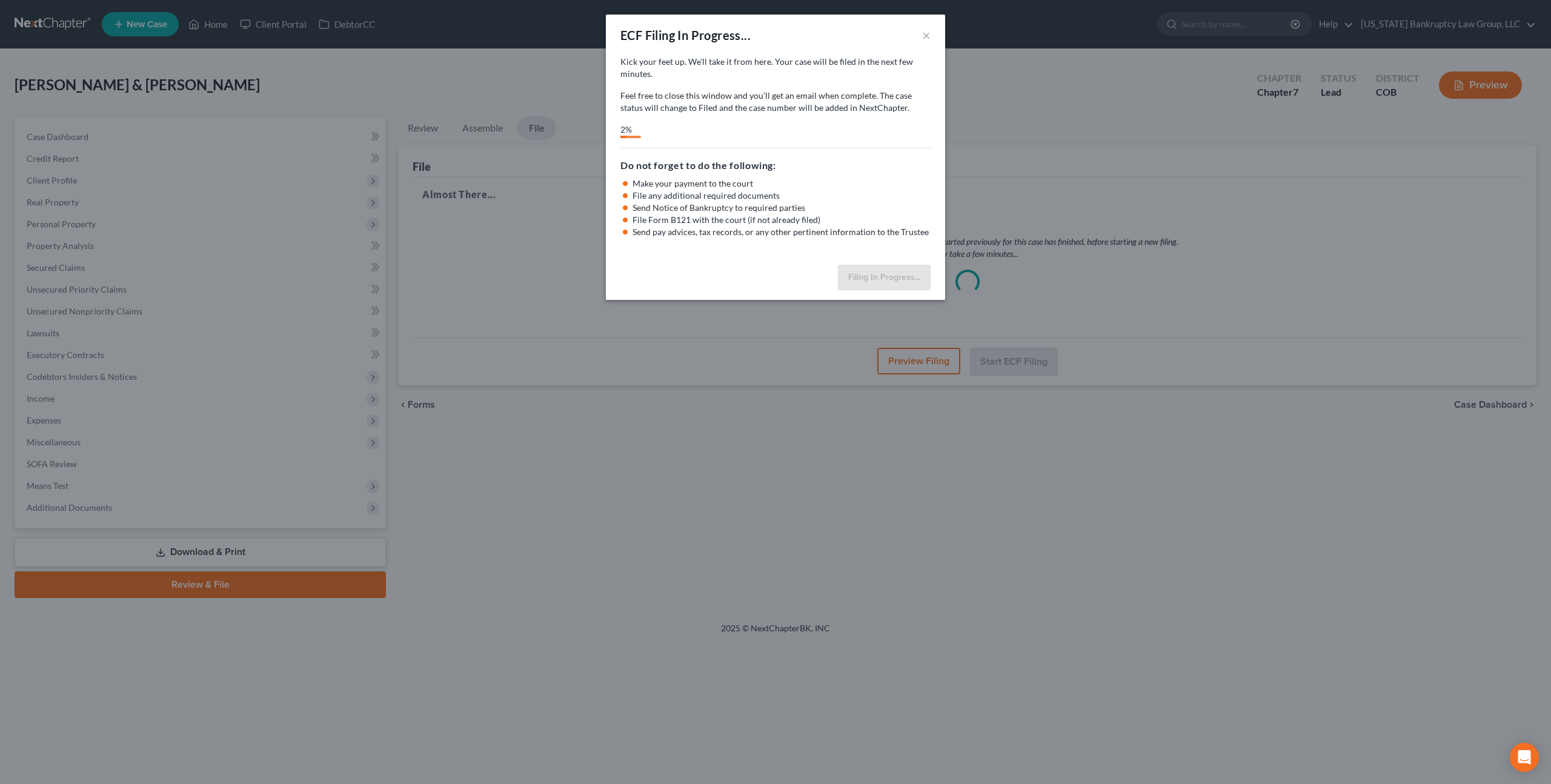
select select "0"
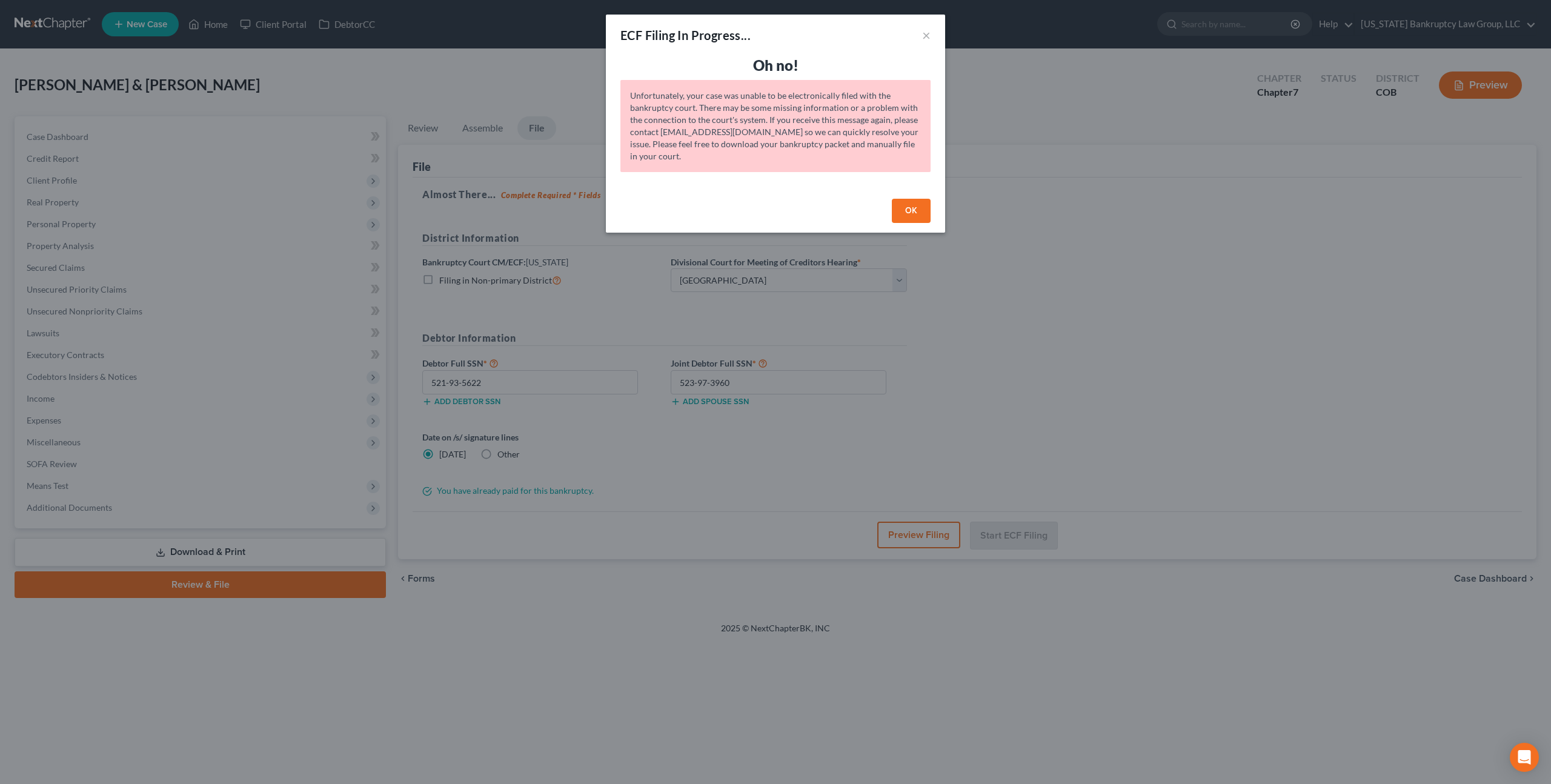
click at [922, 208] on button "OK" at bounding box center [911, 210] width 39 height 24
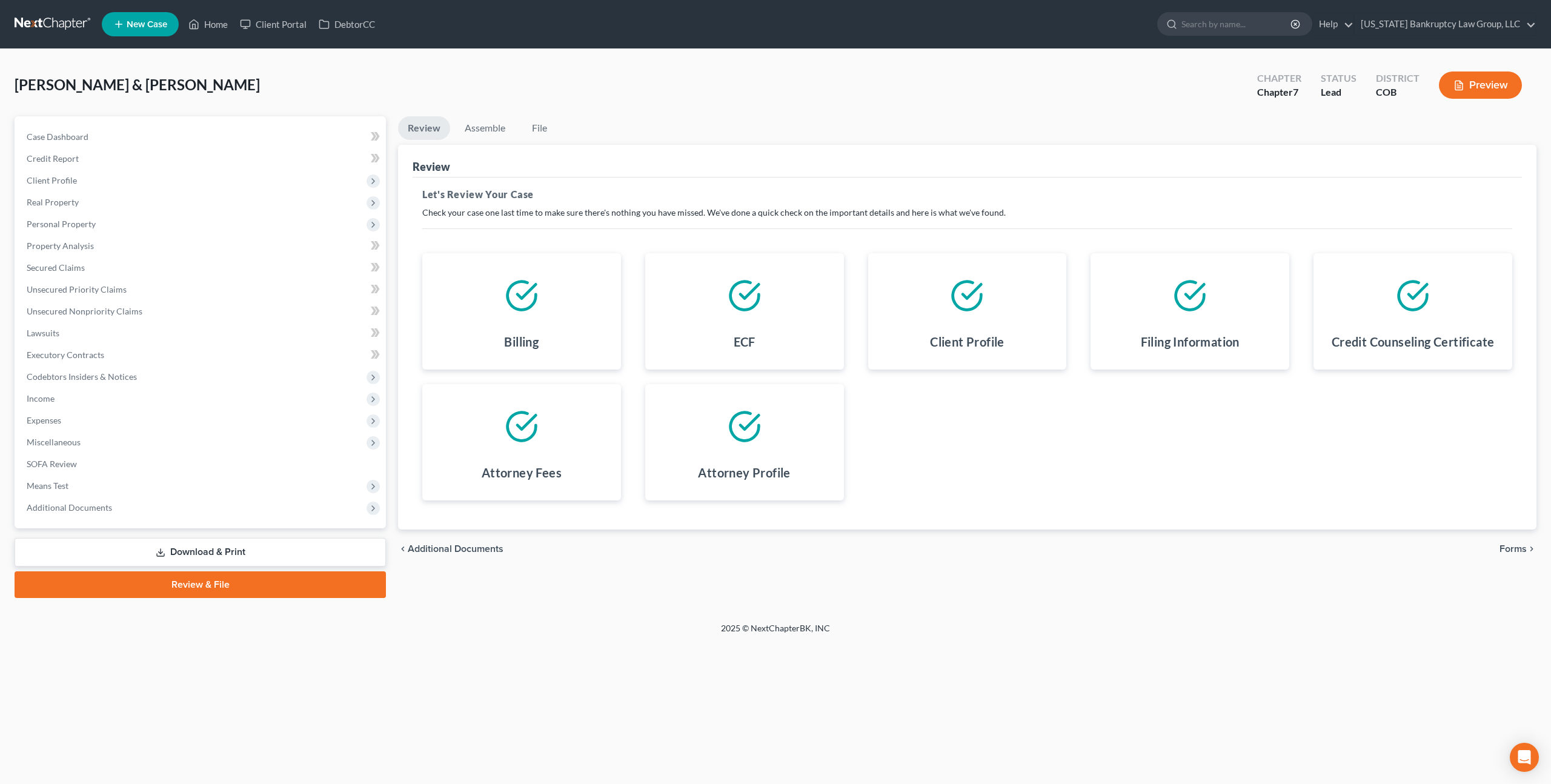
click at [1514, 546] on span "Forms" at bounding box center [1514, 549] width 27 height 10
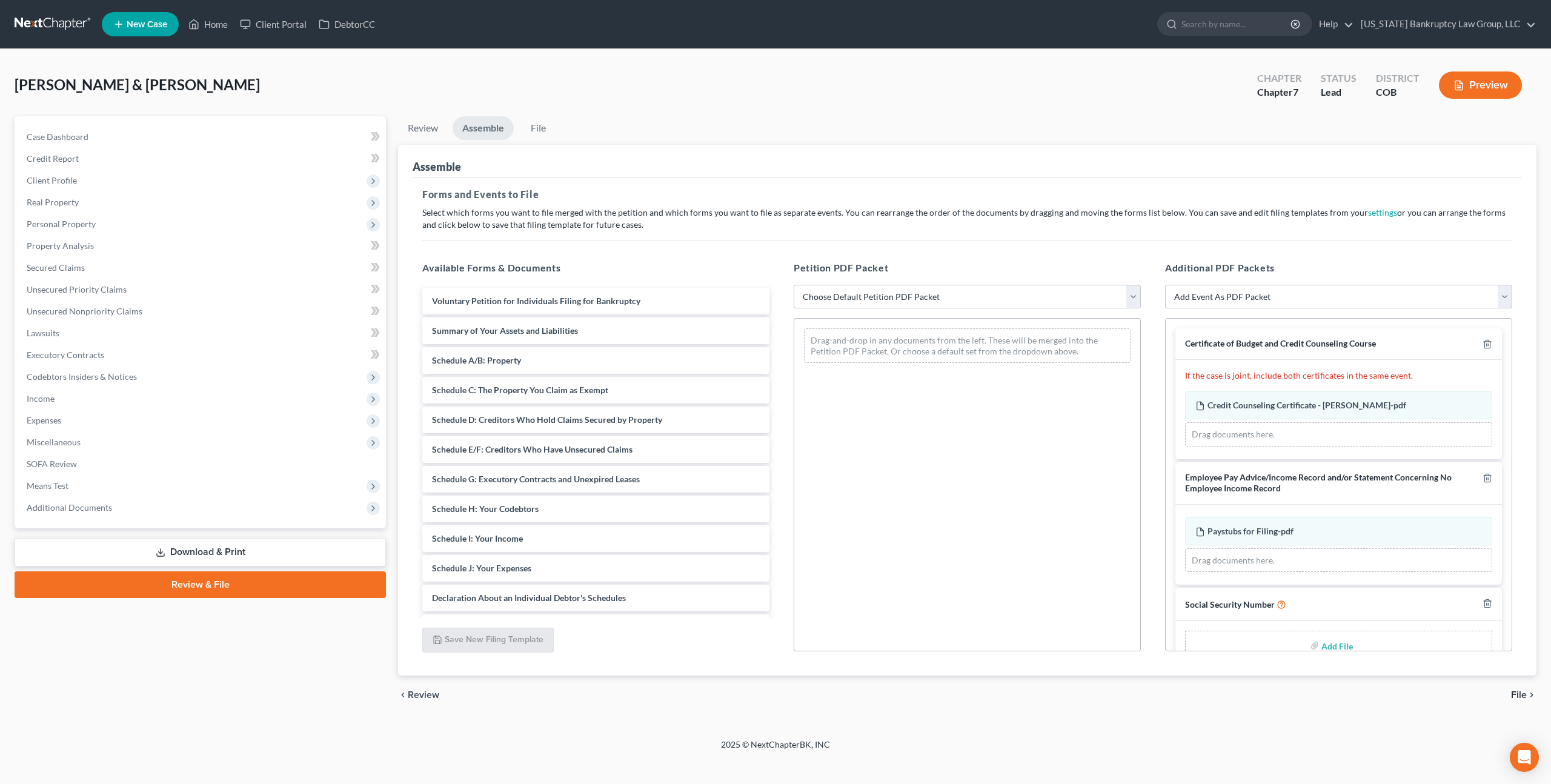
scroll to position [28, 0]
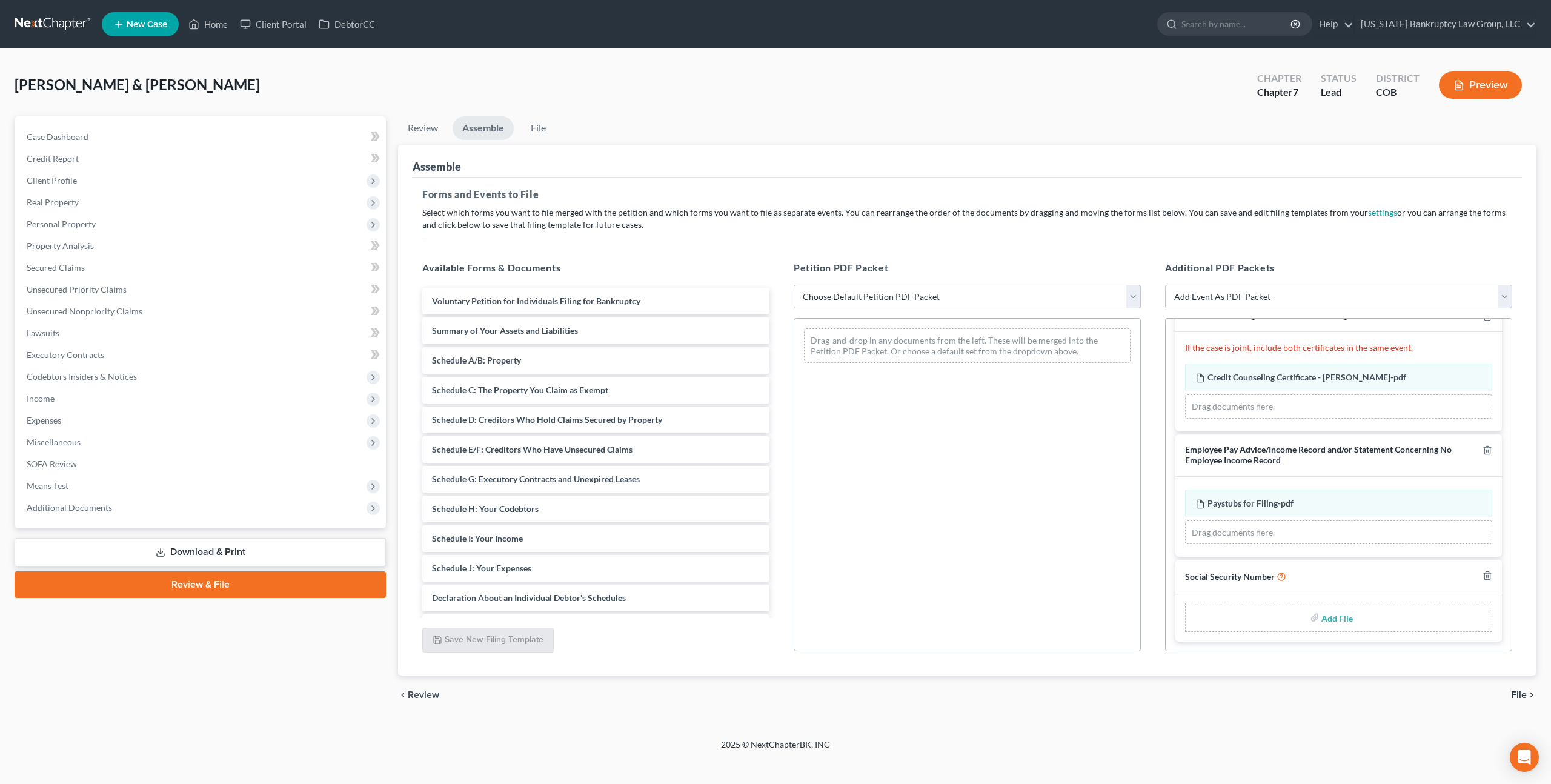
click at [1335, 618] on input "file" at bounding box center [1336, 617] width 29 height 22
type input "C:\fakepath\100825 Statement of Social Security Number.pdf"
click at [915, 296] on select "Choose Default Petition PDF Packet Emergency Filing (Voluntary Petition and Cre…" at bounding box center [967, 296] width 347 height 24
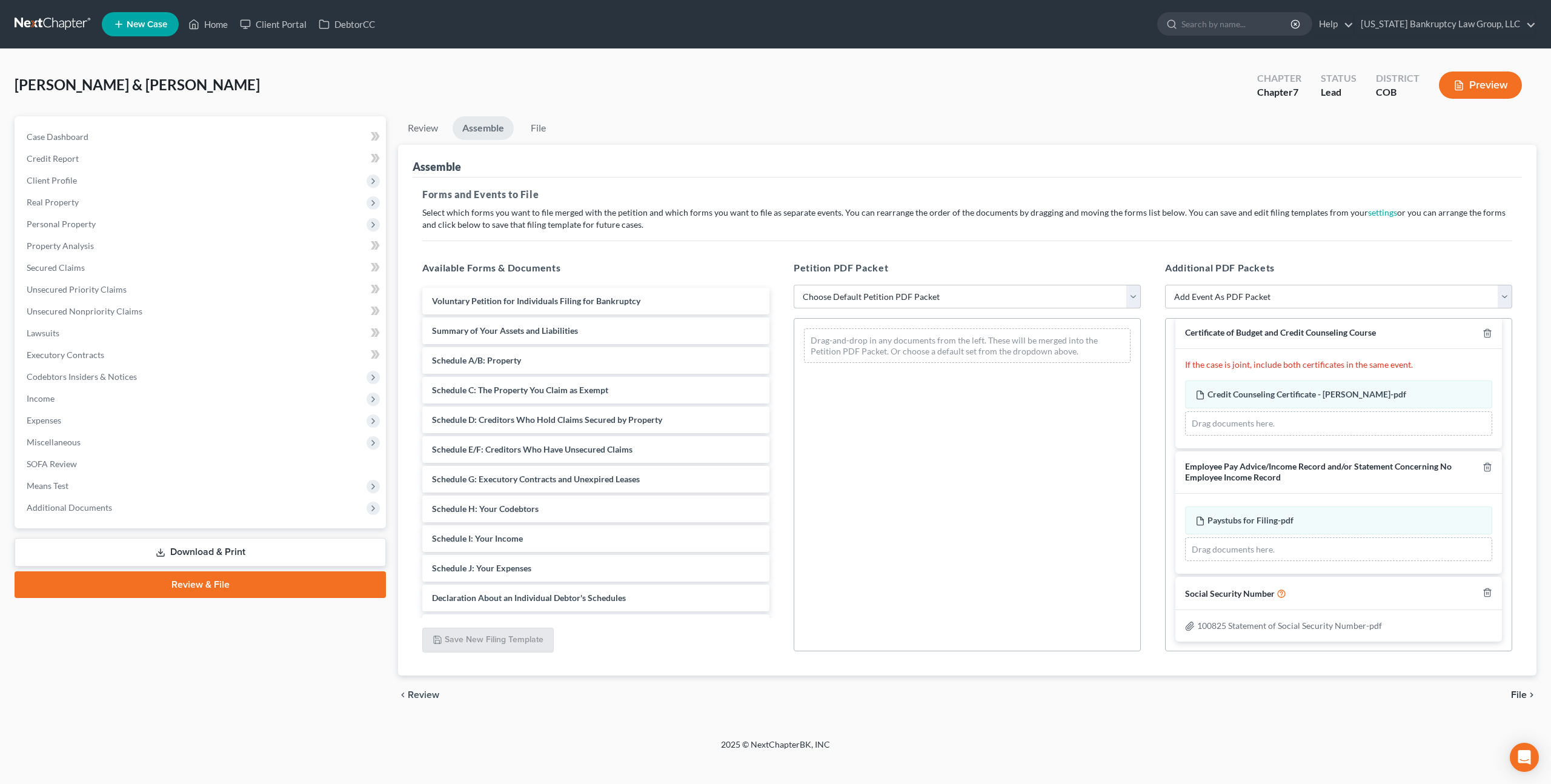
select select "1"
click at [794, 285] on select "Choose Default Petition PDF Packet Emergency Filing (Voluntary Petition and Cre…" at bounding box center [967, 296] width 347 height 24
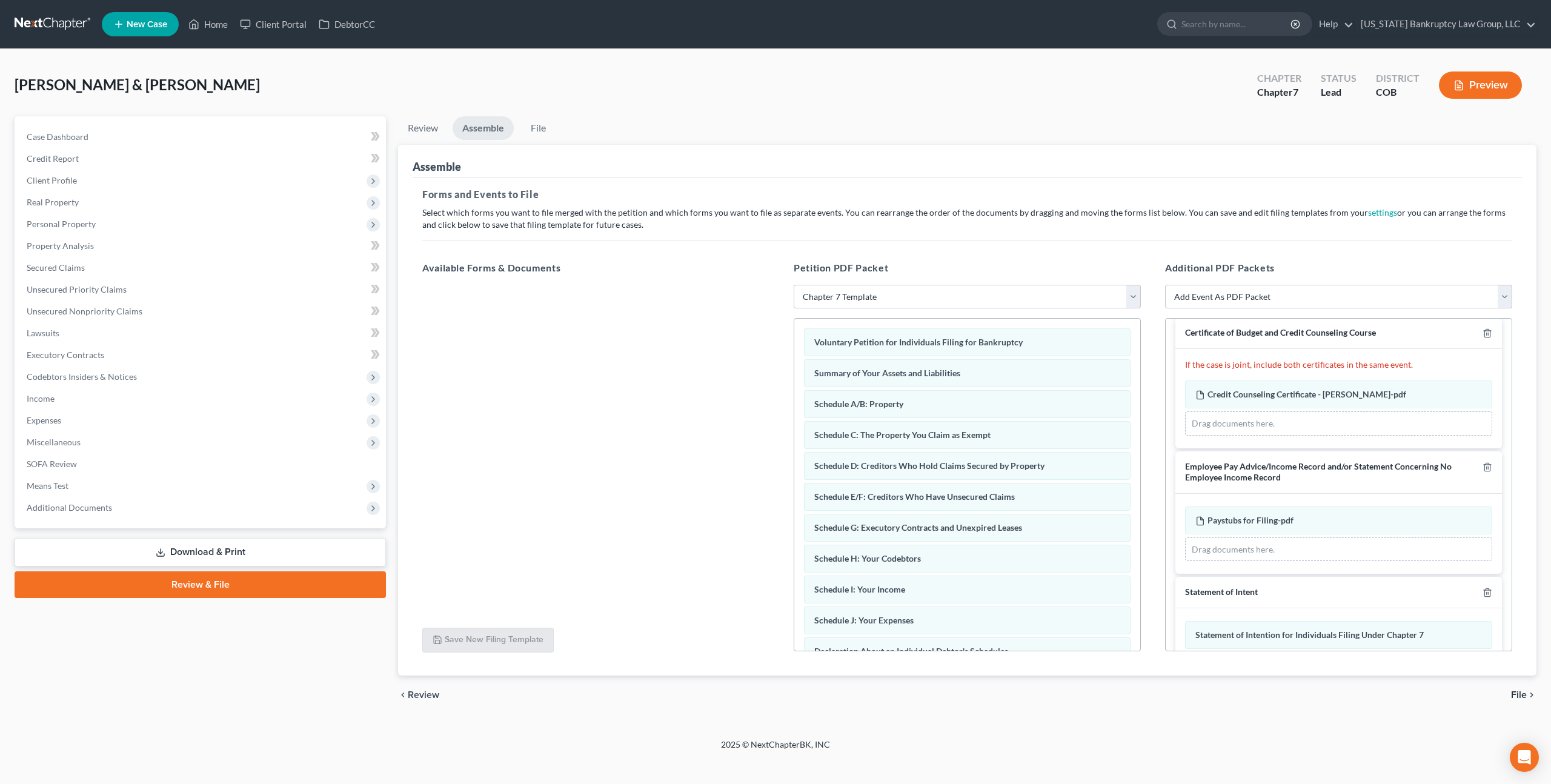
click at [1517, 693] on span "File" at bounding box center [1519, 695] width 16 height 10
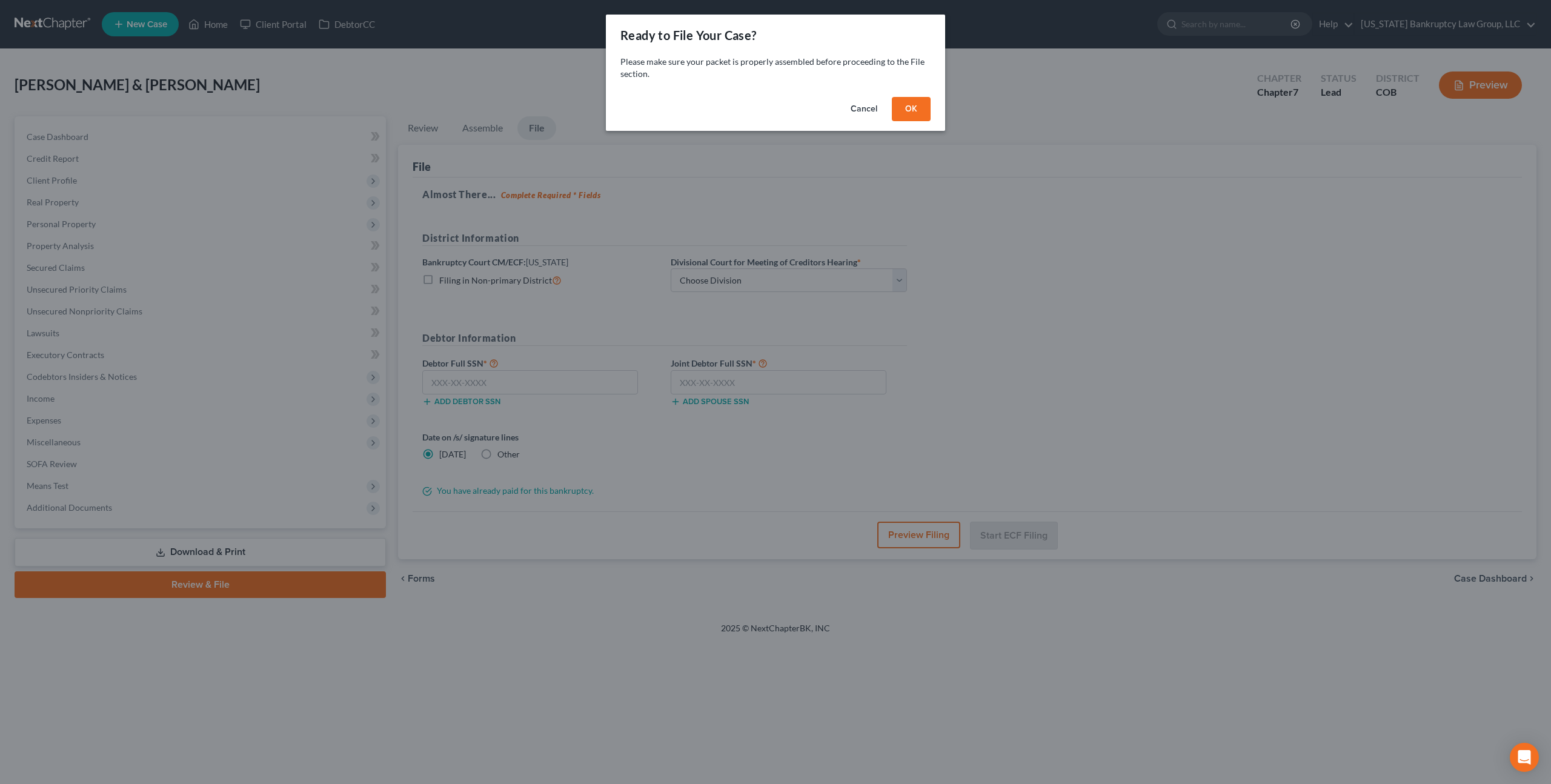
click at [908, 112] on button "OK" at bounding box center [911, 109] width 39 height 24
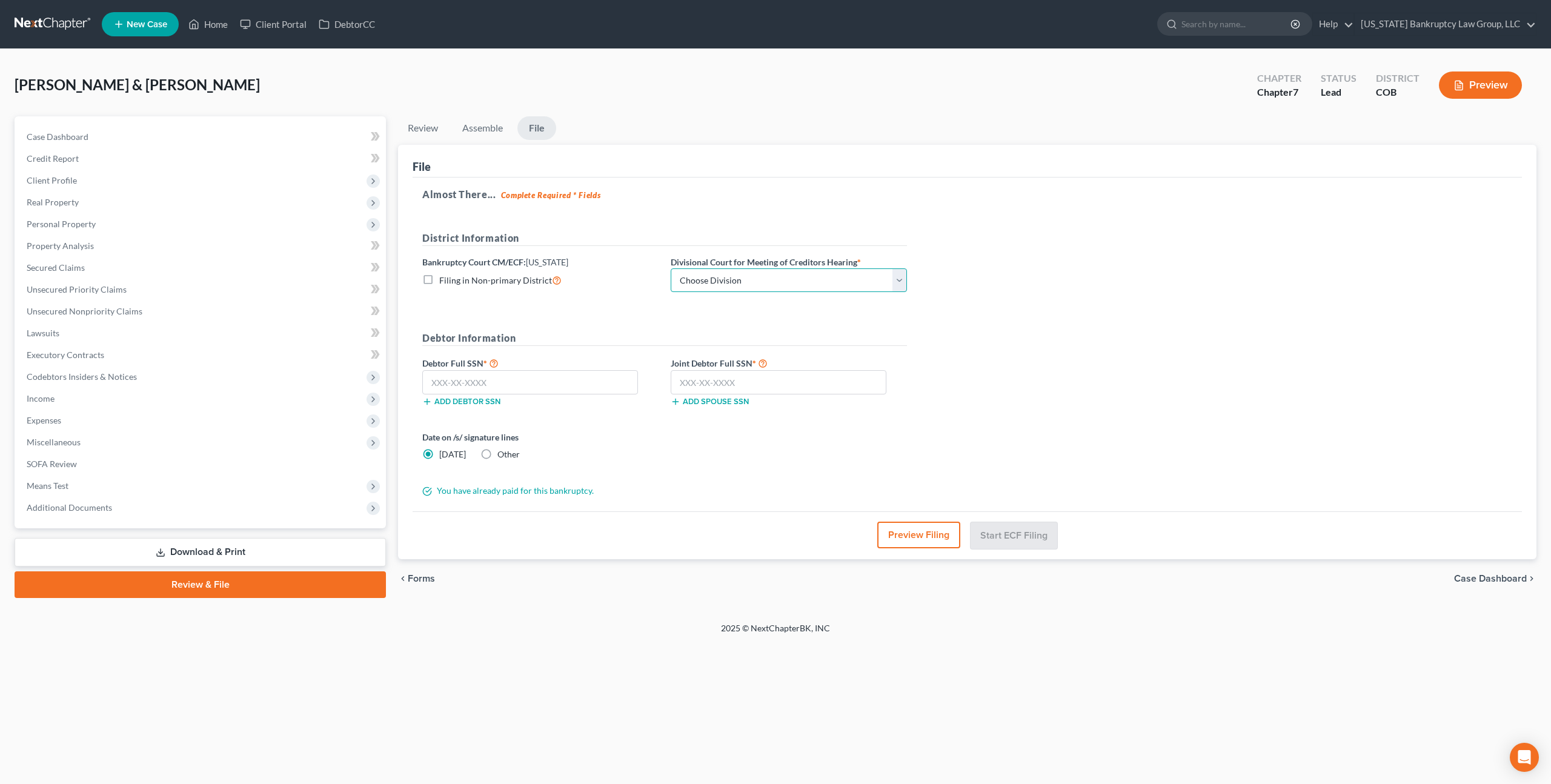
click at [807, 282] on select "Choose Division [GEOGRAPHIC_DATA]" at bounding box center [789, 280] width 236 height 24
select select "0"
click at [671, 268] on select "Choose Division [GEOGRAPHIC_DATA]" at bounding box center [789, 280] width 236 height 24
click at [746, 379] on input "text" at bounding box center [778, 382] width 215 height 24
type input "523-97-3960"
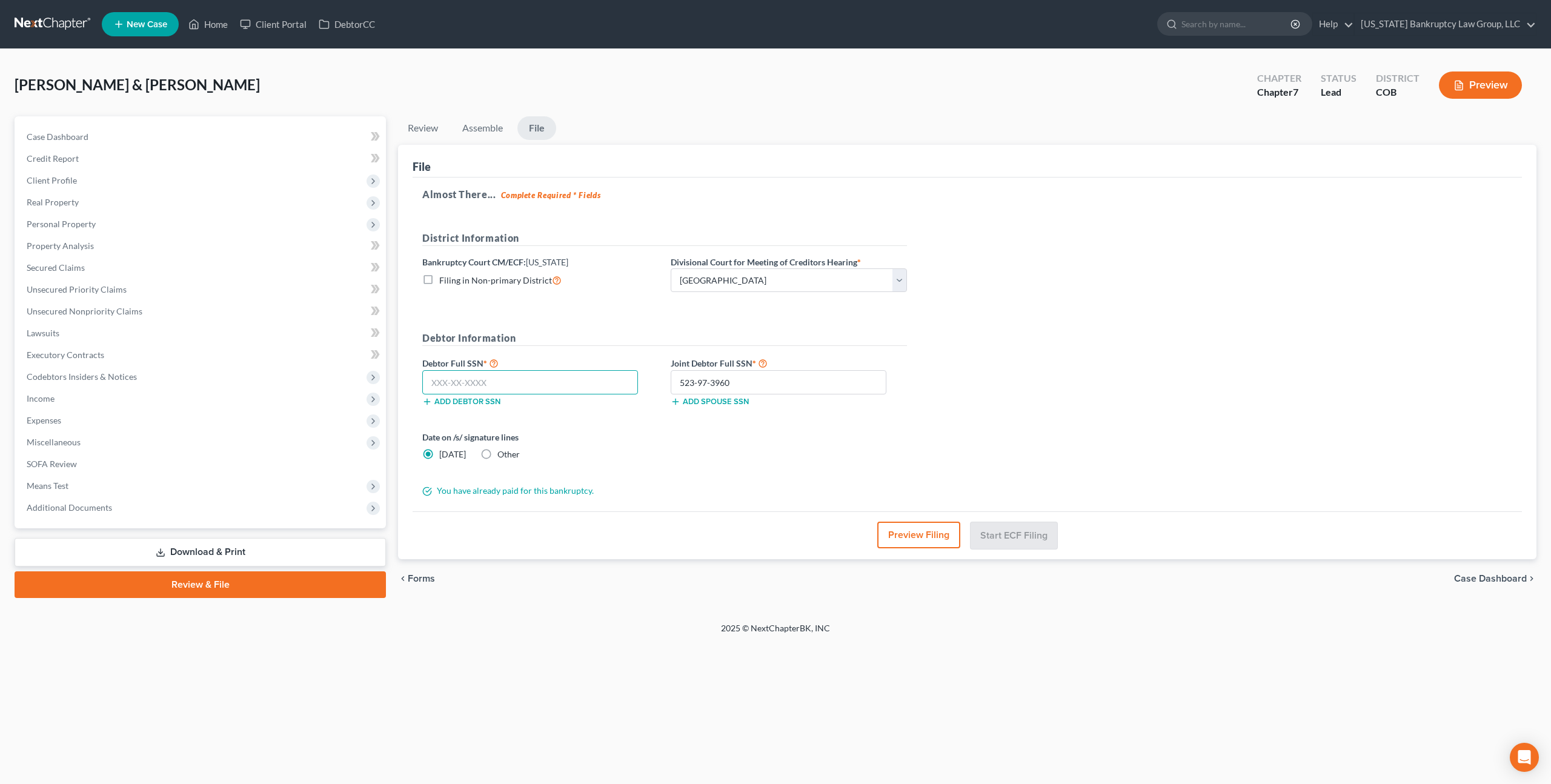
click at [525, 385] on input "text" at bounding box center [529, 382] width 215 height 24
type input "521-93-5622"
click at [74, 22] on link at bounding box center [53, 24] width 77 height 22
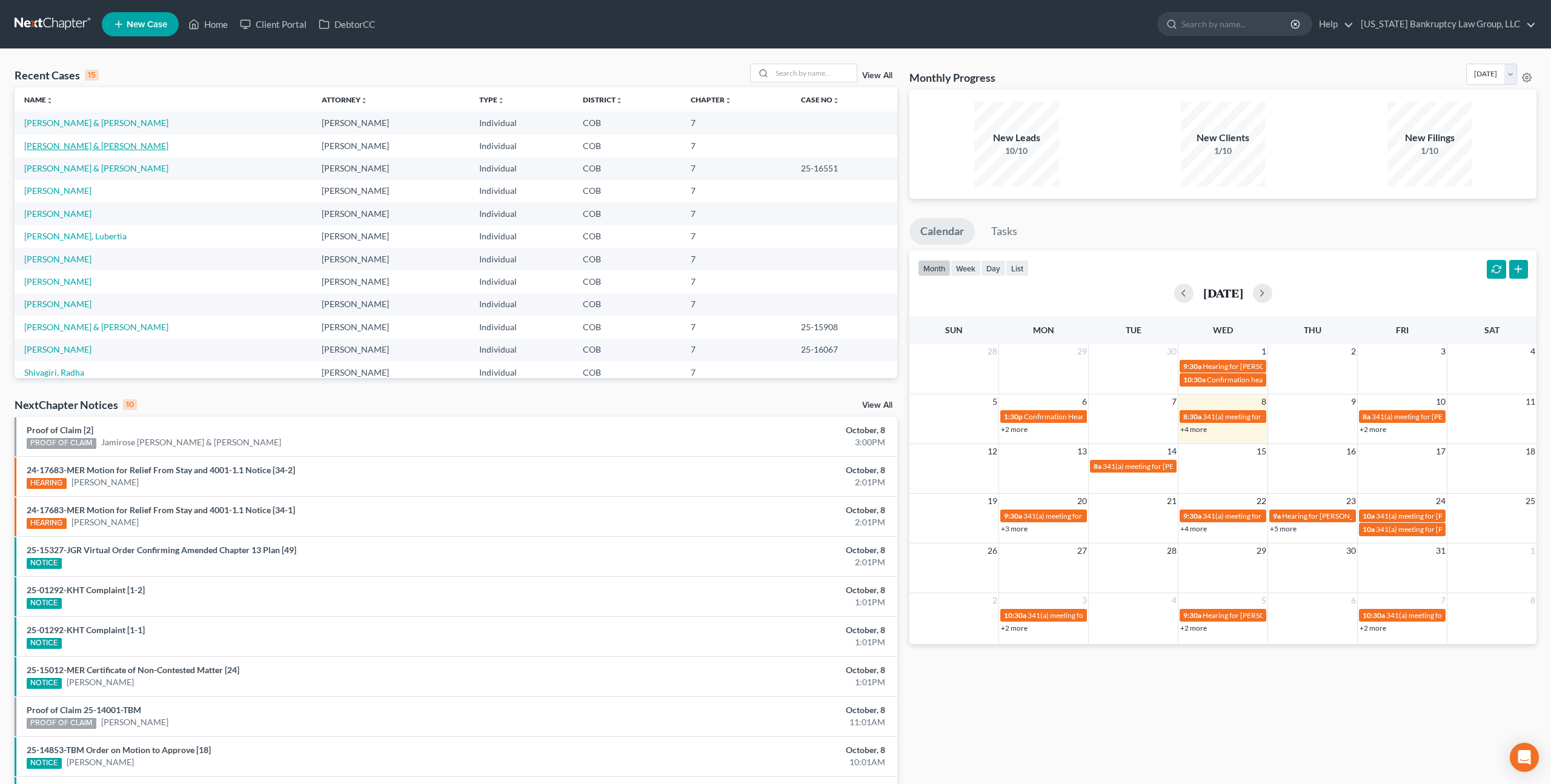
click at [76, 144] on link "[PERSON_NAME] & [PERSON_NAME]" at bounding box center [96, 145] width 144 height 10
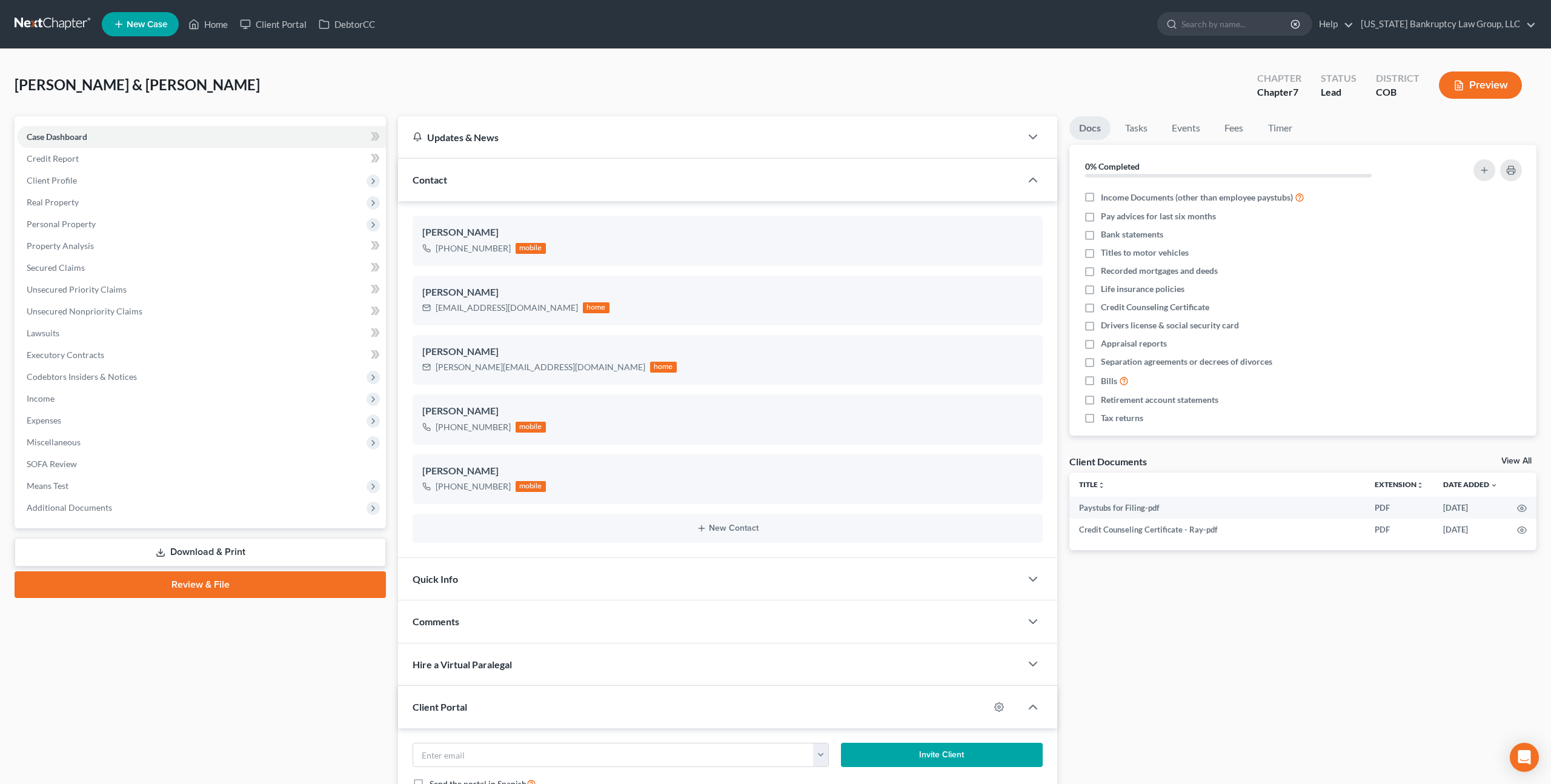
click at [209, 587] on link "Review & File" at bounding box center [200, 584] width 372 height 27
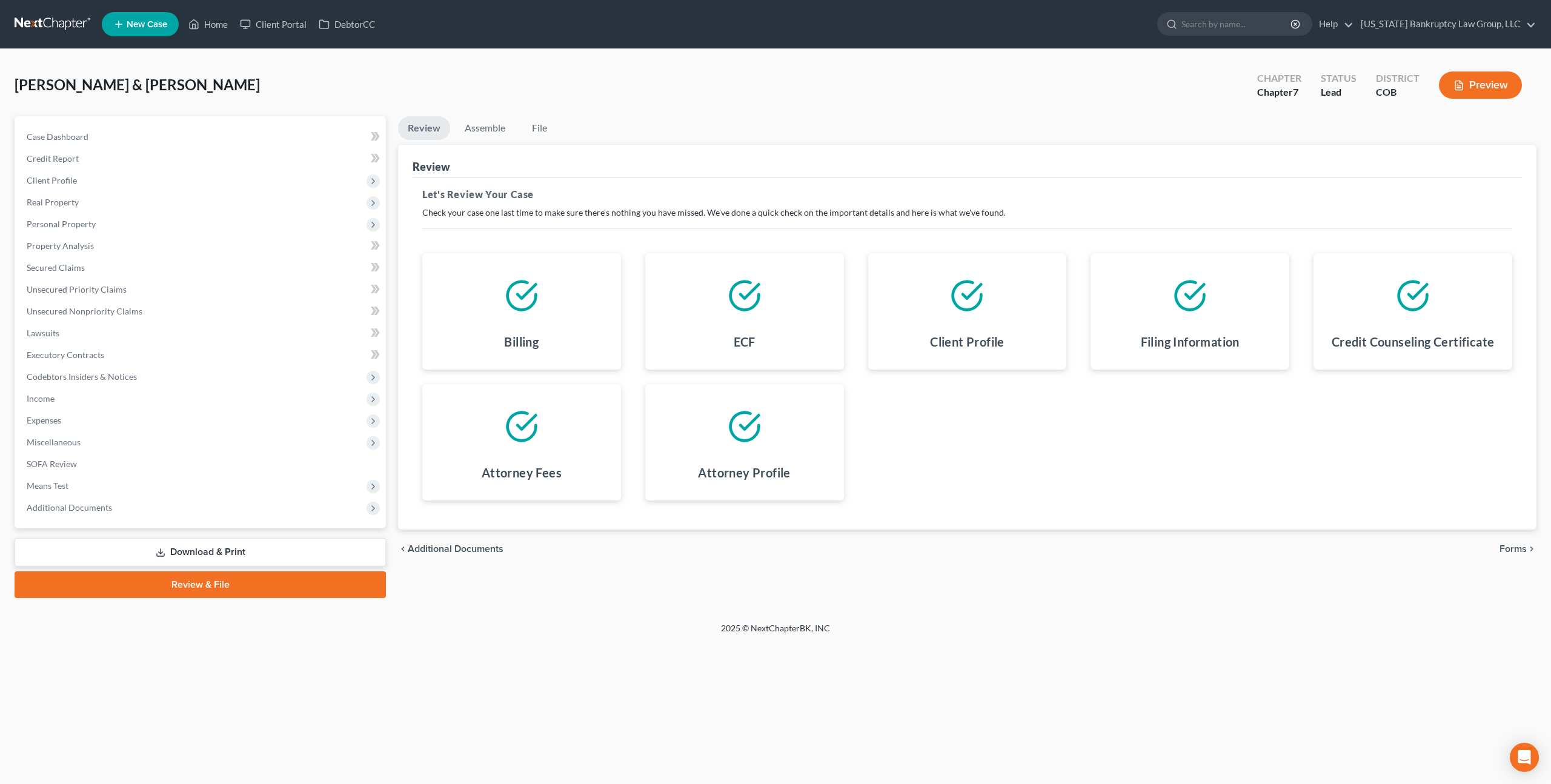
click at [1515, 549] on span "Forms" at bounding box center [1514, 549] width 27 height 10
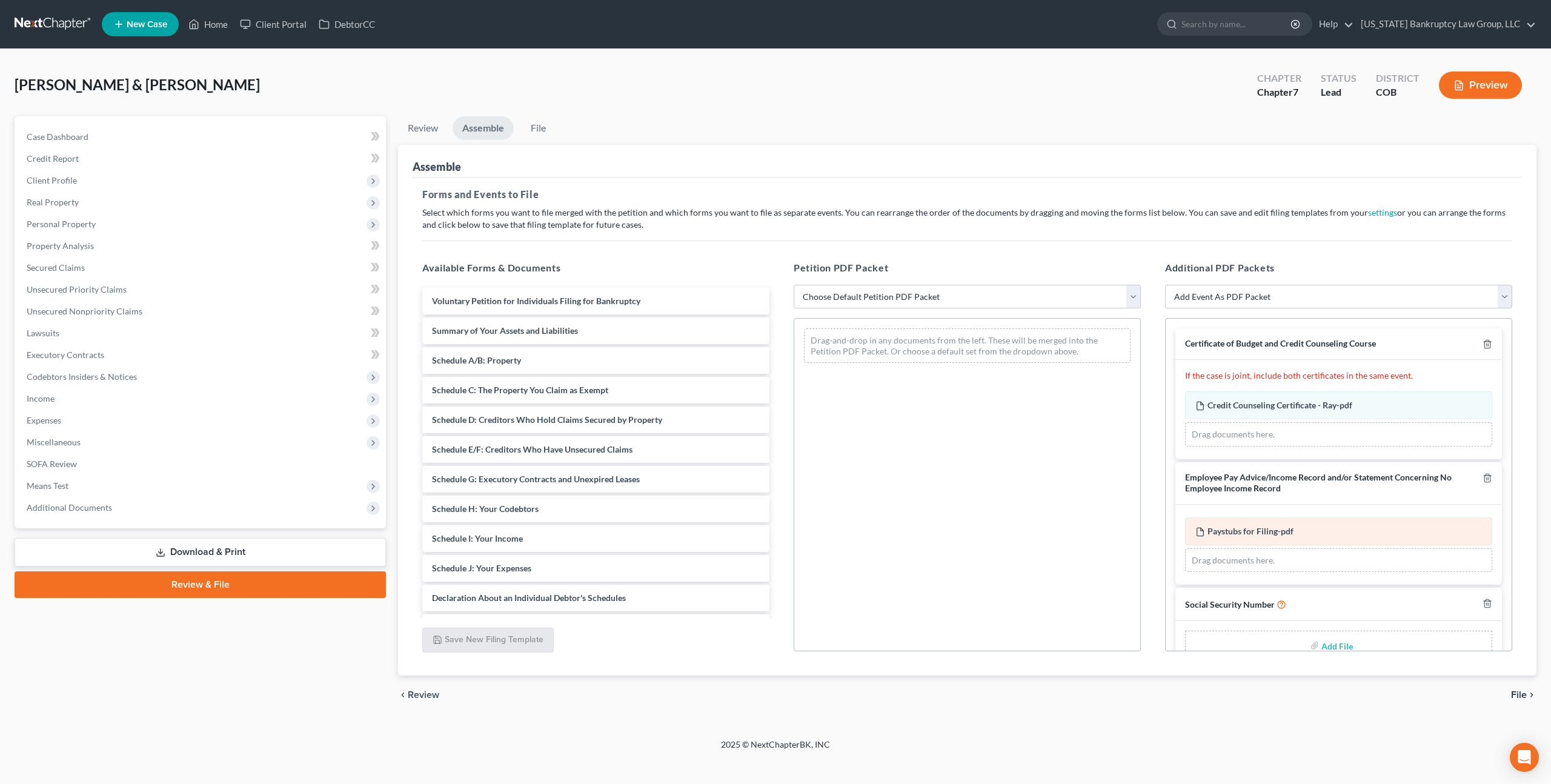
scroll to position [28, 0]
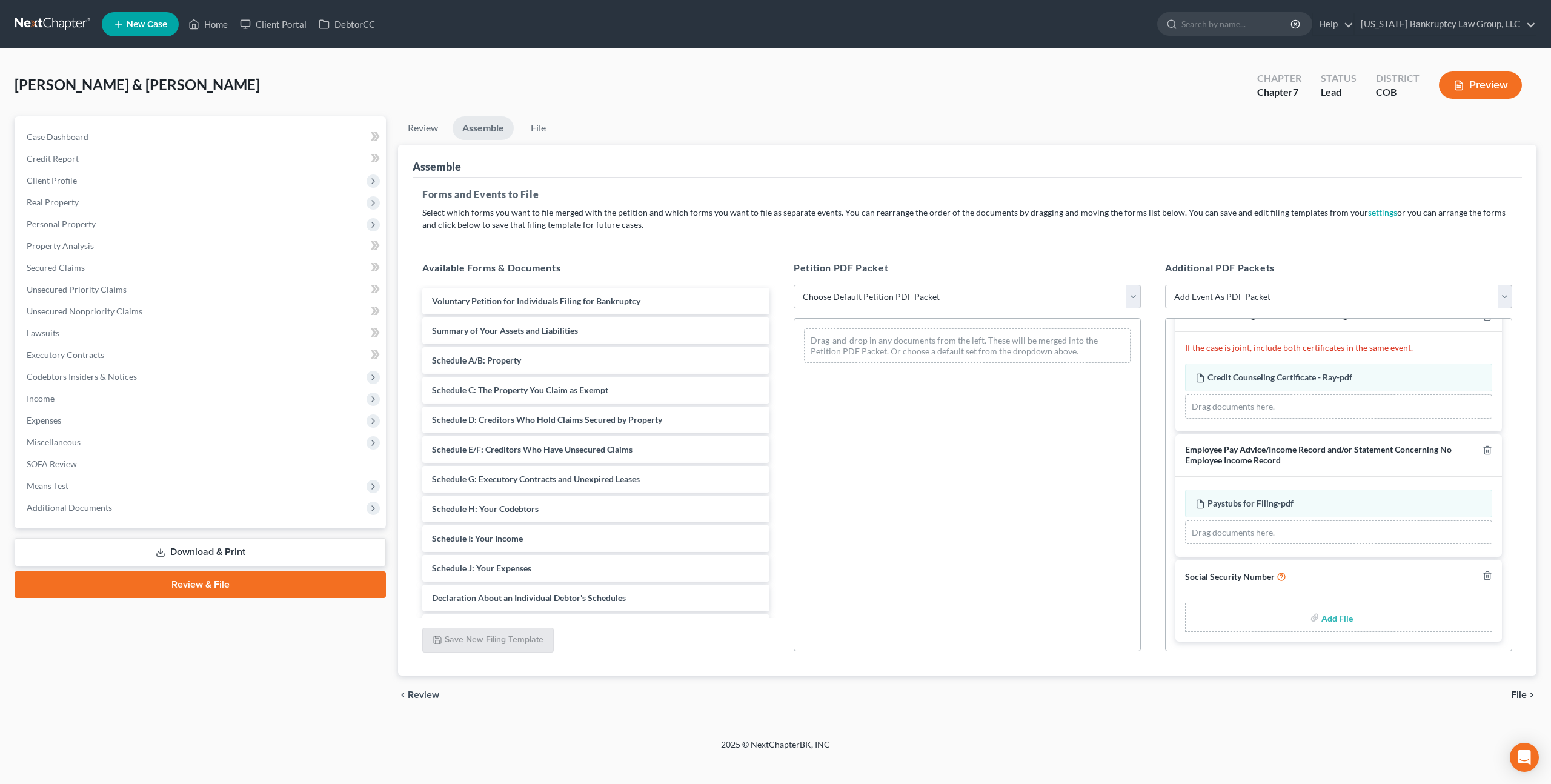
click at [1338, 615] on input "file" at bounding box center [1336, 617] width 29 height 22
type input "C:\fakepath\100825 Statement of Social Security Number.pdf"
click at [910, 293] on select "Choose Default Petition PDF Packet Emergency Filing (Voluntary Petition and Cre…" at bounding box center [967, 296] width 347 height 24
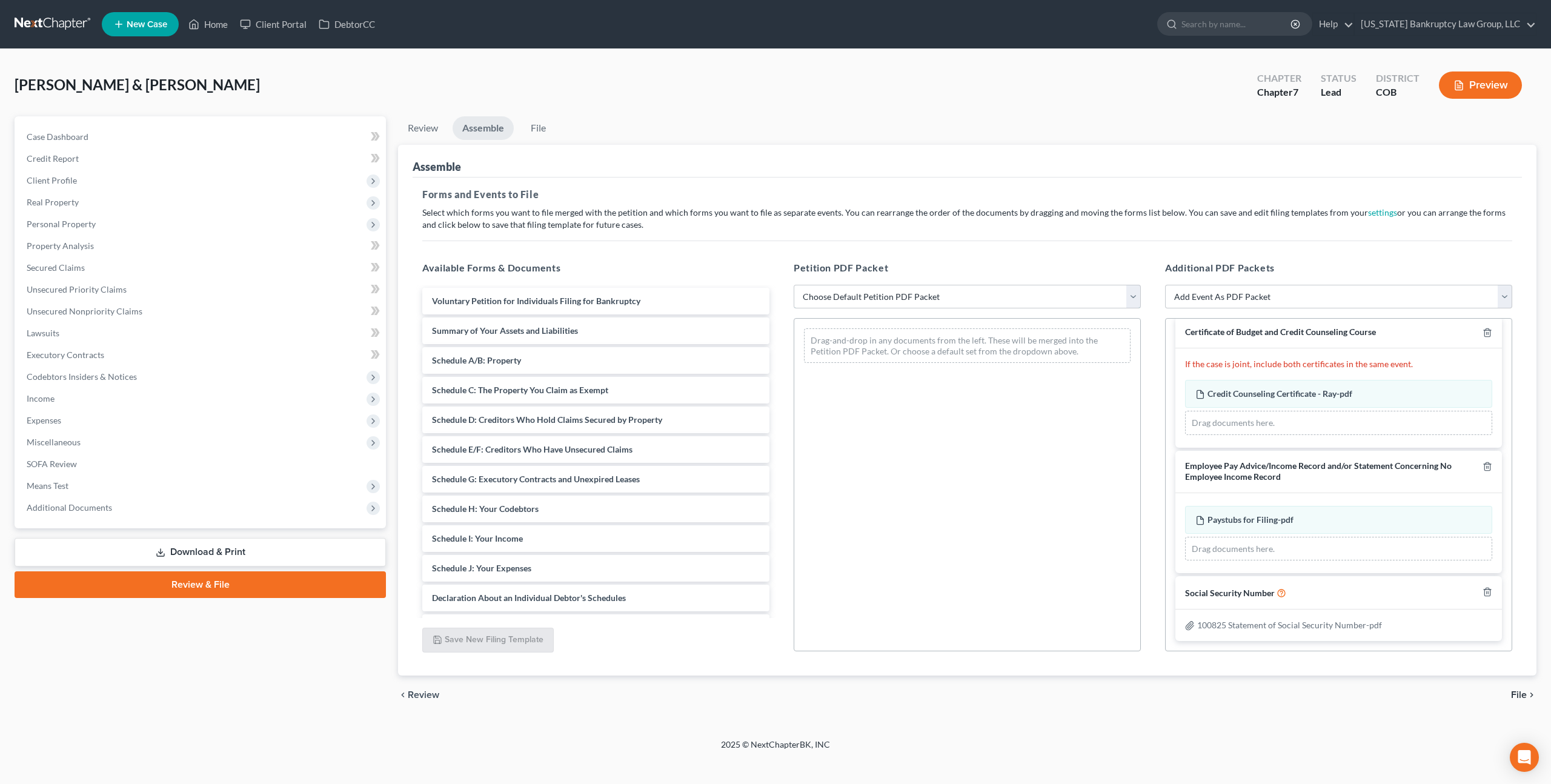
scroll to position [11, 0]
select select "1"
click at [794, 285] on select "Choose Default Petition PDF Packet Emergency Filing (Voluntary Petition and Cre…" at bounding box center [967, 296] width 347 height 24
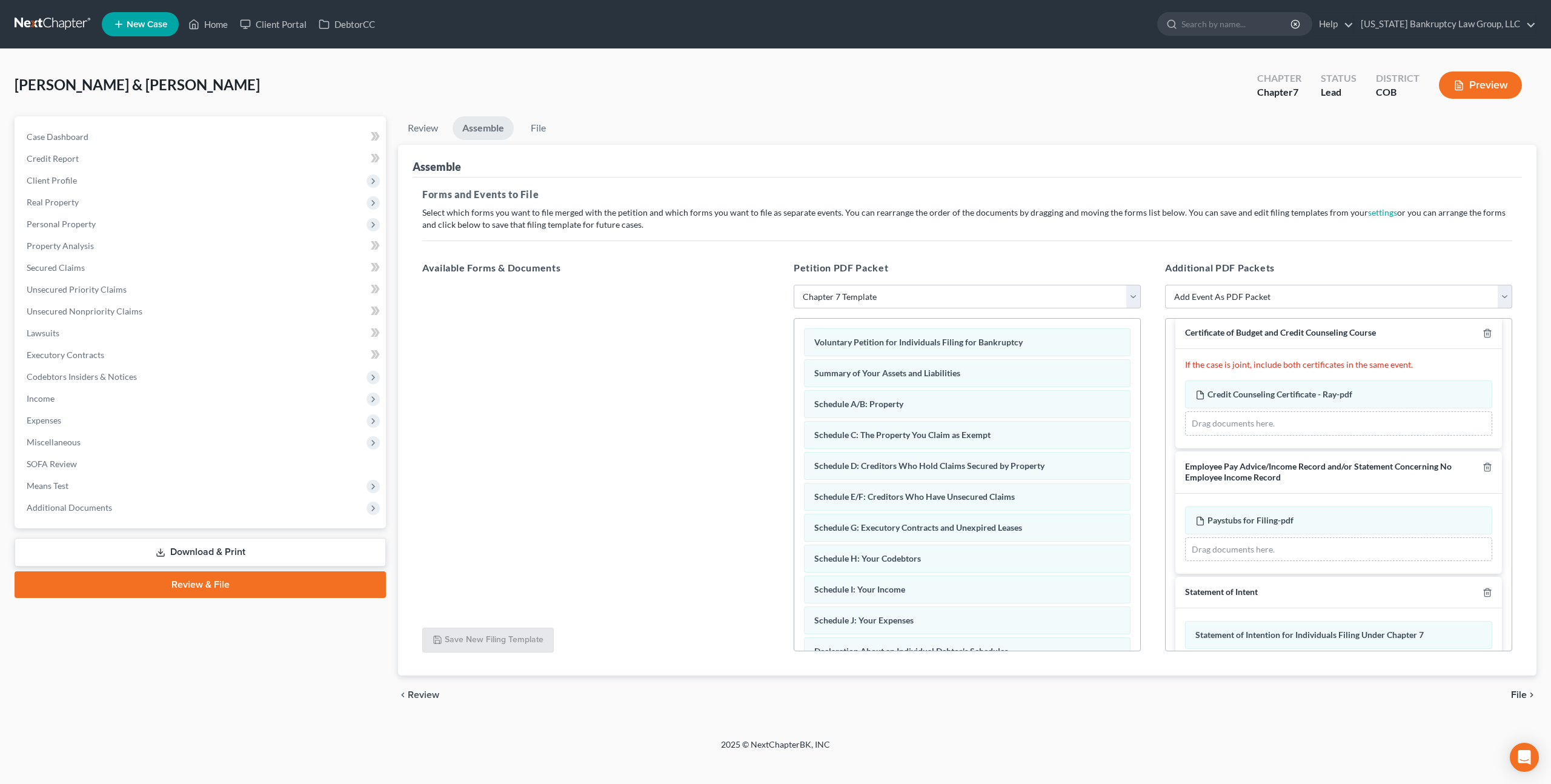
click at [1514, 690] on span "File" at bounding box center [1519, 695] width 16 height 10
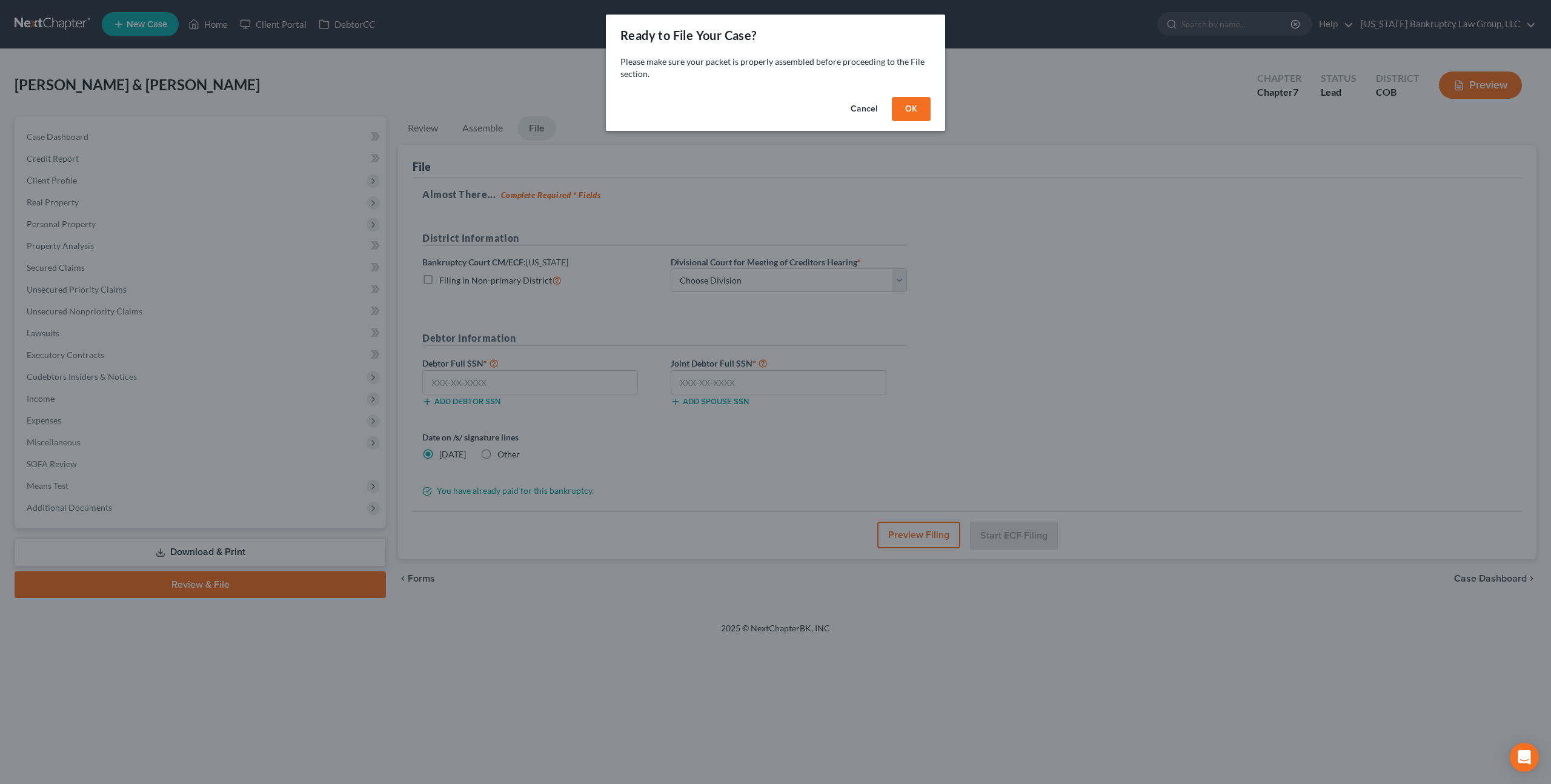
click at [912, 103] on button "OK" at bounding box center [911, 109] width 39 height 24
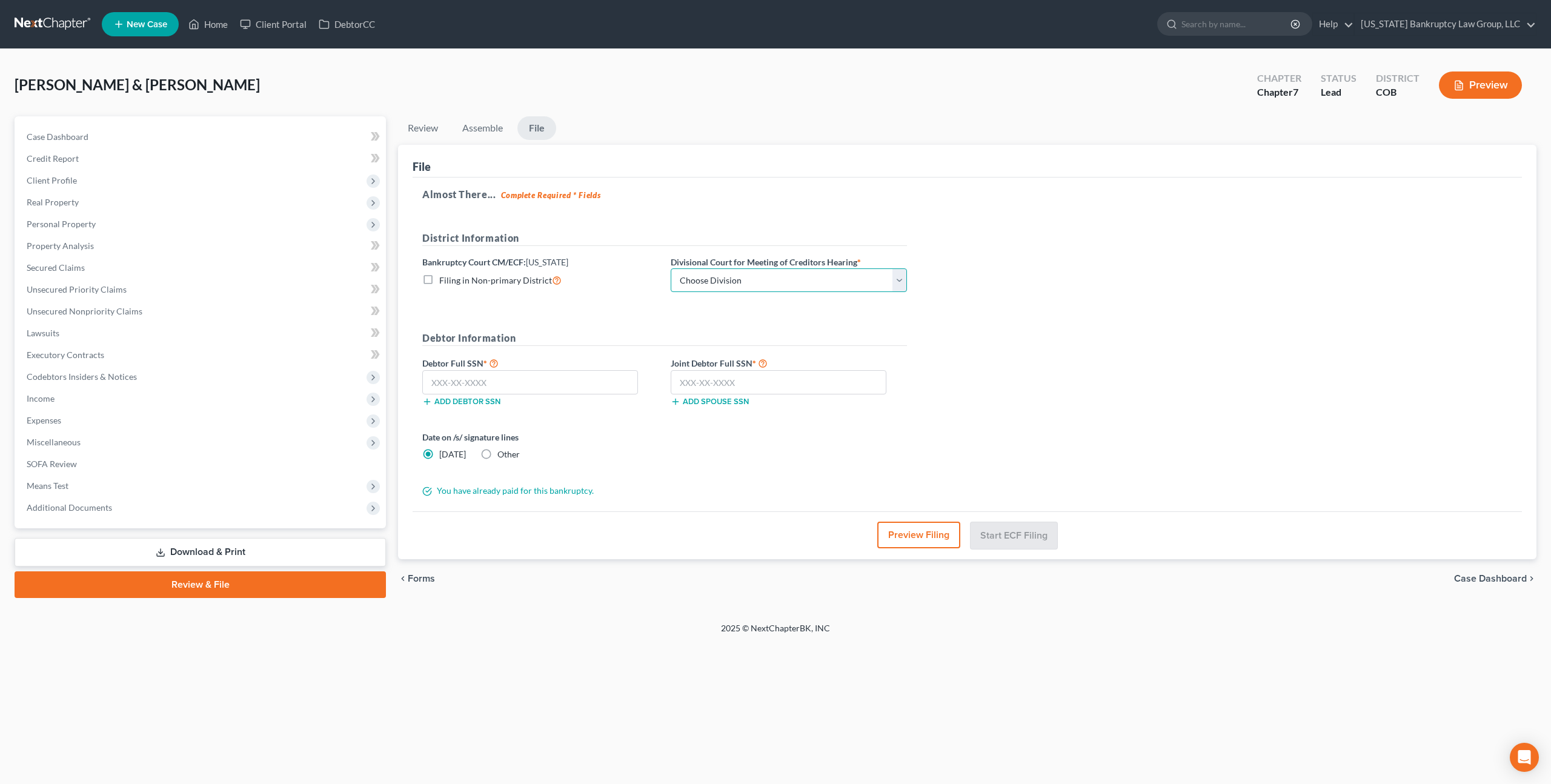
click at [811, 278] on select "Choose Division [GEOGRAPHIC_DATA]" at bounding box center [789, 280] width 236 height 24
select select "0"
click at [671, 268] on select "Choose Division [GEOGRAPHIC_DATA]" at bounding box center [789, 280] width 236 height 24
click at [477, 383] on input "text" at bounding box center [529, 382] width 215 height 24
type input "523-25-9510"
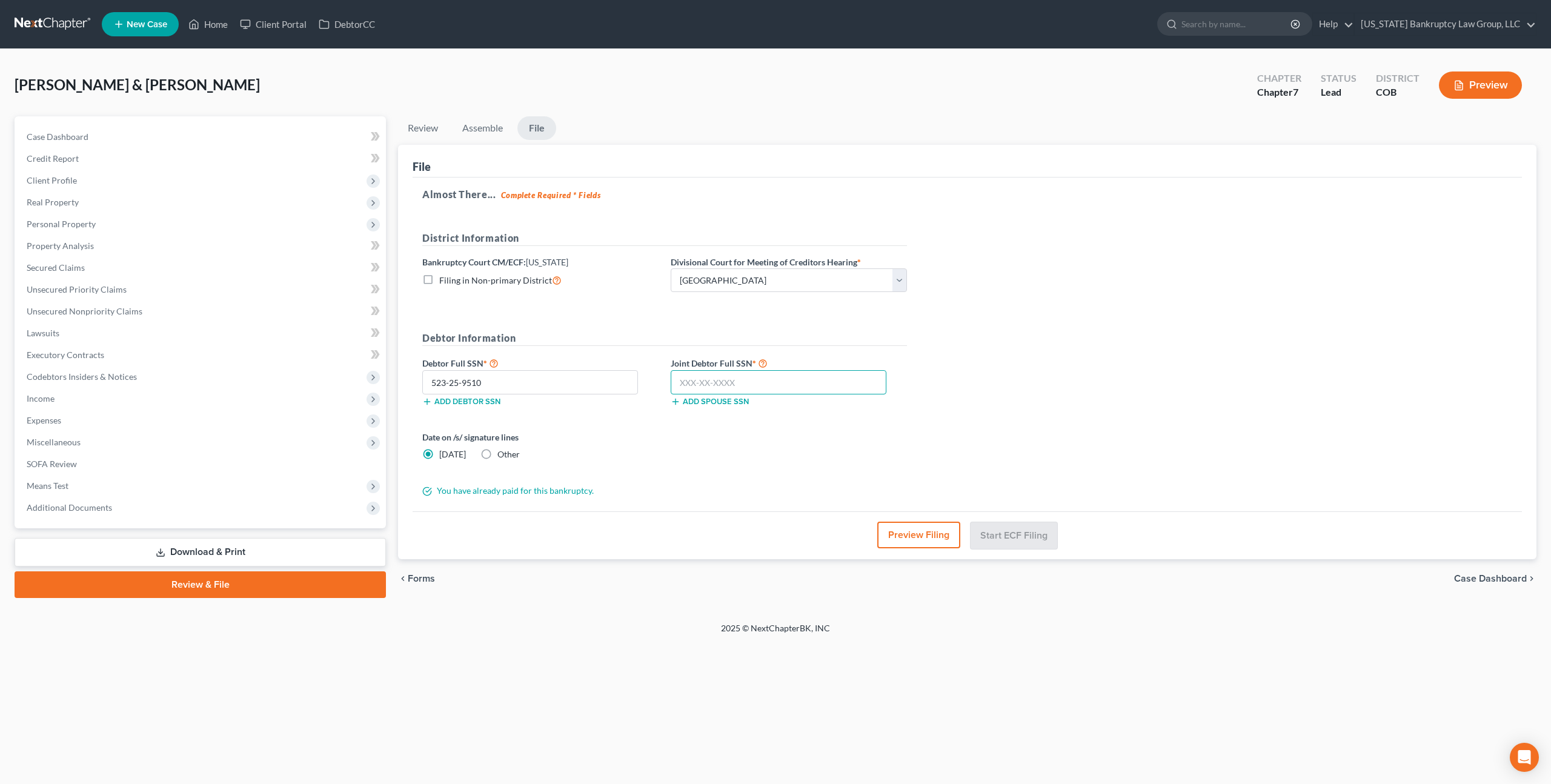
click at [712, 374] on input "text" at bounding box center [778, 382] width 215 height 24
type input "523-47-4484"
click at [1015, 538] on button "Start ECF Filing" at bounding box center [1014, 535] width 87 height 27
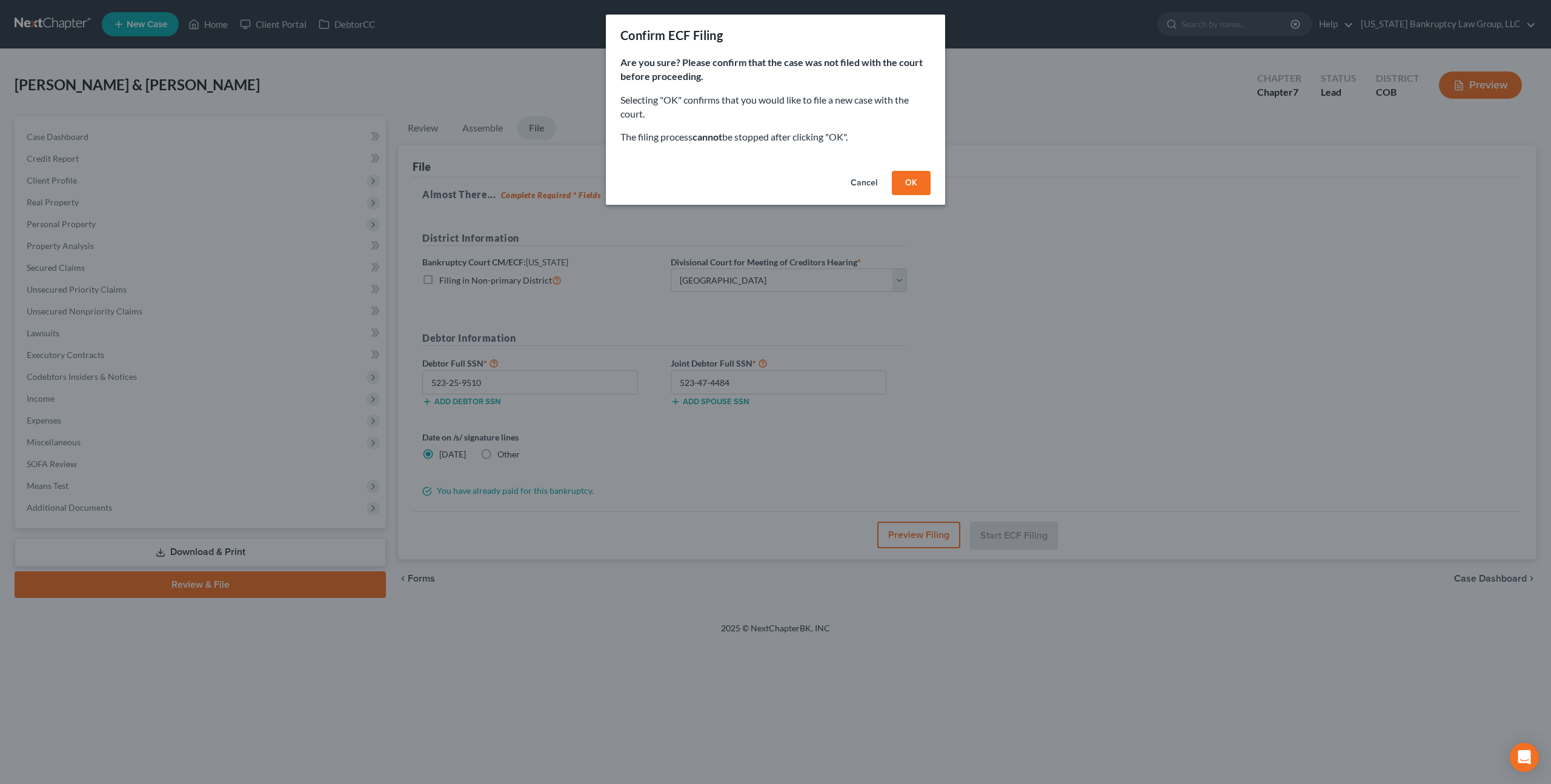
click at [915, 185] on button "OK" at bounding box center [911, 183] width 39 height 24
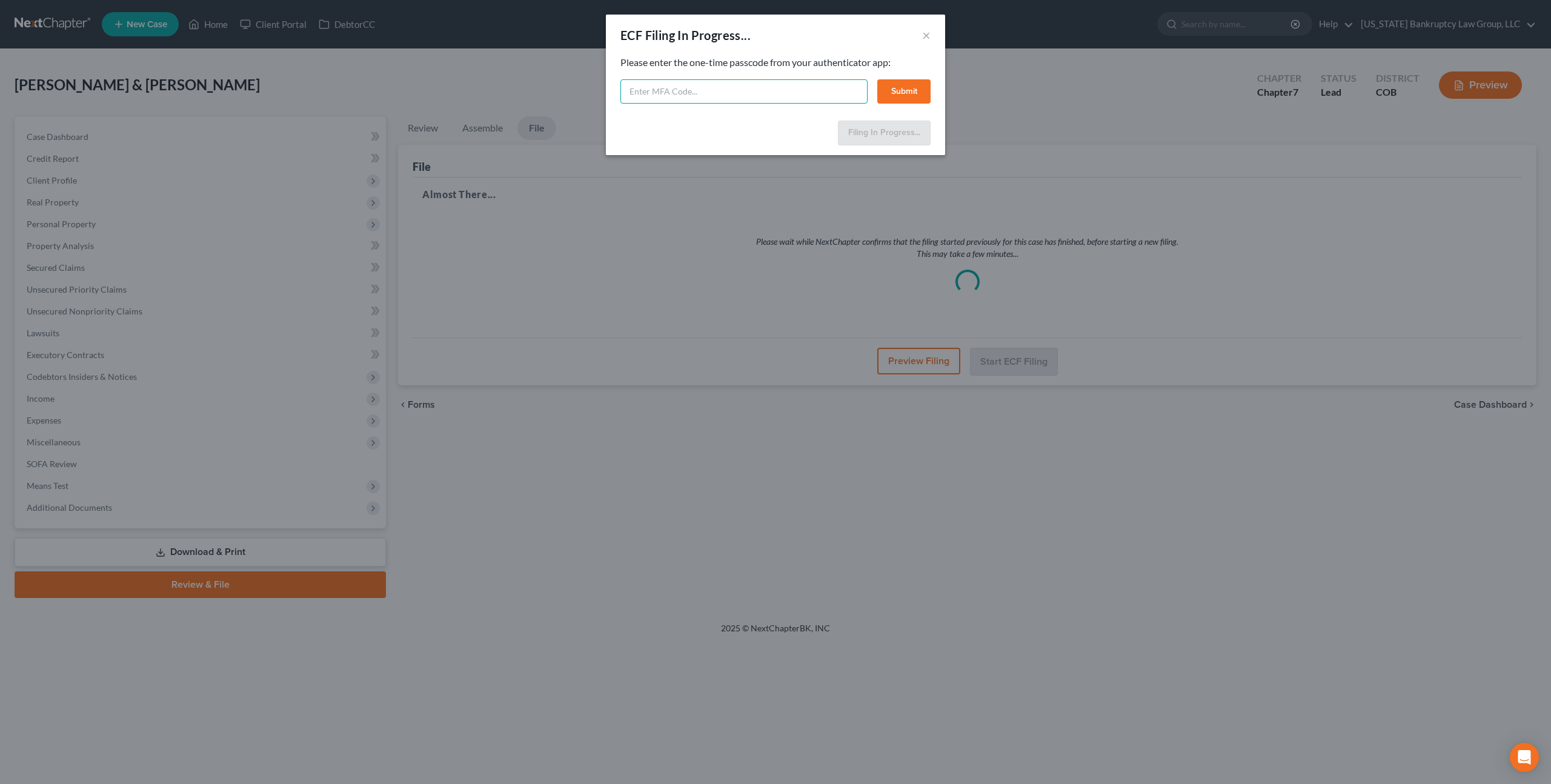
click at [676, 100] on input "text" at bounding box center [744, 91] width 247 height 24
type input "634049"
click at [890, 91] on button "Submit" at bounding box center [904, 91] width 53 height 24
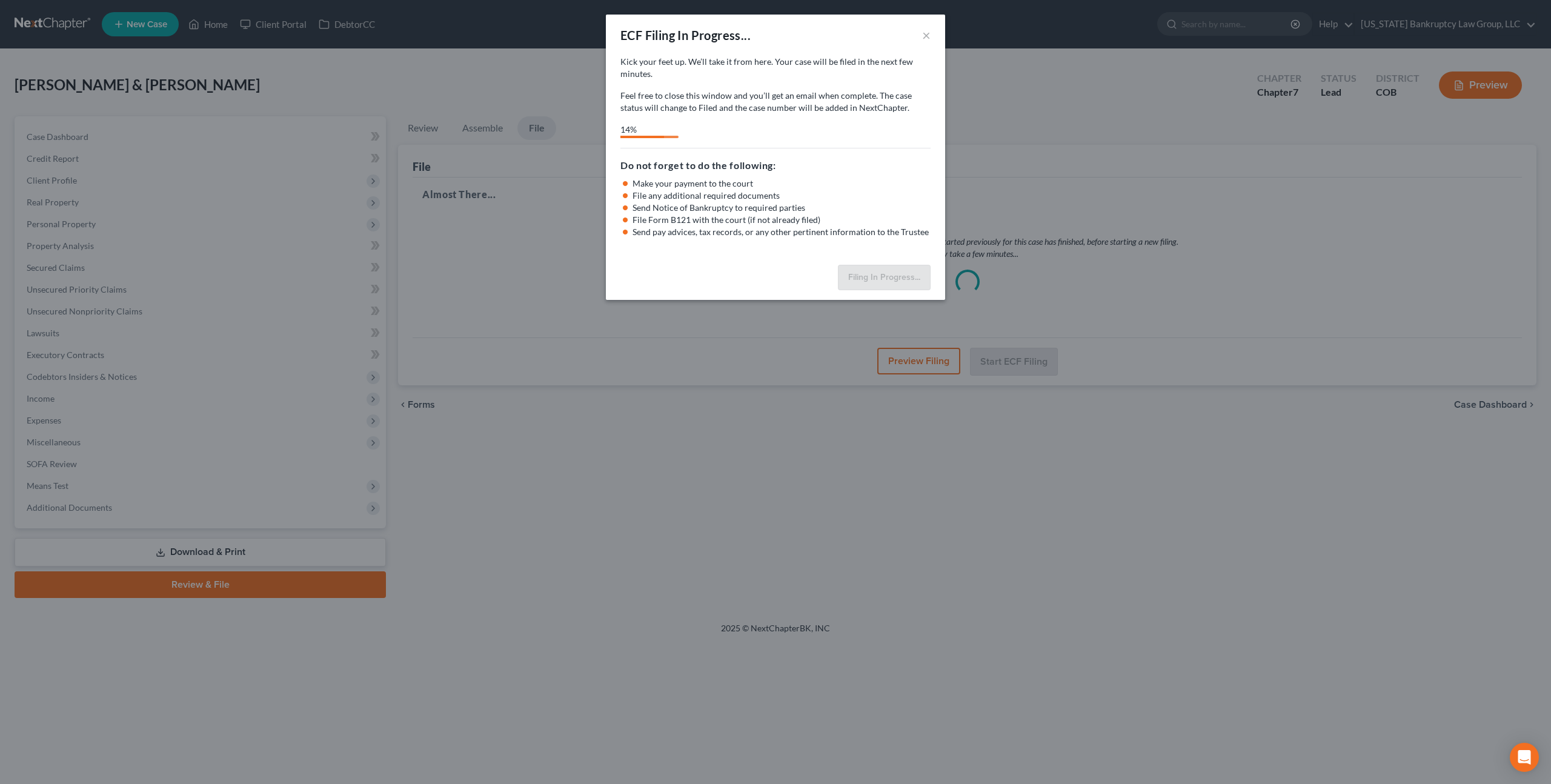
select select "0"
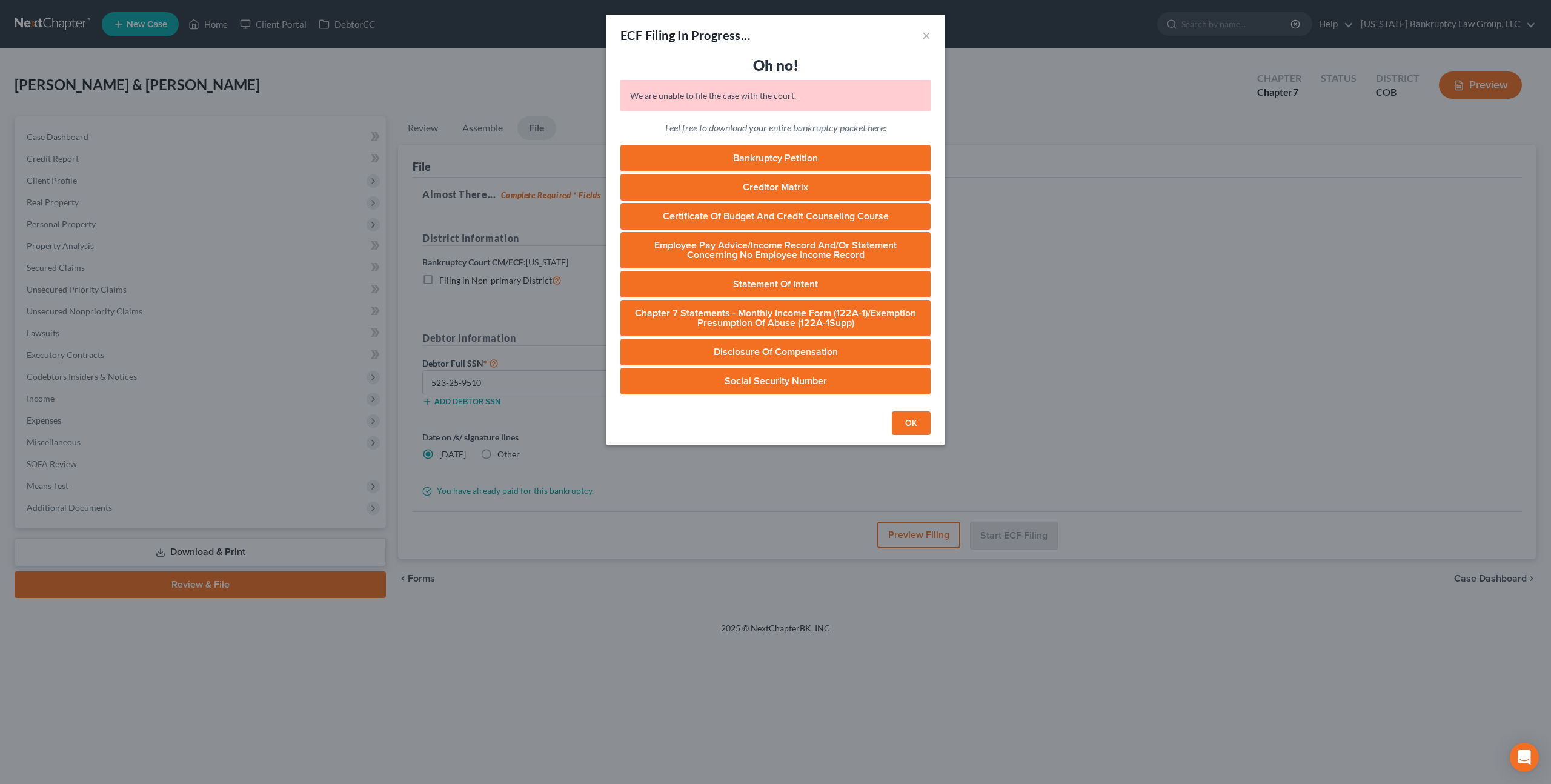
click at [907, 426] on button "OK" at bounding box center [911, 423] width 39 height 24
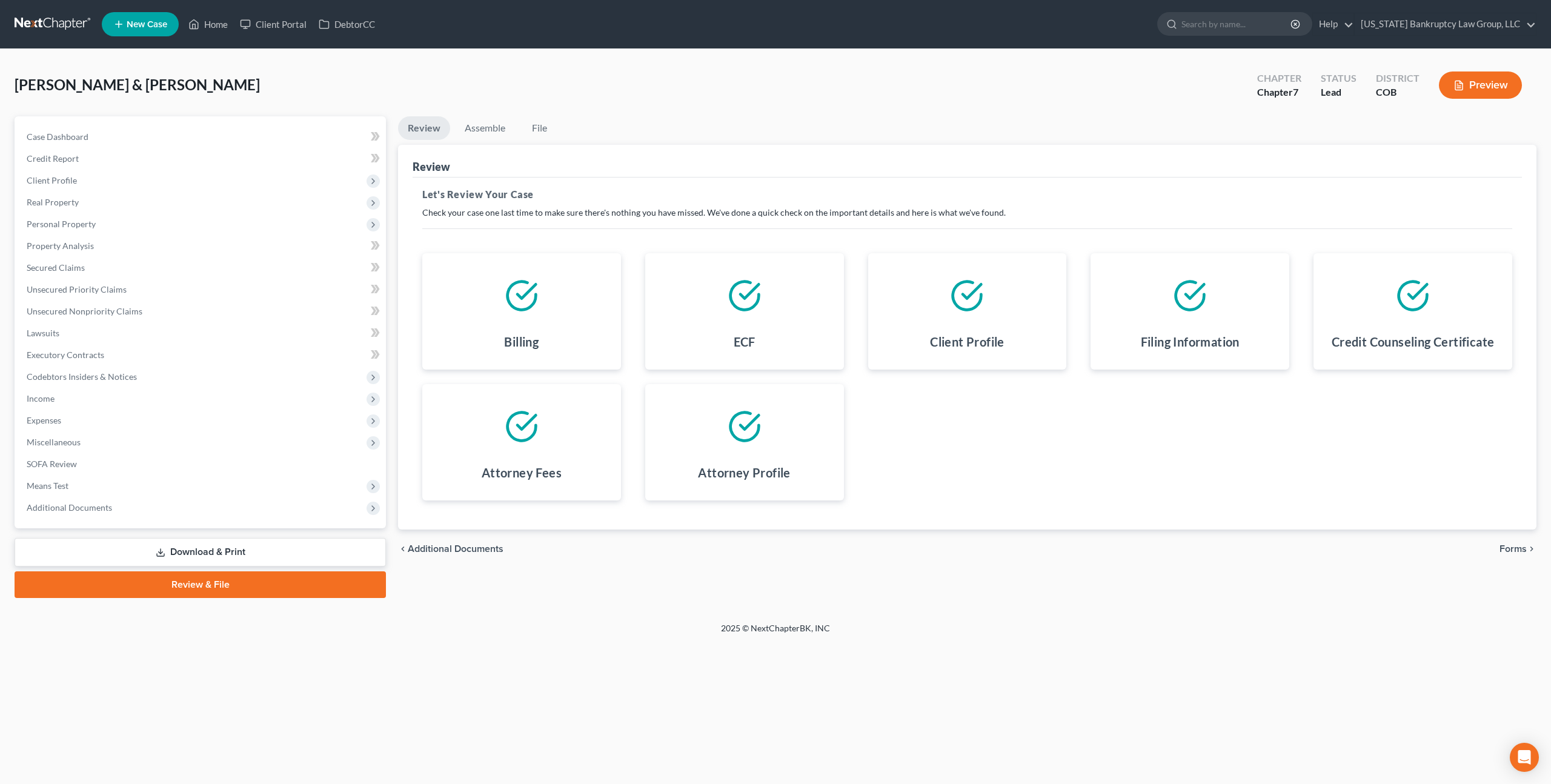
click at [1504, 547] on span "Forms" at bounding box center [1514, 549] width 27 height 10
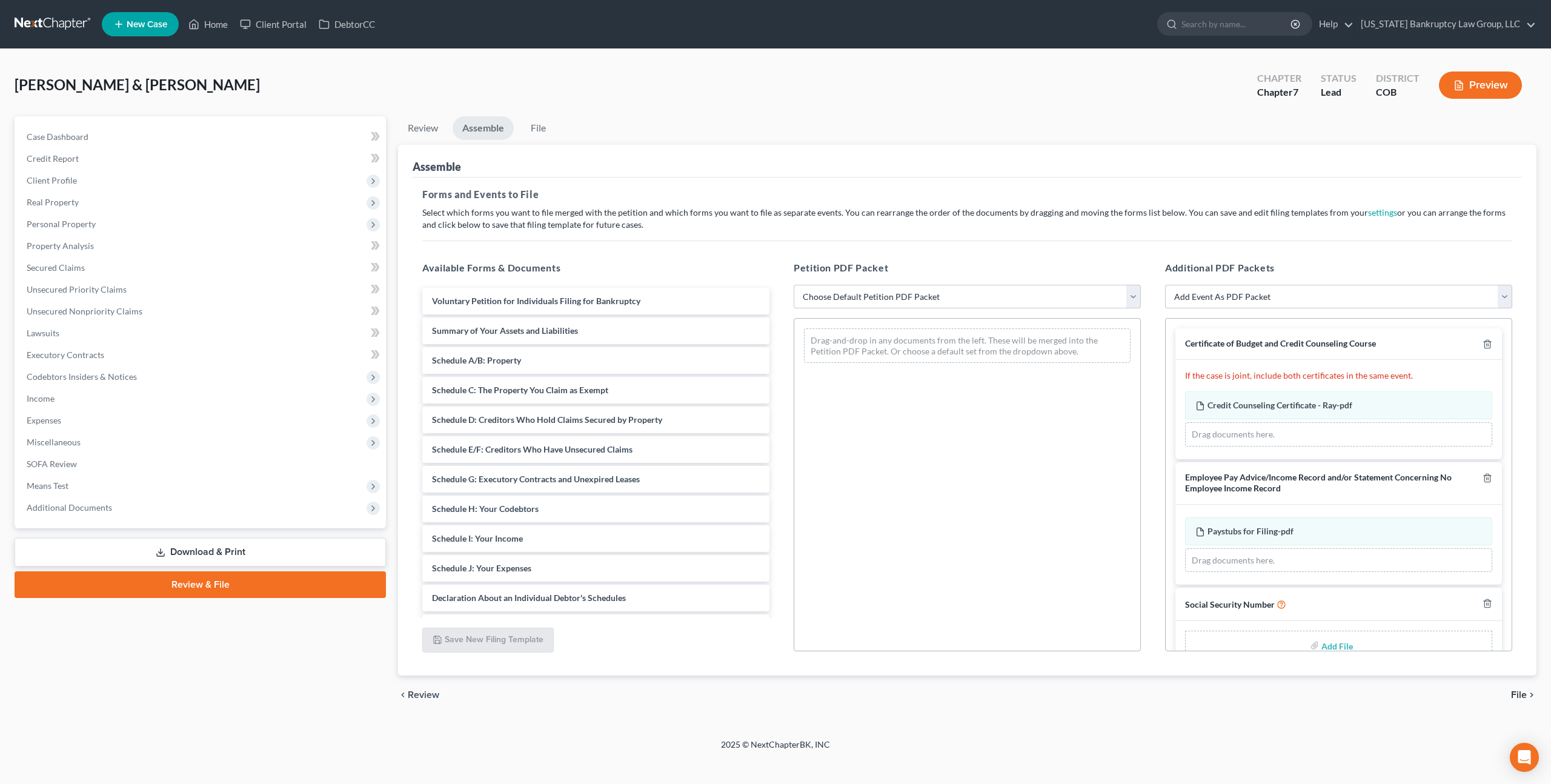
scroll to position [28, 0]
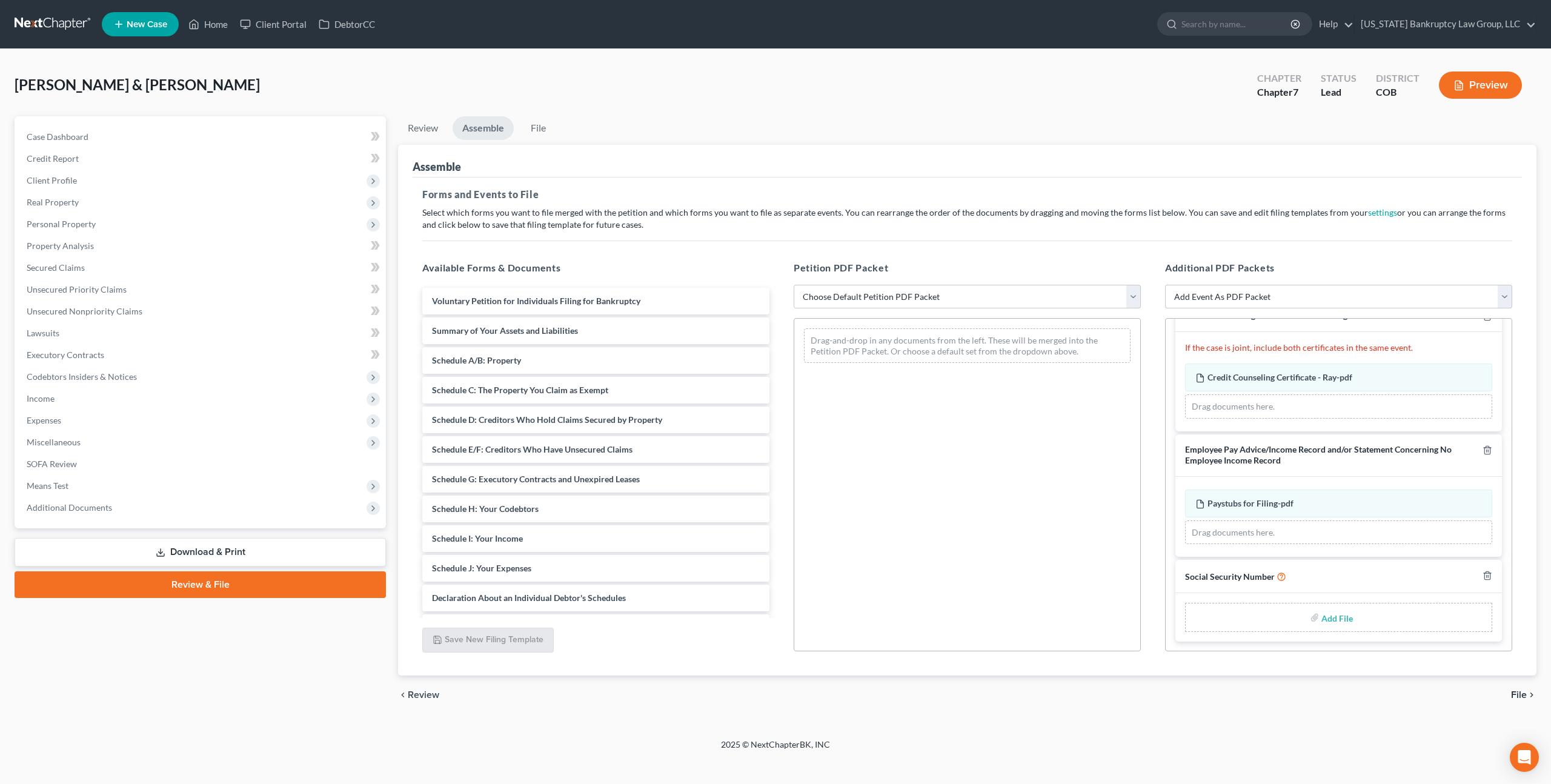
click at [1336, 618] on input "file" at bounding box center [1336, 617] width 29 height 22
type input "C:\fakepath\100825 Statement of Social Security Number.pdf"
click at [841, 297] on select "Choose Default Petition PDF Packet Emergency Filing (Voluntary Petition and Cre…" at bounding box center [967, 296] width 347 height 24
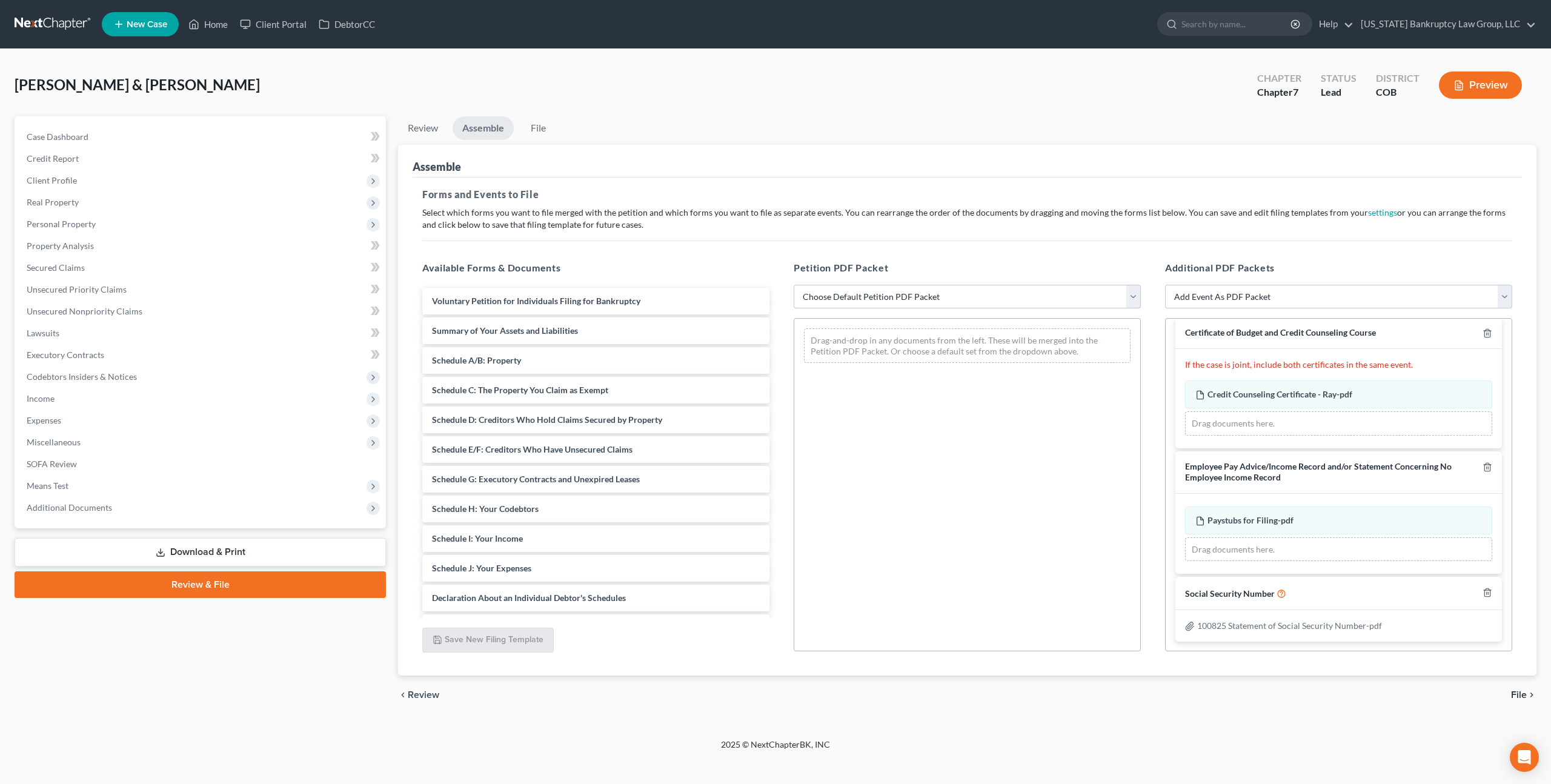
select select "1"
click at [794, 285] on select "Choose Default Petition PDF Packet Emergency Filing (Voluntary Petition and Cre…" at bounding box center [967, 296] width 347 height 24
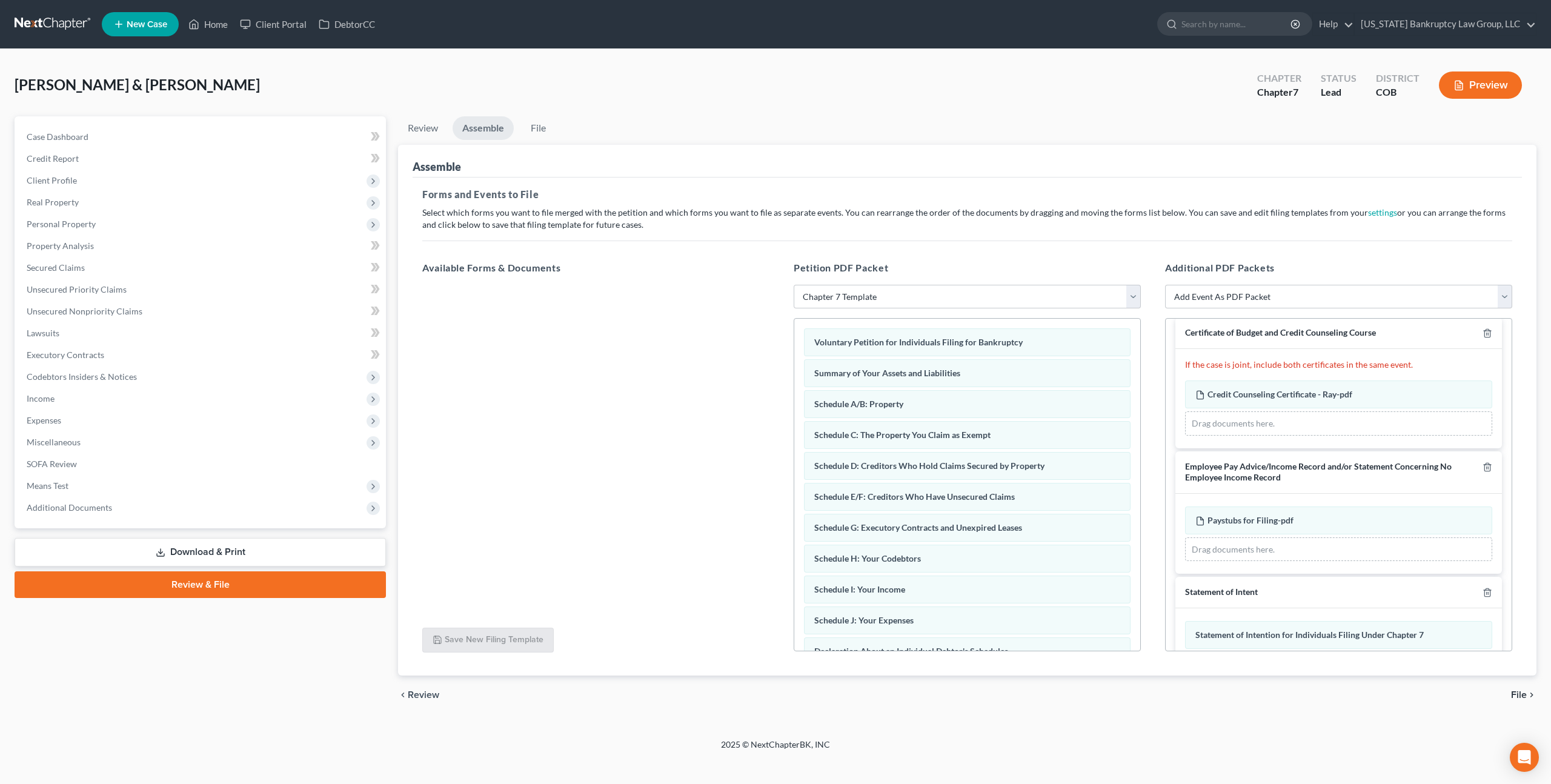
click at [1520, 697] on span "File" at bounding box center [1519, 695] width 16 height 10
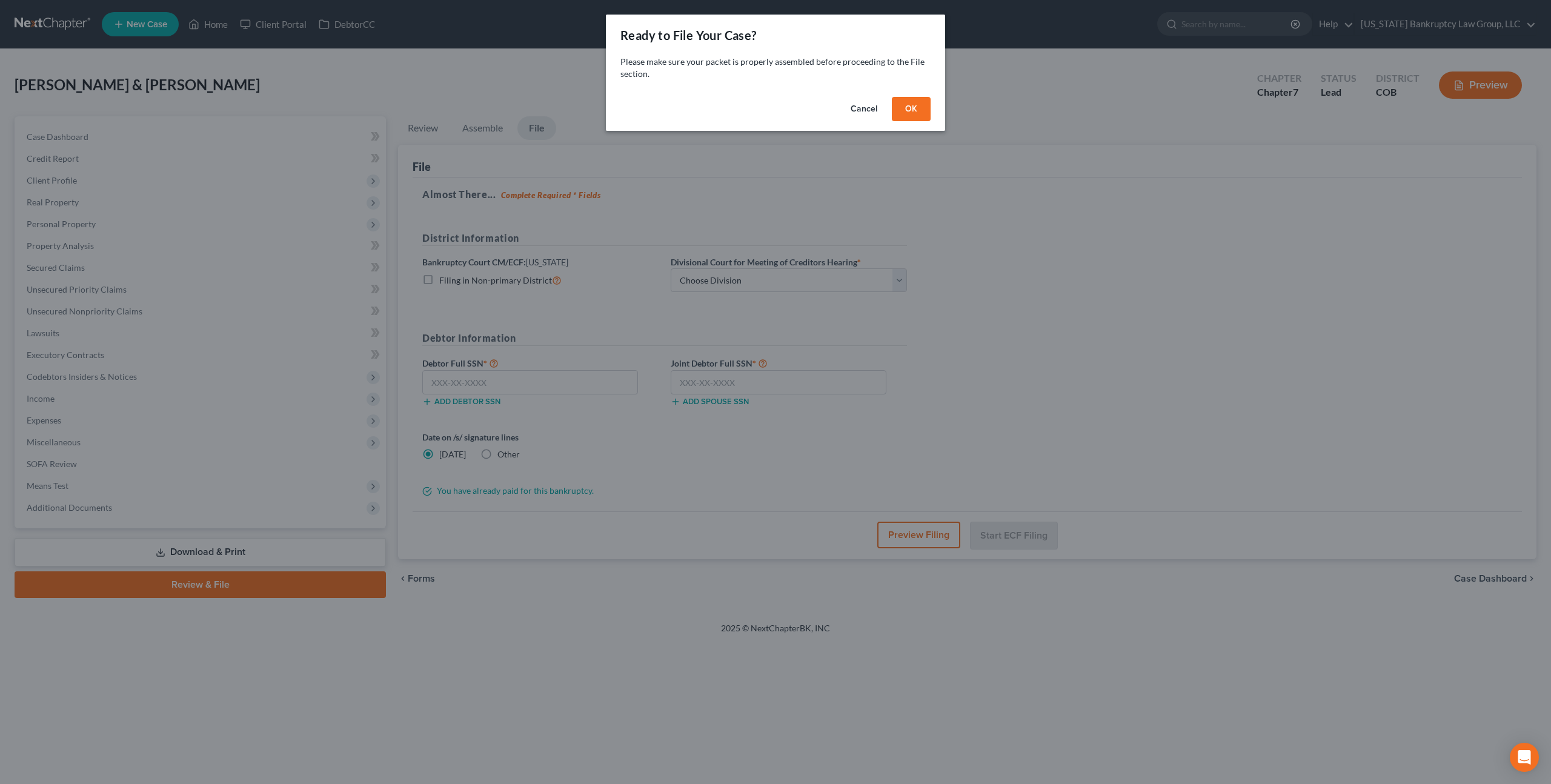
click at [910, 112] on button "OK" at bounding box center [911, 109] width 39 height 24
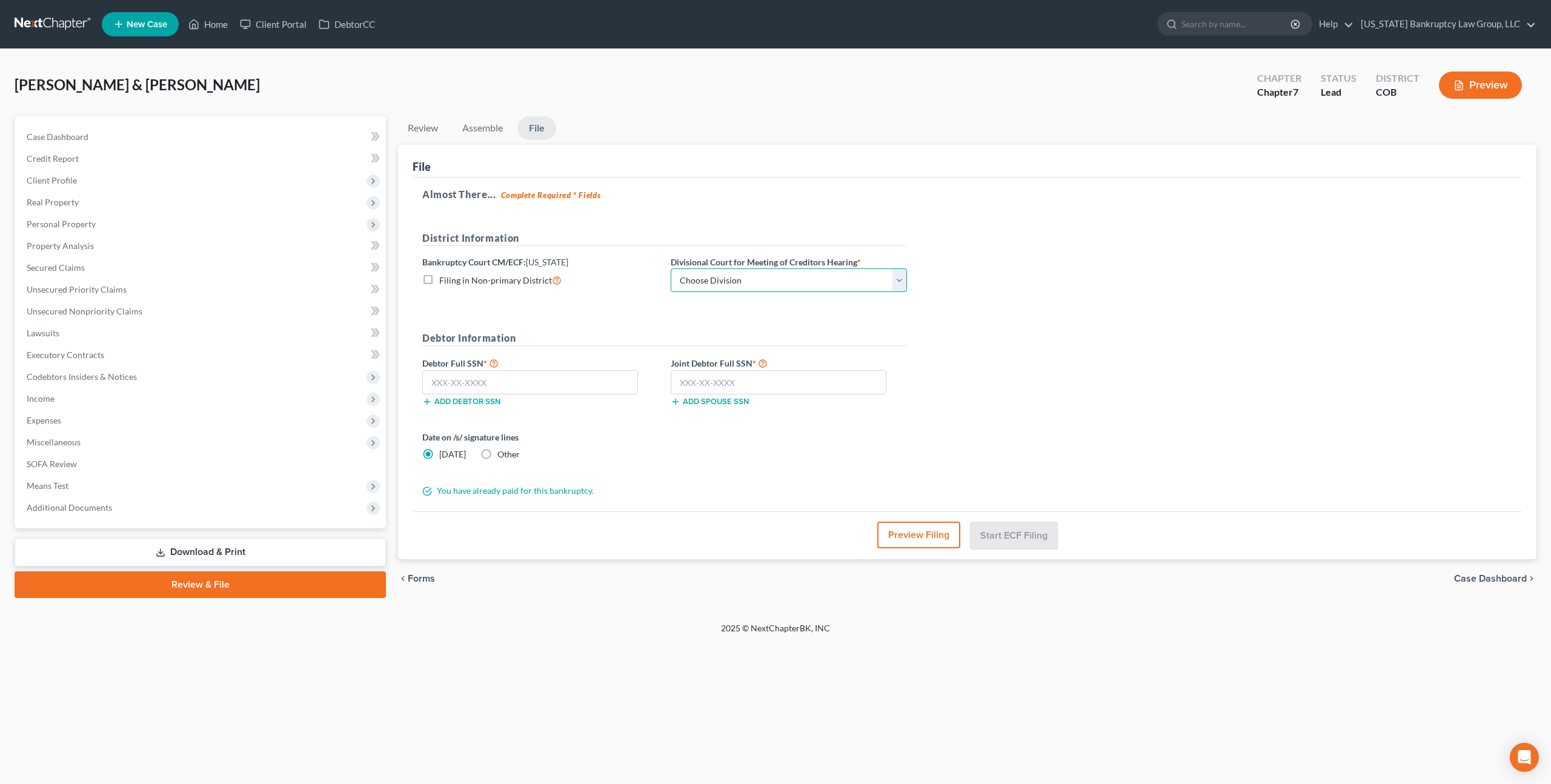
click at [708, 285] on select "Choose Division [GEOGRAPHIC_DATA]" at bounding box center [789, 280] width 236 height 24
select select "0"
click at [671, 268] on select "Choose Division [GEOGRAPHIC_DATA]" at bounding box center [789, 280] width 236 height 24
click at [561, 380] on input "text" at bounding box center [529, 382] width 215 height 24
type input "523-25-9510"
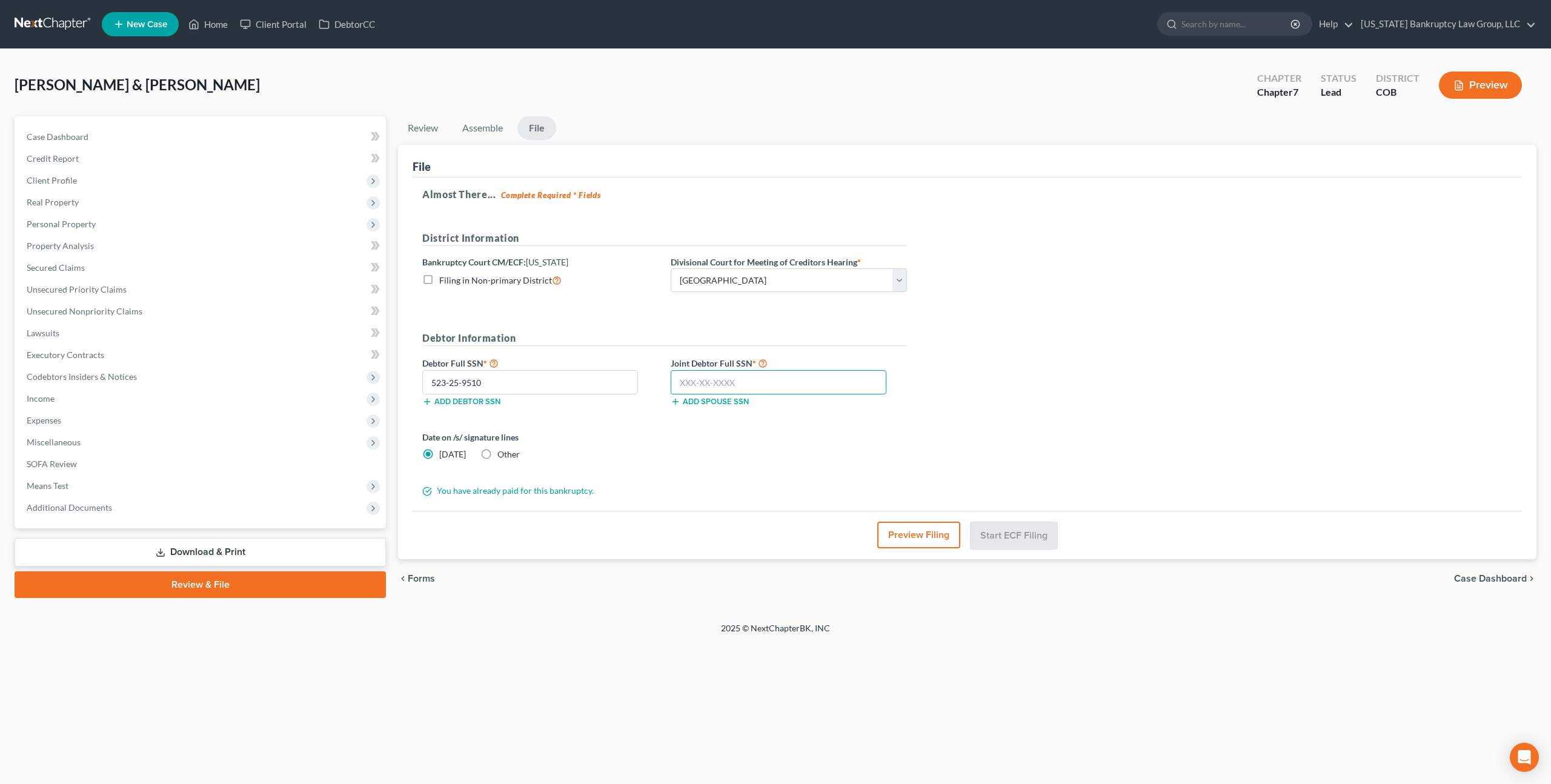
click at [731, 383] on input "text" at bounding box center [778, 382] width 215 height 24
type input "523-47-4484"
click at [995, 529] on button "Start ECF Filing" at bounding box center [1014, 535] width 87 height 27
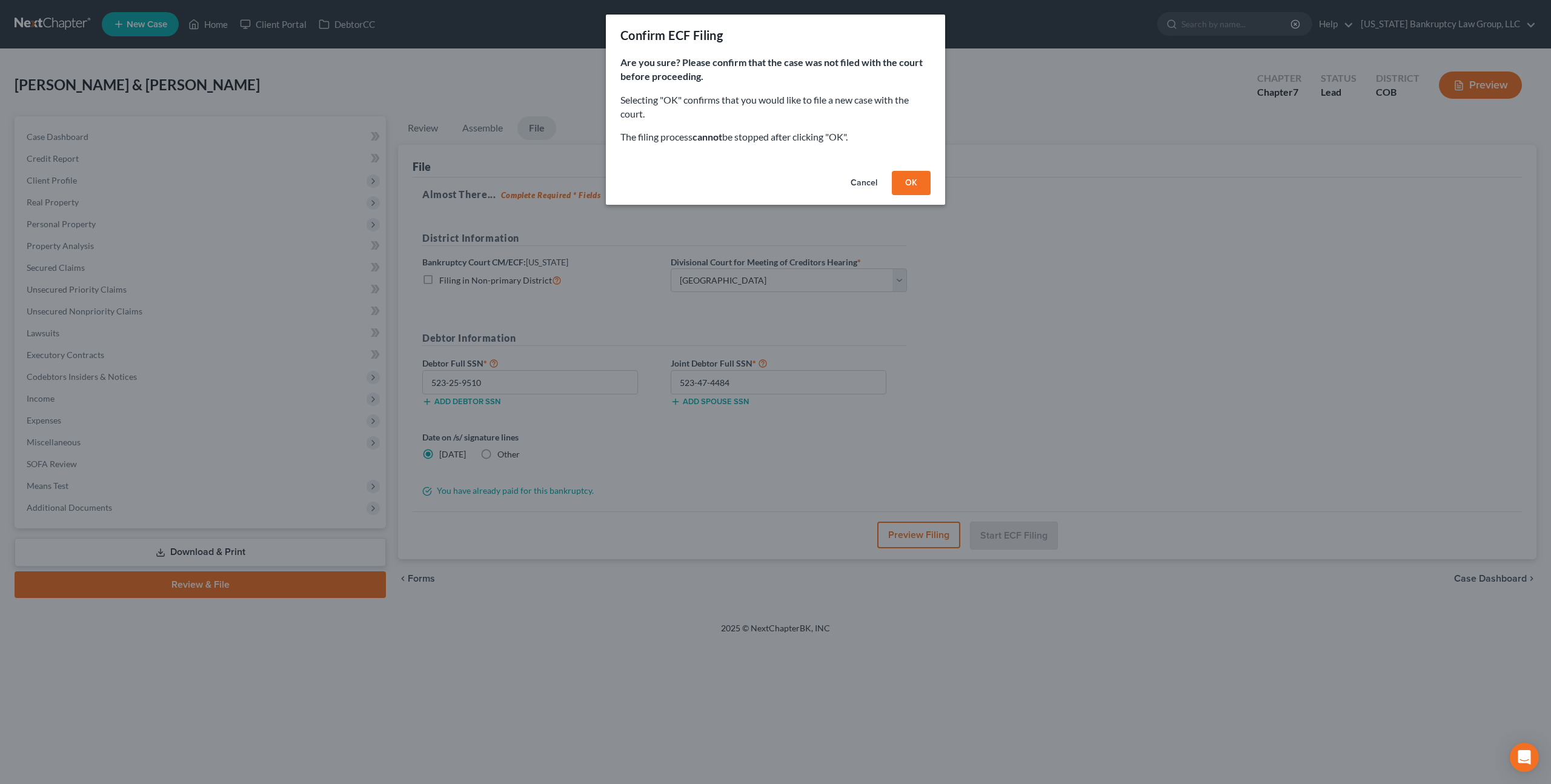
click at [915, 178] on button "OK" at bounding box center [911, 183] width 39 height 24
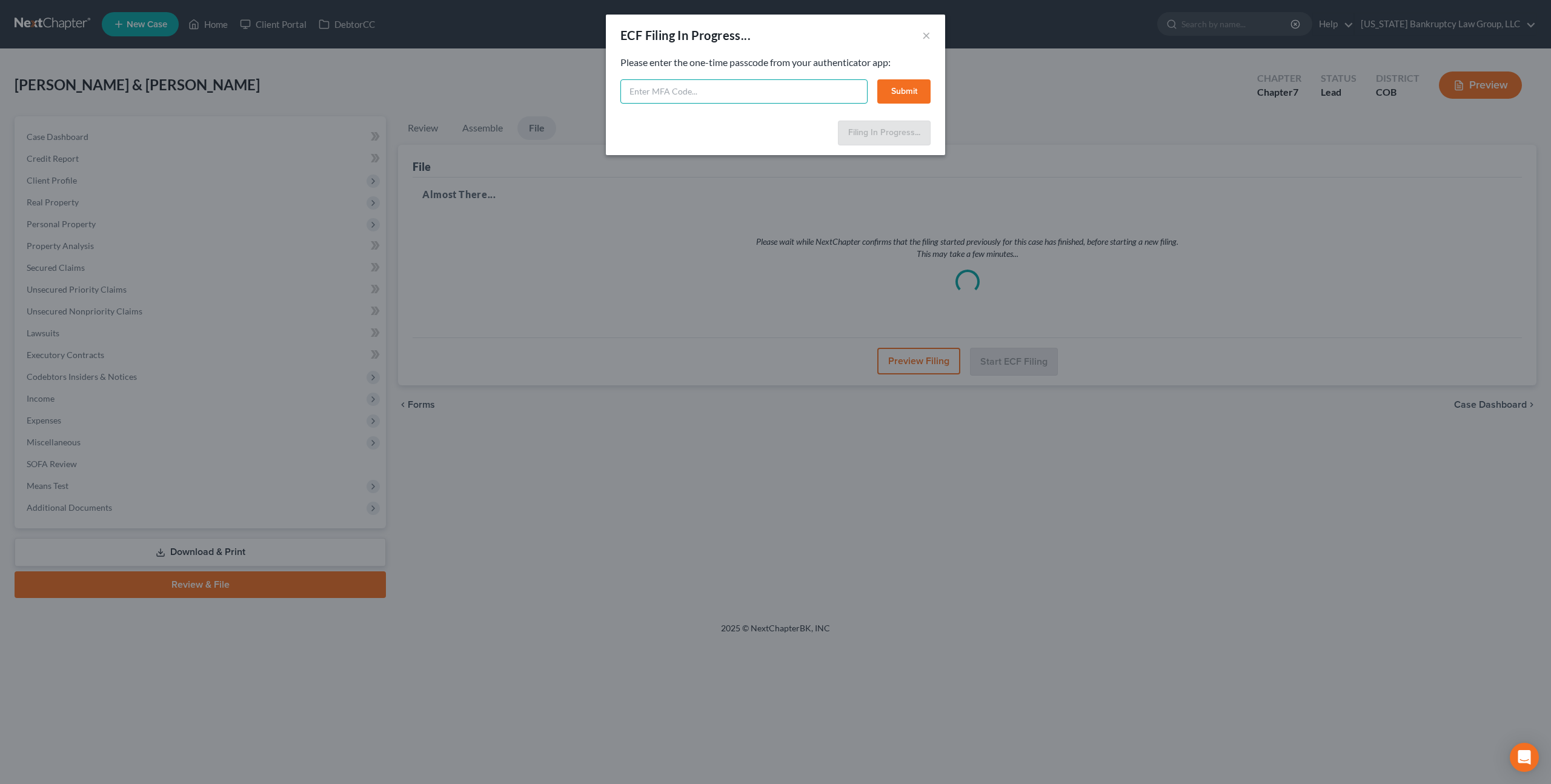
click at [789, 91] on input "text" at bounding box center [744, 91] width 247 height 24
type input "159445"
click at [910, 90] on button "Submit" at bounding box center [904, 91] width 53 height 24
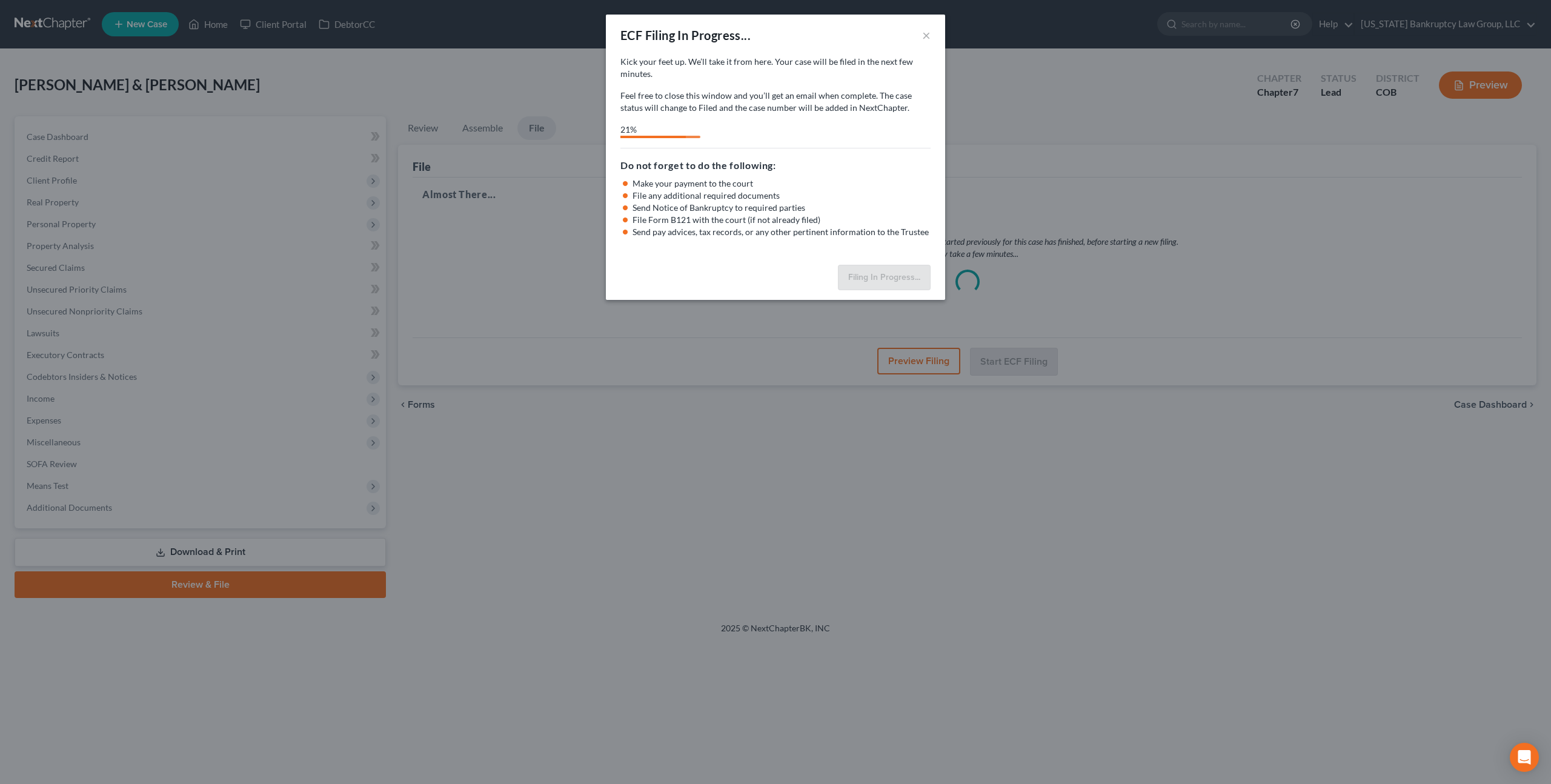
select select "0"
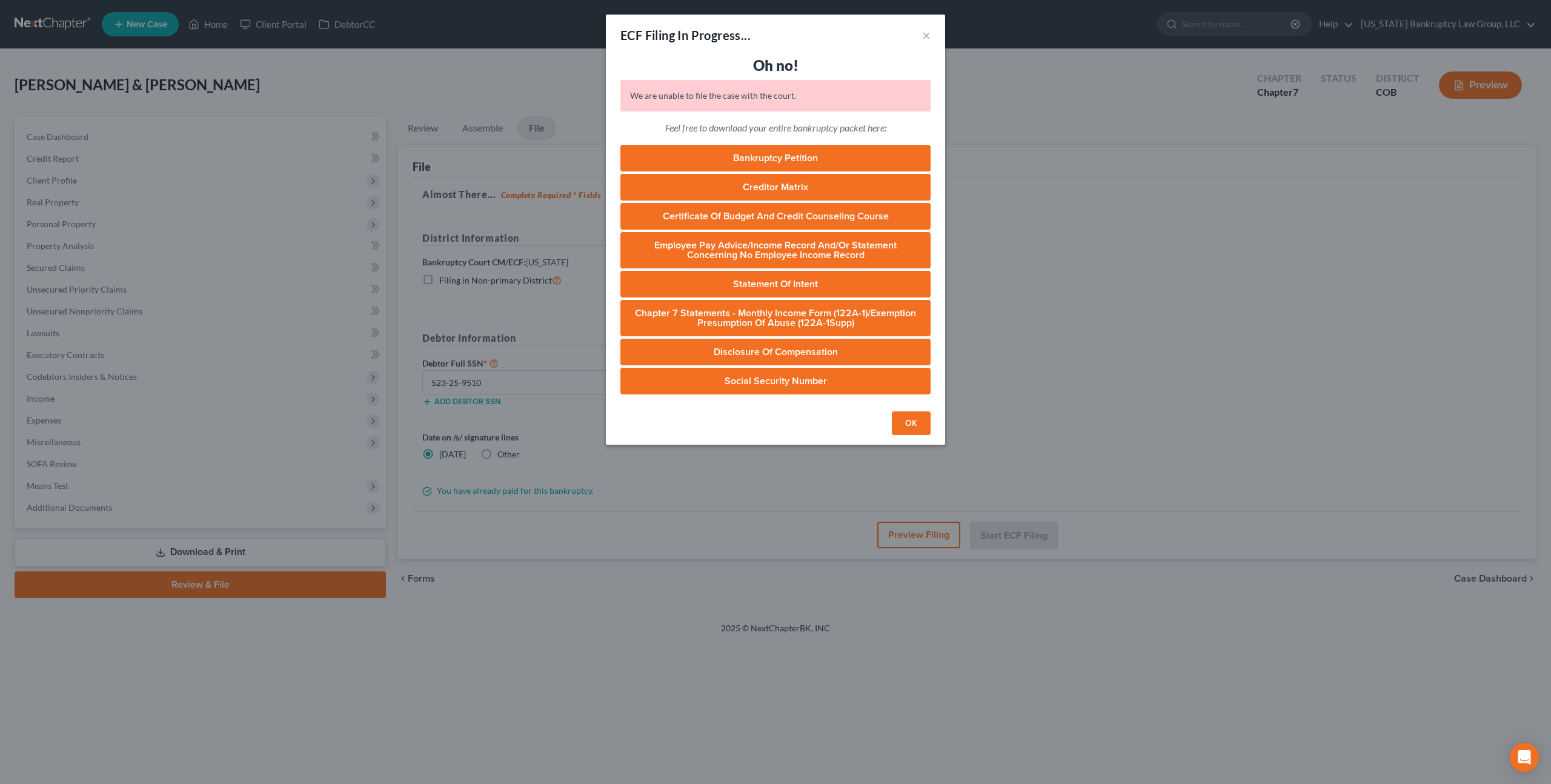
click at [899, 413] on button "OK" at bounding box center [911, 423] width 39 height 24
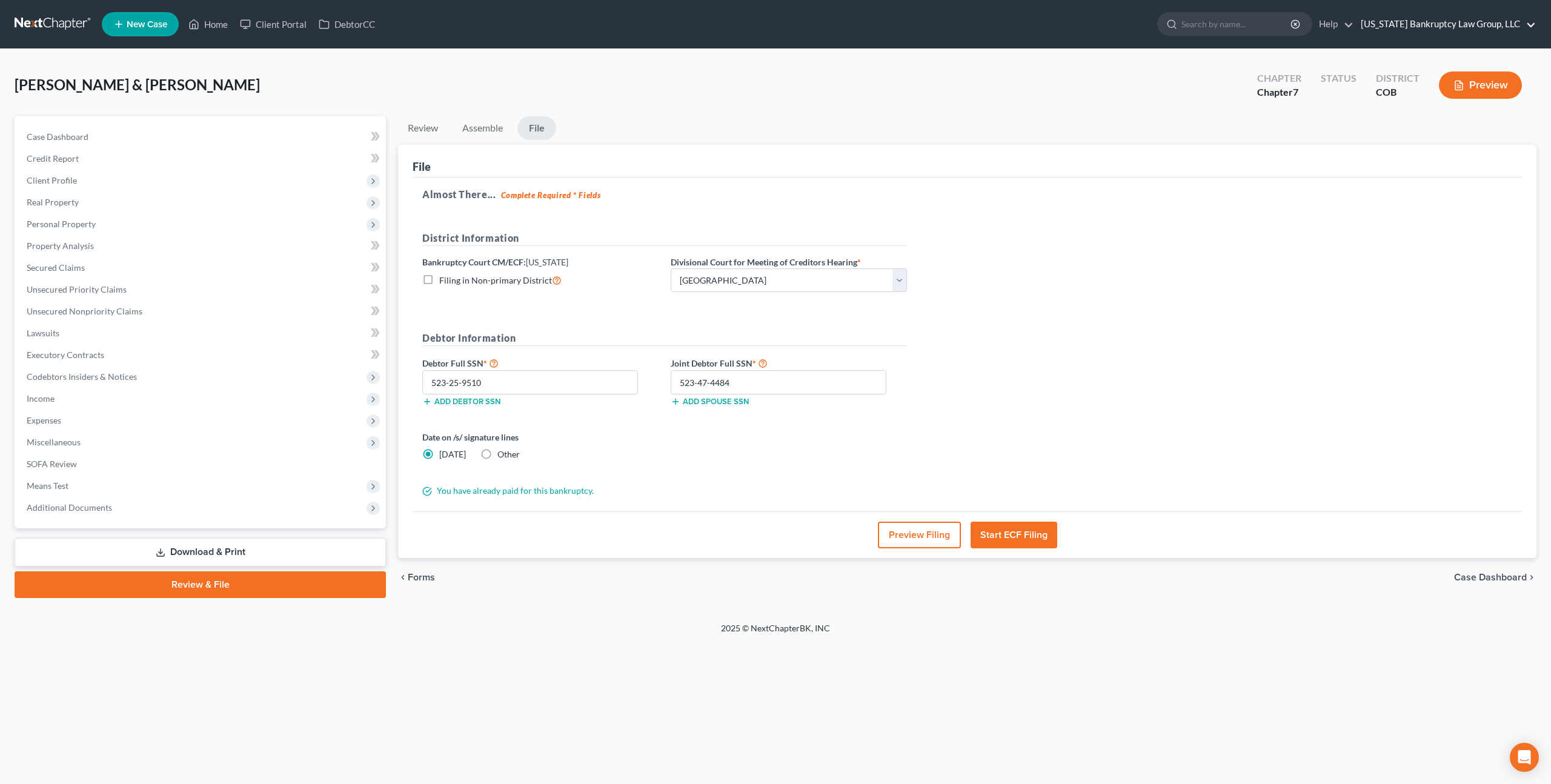
click at [1402, 29] on link "Colorado Bankruptcy Law Group, LLC" at bounding box center [1445, 24] width 181 height 22
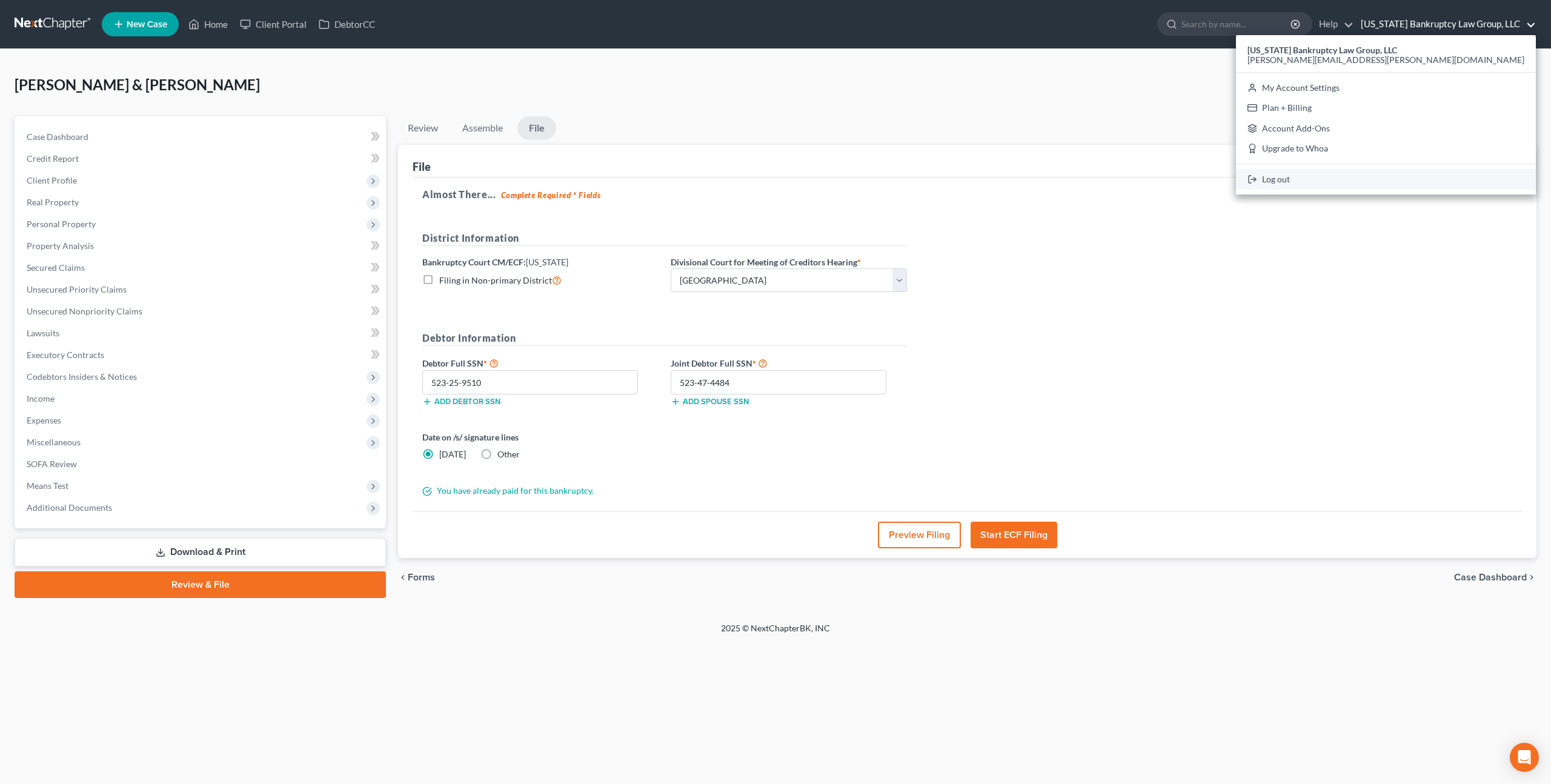
click at [1402, 175] on link "Log out" at bounding box center [1386, 179] width 300 height 21
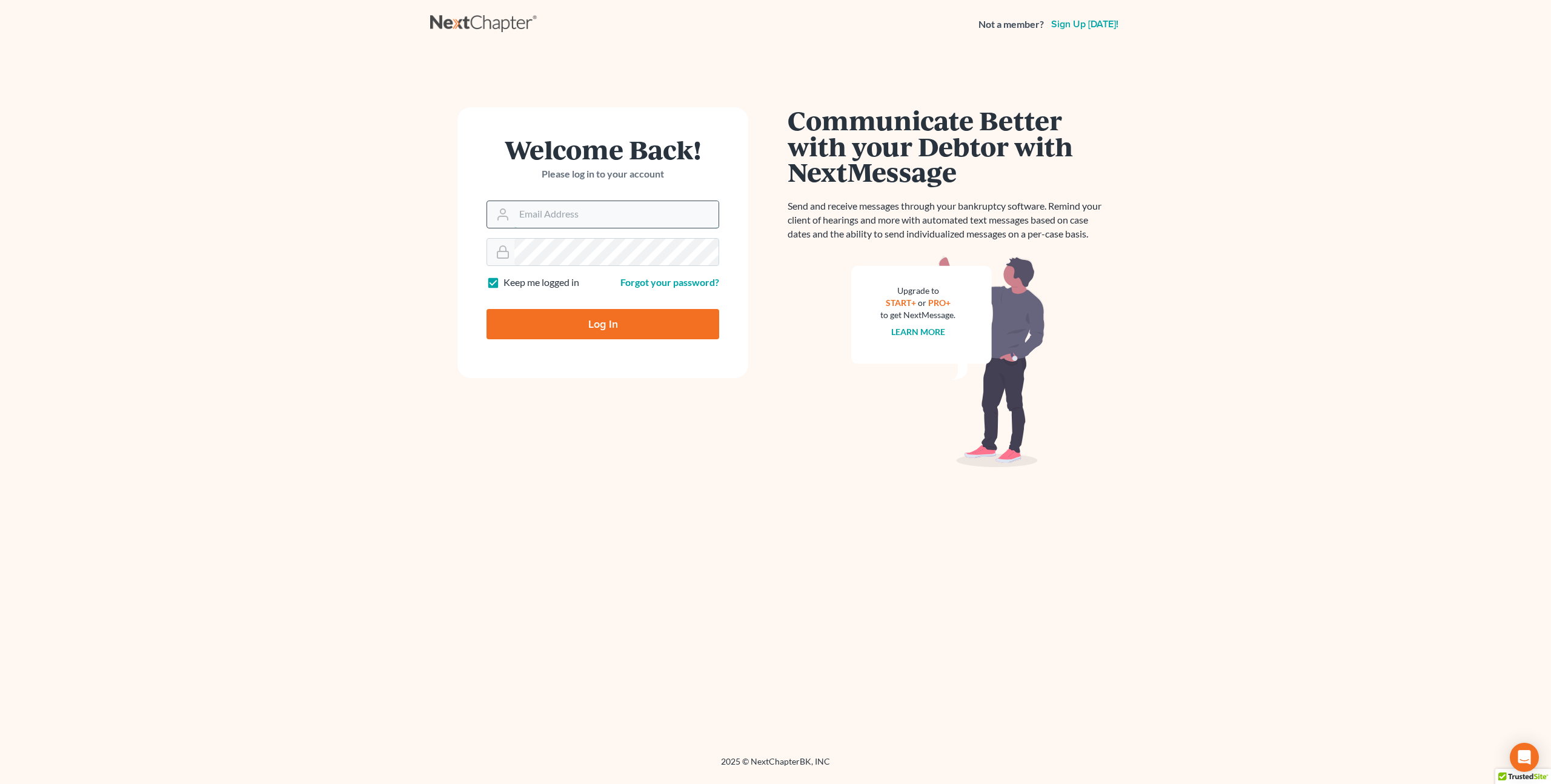
click at [524, 218] on input "Email Address" at bounding box center [616, 214] width 204 height 27
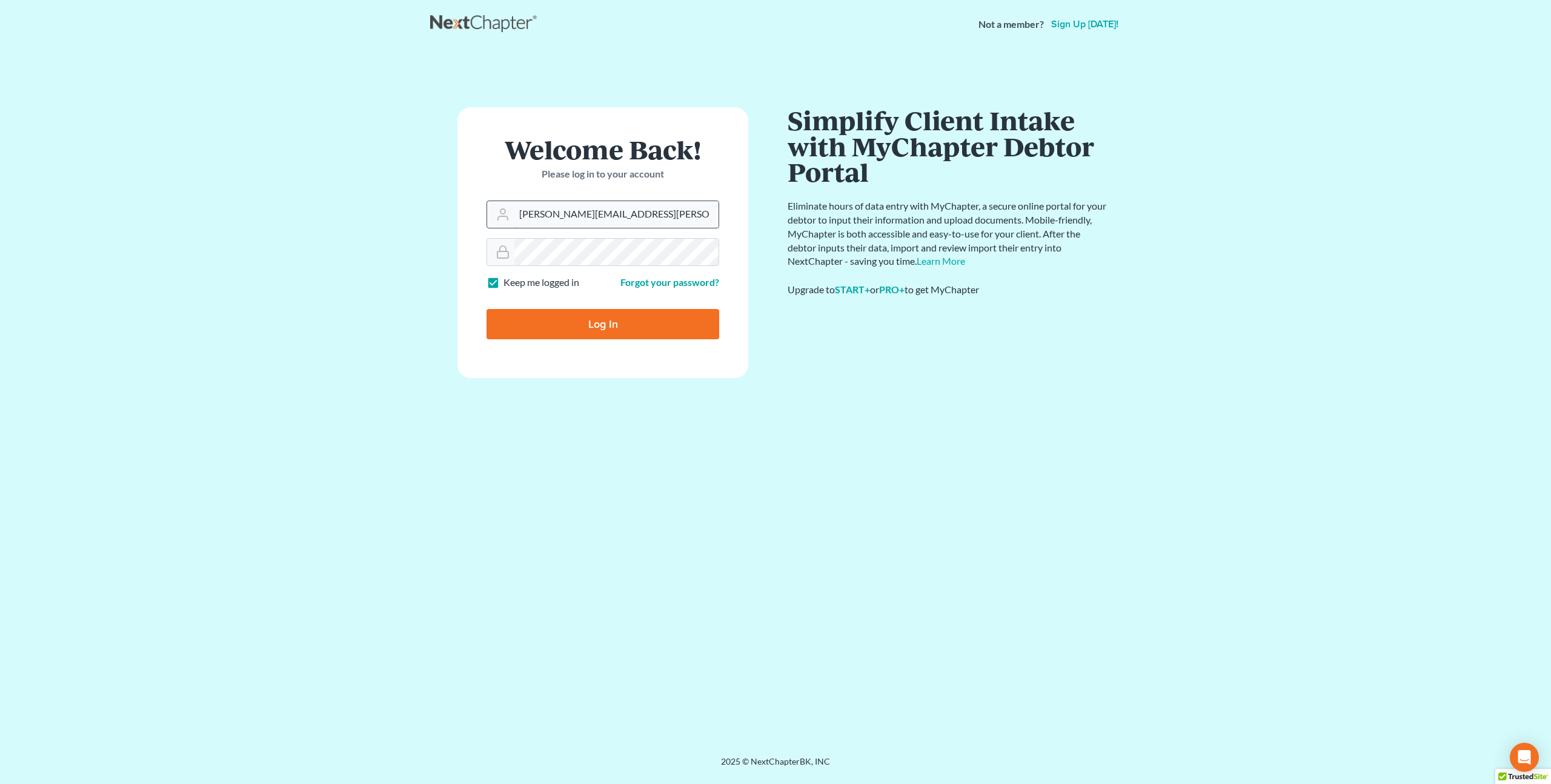
type input "[PERSON_NAME][EMAIL_ADDRESS][PERSON_NAME][DOMAIN_NAME]"
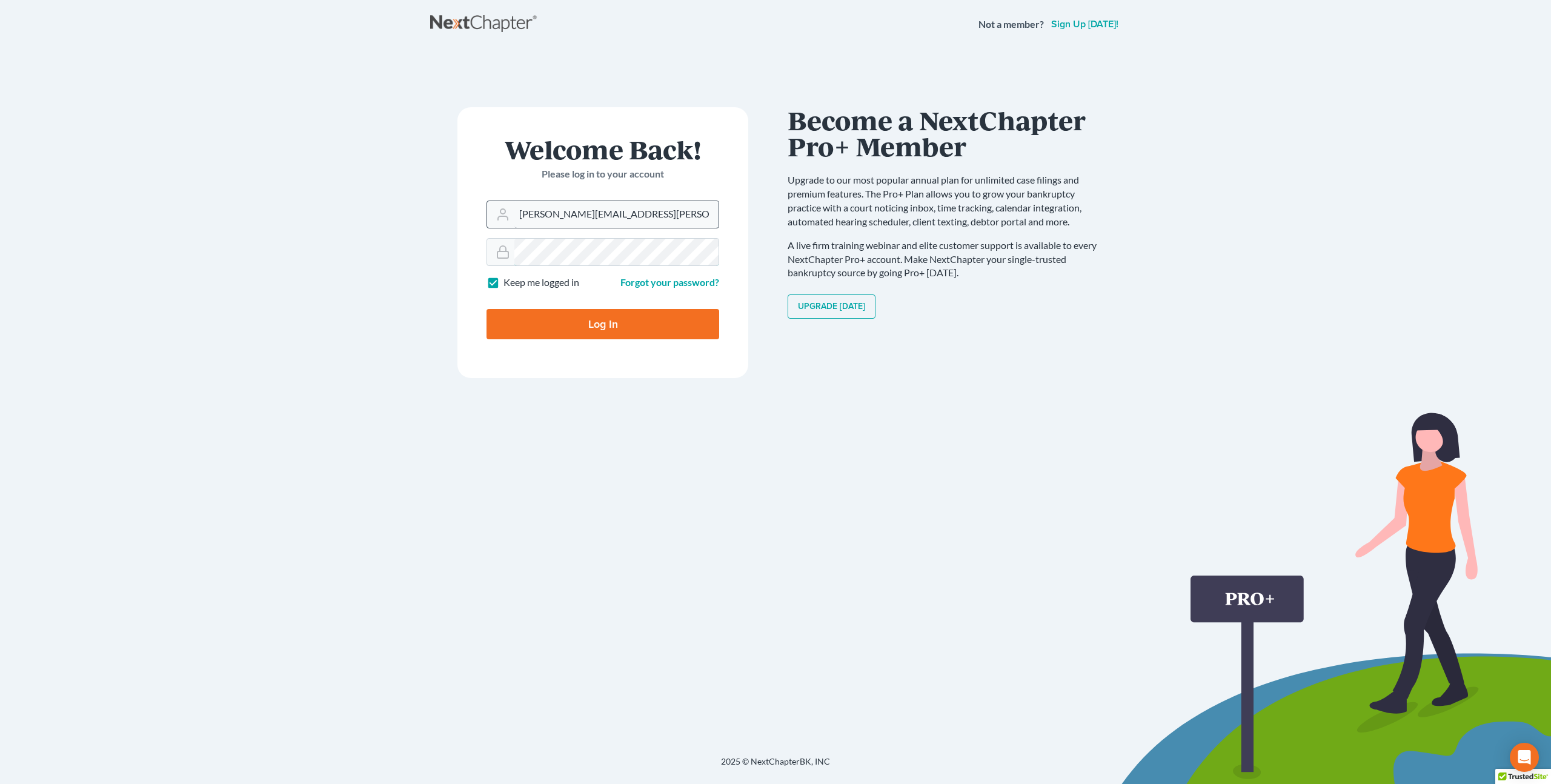
click at [486, 309] on input "Log In" at bounding box center [603, 324] width 233 height 31
type input "Thinking..."
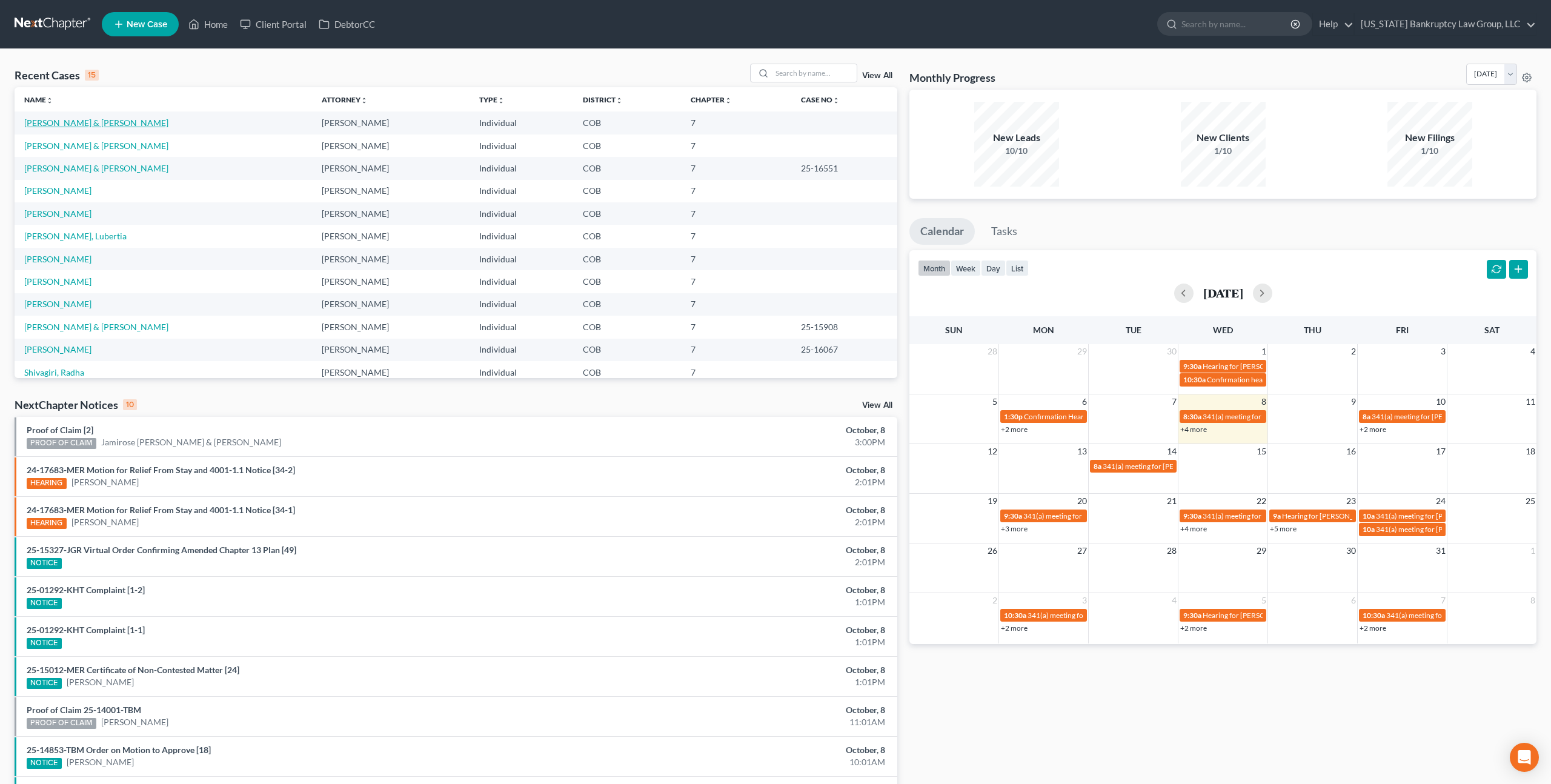
click at [87, 119] on link "[PERSON_NAME] & [PERSON_NAME]" at bounding box center [96, 122] width 144 height 10
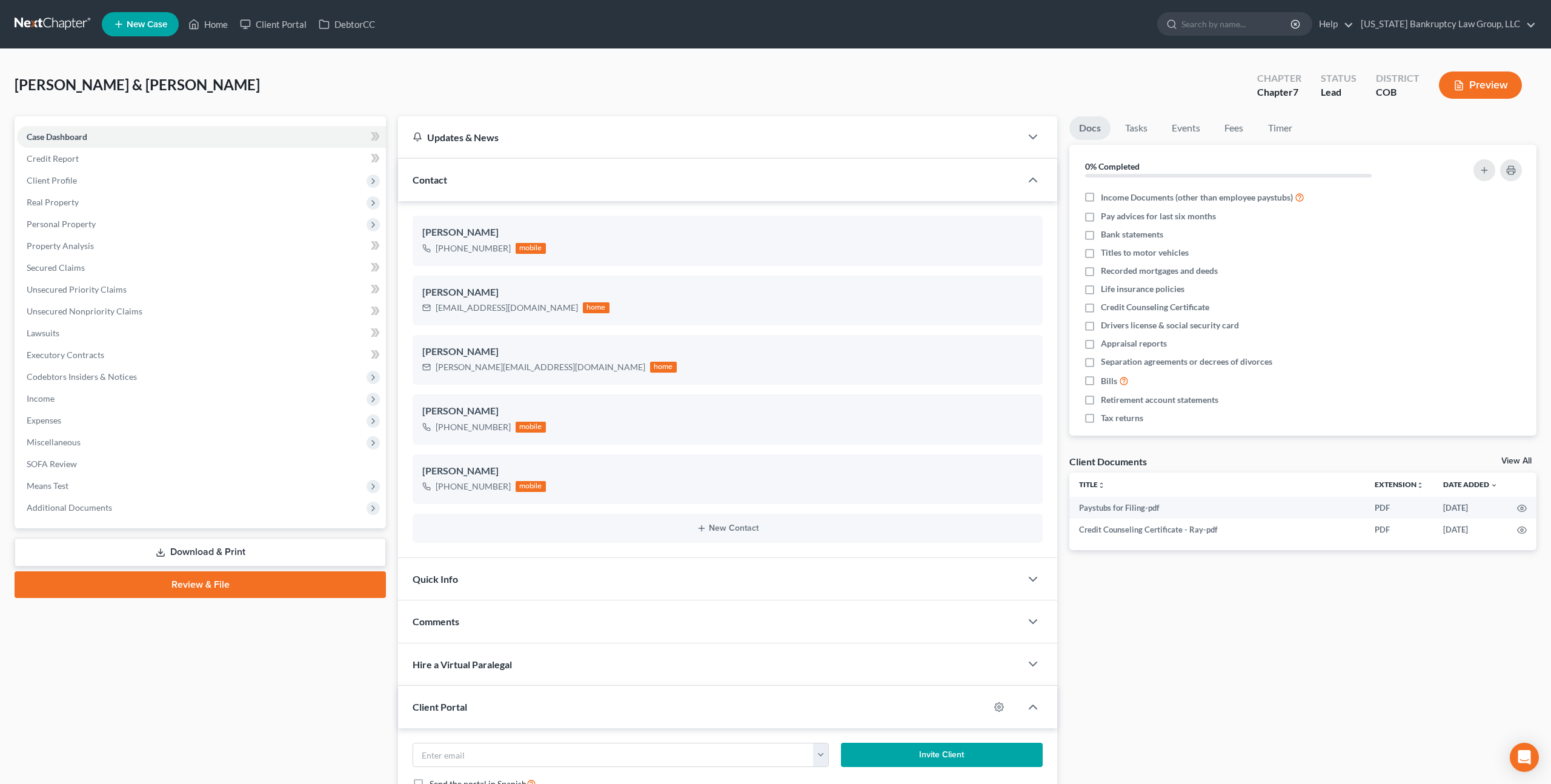
click at [157, 576] on link "Review & File" at bounding box center [200, 584] width 372 height 27
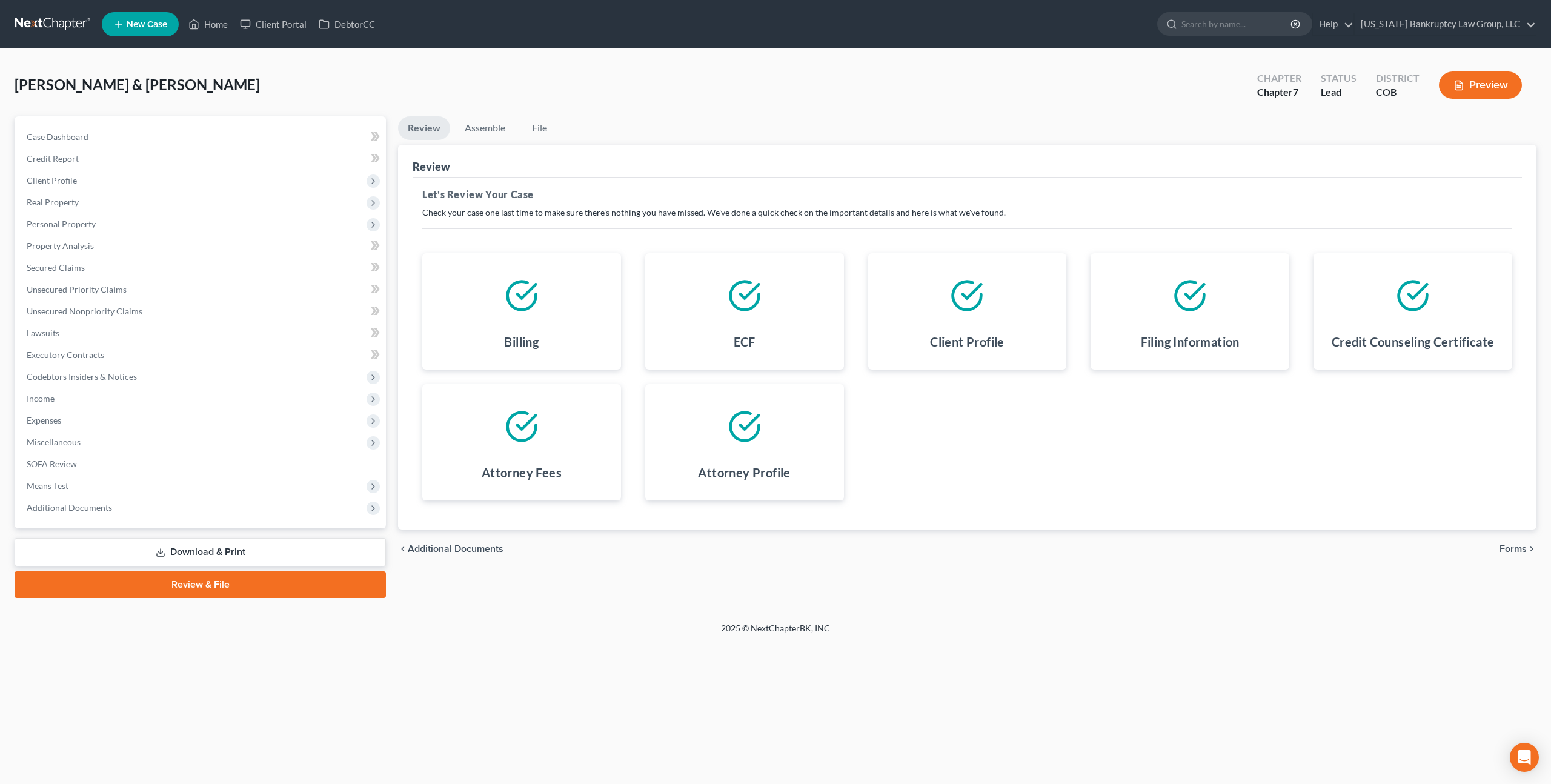
click at [1507, 547] on span "Forms" at bounding box center [1514, 549] width 27 height 10
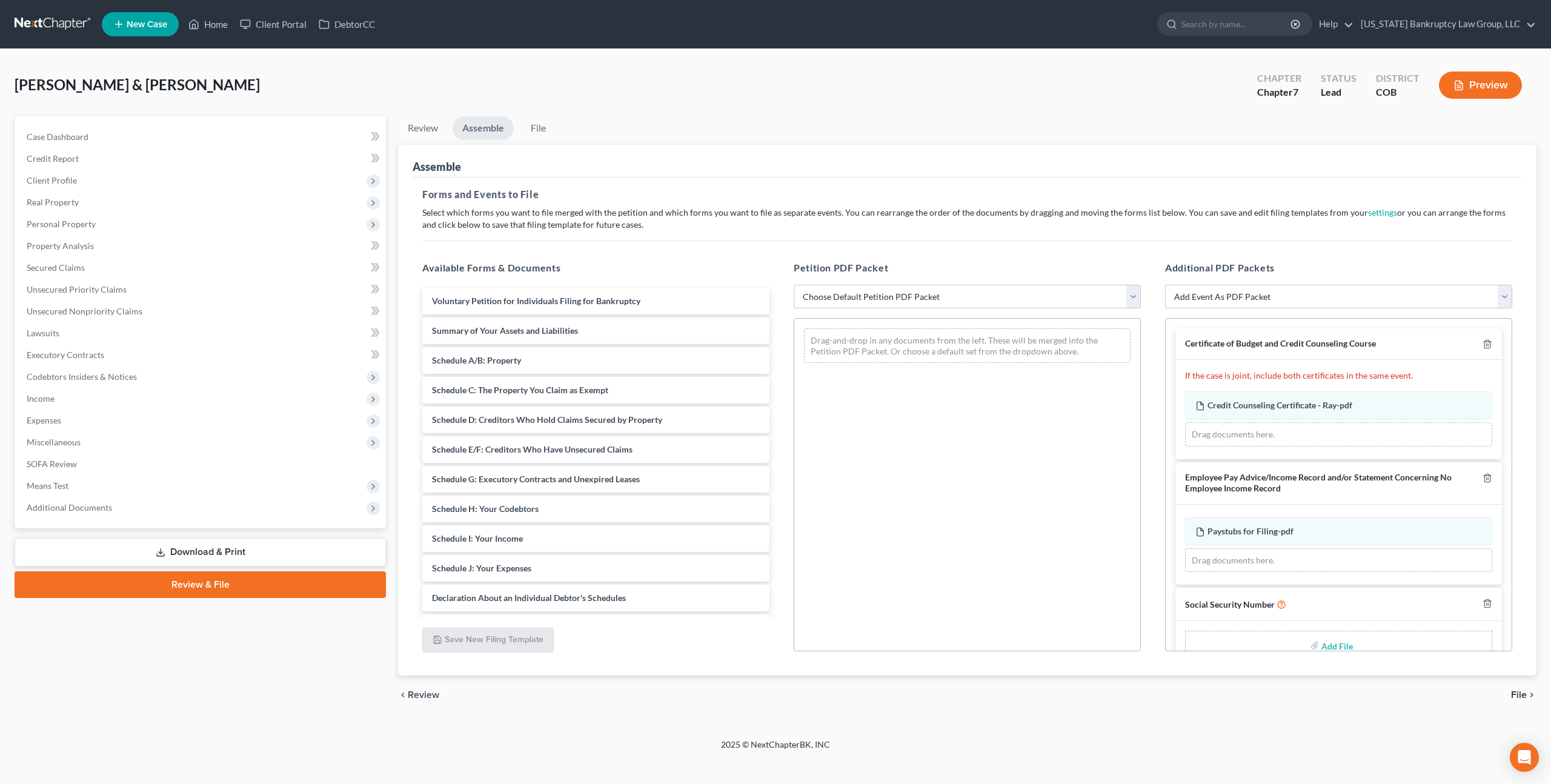
scroll to position [28, 0]
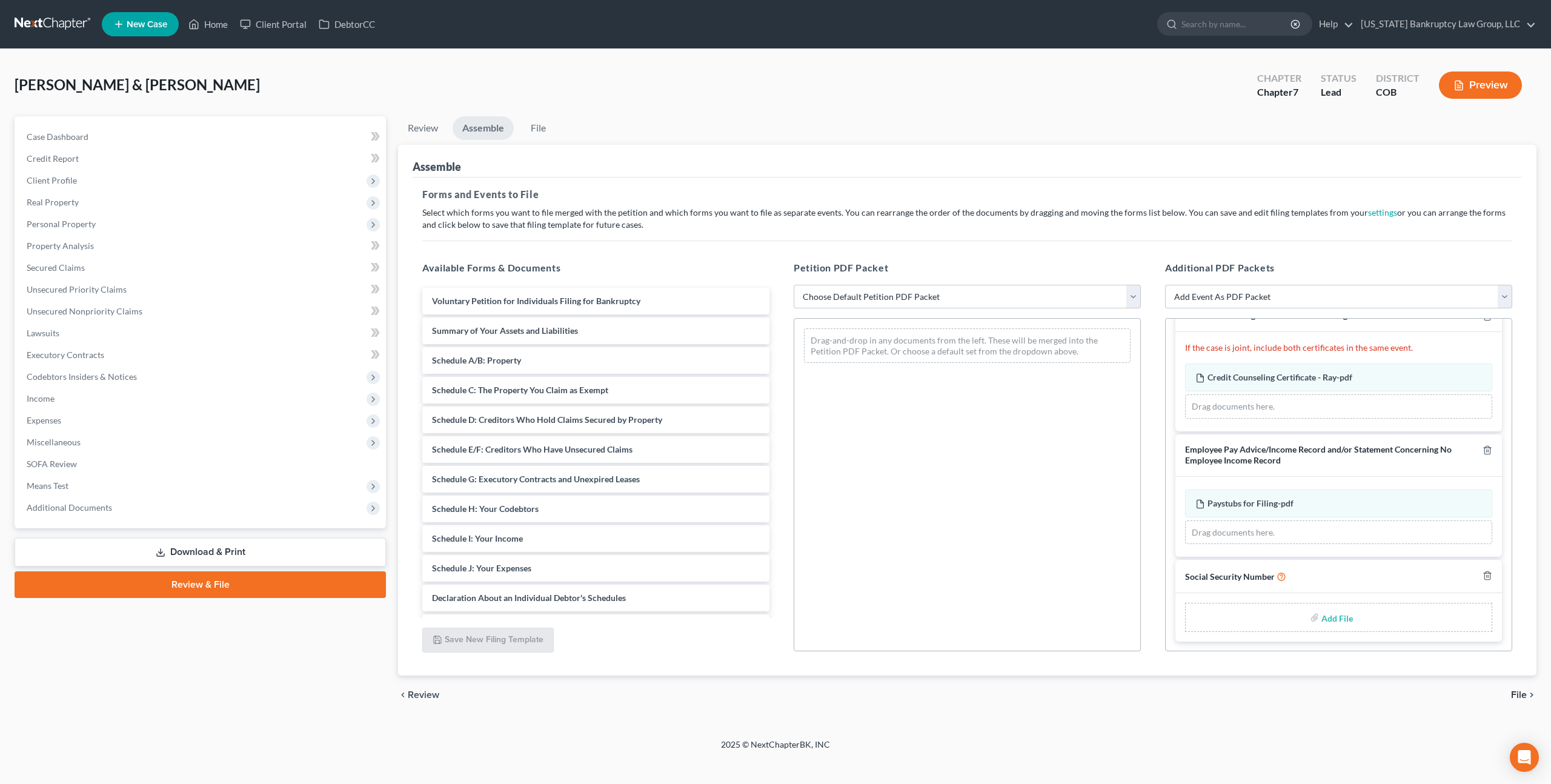
click at [1333, 615] on input "file" at bounding box center [1336, 617] width 29 height 22
type input "C:\fakepath\100825 Statement of Social Security Number.pdf"
click at [951, 290] on select "Choose Default Petition PDF Packet Emergency Filing (Voluntary Petition and Cre…" at bounding box center [967, 296] width 347 height 24
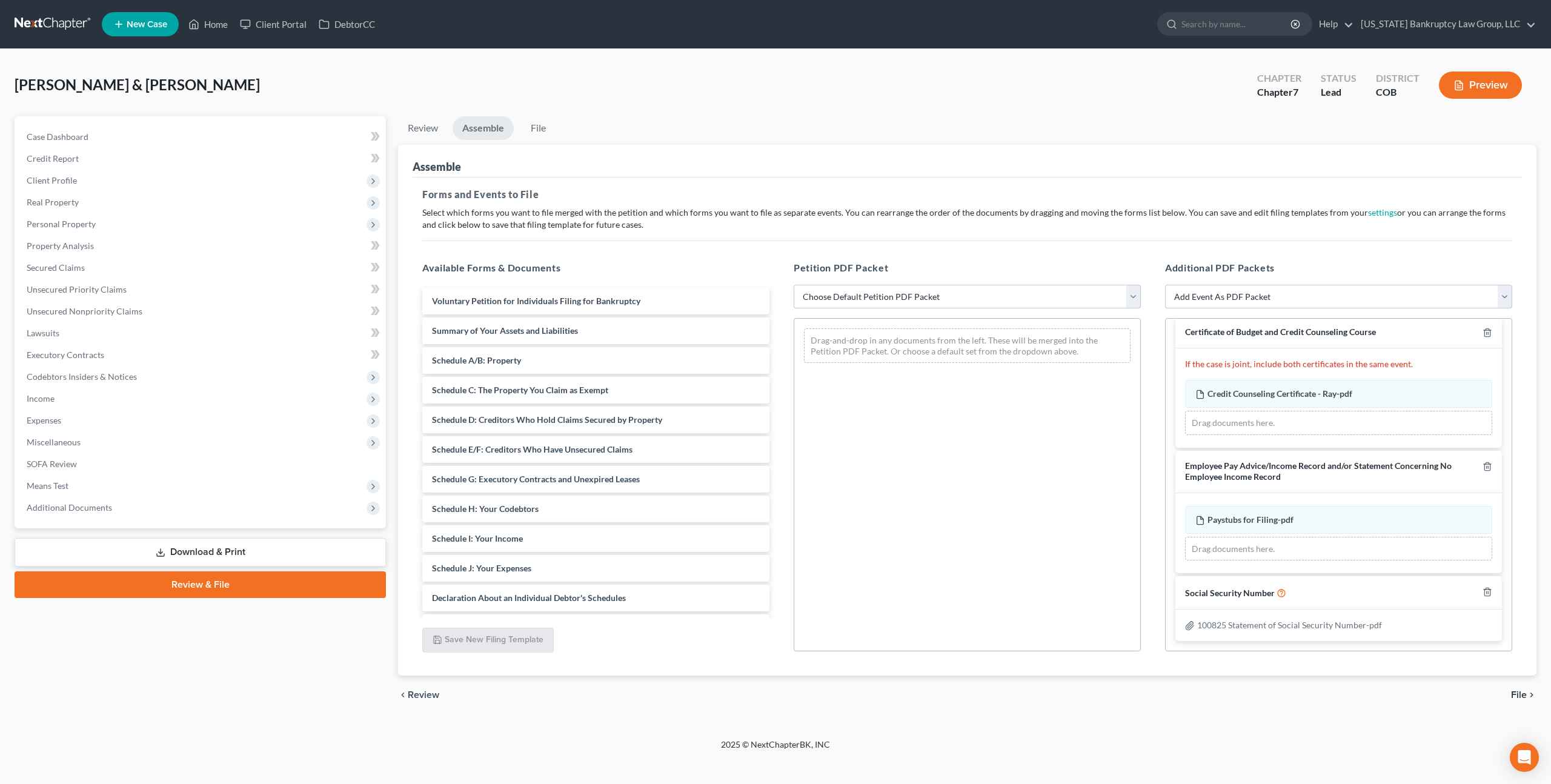
scroll to position [11, 0]
select select "1"
click at [794, 285] on select "Choose Default Petition PDF Packet Emergency Filing (Voluntary Petition and Cre…" at bounding box center [967, 296] width 347 height 24
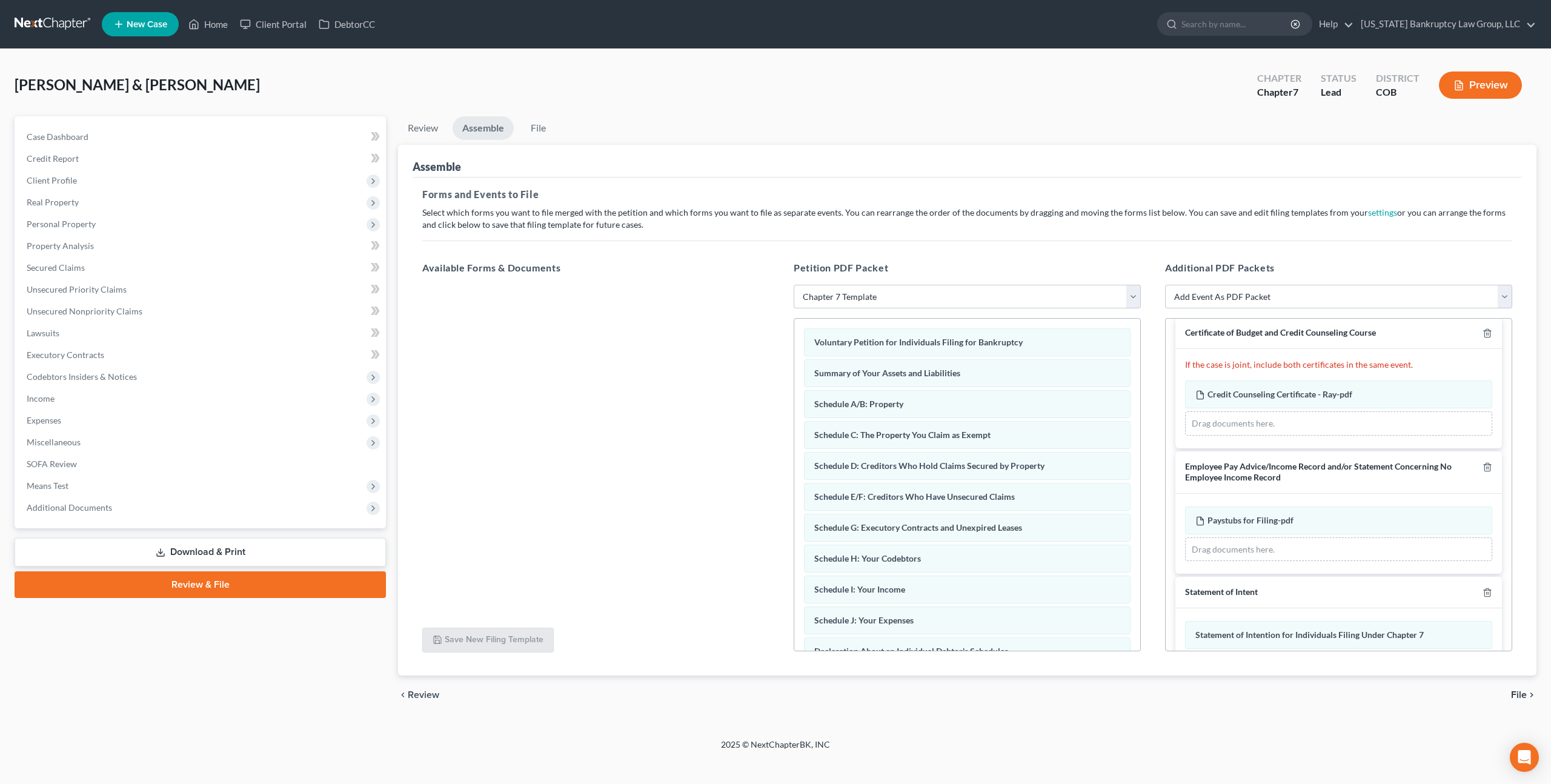
click at [1513, 695] on span "File" at bounding box center [1519, 695] width 16 height 10
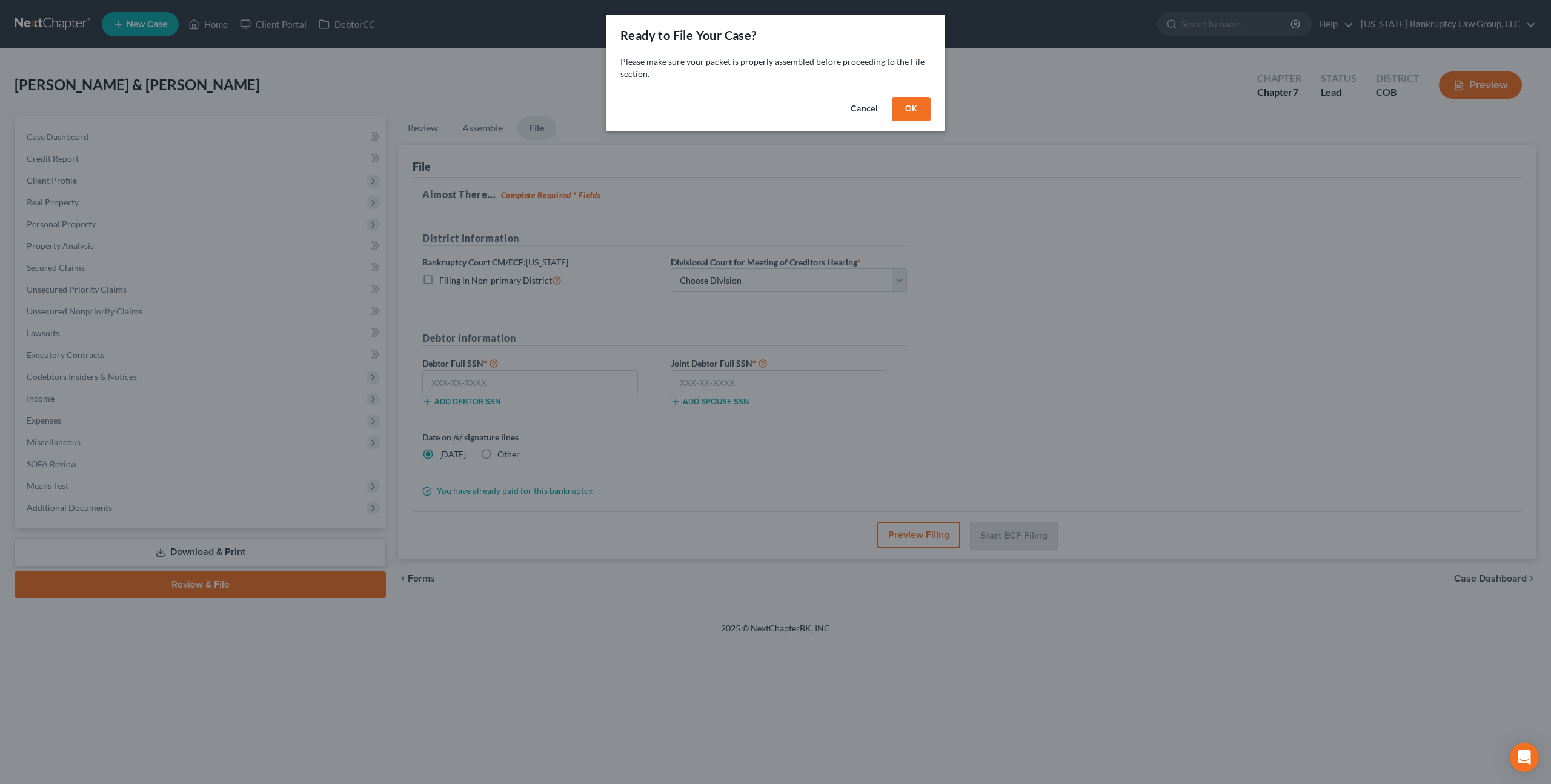
click at [923, 109] on button "OK" at bounding box center [911, 109] width 39 height 24
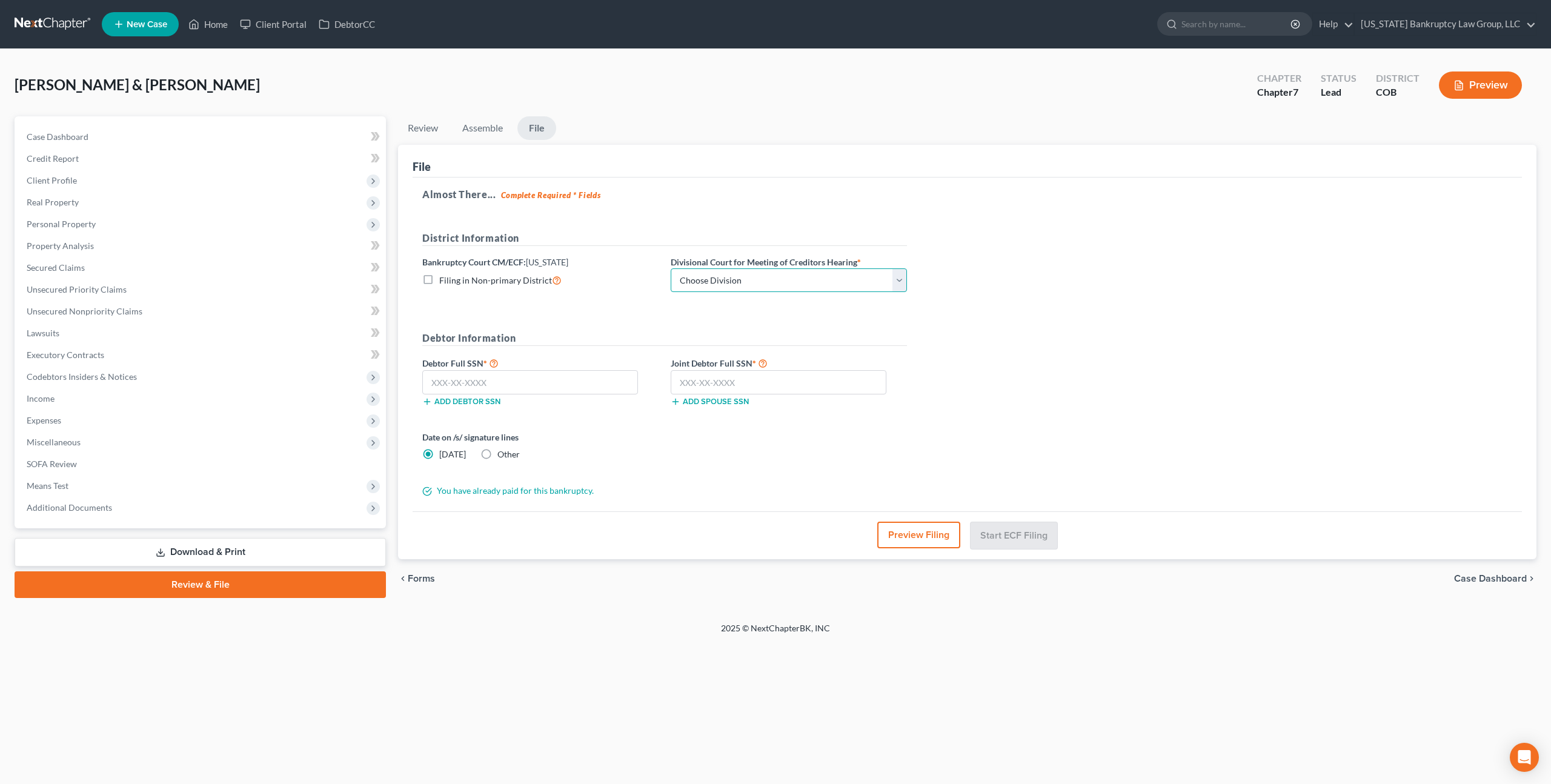
click at [794, 271] on select "Choose Division Denver" at bounding box center [789, 280] width 236 height 24
select select "0"
click at [671, 268] on select "Choose Division Denver" at bounding box center [789, 280] width 236 height 24
click at [508, 390] on input "text" at bounding box center [529, 382] width 215 height 24
type input "523-25-9510"
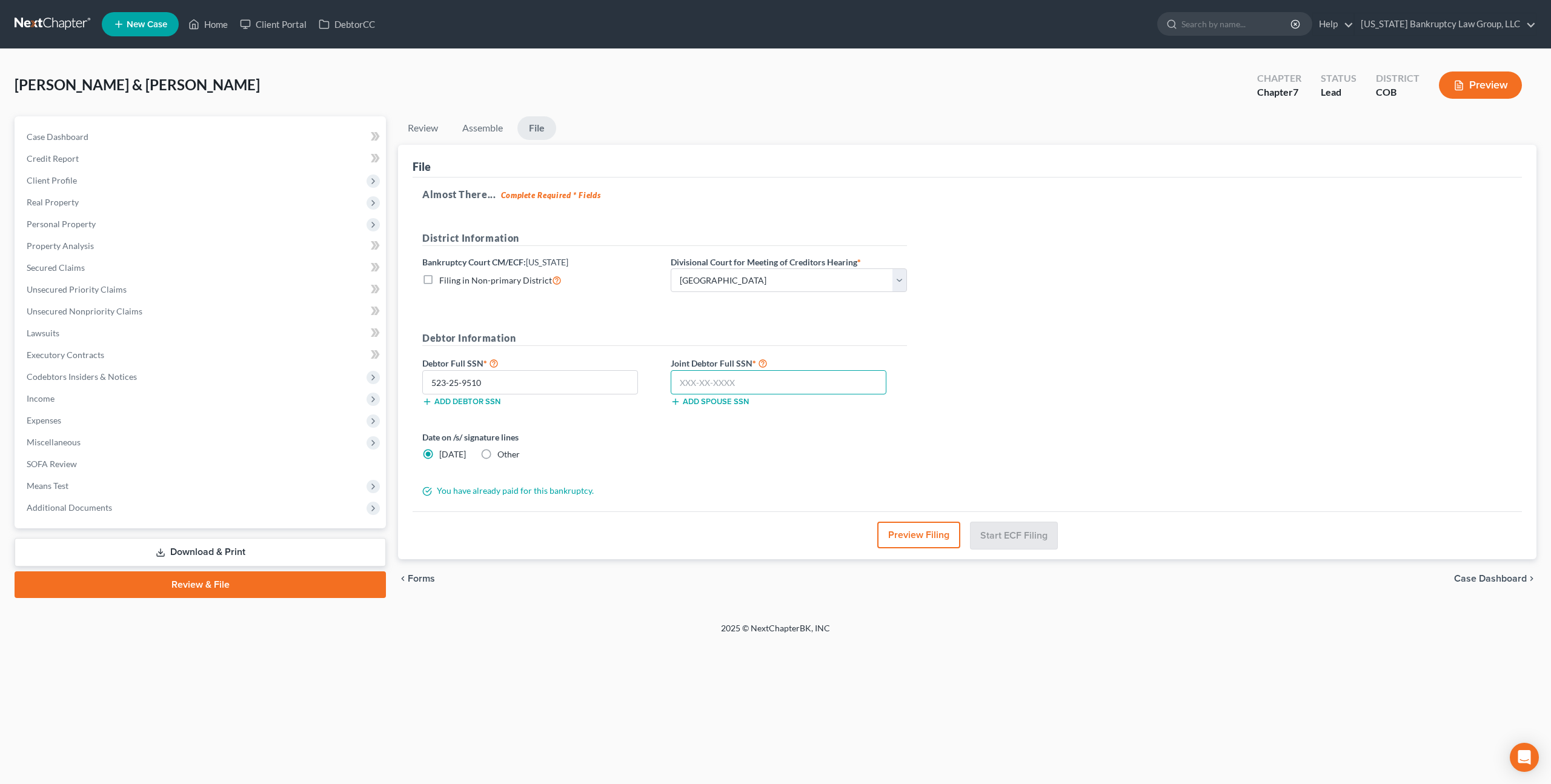
click at [718, 388] on input "text" at bounding box center [778, 382] width 215 height 24
type input "523-47-4484"
click at [1000, 529] on button "Start ECF Filing" at bounding box center [1014, 535] width 87 height 27
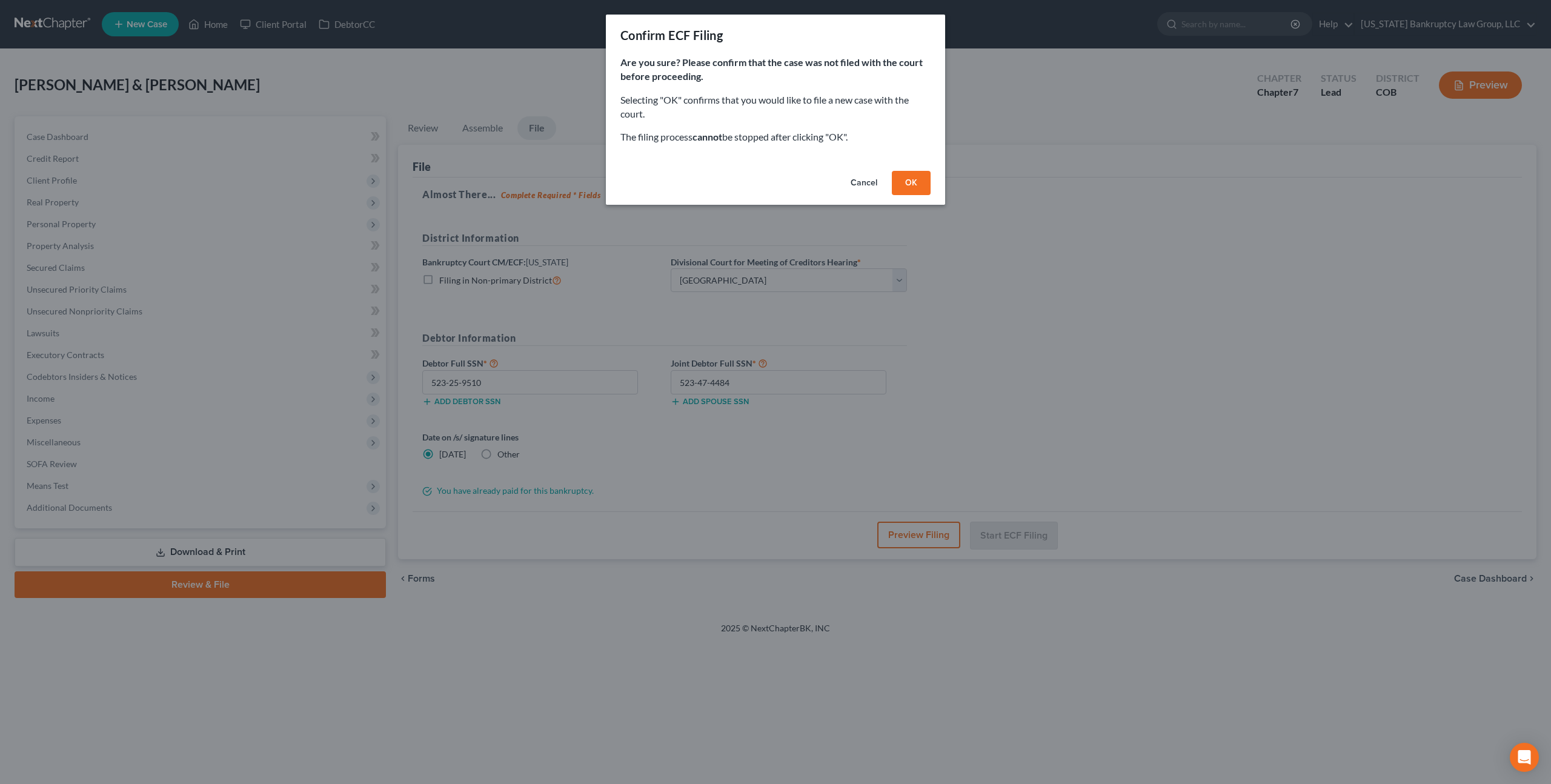
click at [912, 180] on button "OK" at bounding box center [911, 183] width 39 height 24
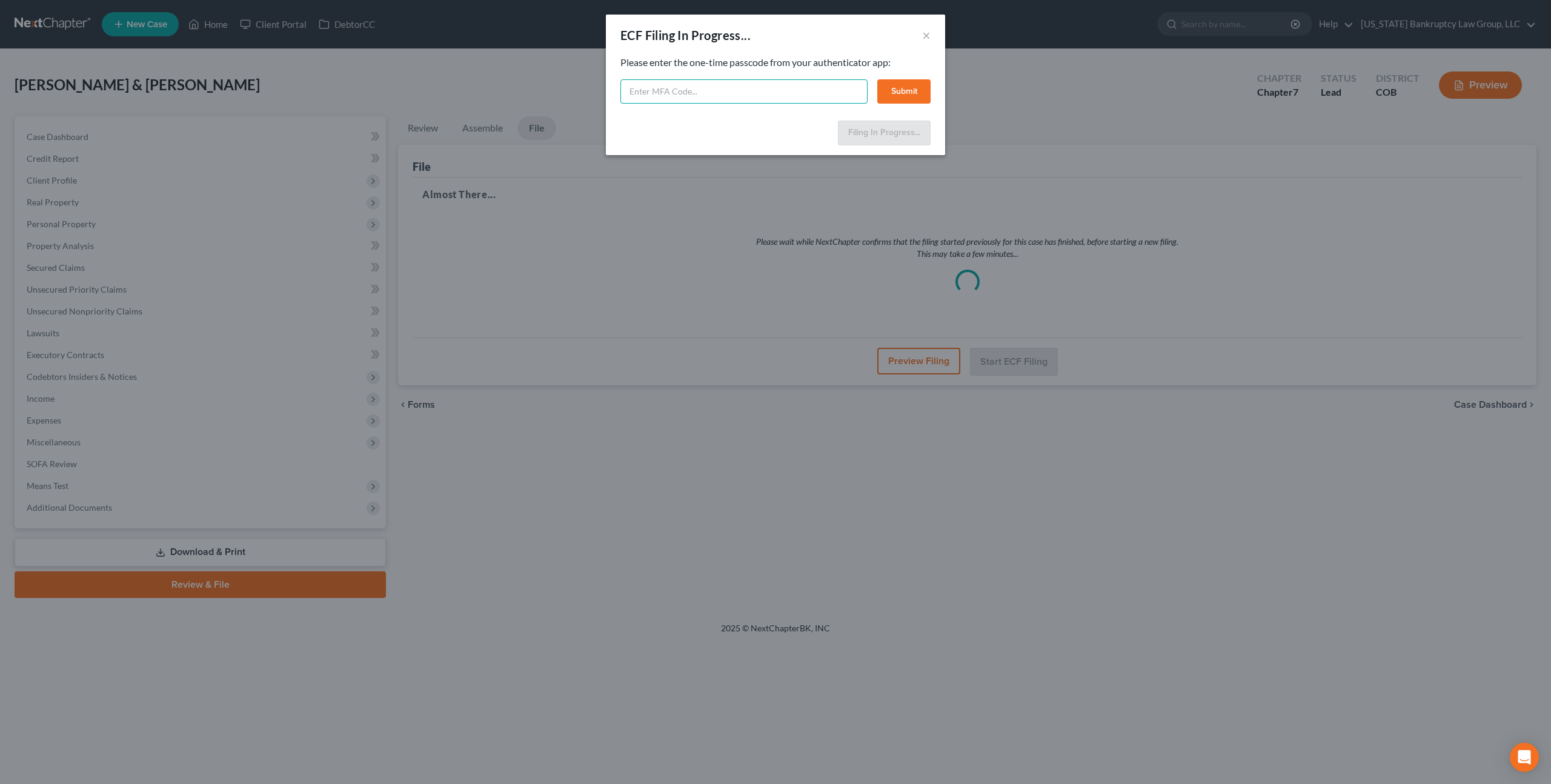
click at [669, 92] on input "text" at bounding box center [744, 91] width 247 height 24
type input "300281"
click at [904, 100] on button "Submit" at bounding box center [904, 91] width 53 height 24
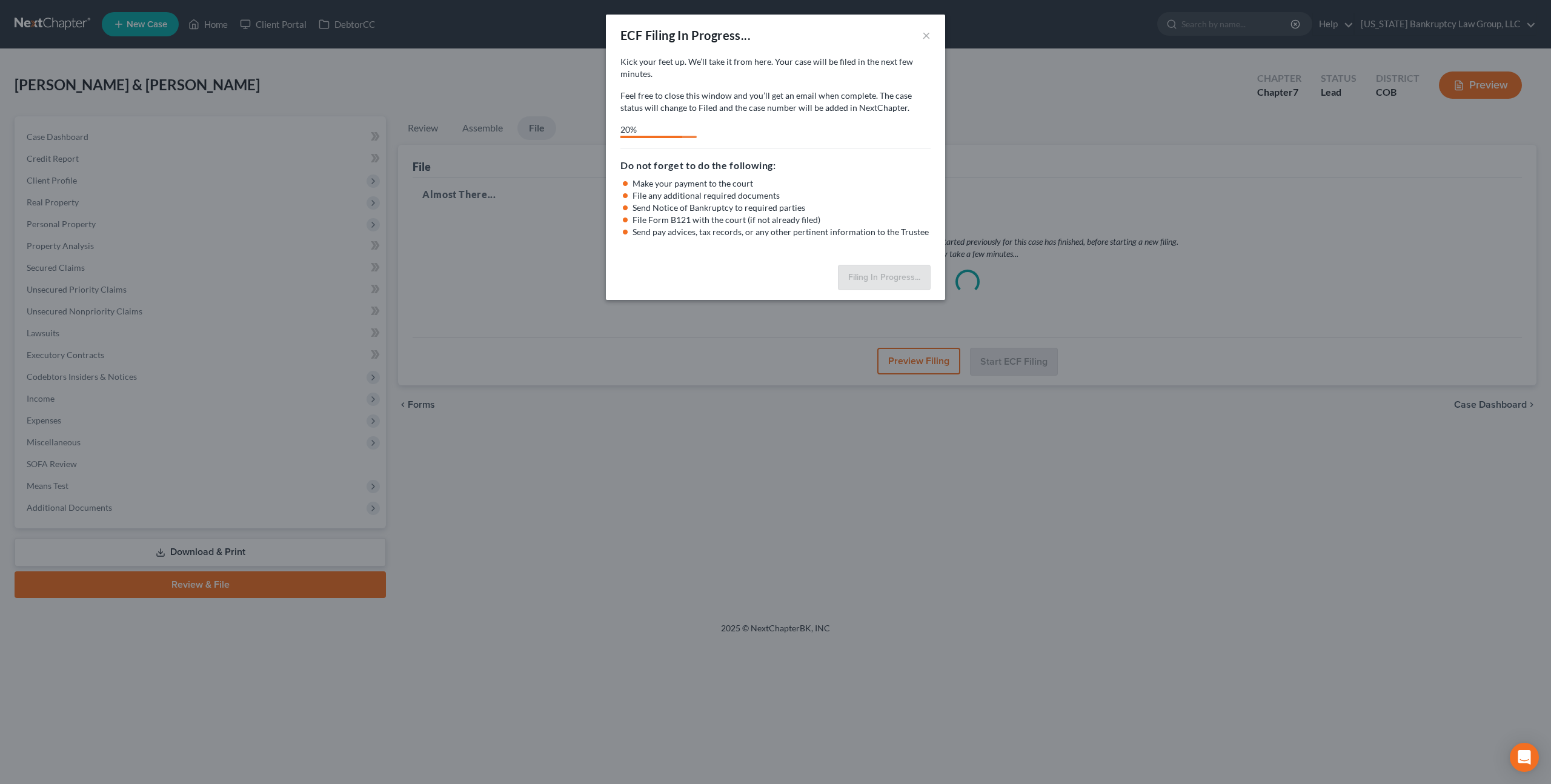
select select "0"
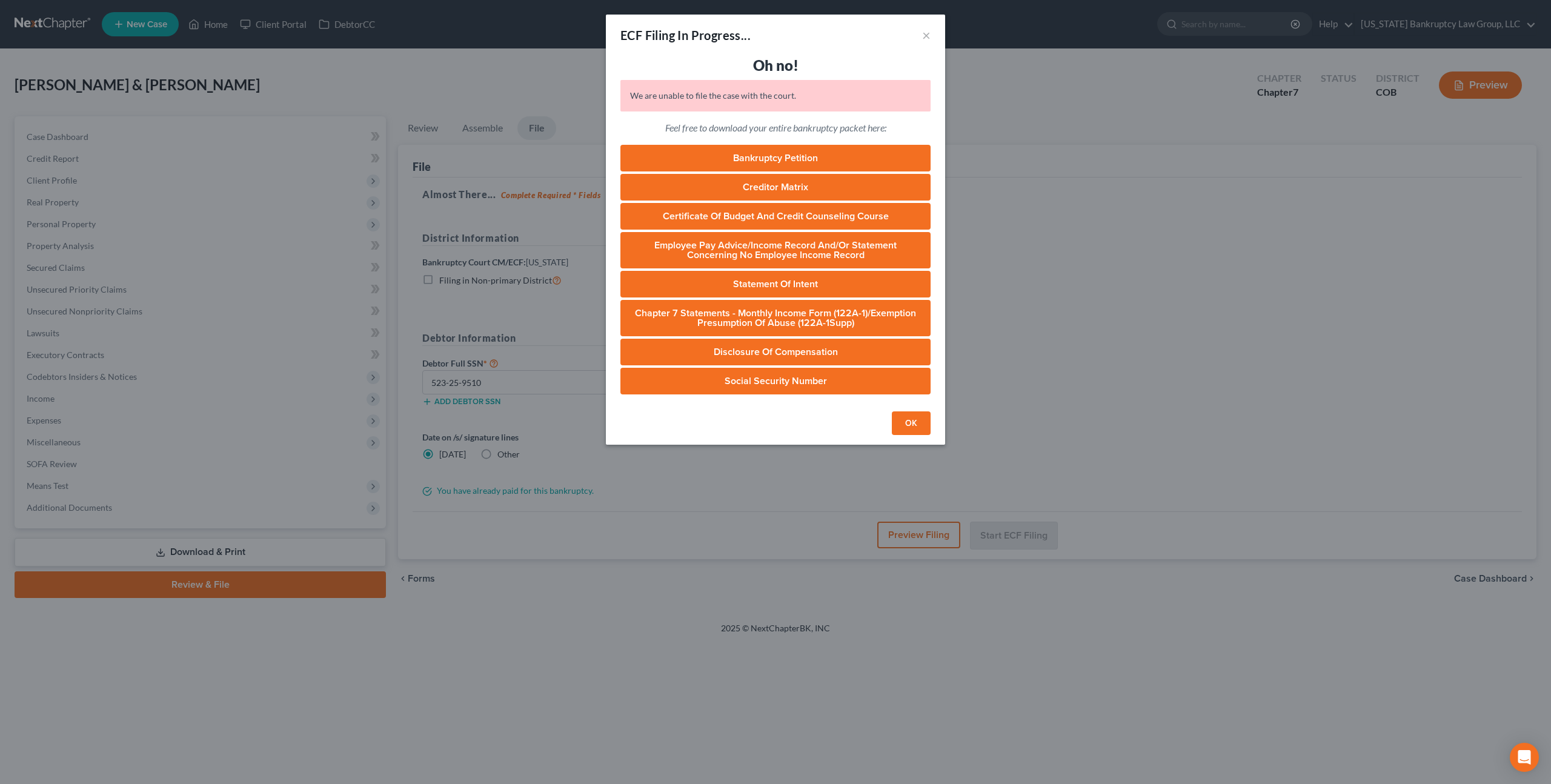
click at [913, 419] on button "OK" at bounding box center [911, 423] width 39 height 24
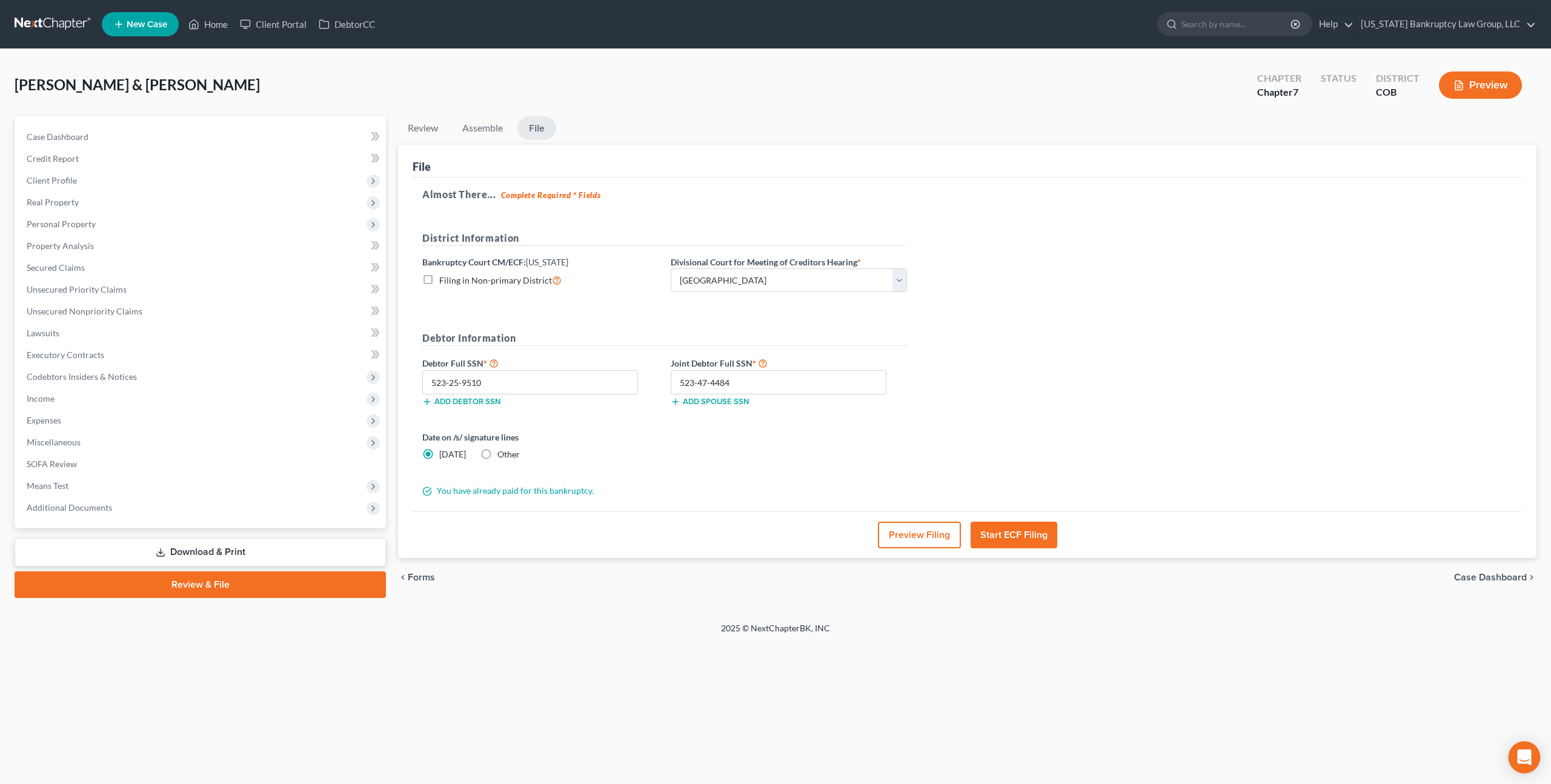
click at [1524, 754] on icon "Open Intercom Messenger" at bounding box center [1524, 757] width 14 height 16
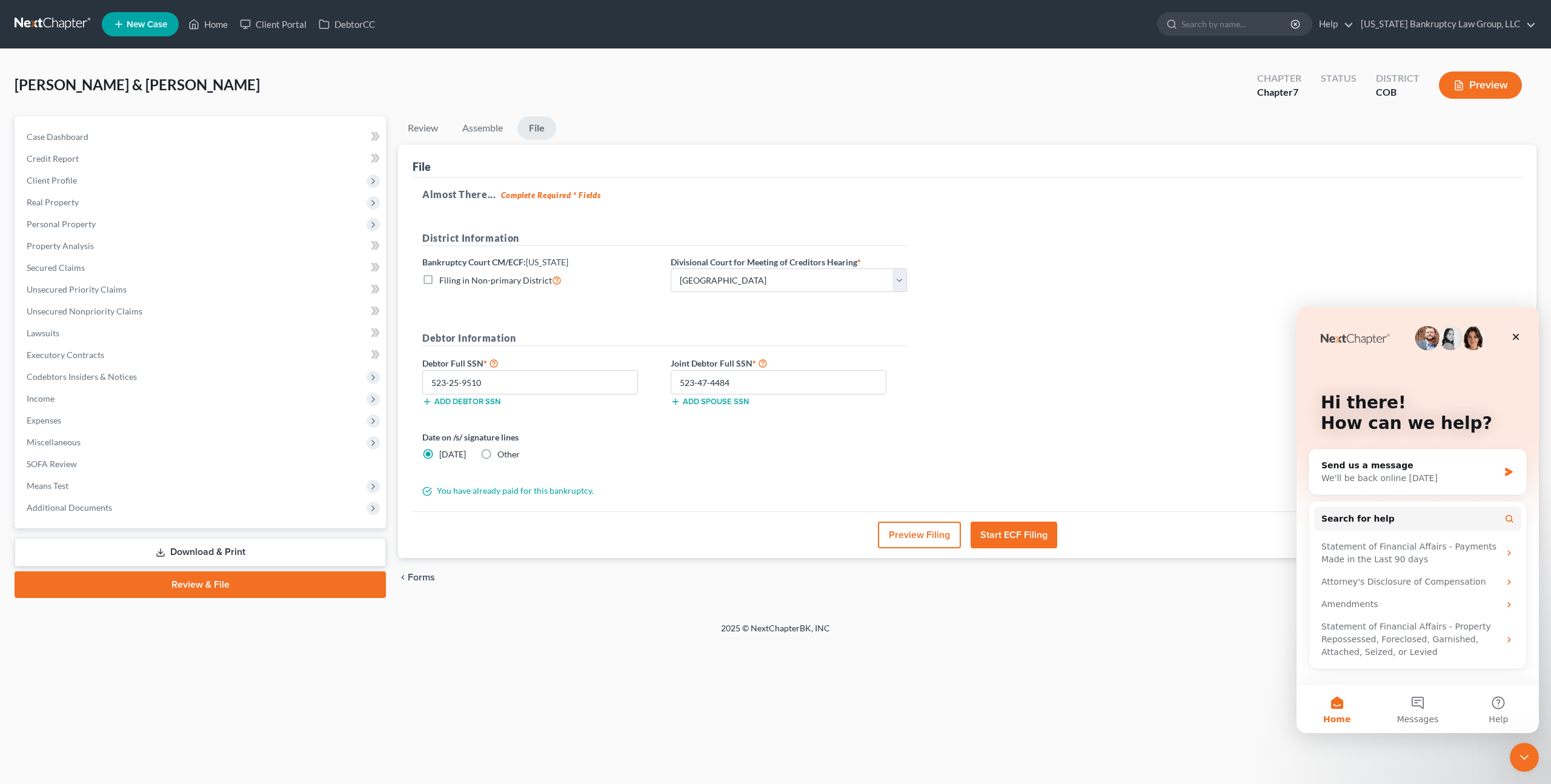
scroll to position [0, 0]
click at [1421, 708] on button "Messages" at bounding box center [1417, 709] width 81 height 49
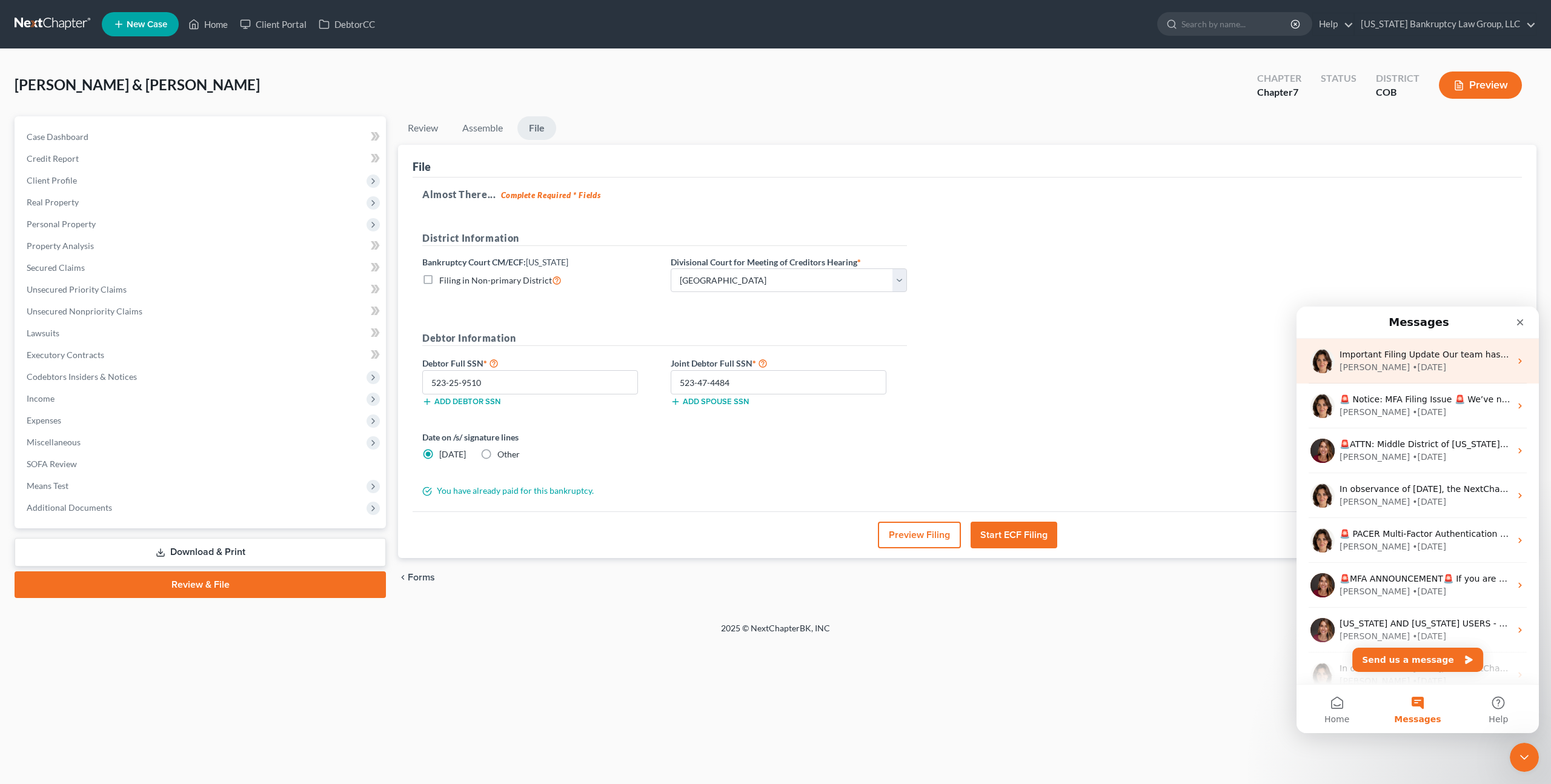
click at [1459, 360] on div "Important Filing Update Our team has been actively rolling out updates to addre…" at bounding box center [1425, 355] width 171 height 12
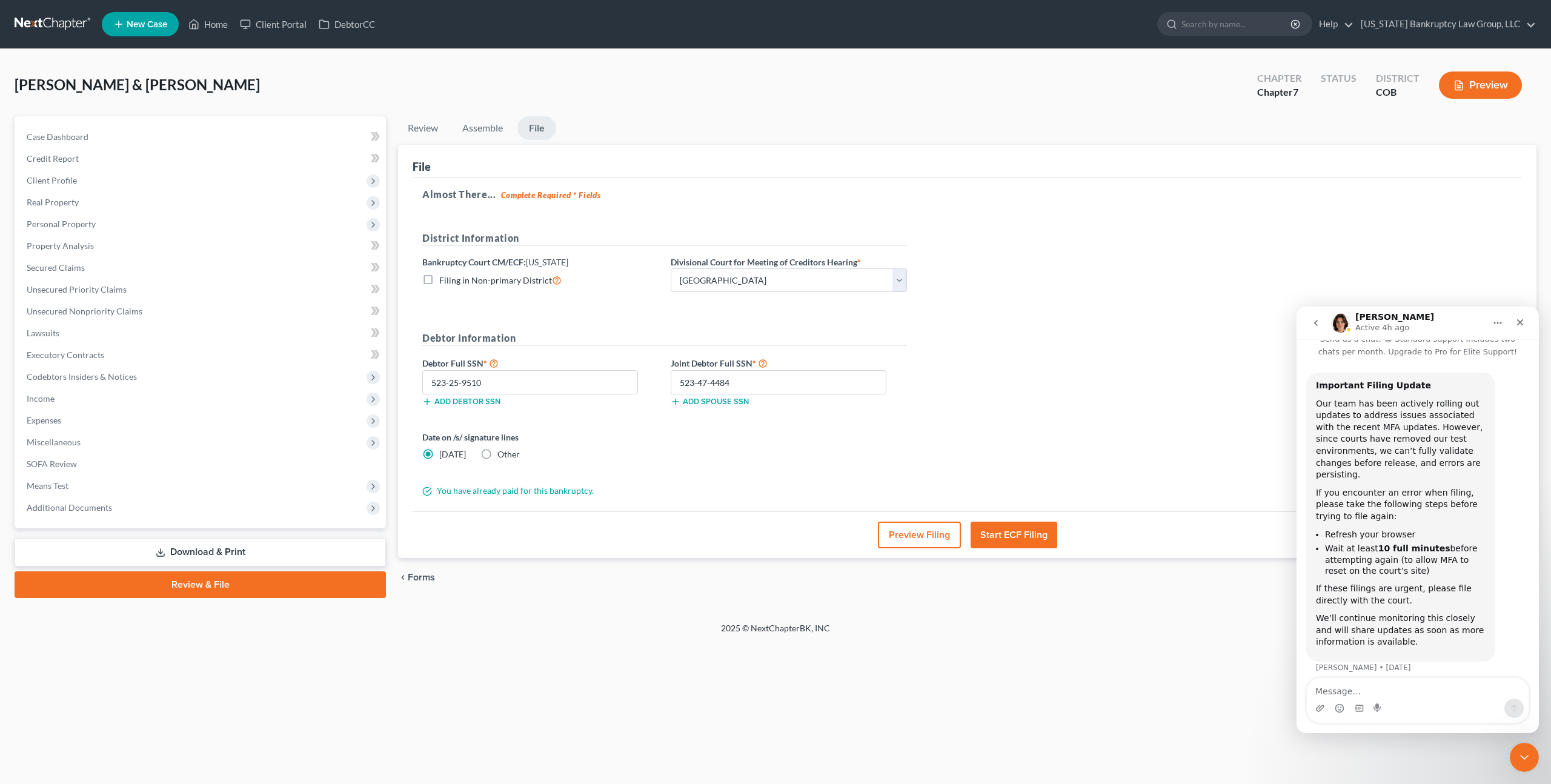
scroll to position [38, 0]
click at [1520, 325] on icon "Close" at bounding box center [1520, 322] width 10 height 10
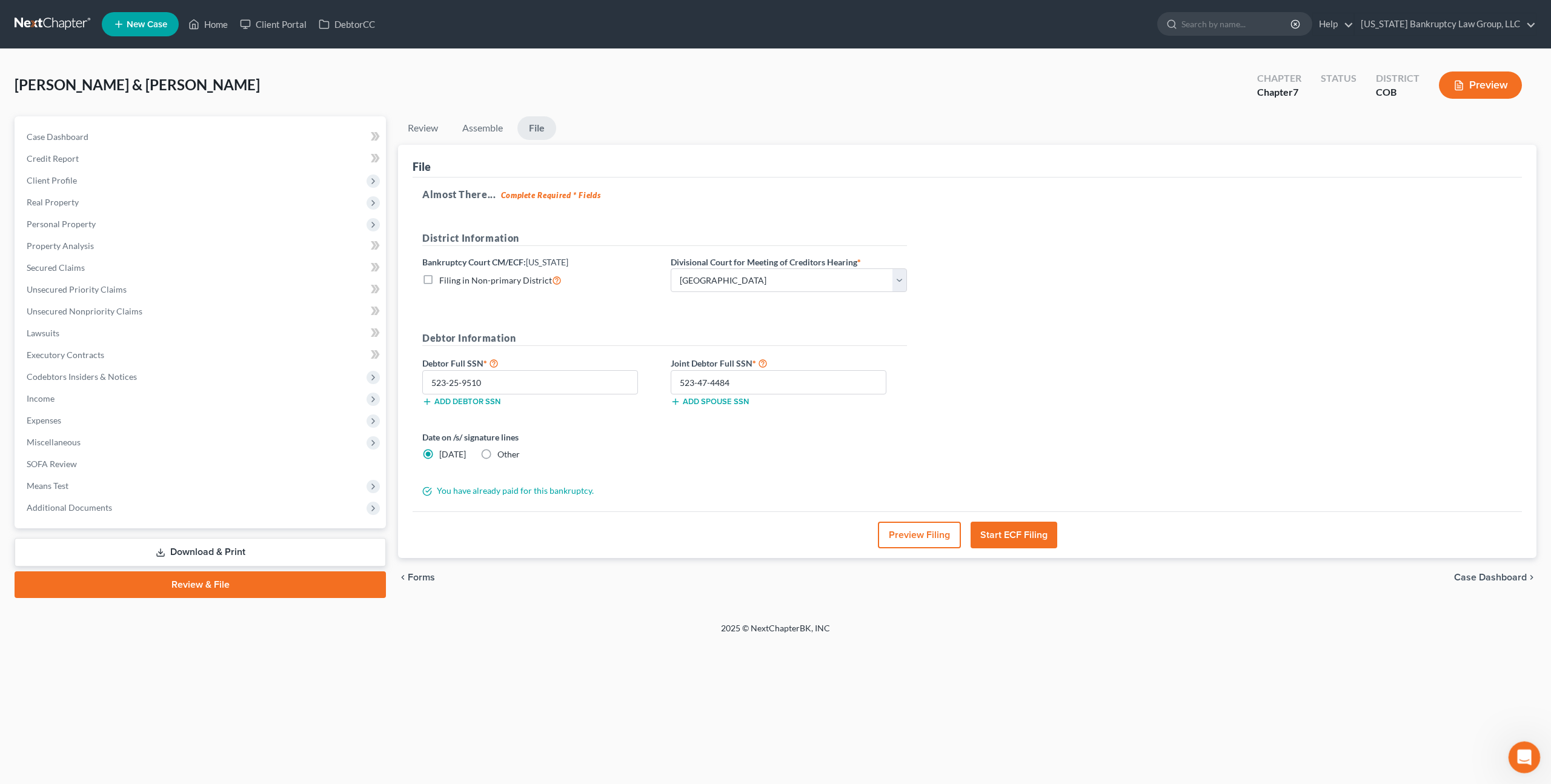
click at [1515, 747] on div "Open Intercom Messenger" at bounding box center [1523, 755] width 40 height 40
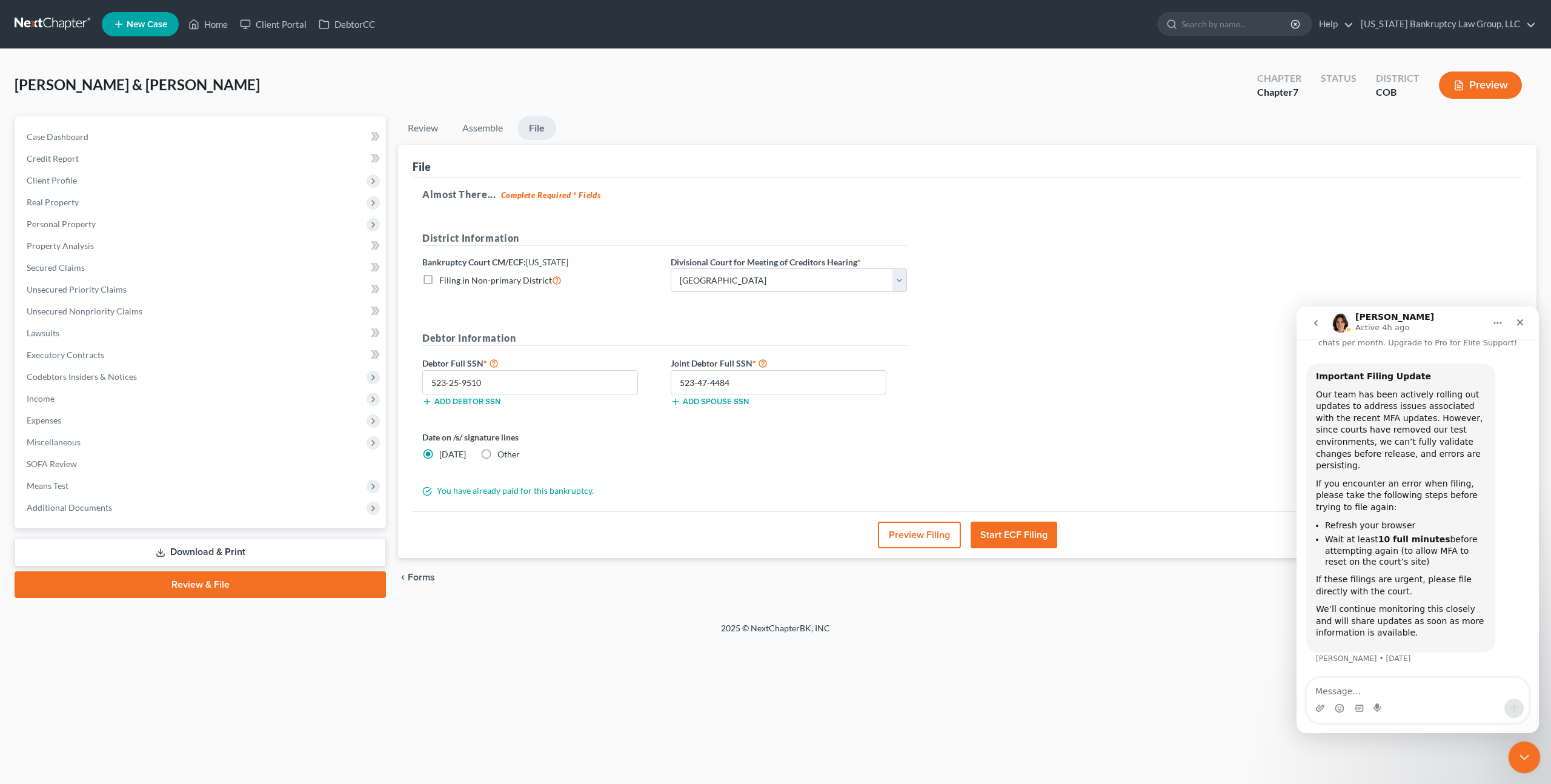
click at [1522, 756] on icon "Close Intercom Messenger" at bounding box center [1522, 755] width 14 height 14
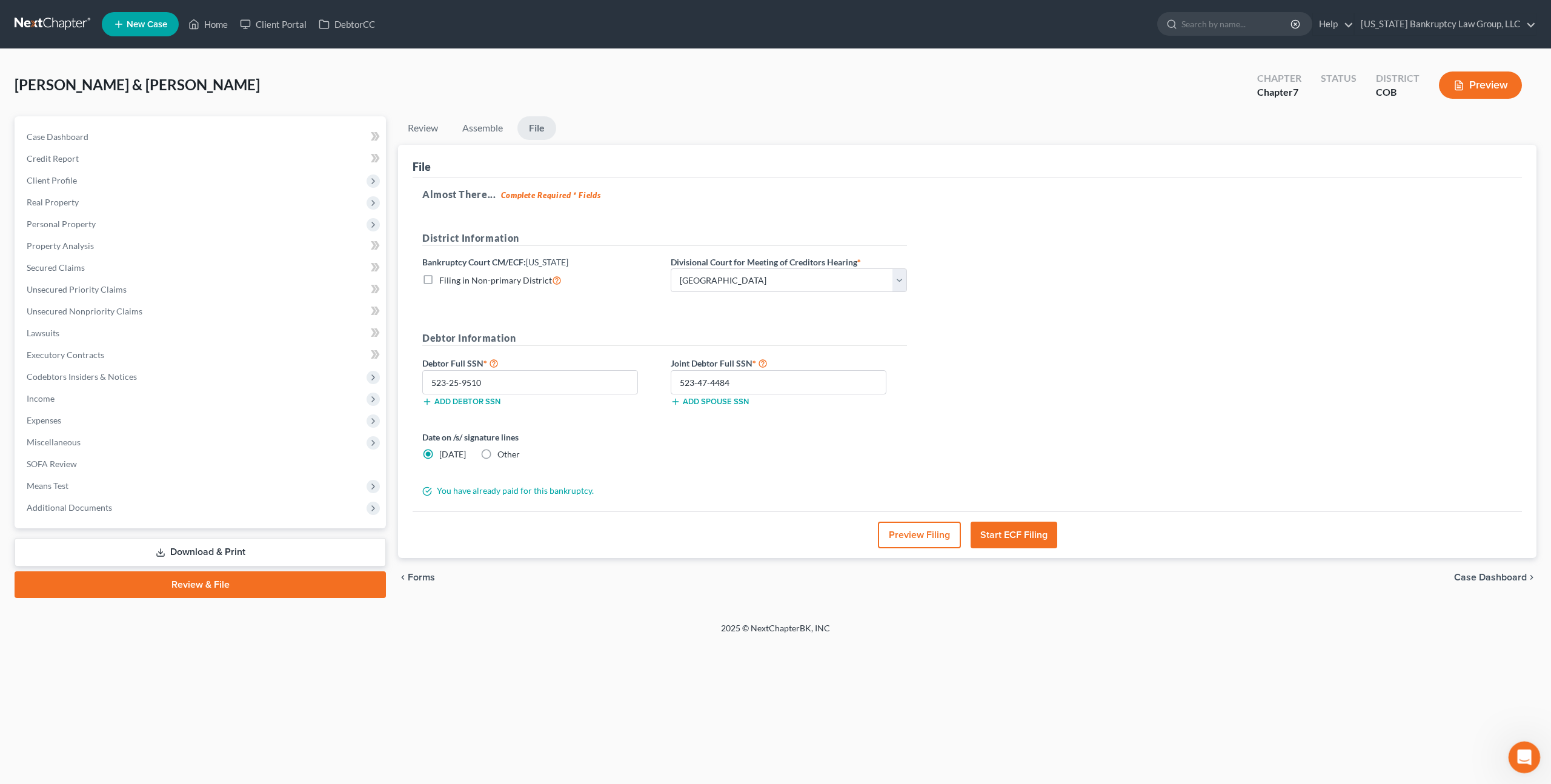
click at [1522, 756] on icon "Open Intercom Messenger" at bounding box center [1523, 756] width 20 height 20
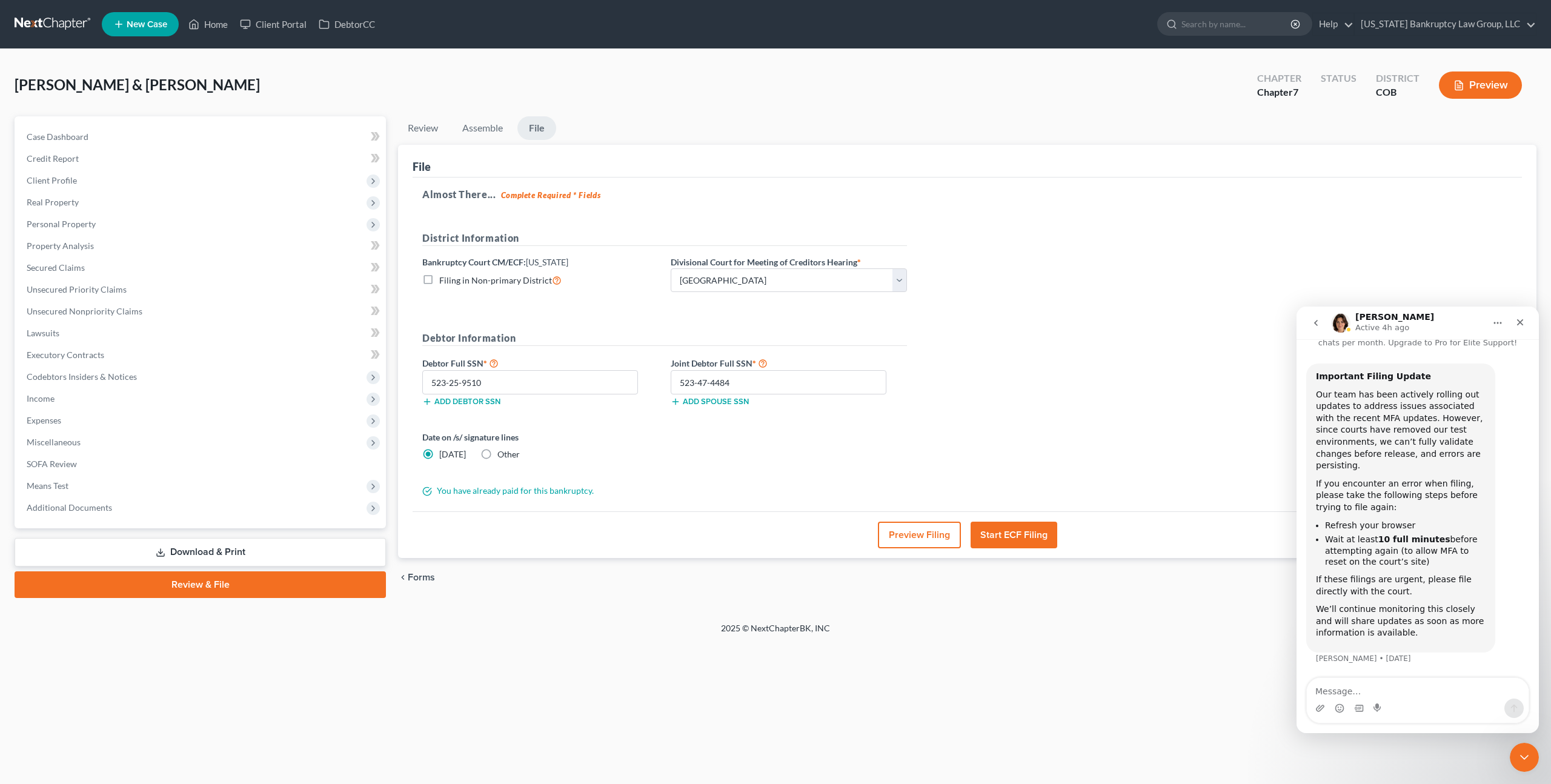
scroll to position [0, 0]
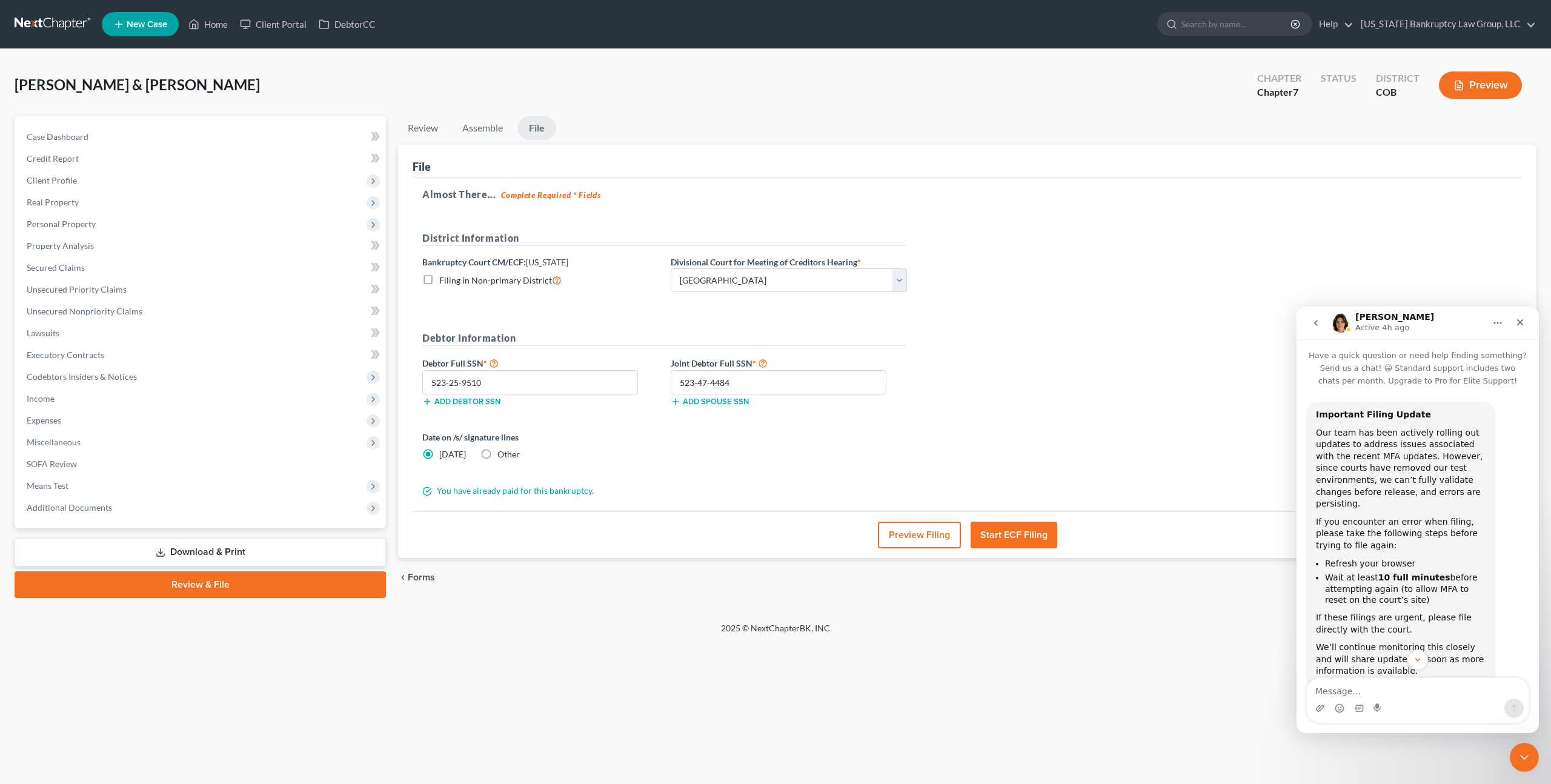
click at [1317, 318] on icon "go back" at bounding box center [1316, 323] width 10 height 10
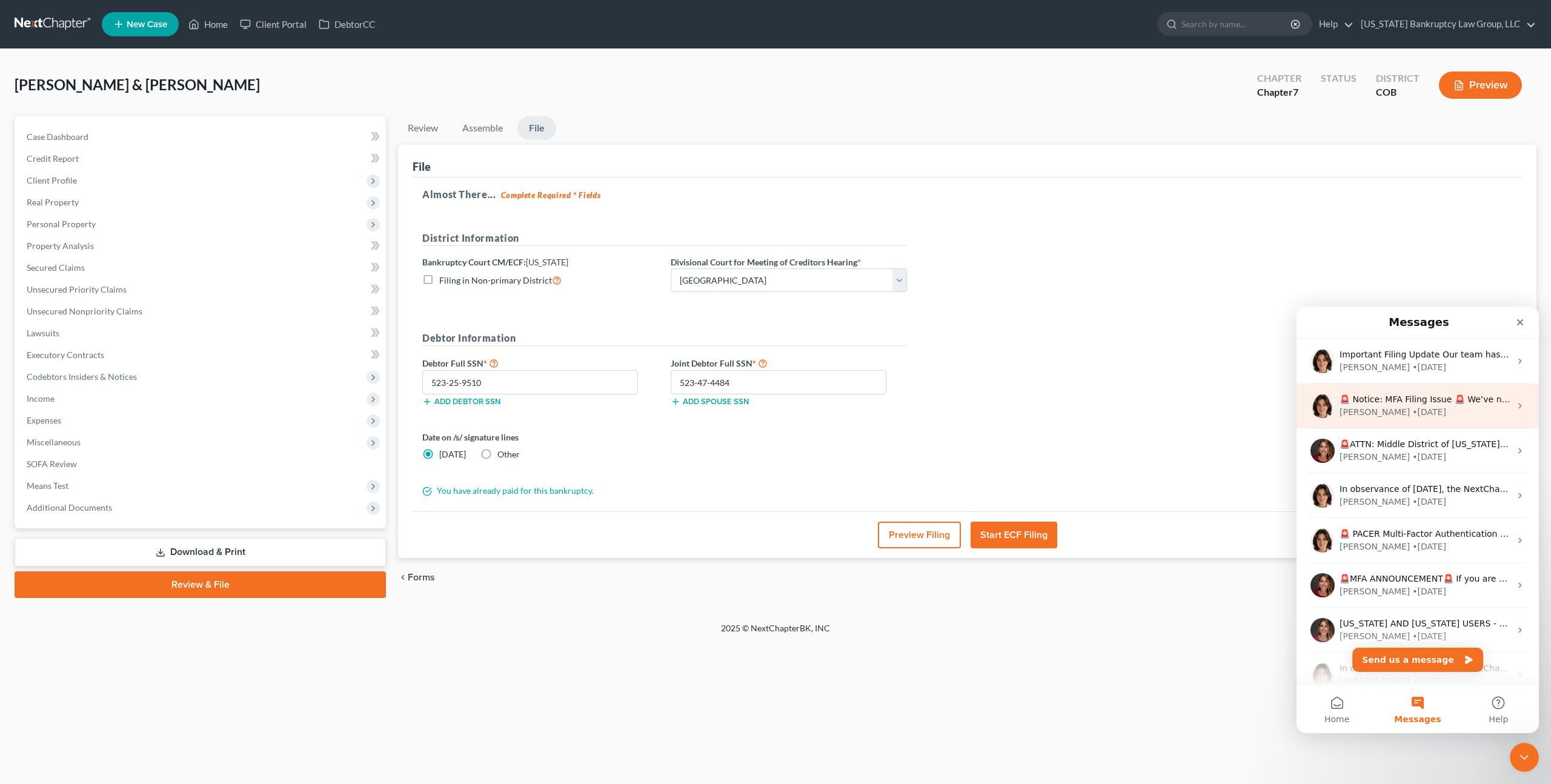
click at [1412, 407] on div "• 1w ago" at bounding box center [1429, 412] width 34 height 12
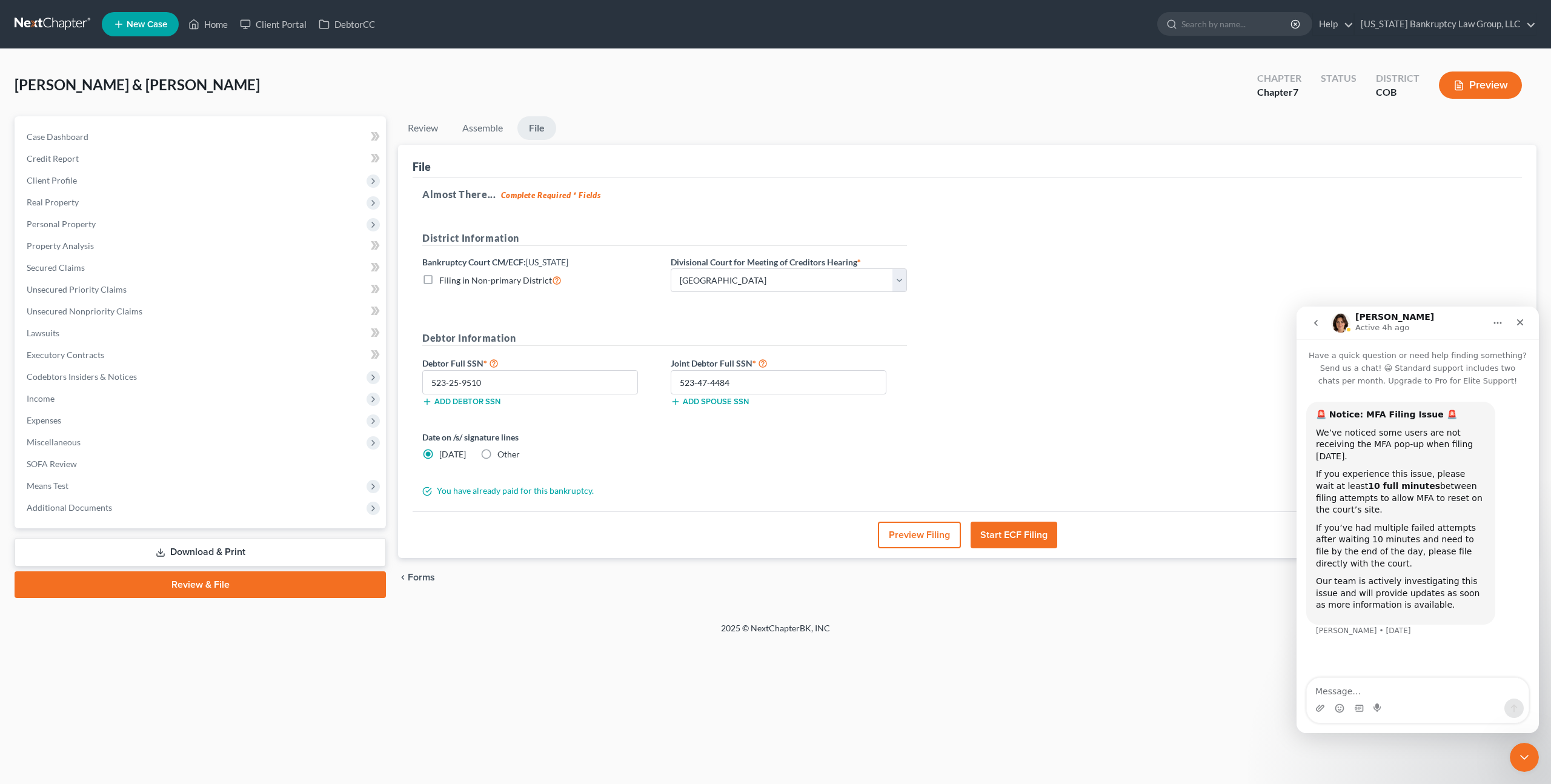
click at [1319, 326] on icon "go back" at bounding box center [1316, 323] width 10 height 10
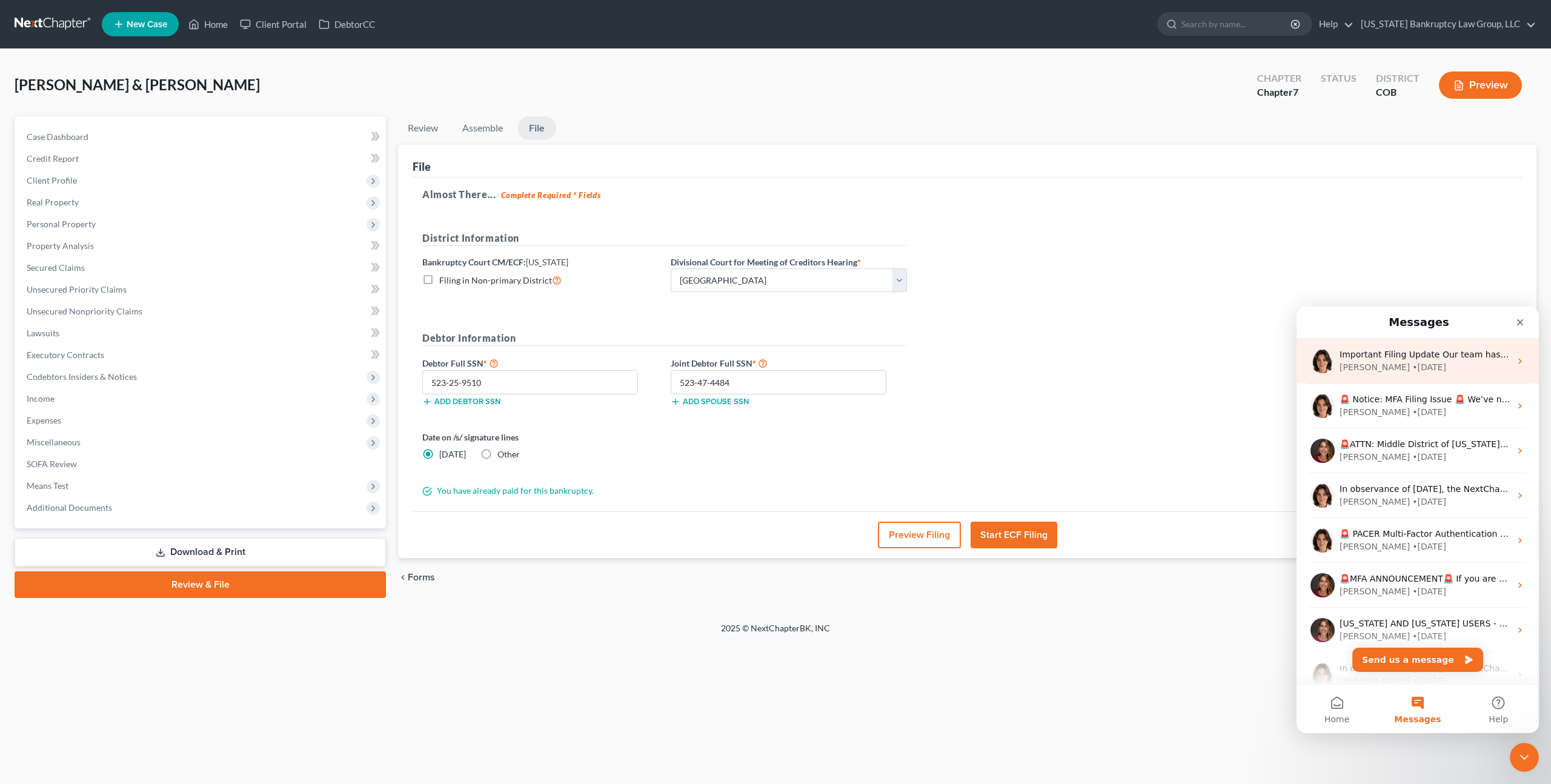
click at [1412, 368] on div "• 5d ago" at bounding box center [1429, 367] width 34 height 12
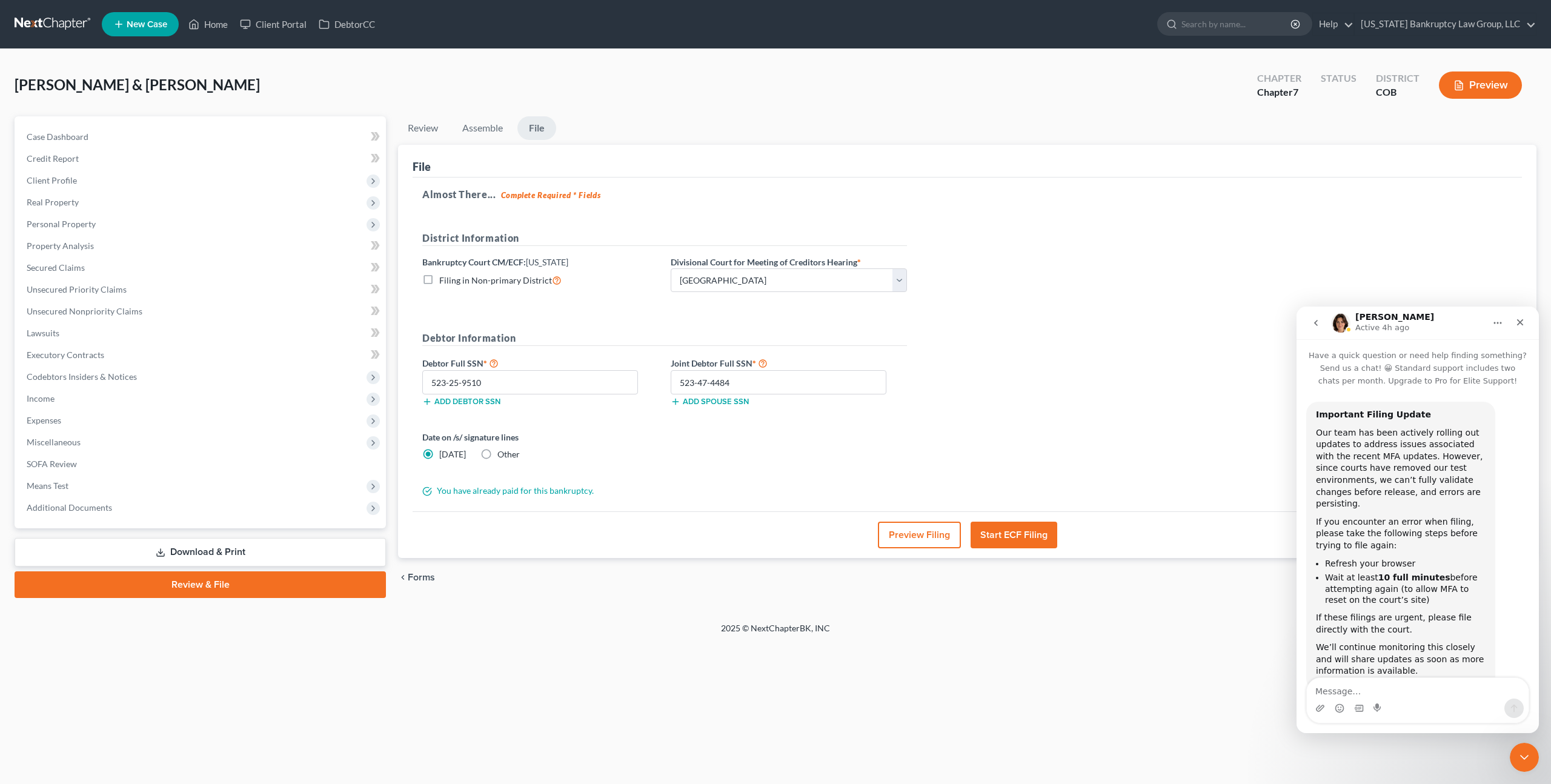
scroll to position [38, 0]
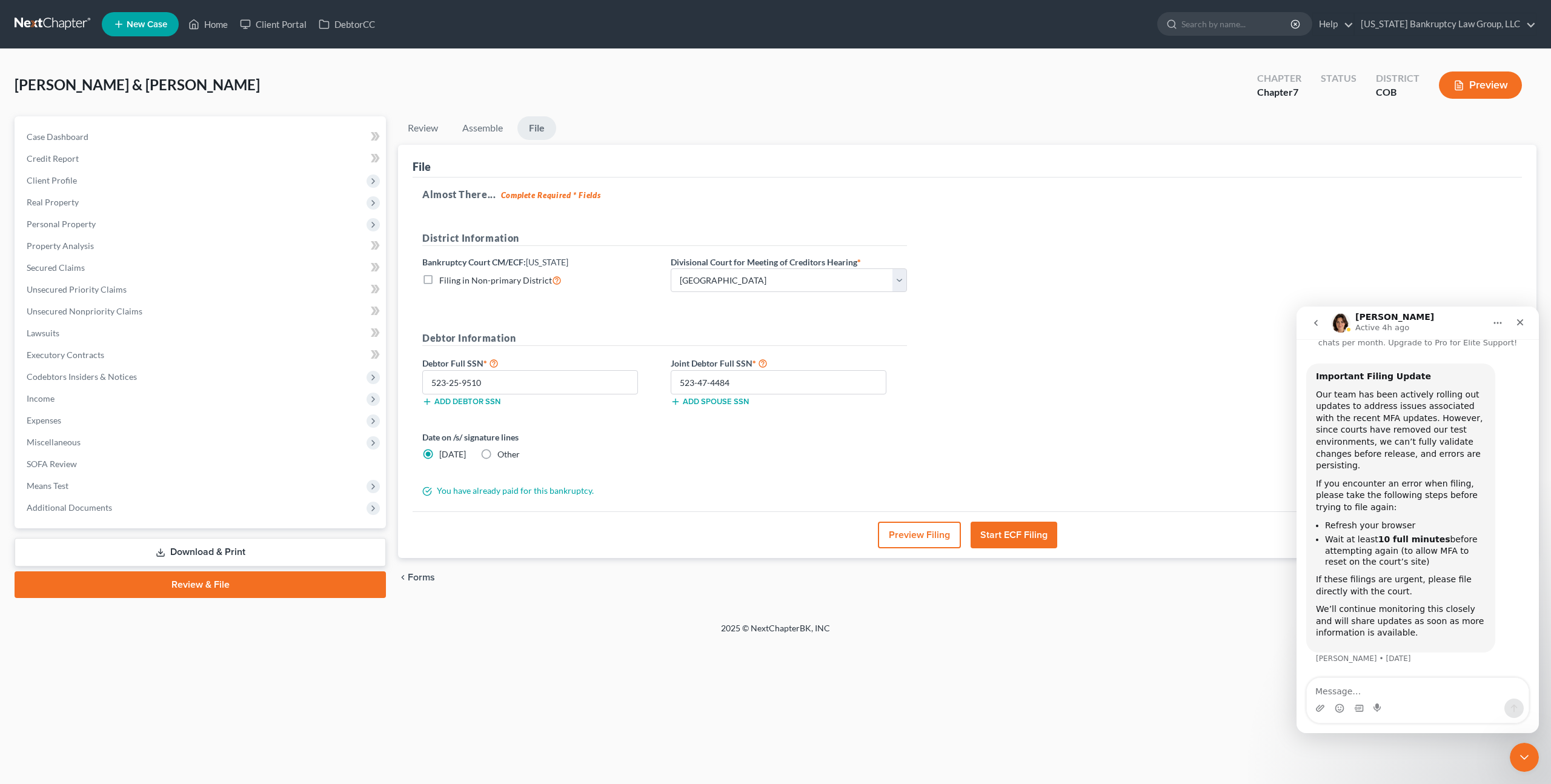
click at [1348, 691] on textarea "Message…" at bounding box center [1417, 688] width 222 height 21
type textarea "S"
type textarea "The upload feature is essentially disabled."
click at [1514, 708] on icon "Send a message…" at bounding box center [1514, 708] width 7 height 8
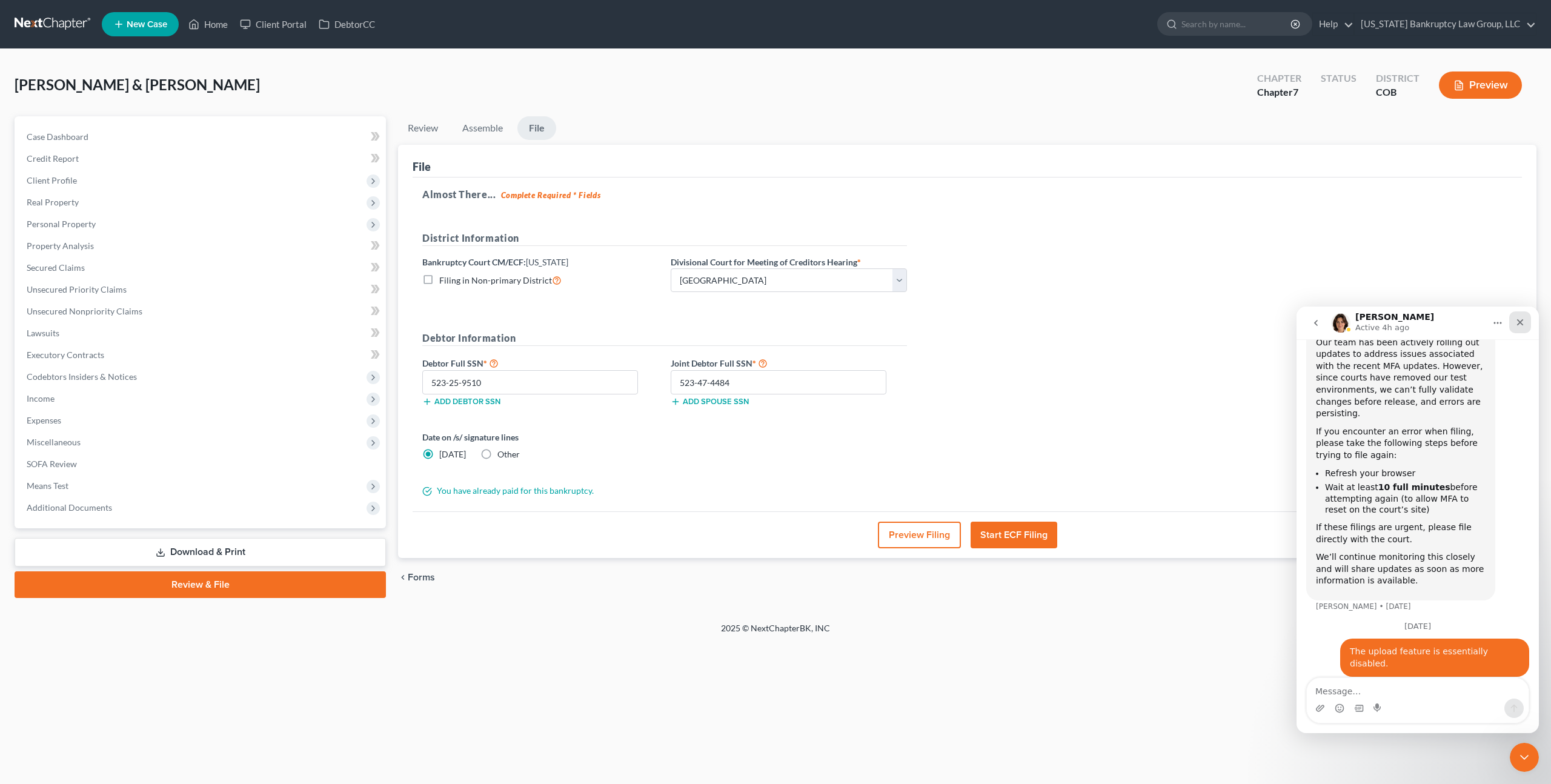
click at [1517, 321] on icon "Close" at bounding box center [1520, 322] width 10 height 10
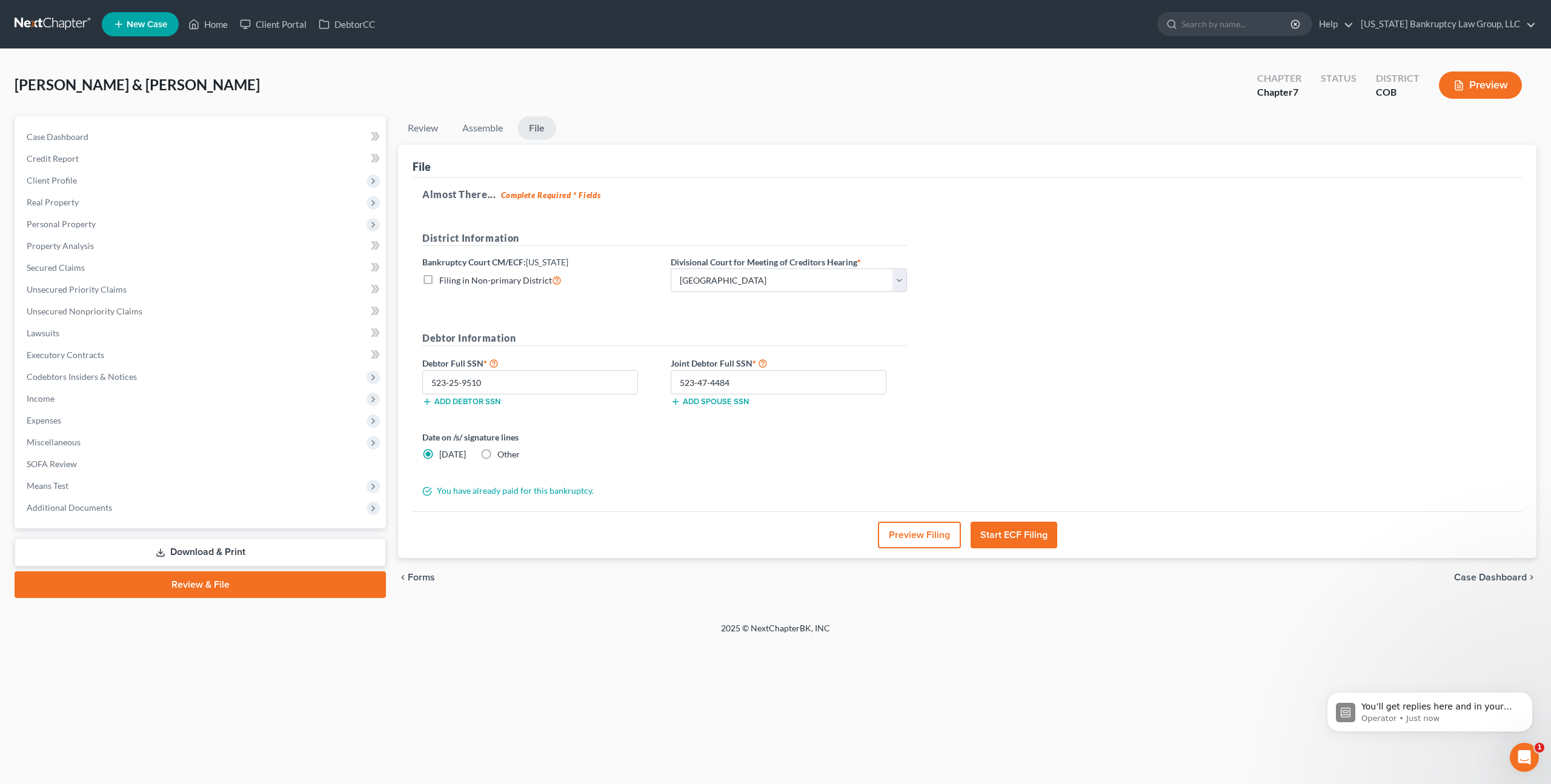
scroll to position [0, 0]
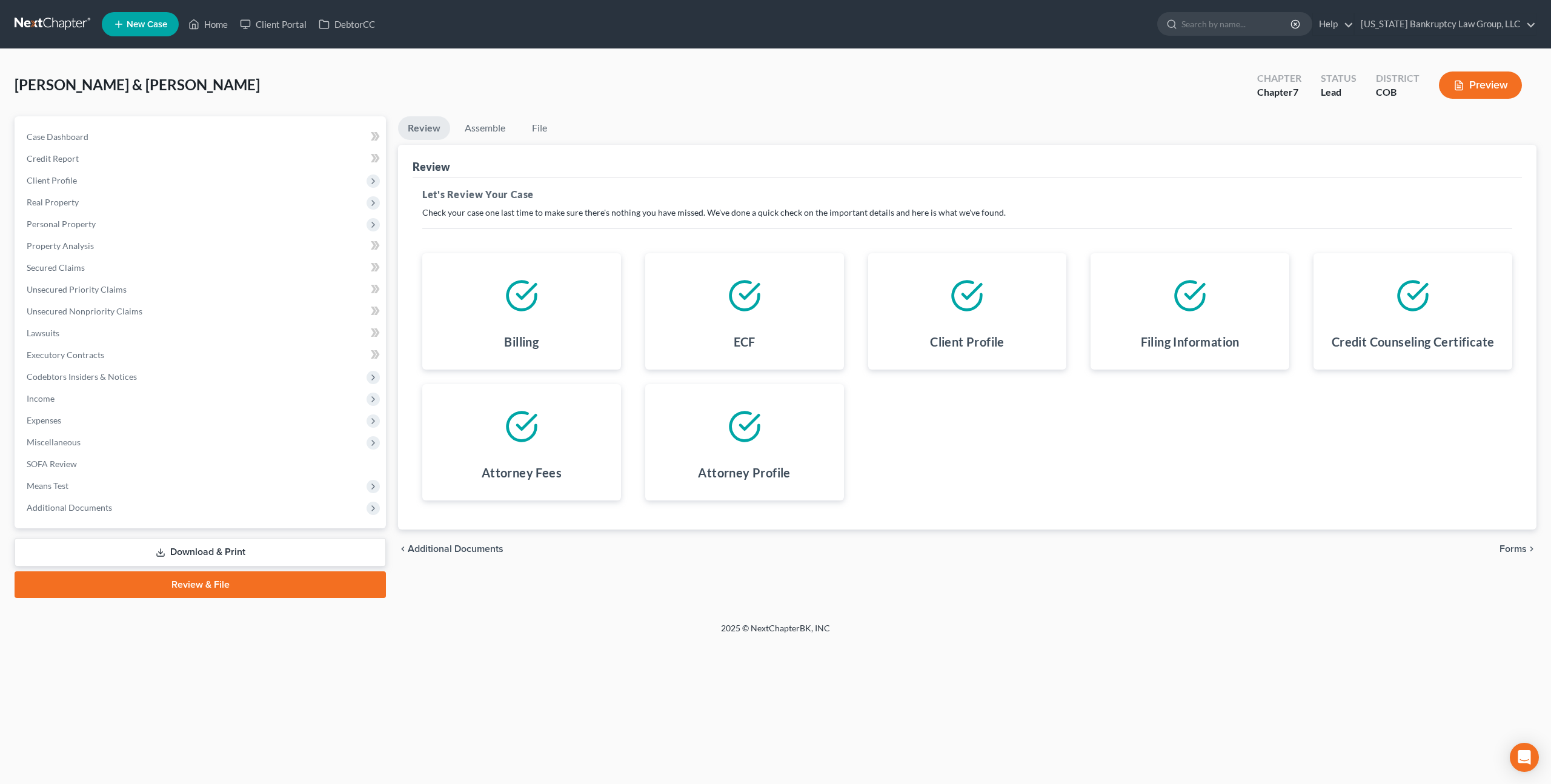
click at [1518, 551] on span "Forms" at bounding box center [1514, 549] width 27 height 10
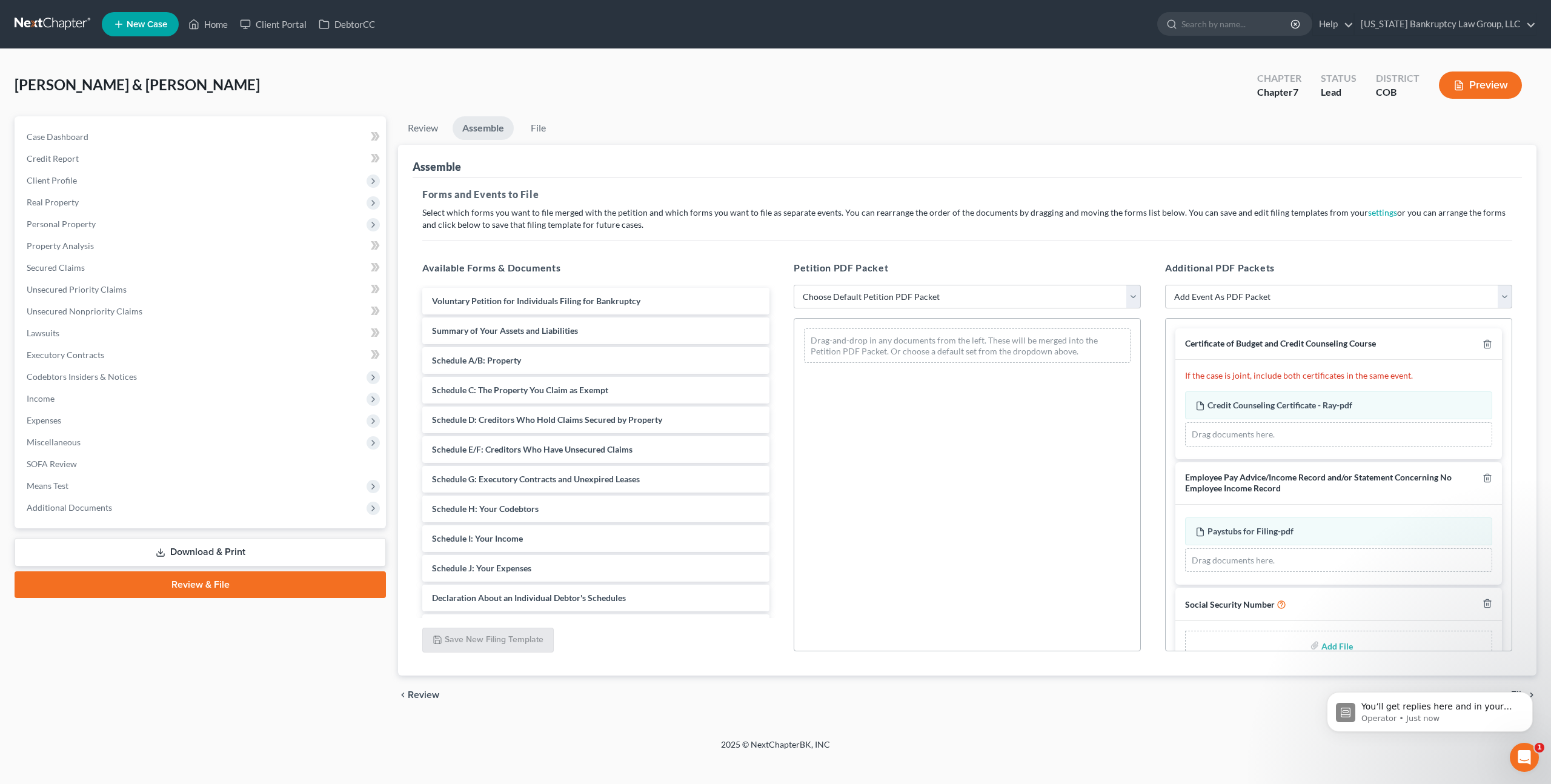
scroll to position [28, 0]
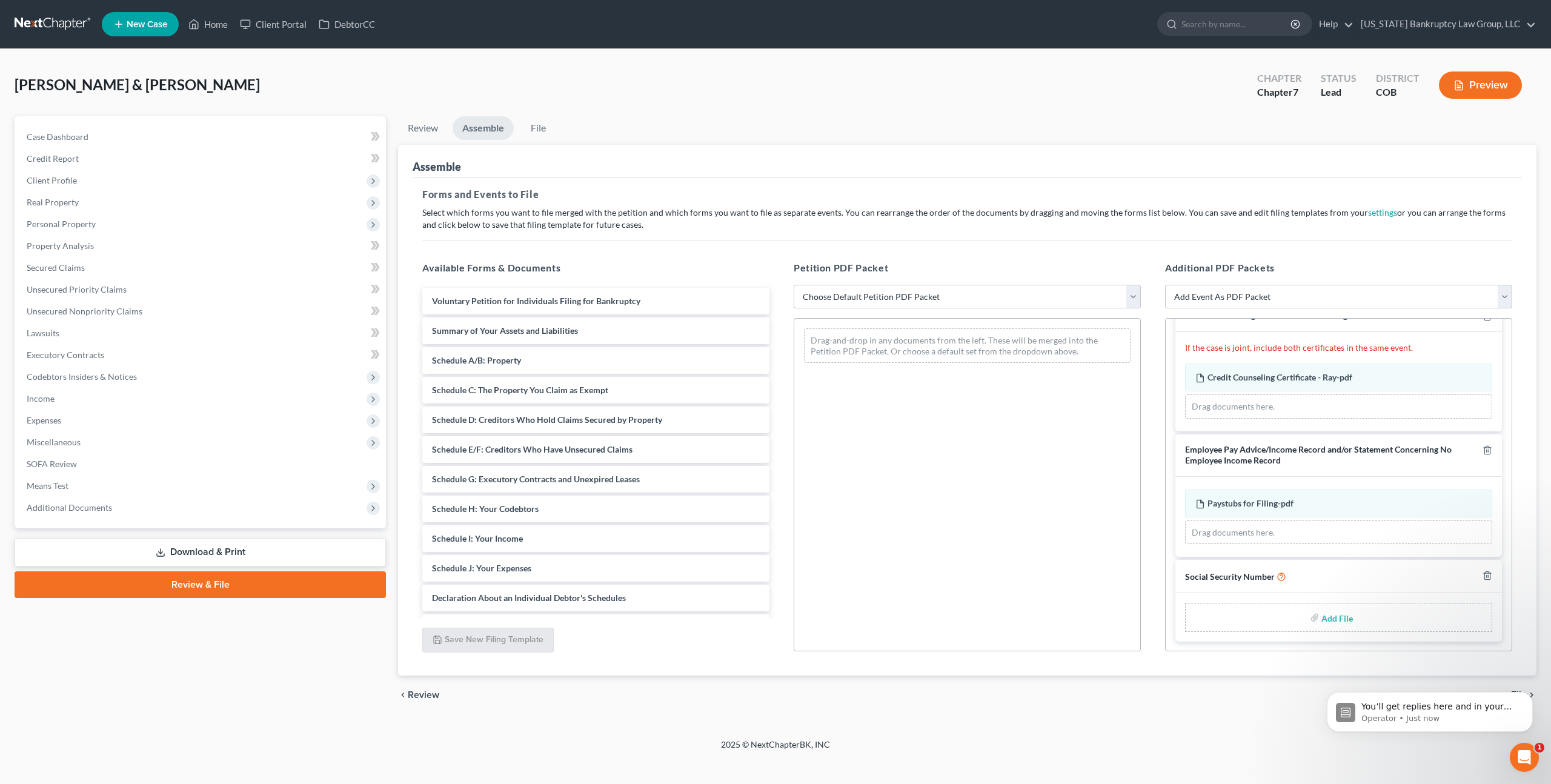
click at [1339, 619] on input "file" at bounding box center [1336, 617] width 29 height 22
type input "C:\fakepath\100825 Statement of Social Security Number.pdf"
click at [885, 296] on select "Choose Default Petition PDF Packet Emergency Filing (Voluntary Petition and Cre…" at bounding box center [967, 296] width 347 height 24
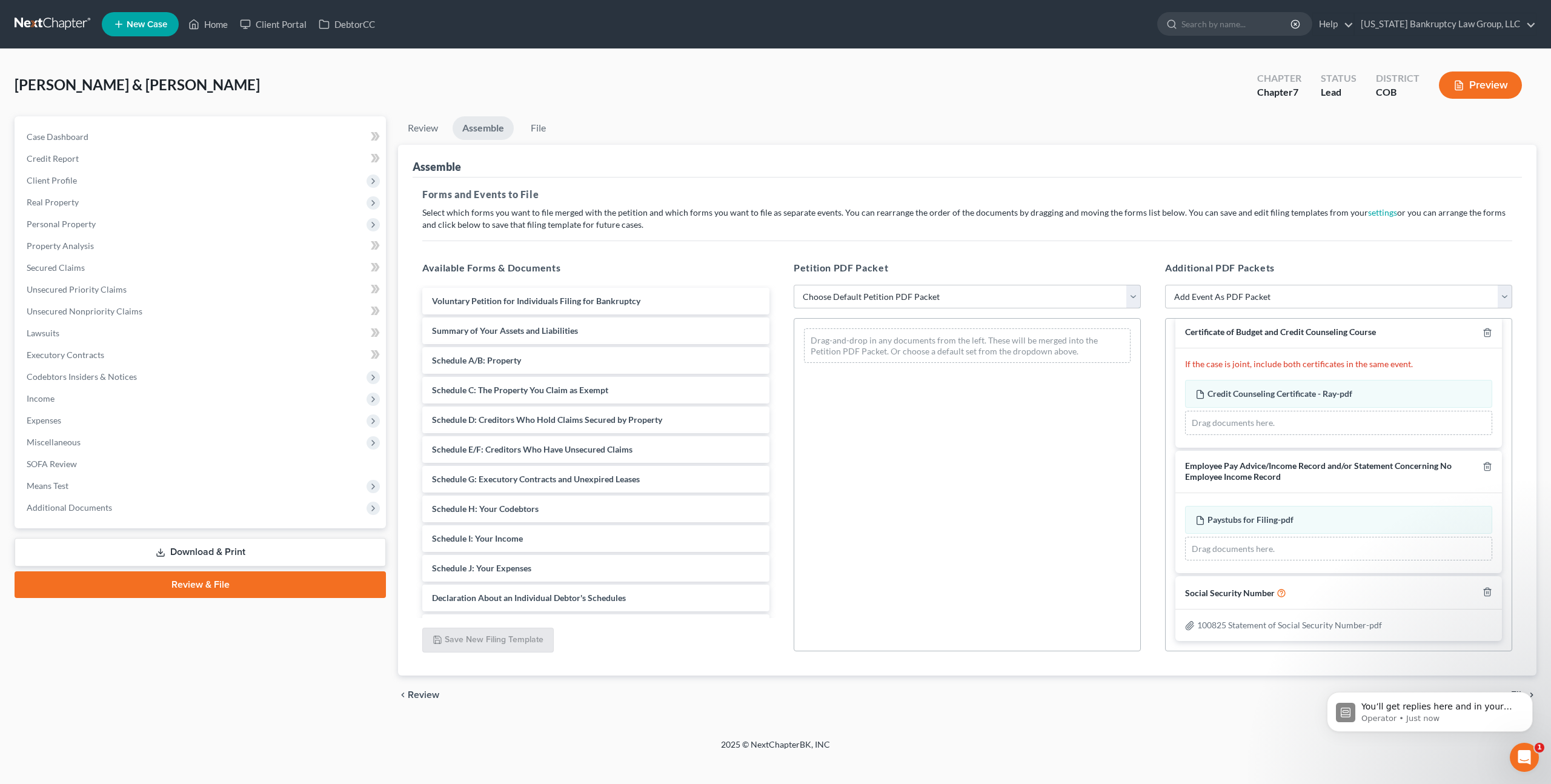
scroll to position [11, 0]
select select "1"
click at [794, 285] on select "Choose Default Petition PDF Packet Emergency Filing (Voluntary Petition and Cre…" at bounding box center [967, 296] width 347 height 24
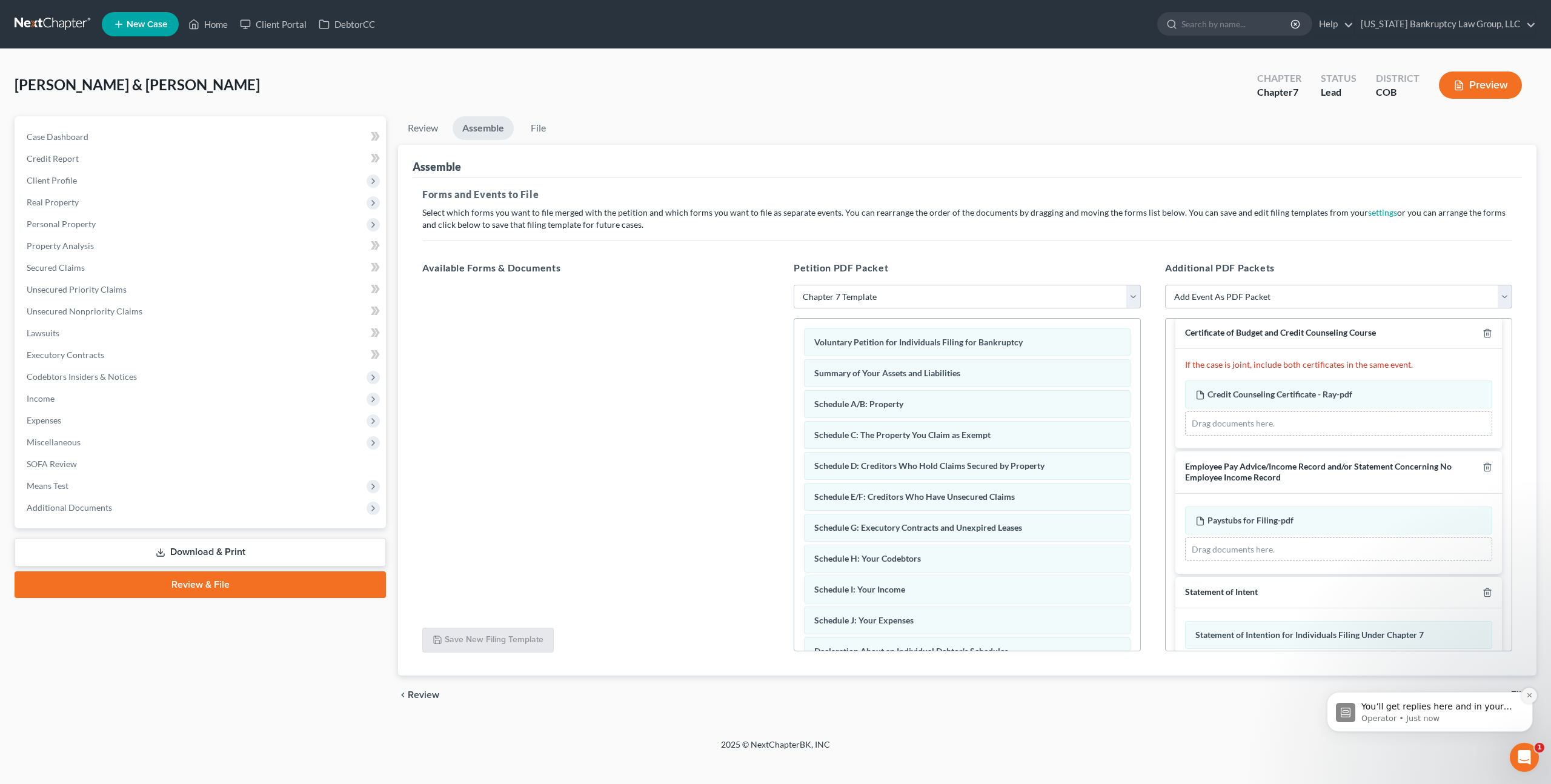
click at [1529, 698] on icon "Dismiss notification" at bounding box center [1529, 695] width 7 height 7
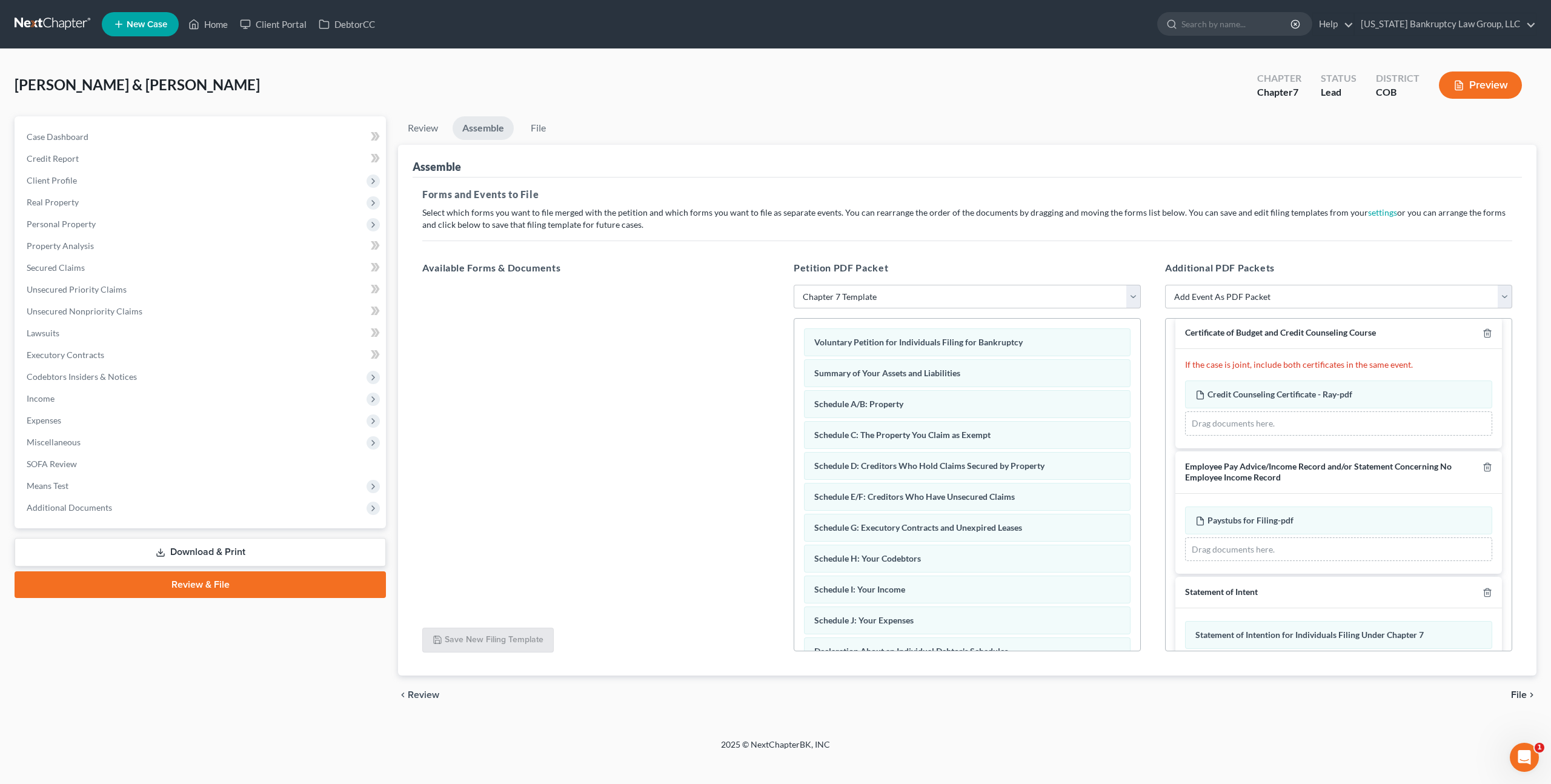
click at [1521, 696] on span "File" at bounding box center [1519, 695] width 16 height 10
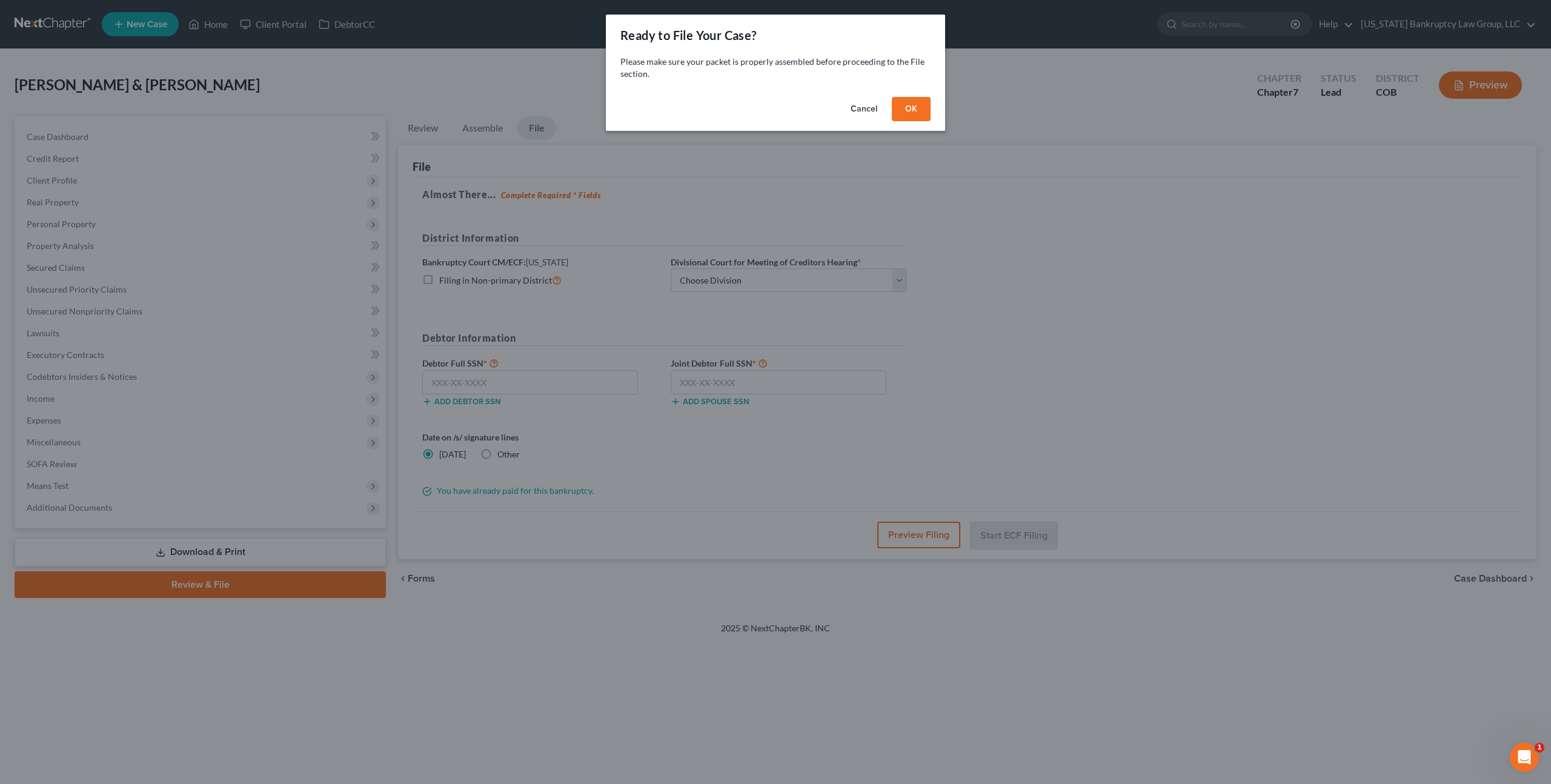
click at [910, 106] on button "OK" at bounding box center [911, 109] width 39 height 24
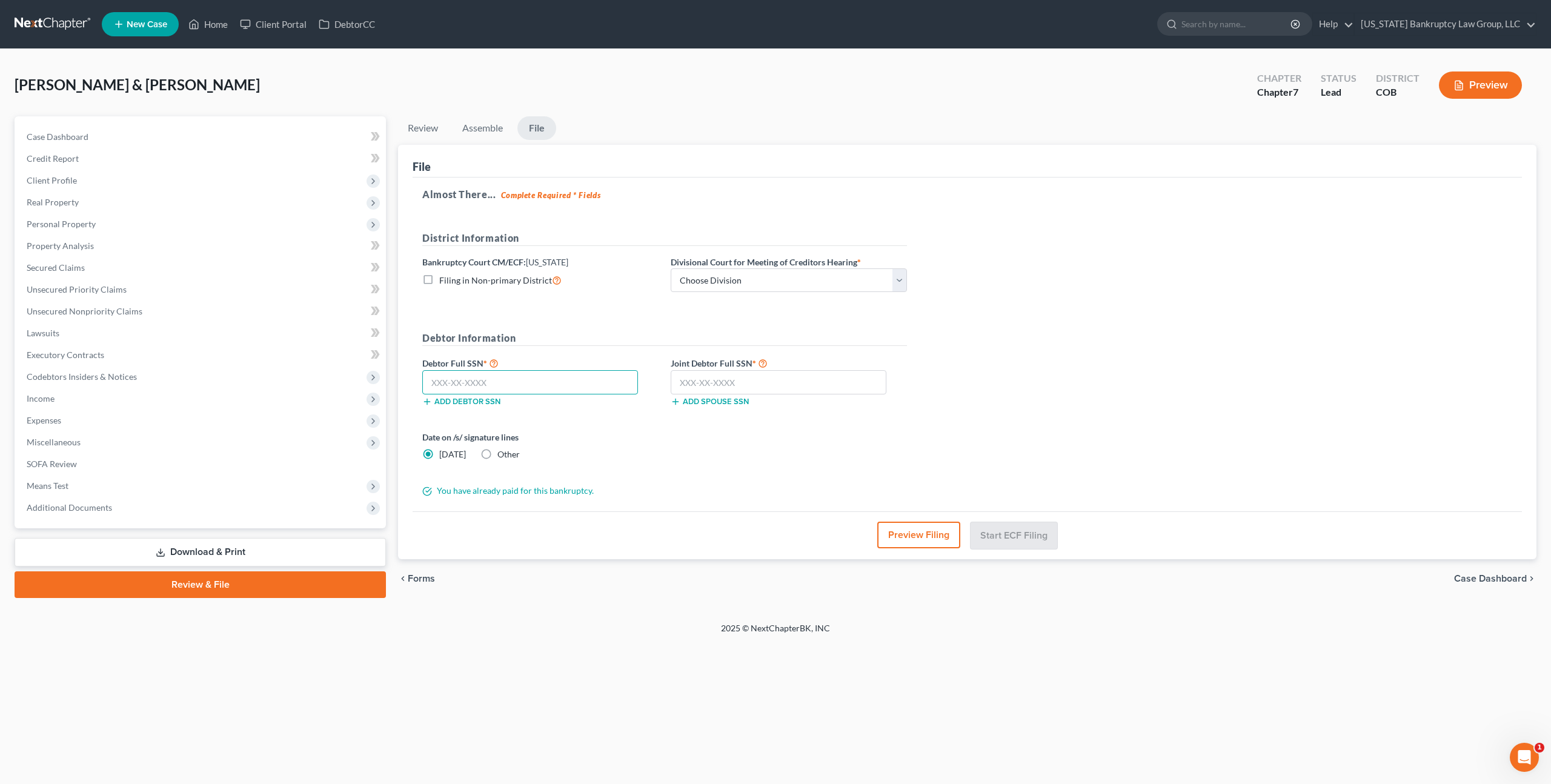
click at [554, 378] on input "text" at bounding box center [529, 382] width 215 height 24
type input "523-25-9510"
click at [702, 386] on input "text" at bounding box center [778, 382] width 215 height 24
type input "523-47-4484"
click at [822, 283] on select "Choose Division Denver" at bounding box center [789, 280] width 236 height 24
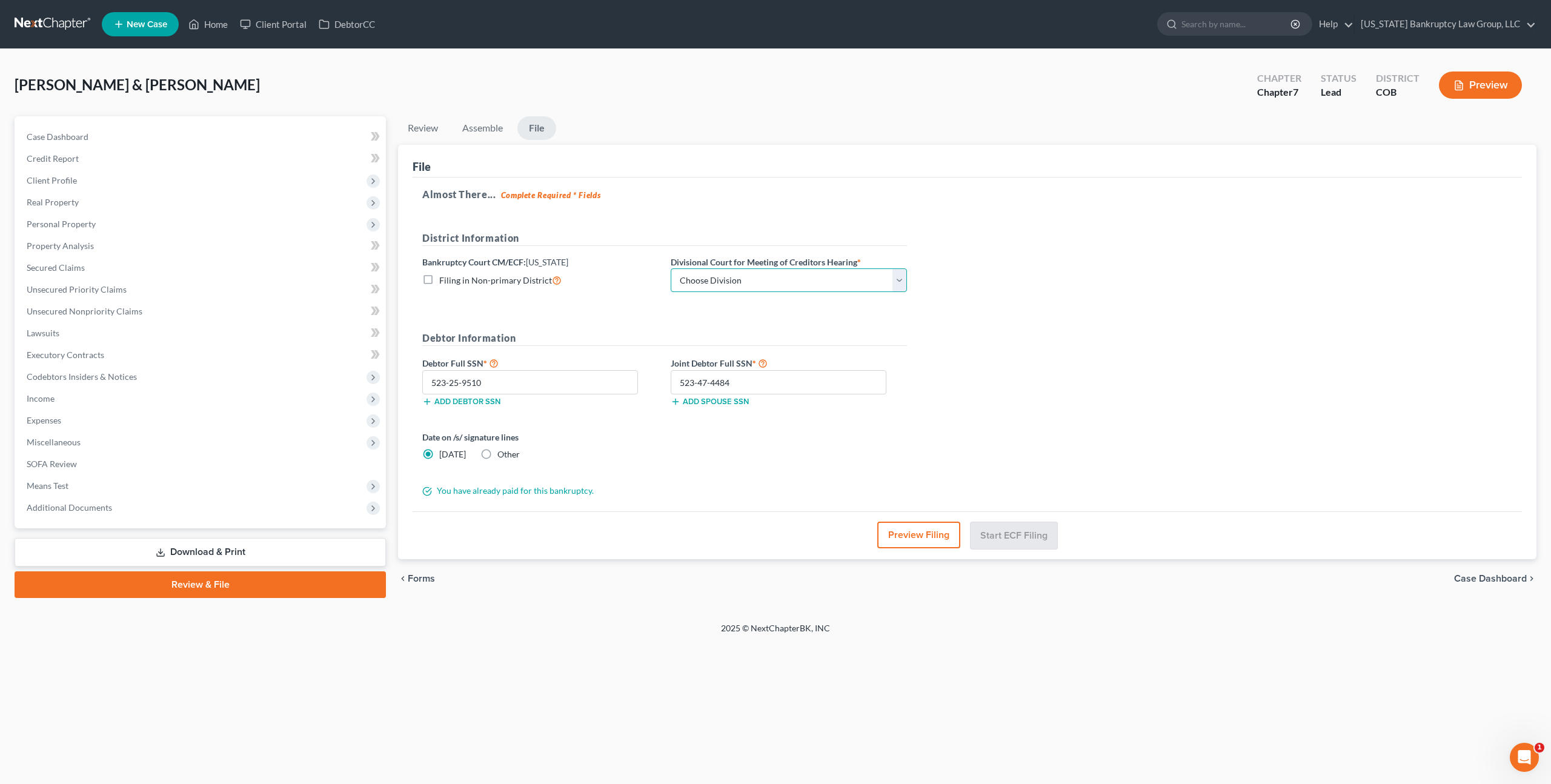
select select "0"
click at [671, 268] on select "Choose Division Denver" at bounding box center [789, 280] width 236 height 24
click at [988, 537] on button "Start ECF Filing" at bounding box center [1014, 535] width 87 height 27
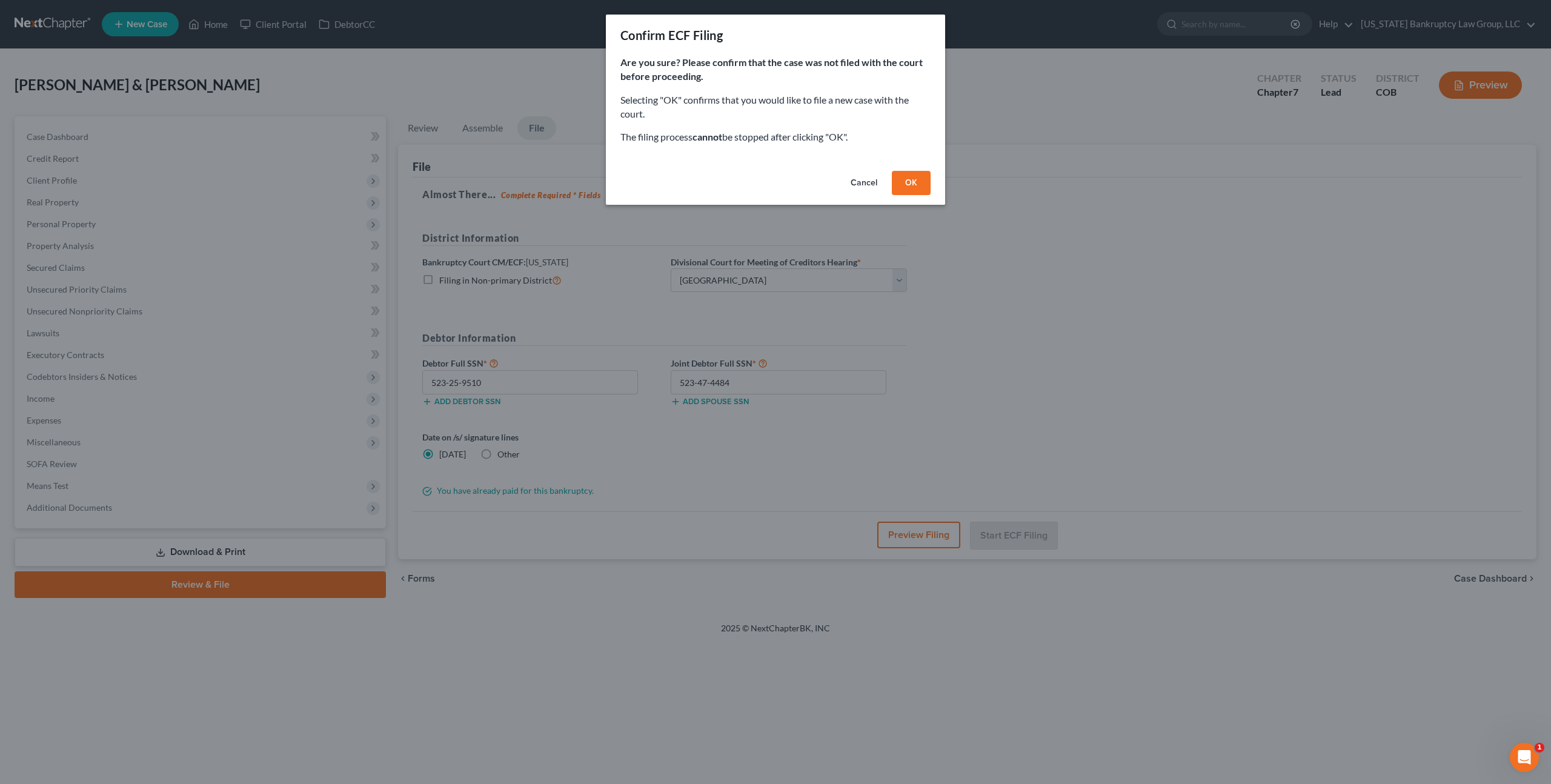
click at [912, 184] on button "OK" at bounding box center [911, 183] width 39 height 24
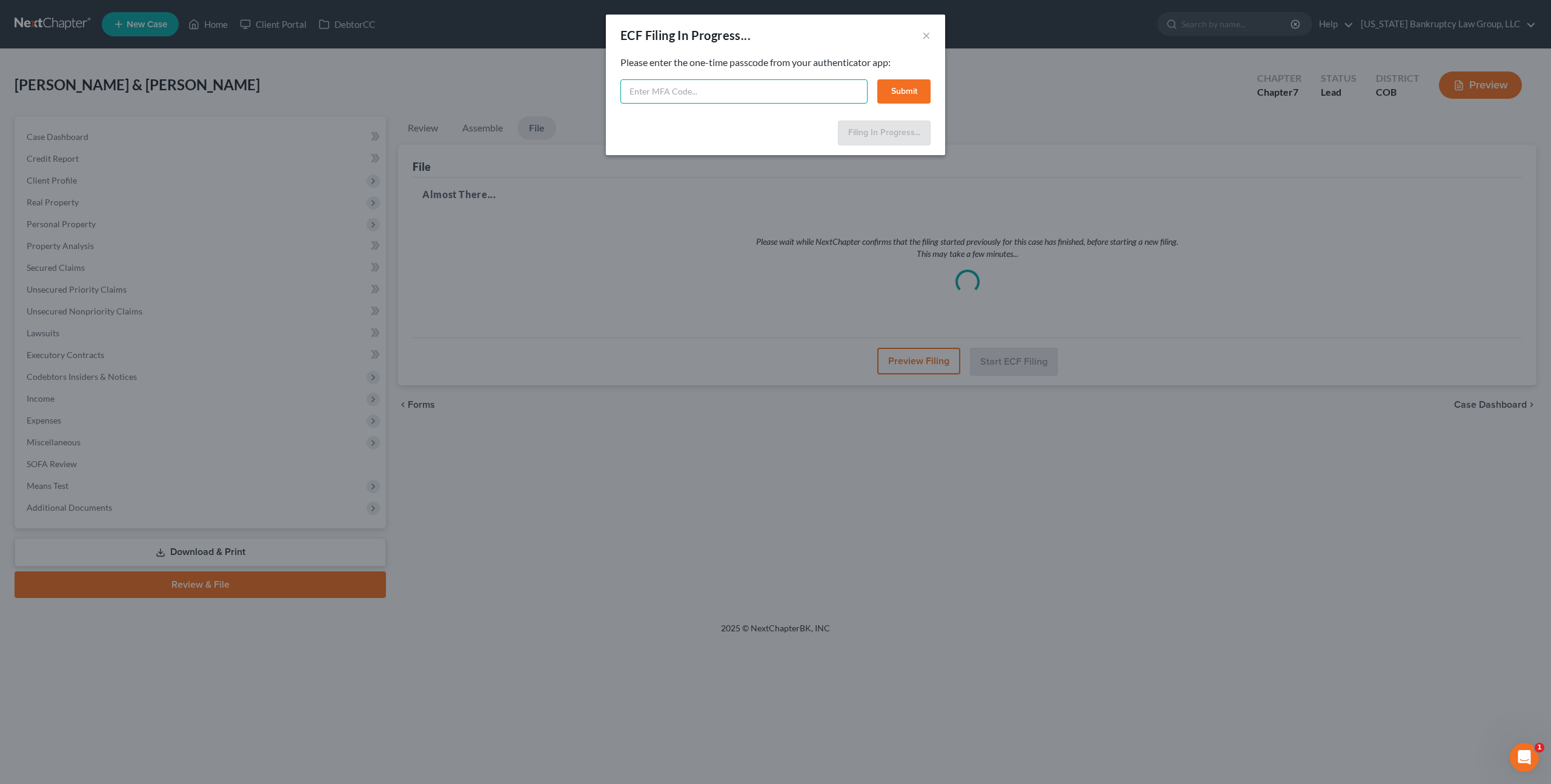
click at [696, 92] on input "text" at bounding box center [744, 91] width 247 height 24
type input "380238"
click at [898, 94] on button "Submit" at bounding box center [904, 91] width 53 height 24
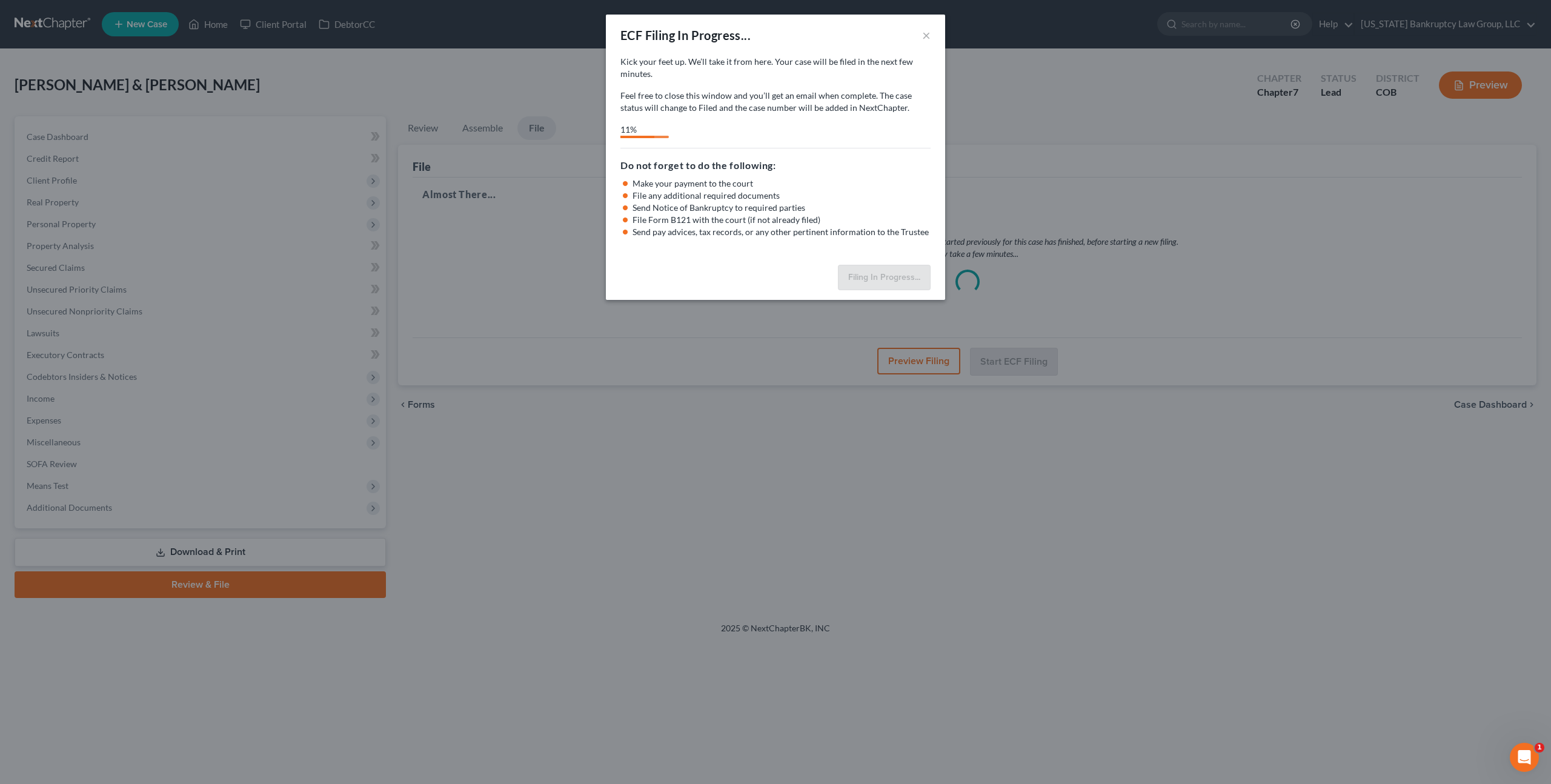
click at [413, 72] on div "ECF Filing In Progress... × Kick your feet up. We’ll take it from here. Your ca…" at bounding box center [776, 392] width 1551 height 784
select select "0"
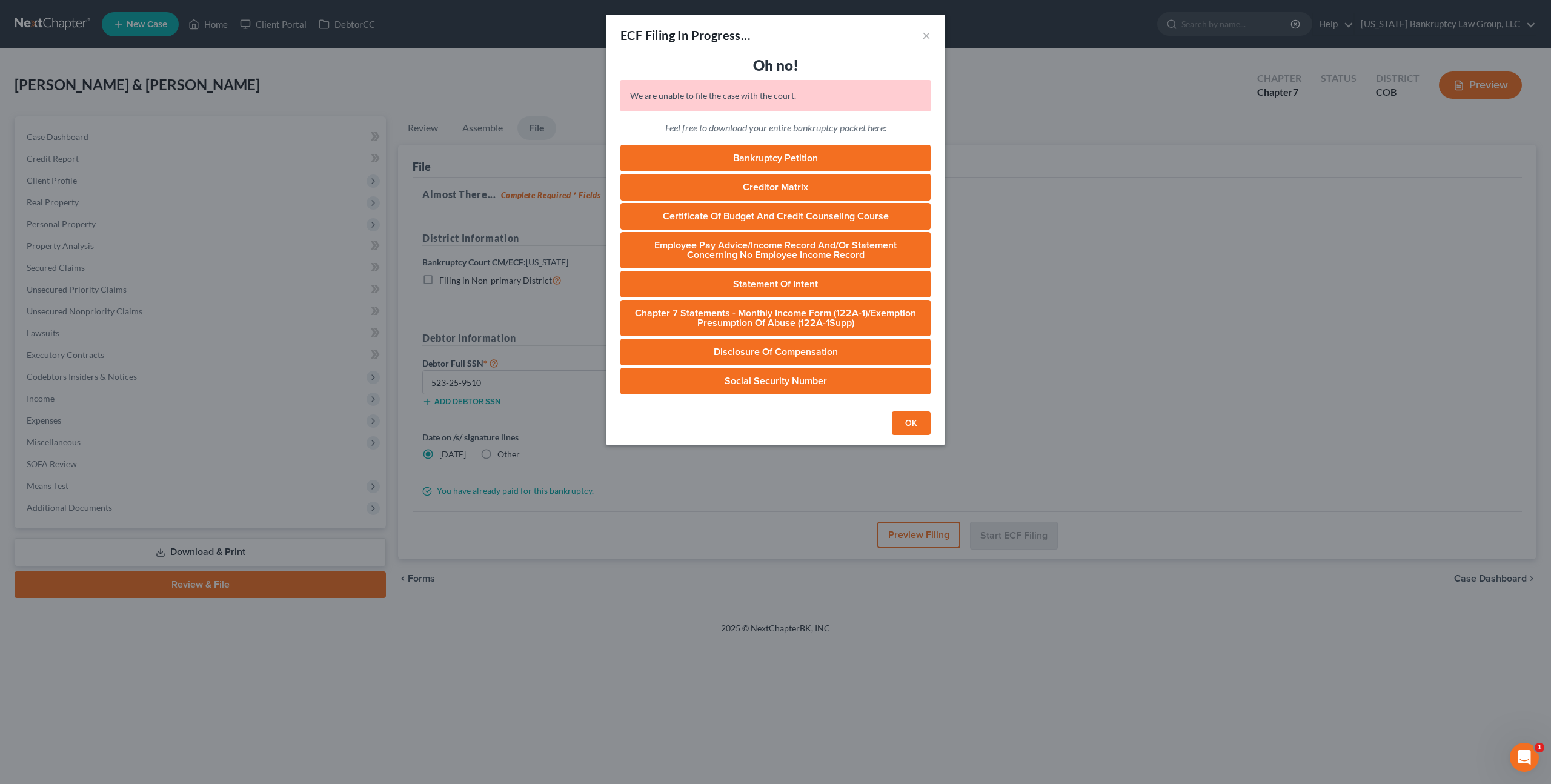
click at [899, 418] on button "OK" at bounding box center [911, 423] width 39 height 24
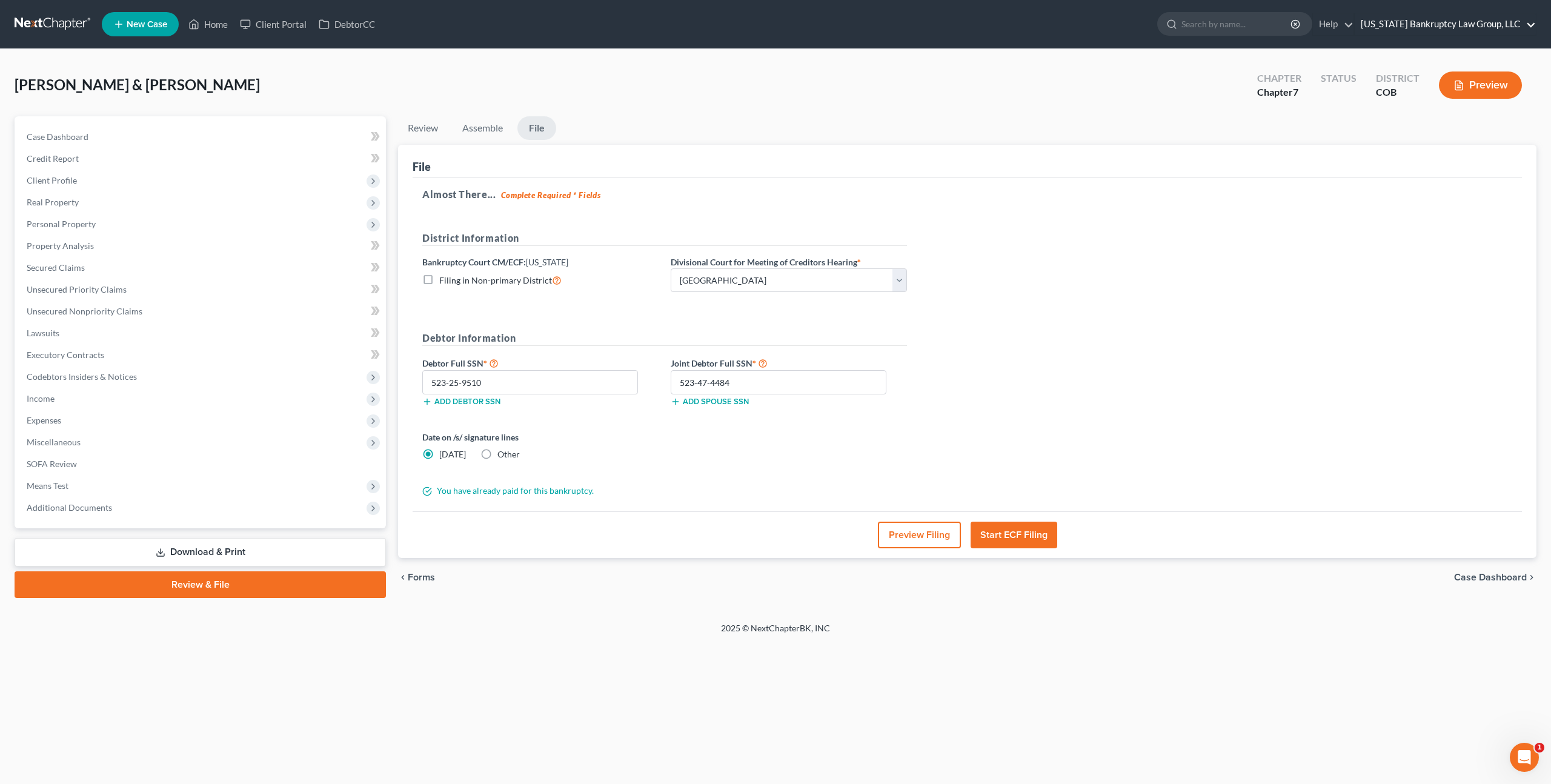
click at [1402, 28] on link "[US_STATE] Bankruptcy Law Group, LLC" at bounding box center [1445, 24] width 181 height 22
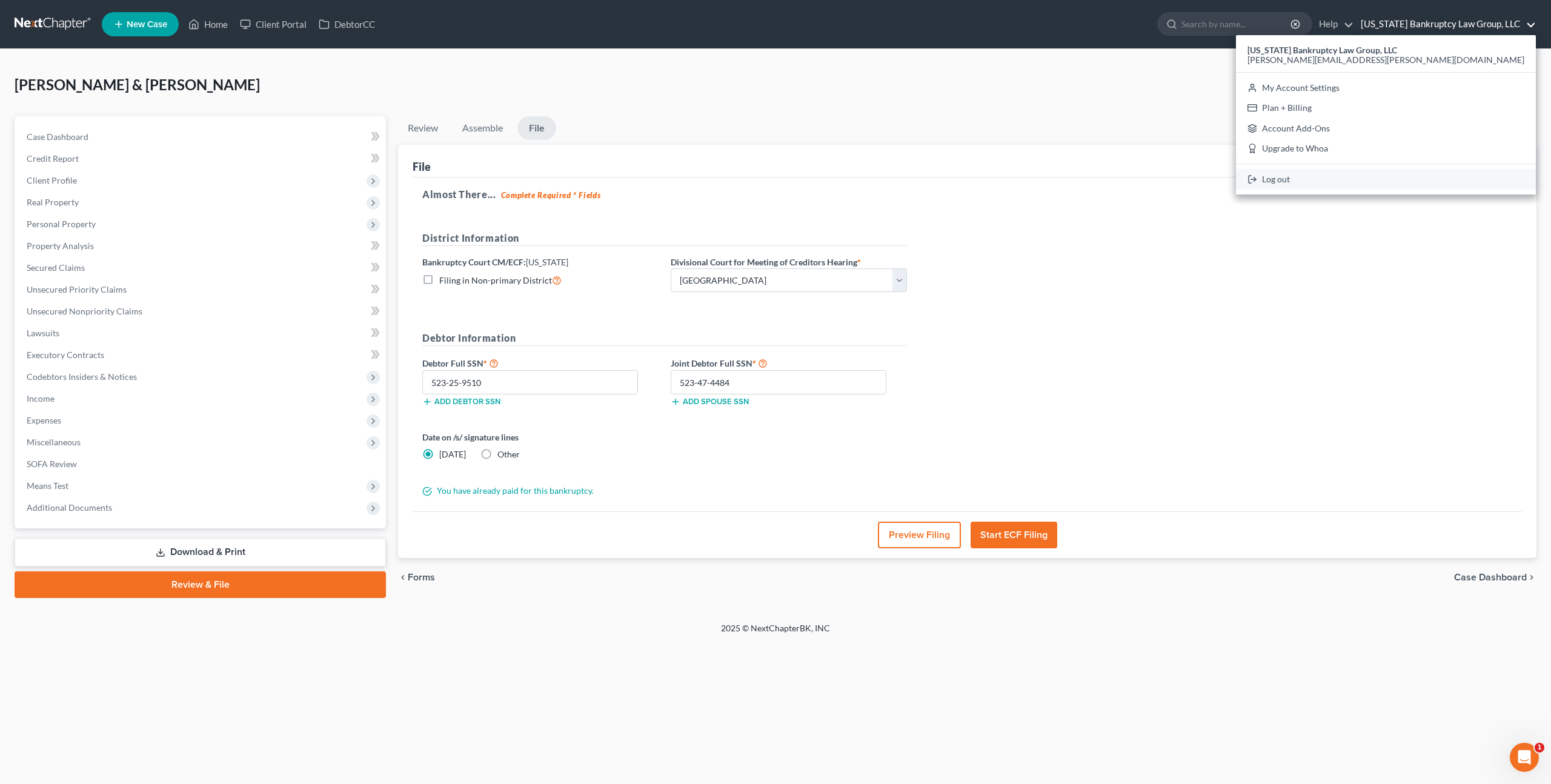
click at [1400, 177] on link "Log out" at bounding box center [1386, 179] width 300 height 21
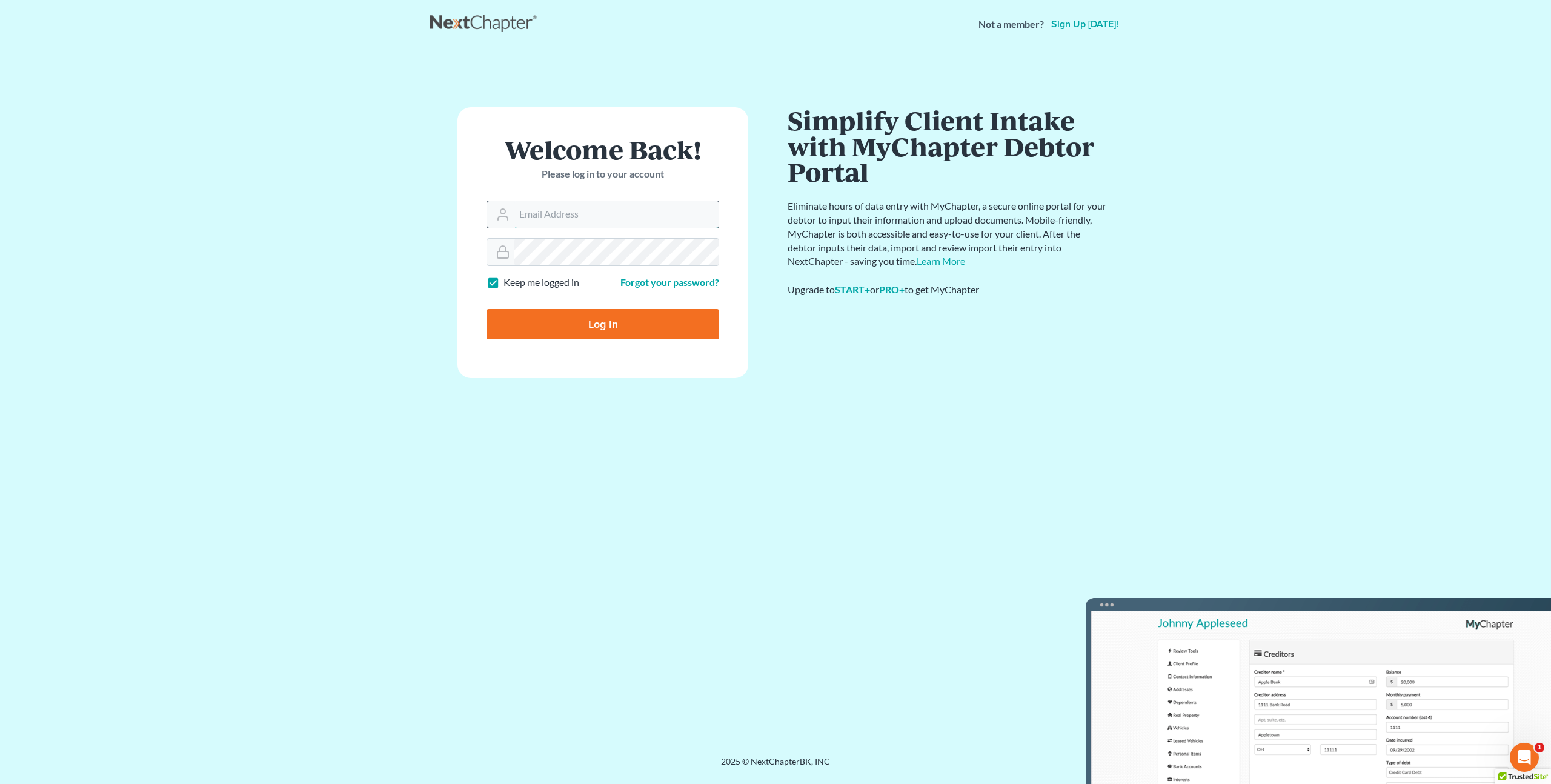
click at [532, 220] on input "Email Address" at bounding box center [616, 214] width 204 height 27
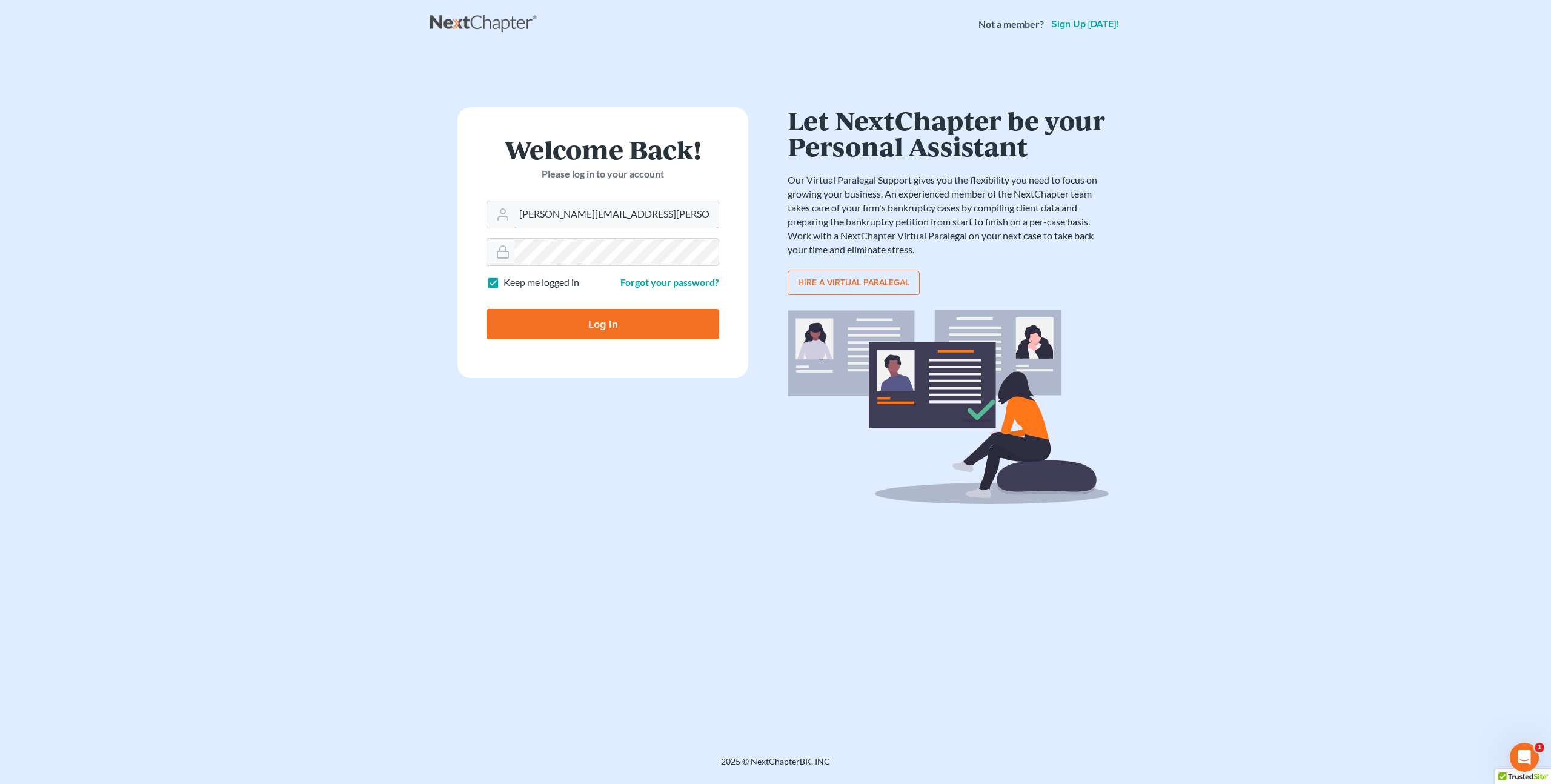
type input "[PERSON_NAME][EMAIL_ADDRESS][PERSON_NAME][DOMAIN_NAME]"
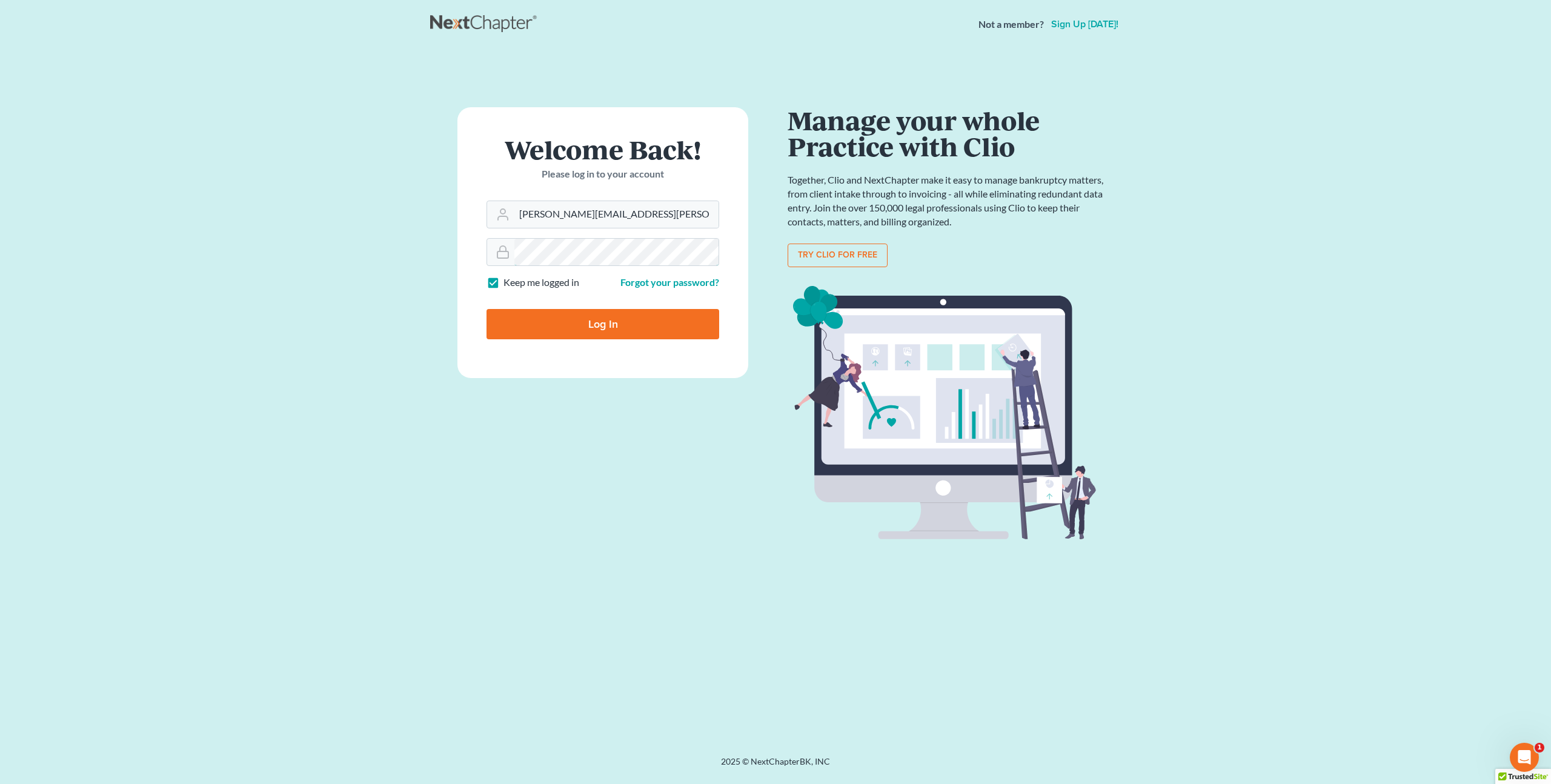
click at [486, 309] on input "Log In" at bounding box center [603, 324] width 233 height 31
type input "Thinking..."
